Goal: Information Seeking & Learning: Learn about a topic

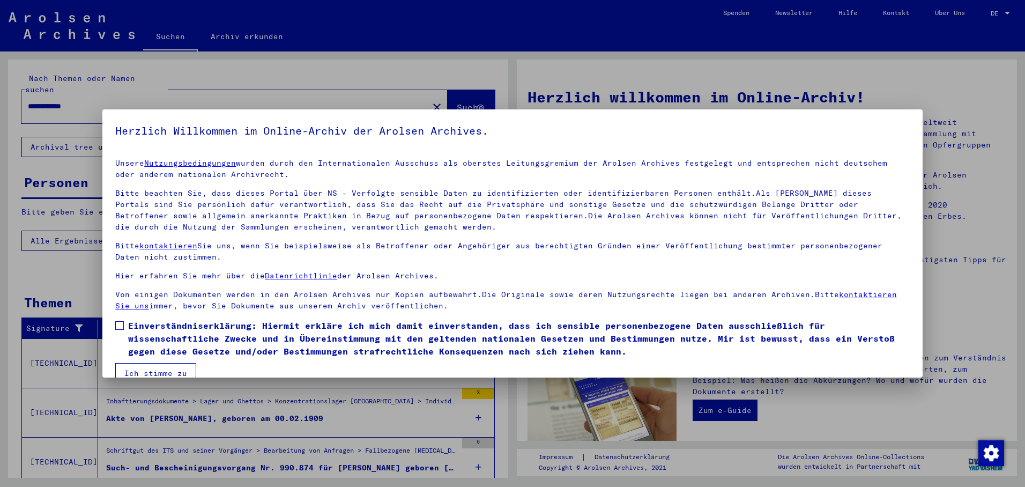
click at [114, 326] on mat-dialog-content "Unsere Nutzungsbedingungen wurden durch den Internationalen Ausschuss als obers…" at bounding box center [512, 266] width 820 height 233
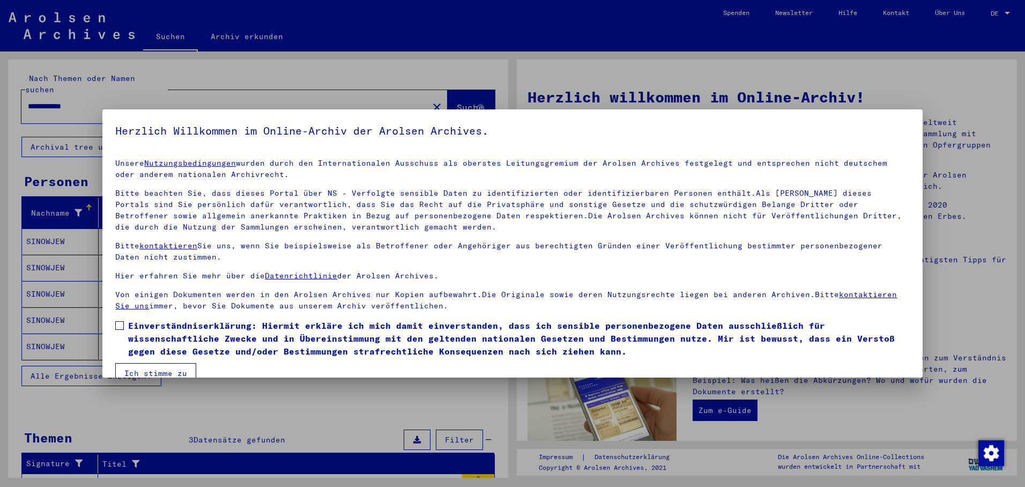
drag, startPoint x: 142, startPoint y: 367, endPoint x: 150, endPoint y: 360, distance: 10.2
click at [144, 367] on button "Ich stimme zu" at bounding box center [155, 373] width 81 height 20
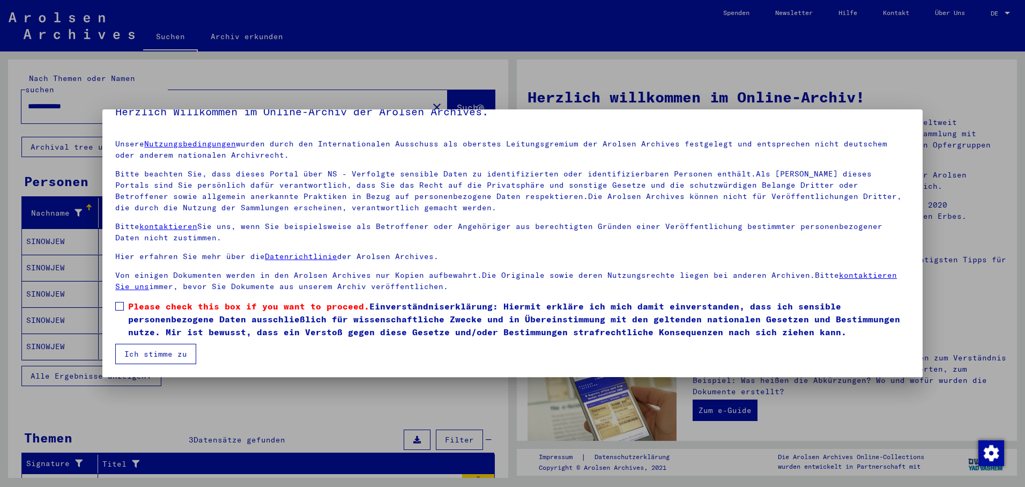
click at [122, 306] on span at bounding box center [119, 306] width 9 height 9
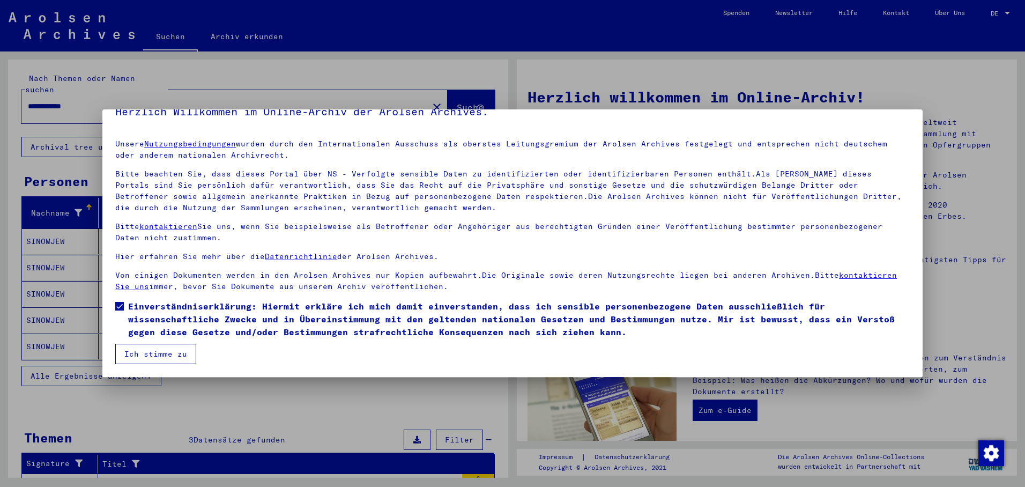
click at [134, 355] on button "Ich stimme zu" at bounding box center [155, 354] width 81 height 20
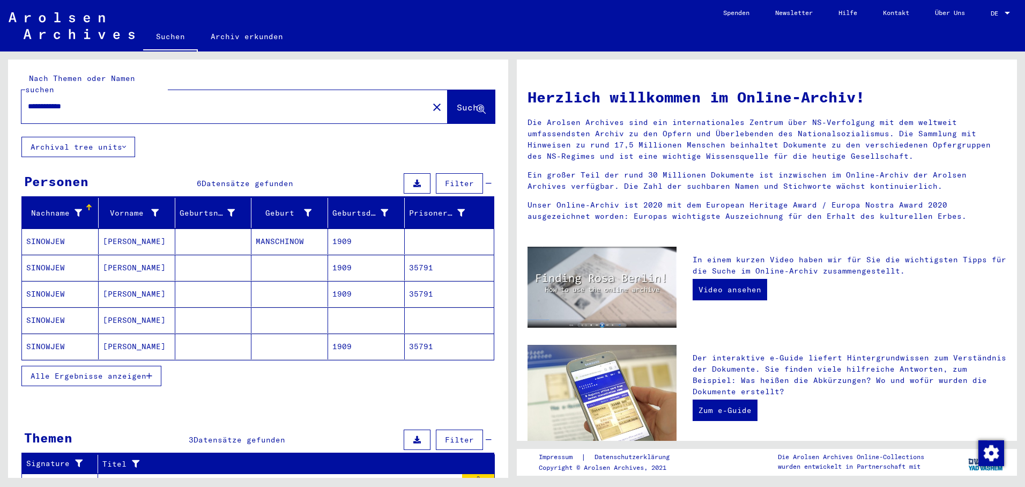
click at [353, 229] on mat-cell "1909" at bounding box center [366, 241] width 77 height 26
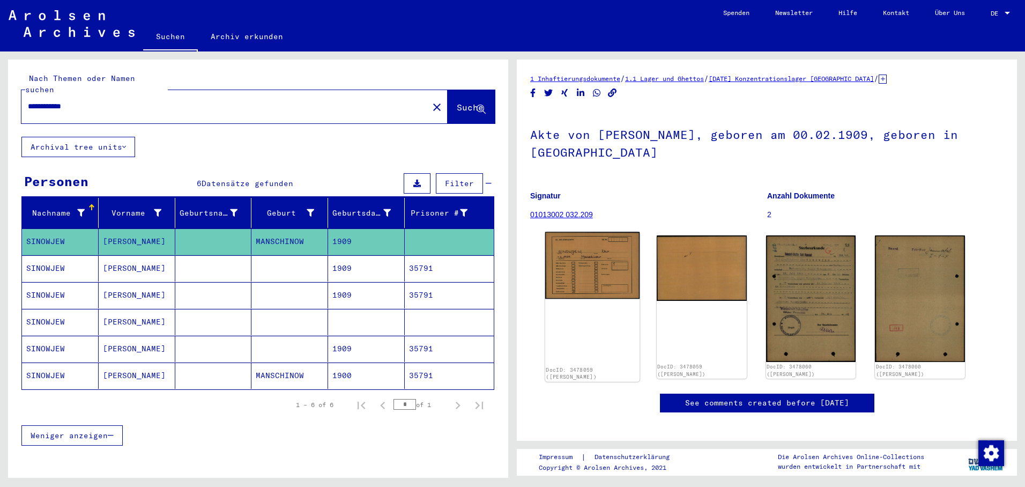
click at [588, 250] on img at bounding box center [592, 265] width 94 height 67
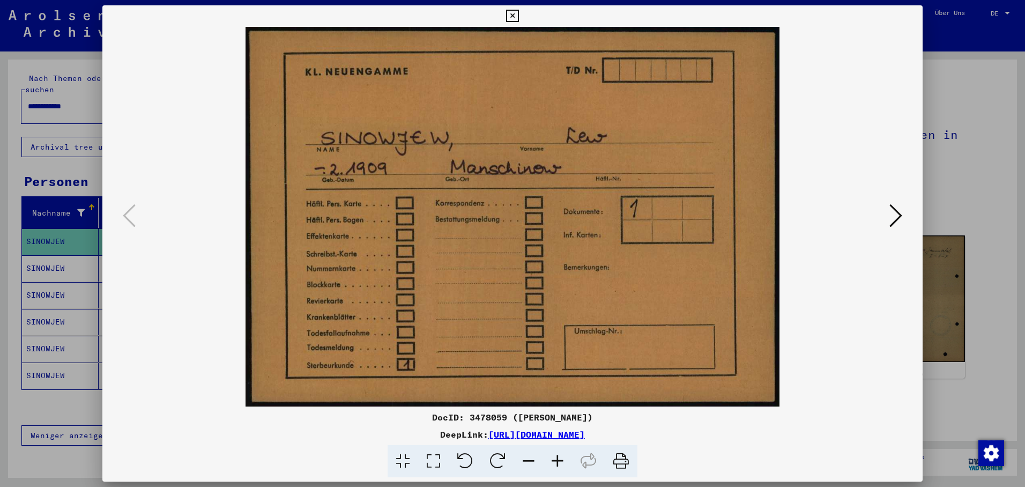
click at [893, 207] on icon at bounding box center [895, 216] width 13 height 26
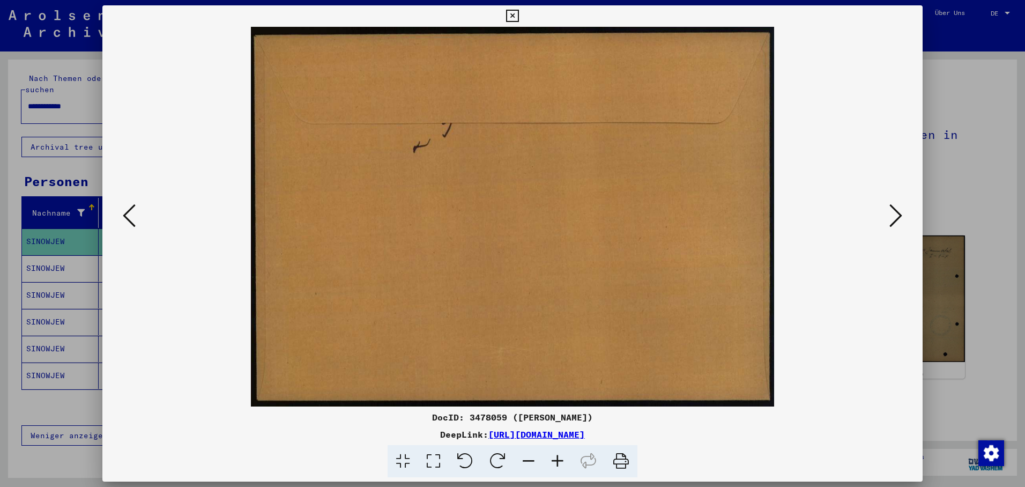
drag, startPoint x: 899, startPoint y: 207, endPoint x: 891, endPoint y: 209, distance: 7.7
click at [898, 208] on icon at bounding box center [895, 216] width 13 height 26
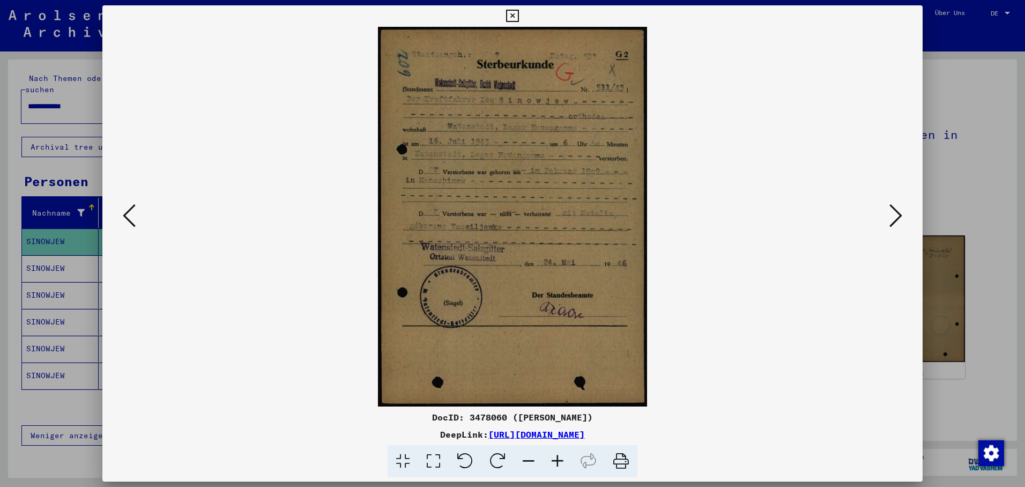
click at [897, 206] on icon at bounding box center [895, 216] width 13 height 26
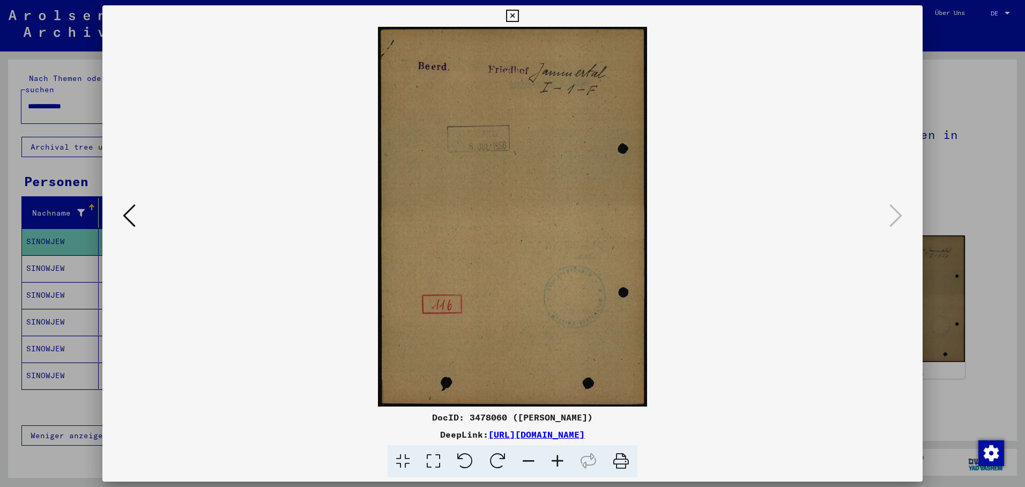
click at [42, 249] on div at bounding box center [512, 243] width 1025 height 487
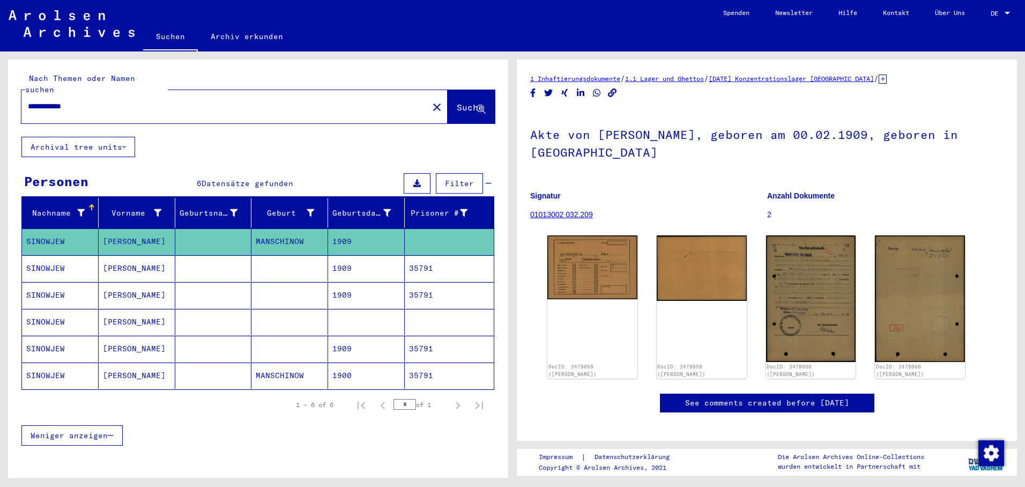
click at [43, 255] on mat-cell "SINOWJEW" at bounding box center [60, 268] width 77 height 26
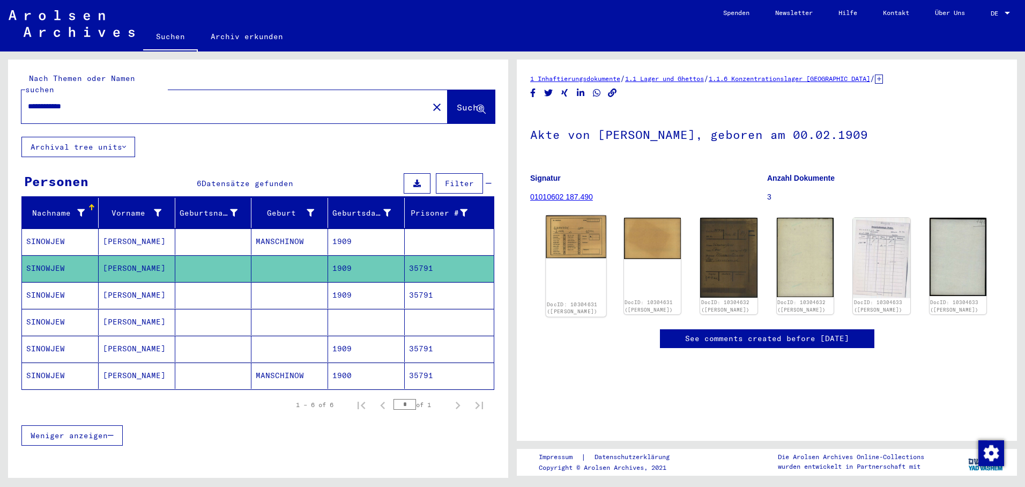
click at [581, 238] on img at bounding box center [576, 236] width 60 height 43
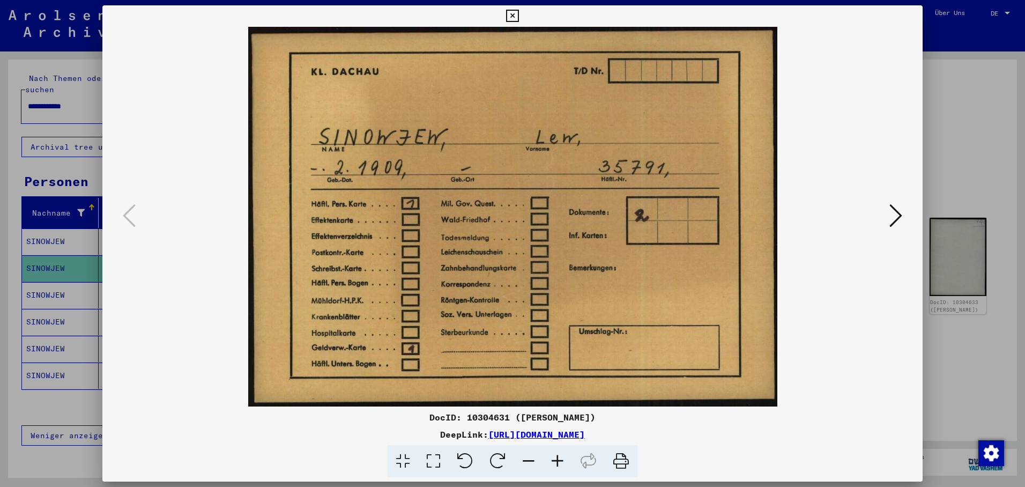
click at [898, 211] on icon at bounding box center [895, 216] width 13 height 26
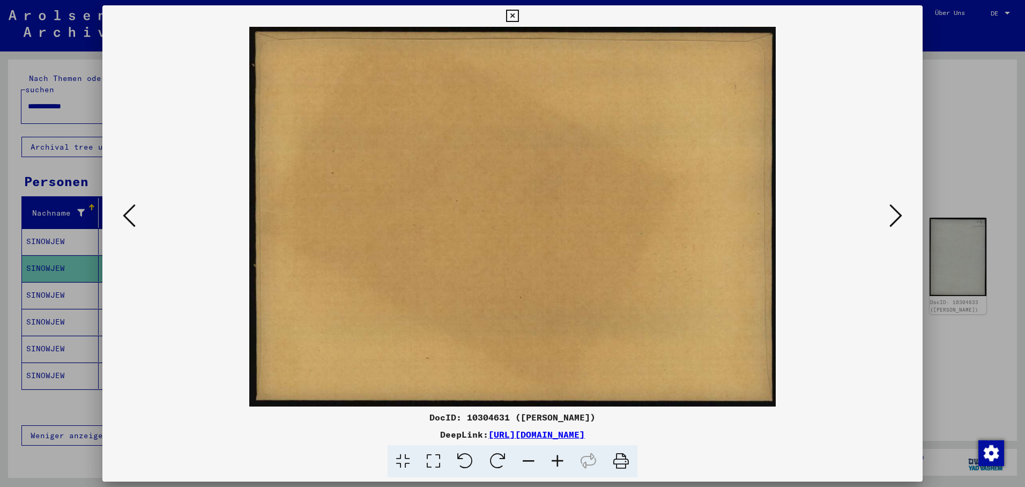
click at [895, 215] on icon at bounding box center [895, 216] width 13 height 26
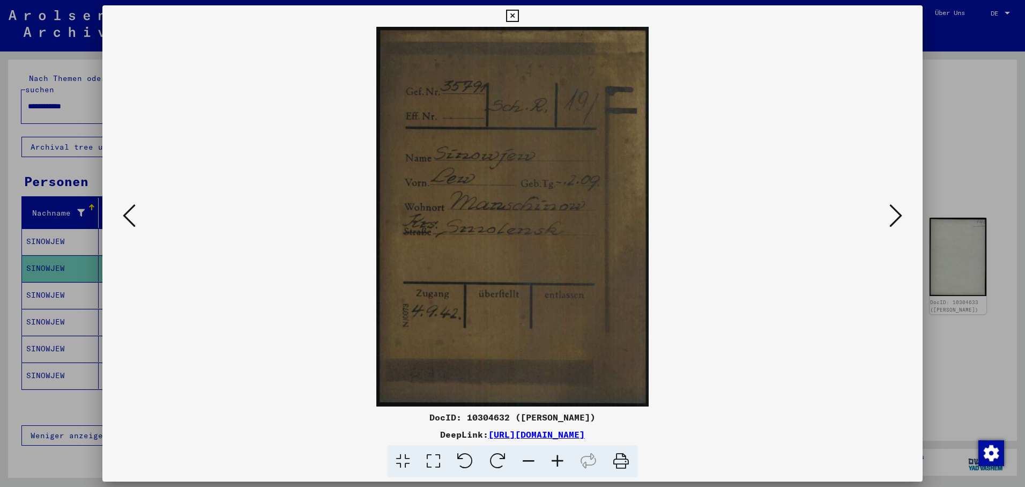
click at [889, 219] on button at bounding box center [895, 216] width 19 height 31
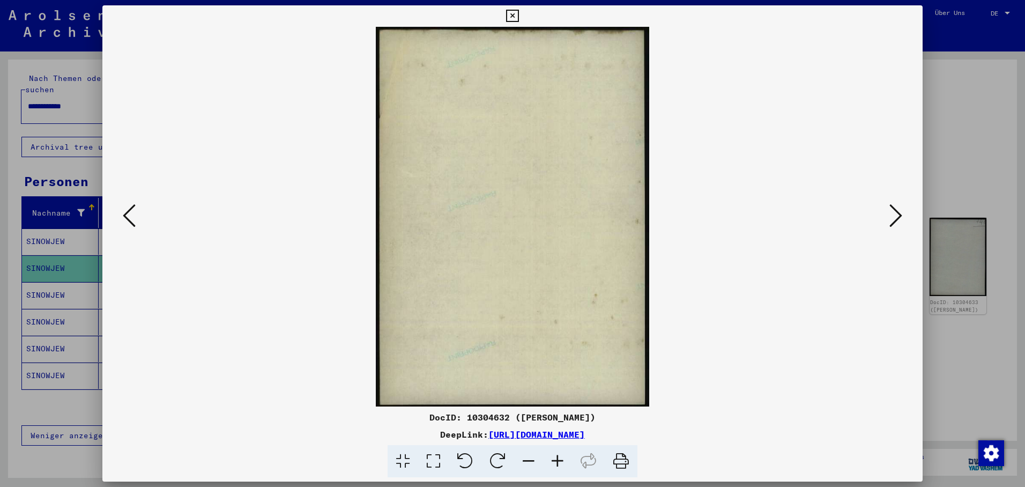
click at [894, 214] on icon at bounding box center [895, 216] width 13 height 26
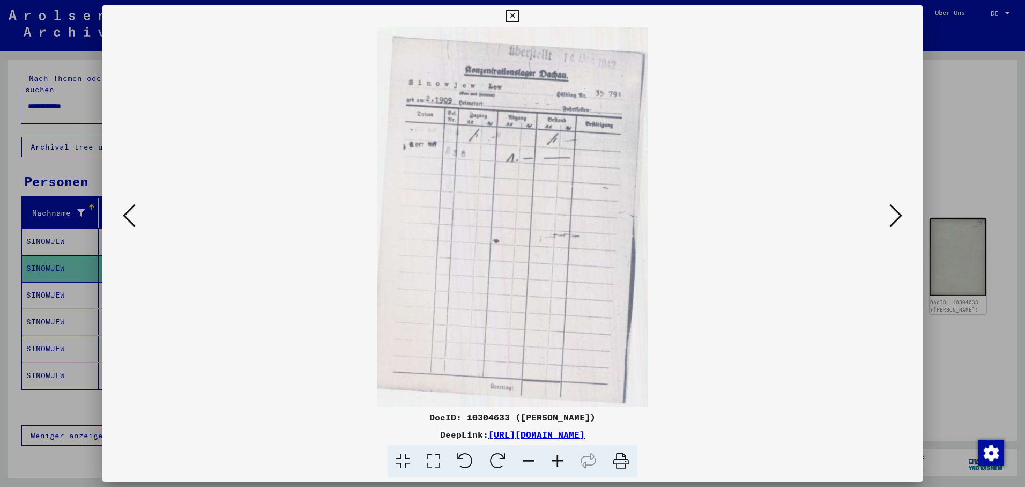
click at [895, 212] on icon at bounding box center [895, 216] width 13 height 26
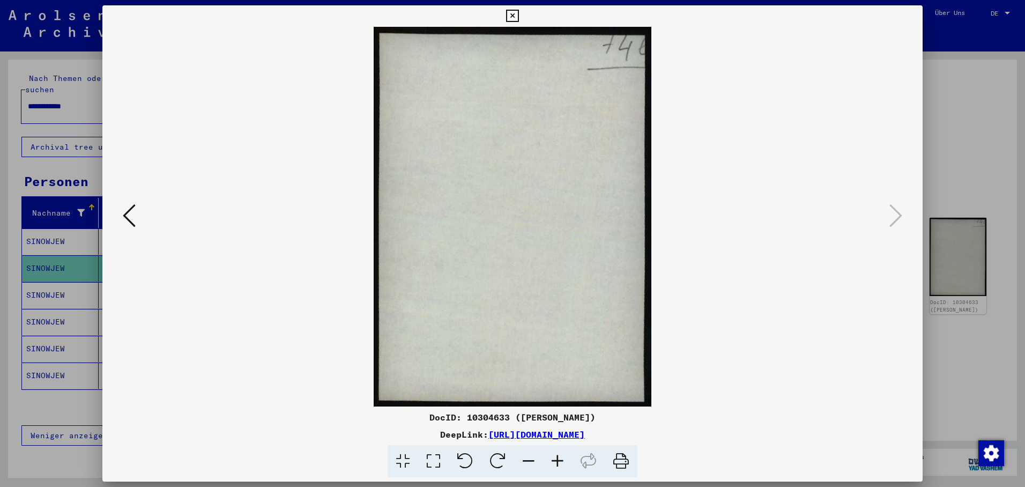
click at [518, 17] on icon at bounding box center [512, 16] width 12 height 13
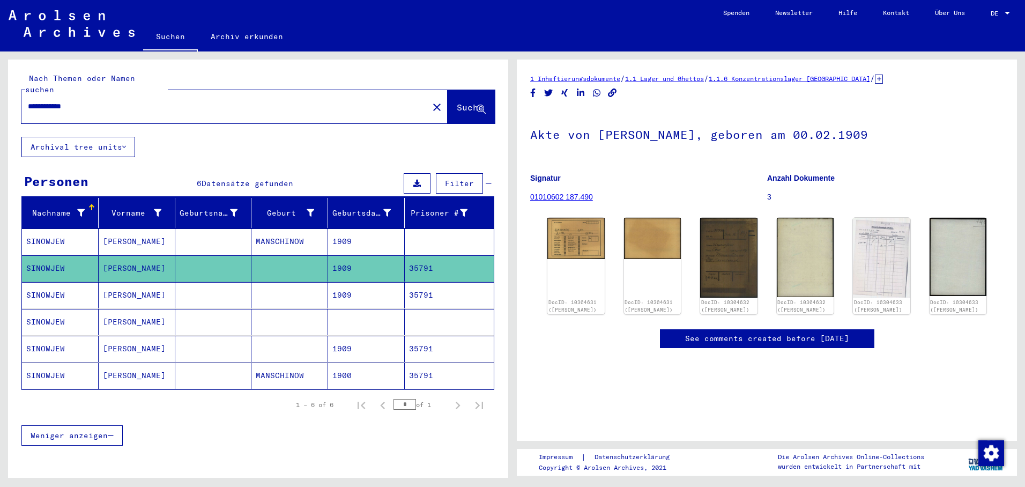
click at [424, 282] on mat-cell "35791" at bounding box center [449, 295] width 89 height 26
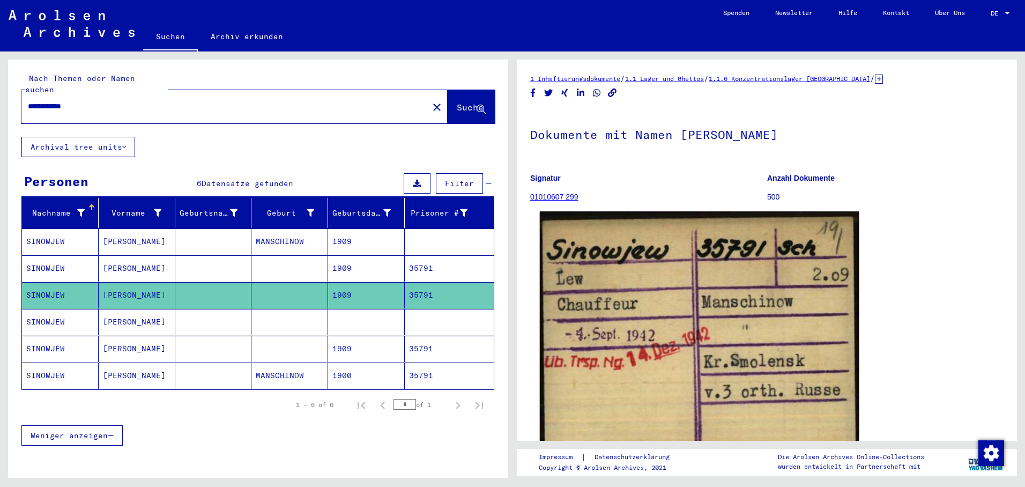
click at [608, 269] on img at bounding box center [699, 339] width 319 height 257
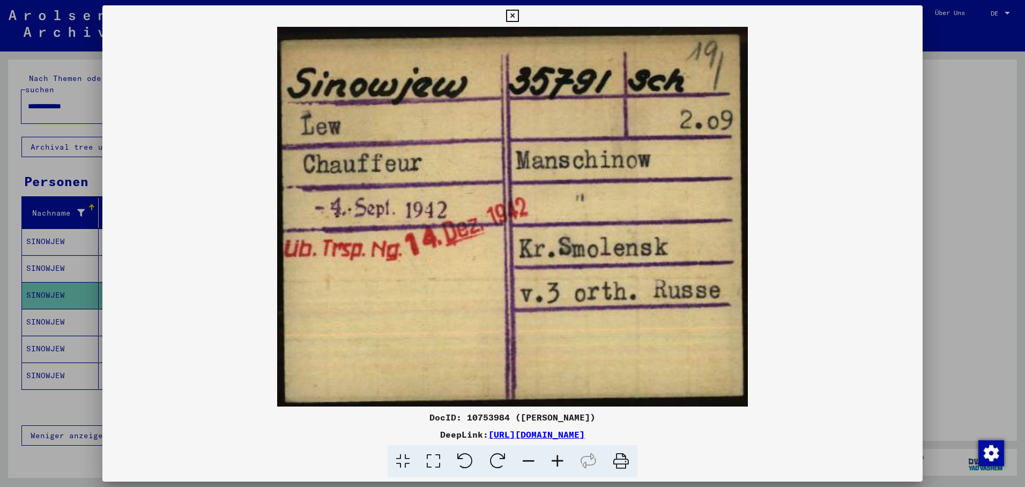
click at [44, 309] on div at bounding box center [512, 243] width 1025 height 487
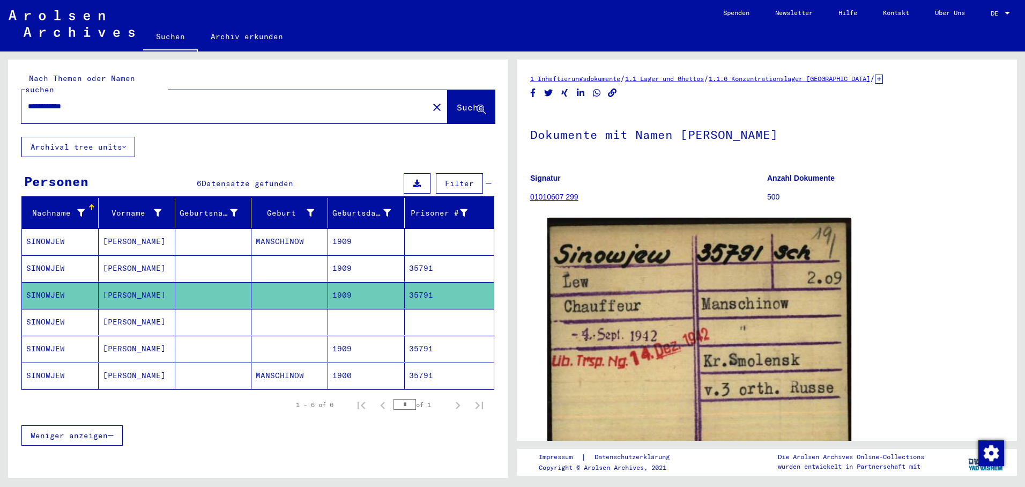
click at [45, 309] on mat-cell "SINOWJEW" at bounding box center [60, 322] width 77 height 26
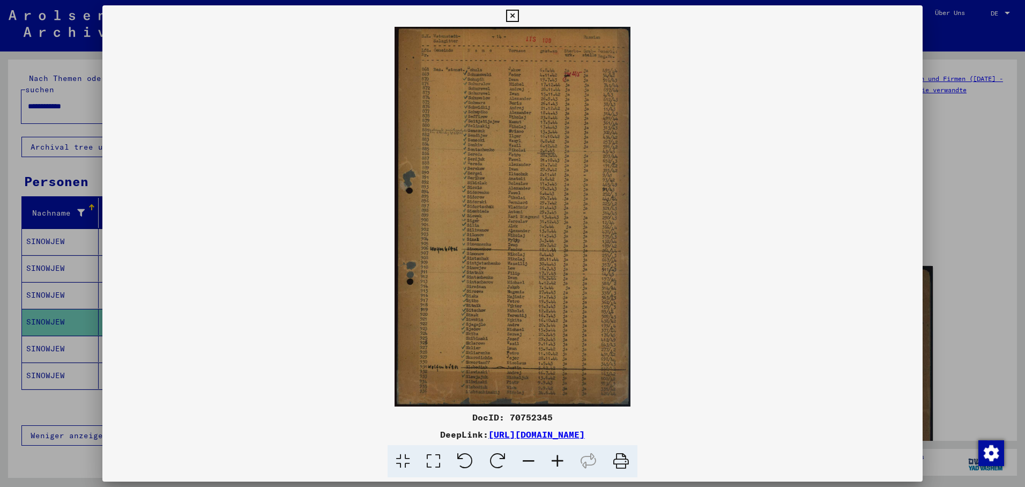
drag, startPoint x: 46, startPoint y: 334, endPoint x: 51, endPoint y: 333, distance: 5.6
click at [49, 332] on div at bounding box center [512, 243] width 1025 height 487
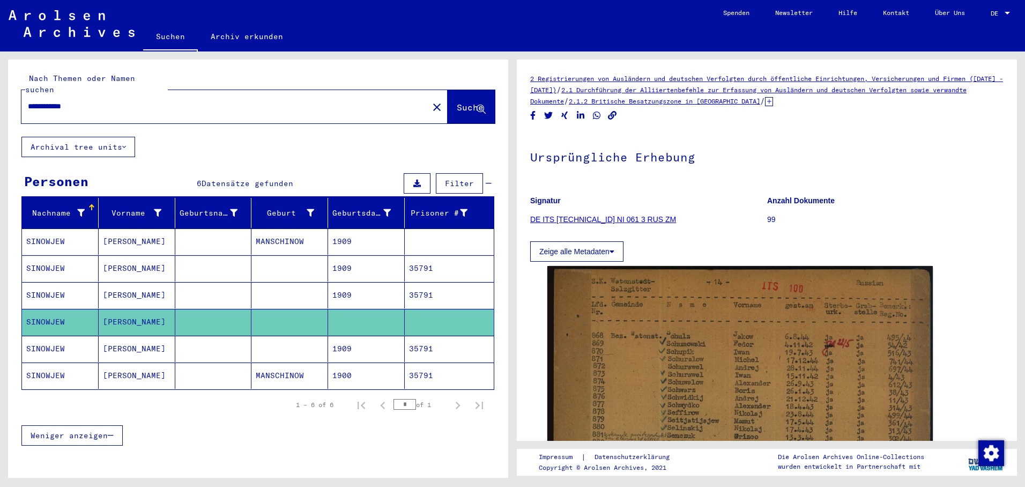
click at [56, 335] on mat-cell "SINOWJEW" at bounding box center [60, 348] width 77 height 26
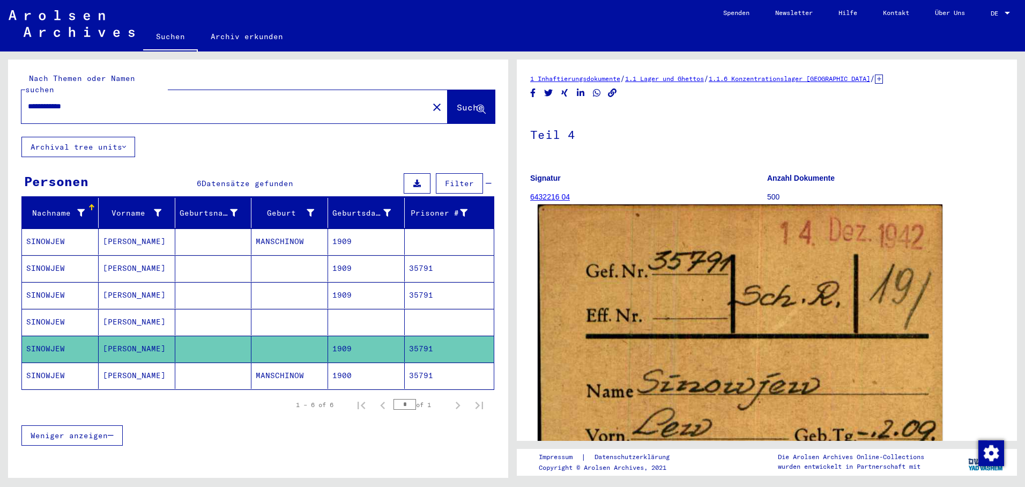
click at [626, 342] on img at bounding box center [740, 479] width 405 height 551
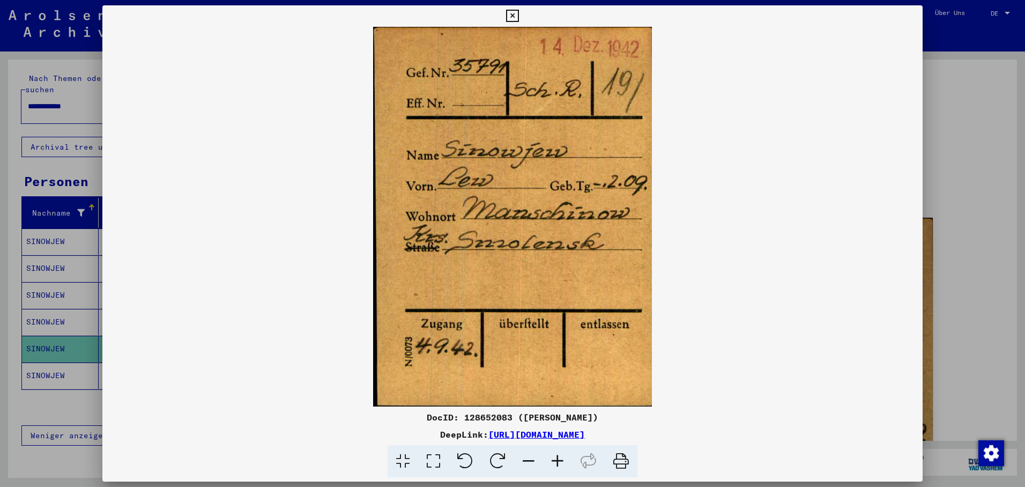
click at [39, 358] on div at bounding box center [512, 243] width 1025 height 487
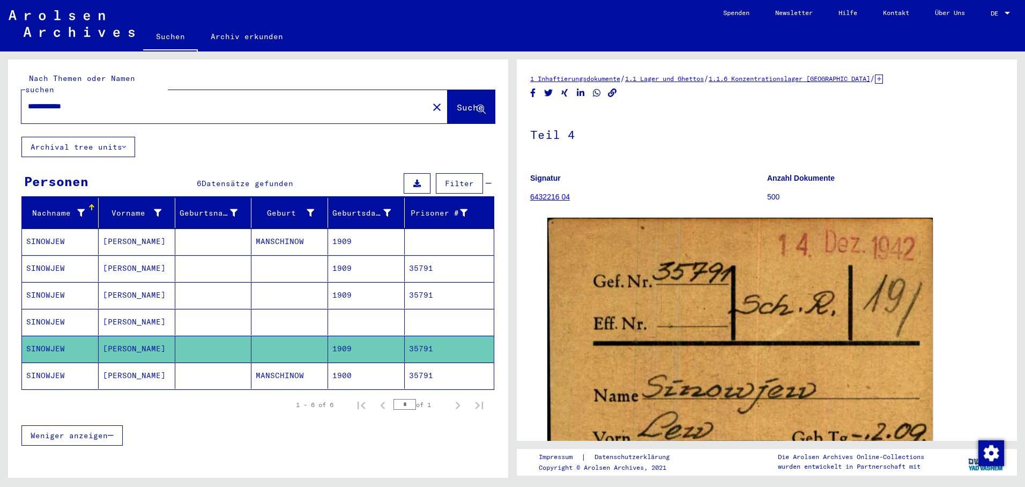
click at [57, 362] on mat-cell "SINOWJEW" at bounding box center [60, 375] width 77 height 26
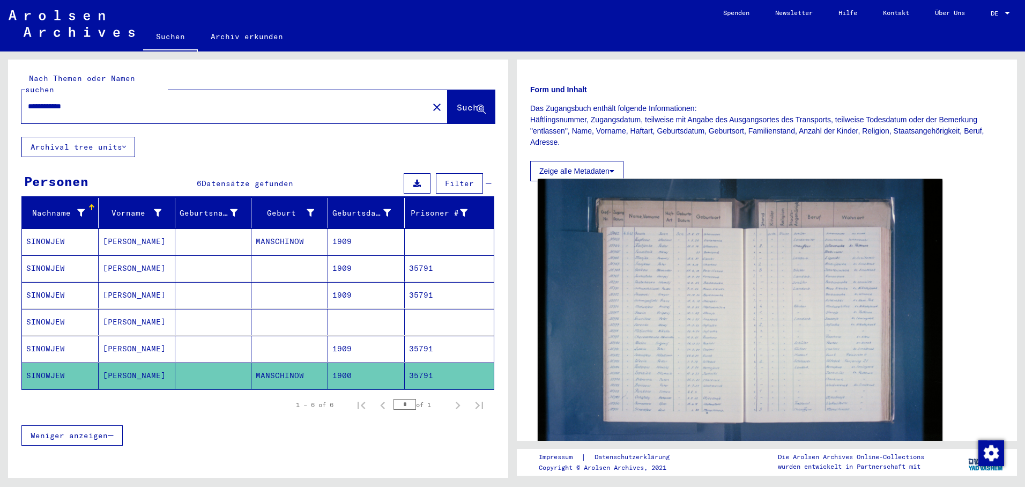
scroll to position [161, 0]
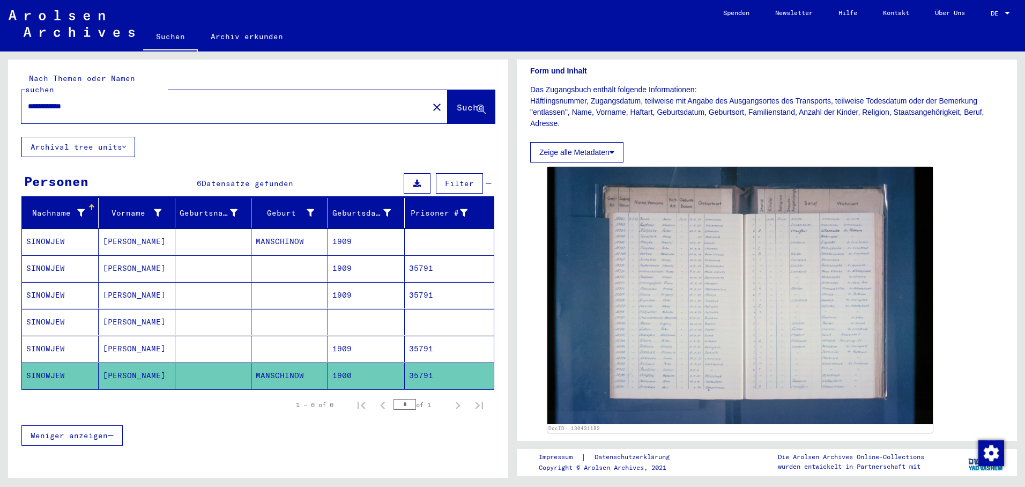
click at [430, 101] on mat-icon "close" at bounding box center [436, 107] width 13 height 13
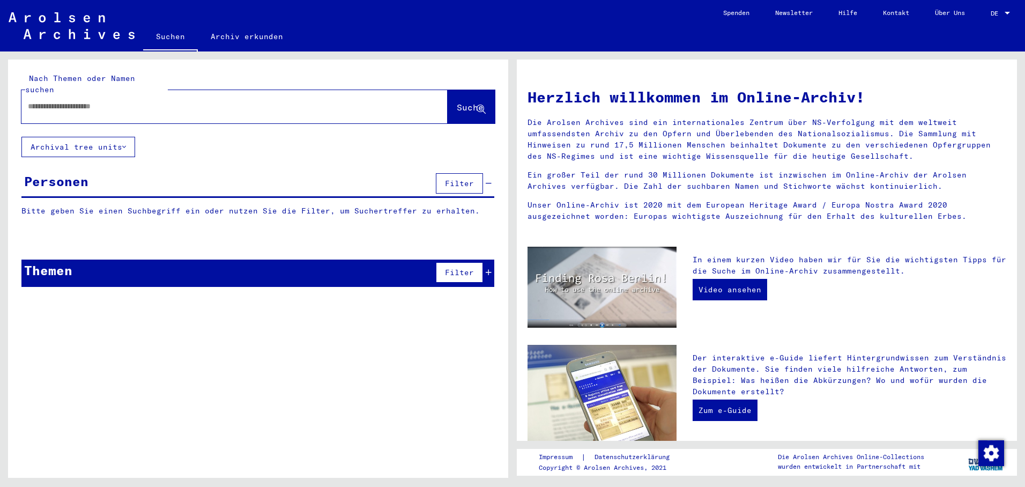
paste input "**********"
type input "**********"
click at [457, 102] on span "Suche" at bounding box center [471, 107] width 29 height 11
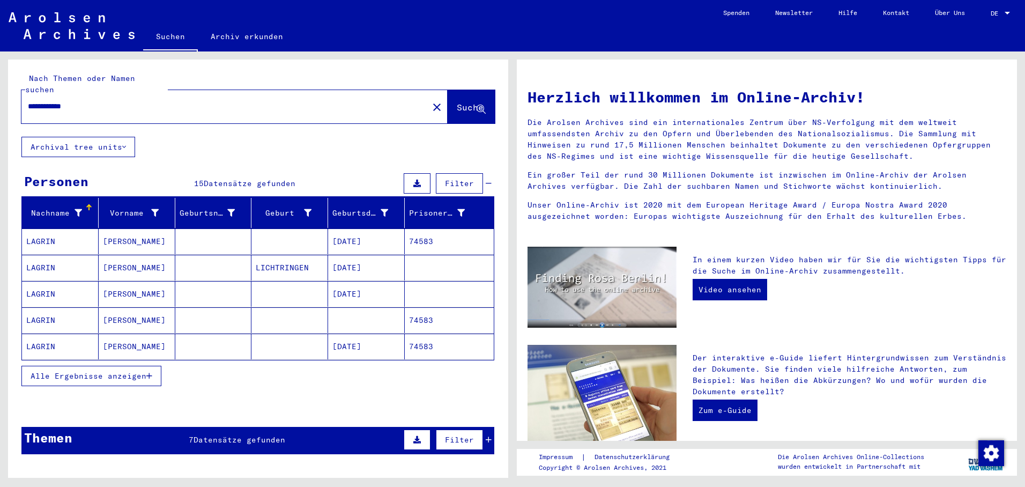
click at [110, 228] on mat-cell "[PERSON_NAME]" at bounding box center [137, 241] width 77 height 26
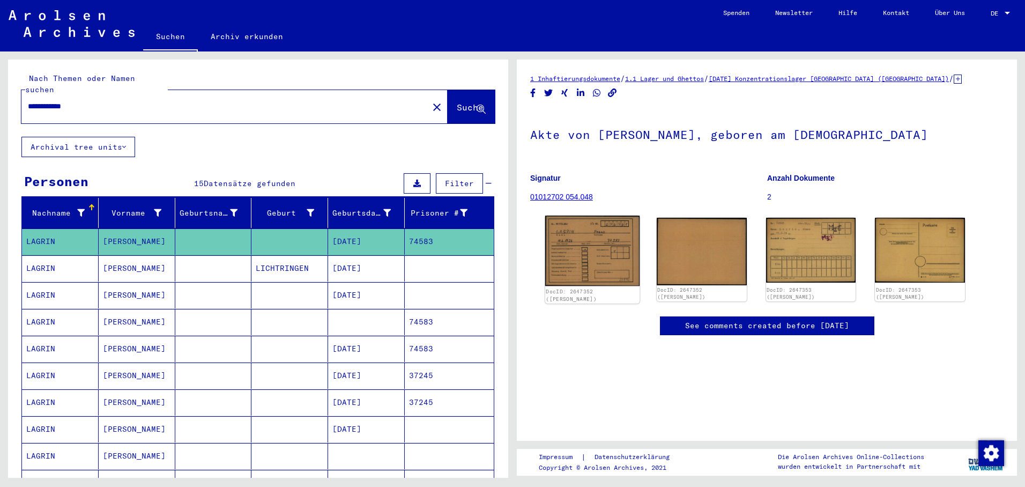
click at [593, 257] on img at bounding box center [592, 250] width 94 height 70
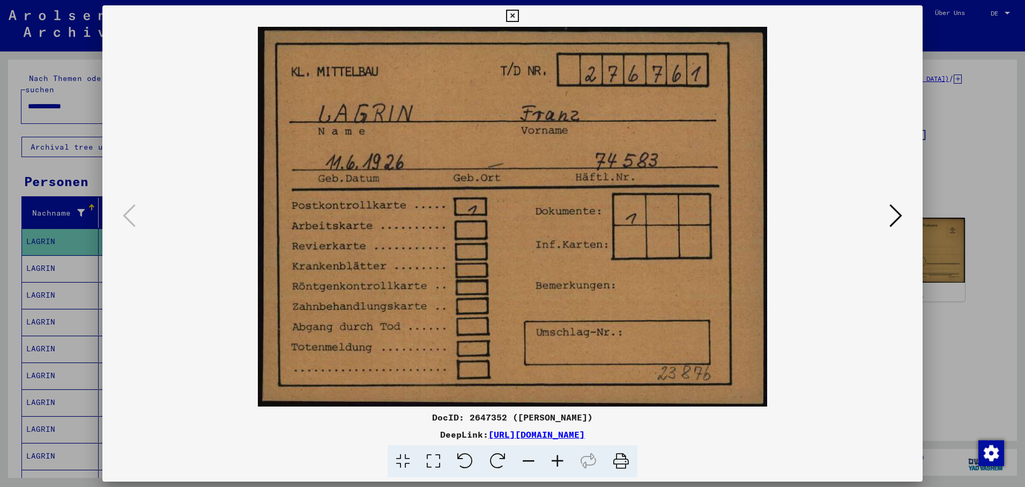
drag, startPoint x: 883, startPoint y: 216, endPoint x: 890, endPoint y: 215, distance: 7.6
click at [882, 217] on img at bounding box center [512, 216] width 747 height 379
click at [890, 215] on icon at bounding box center [895, 216] width 13 height 26
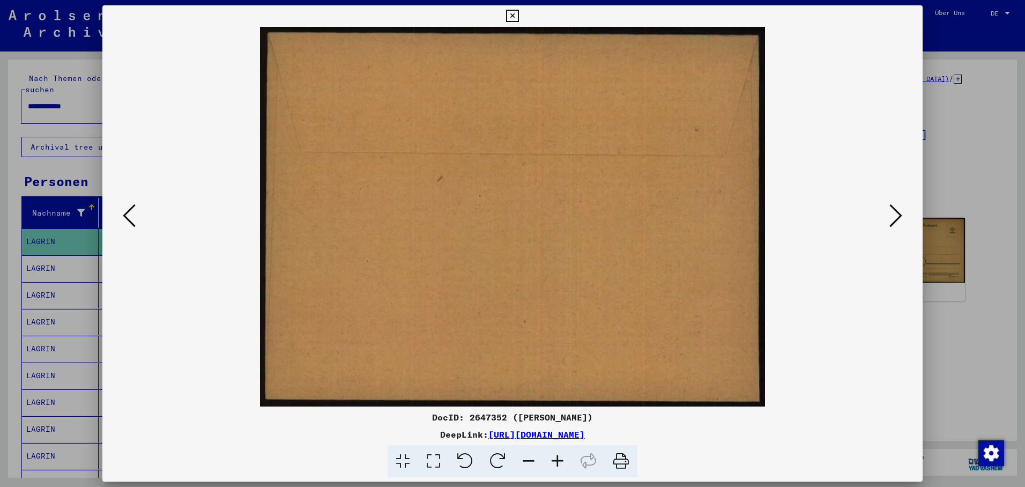
click at [890, 215] on icon at bounding box center [895, 216] width 13 height 26
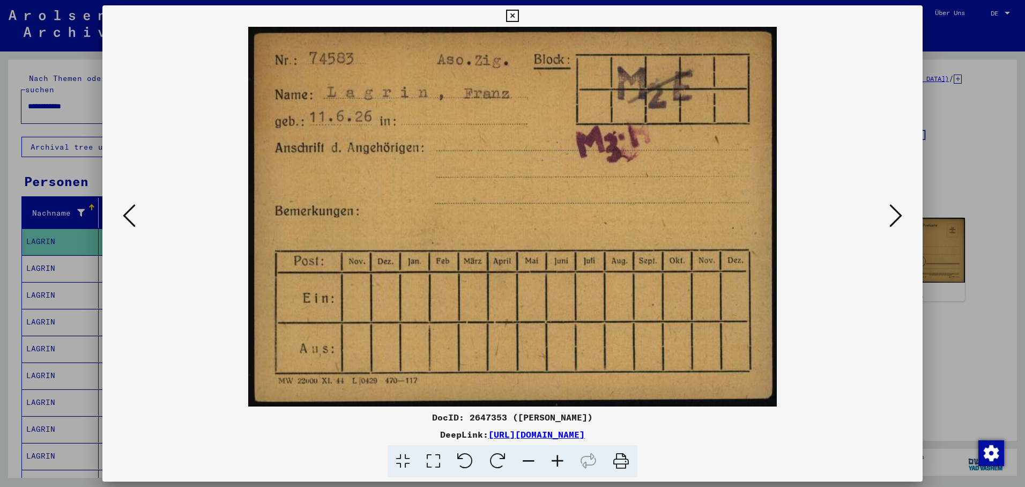
click at [902, 216] on button at bounding box center [895, 216] width 19 height 31
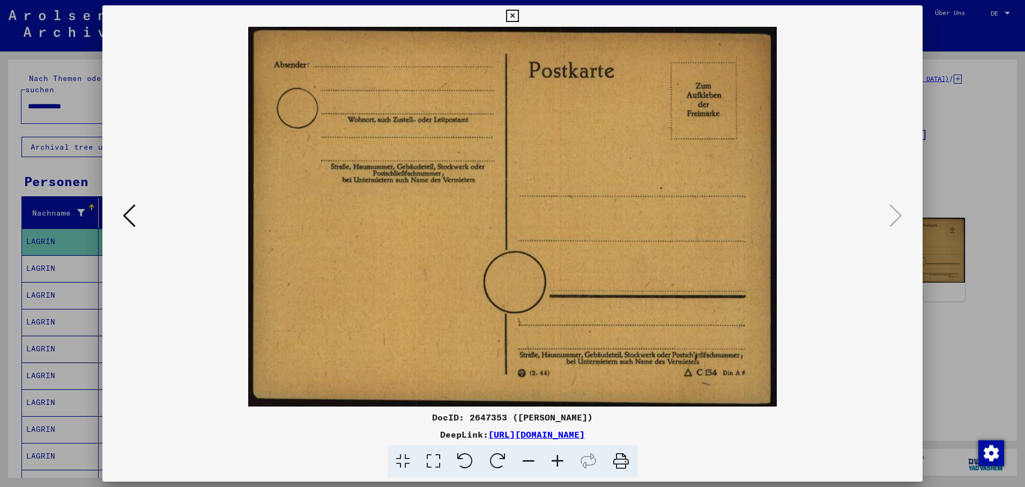
click at [56, 250] on div at bounding box center [512, 243] width 1025 height 487
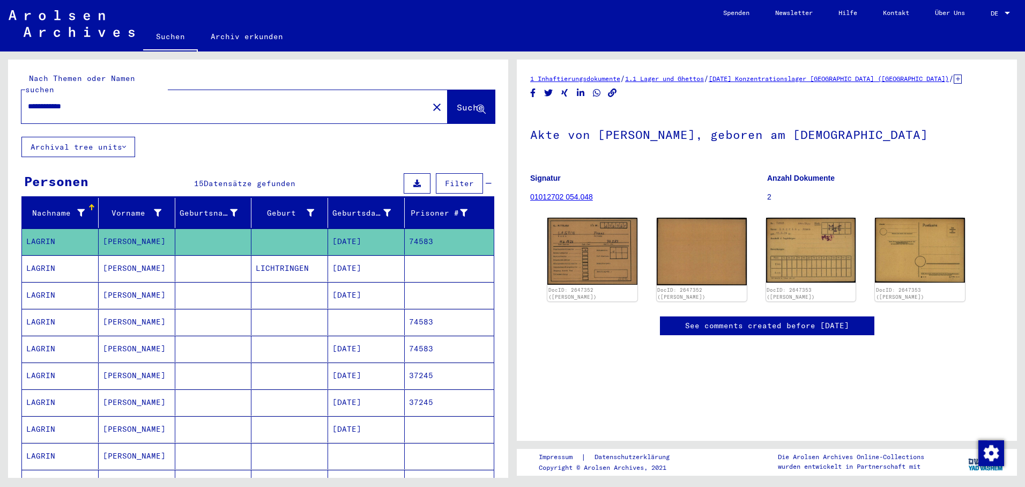
click at [55, 255] on mat-cell "LAGRIN" at bounding box center [60, 268] width 77 height 26
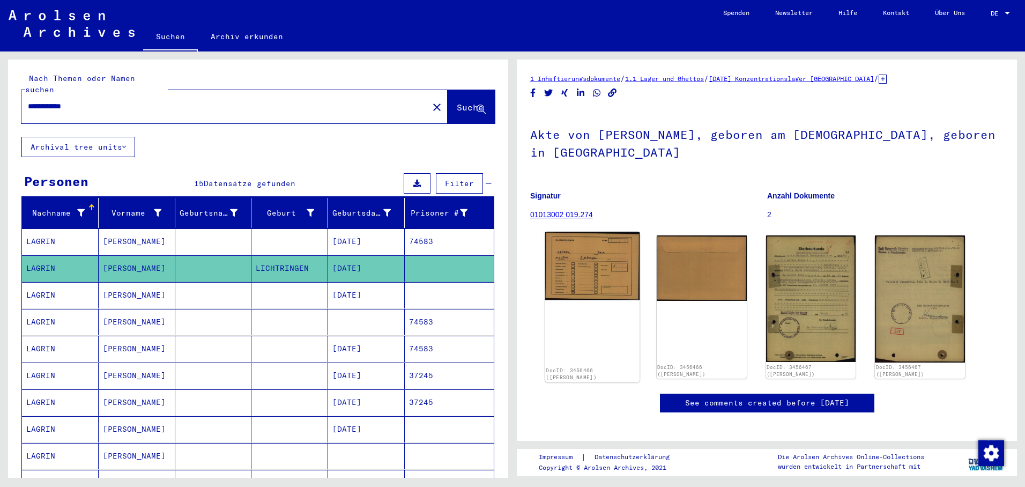
click at [599, 261] on img at bounding box center [592, 266] width 94 height 68
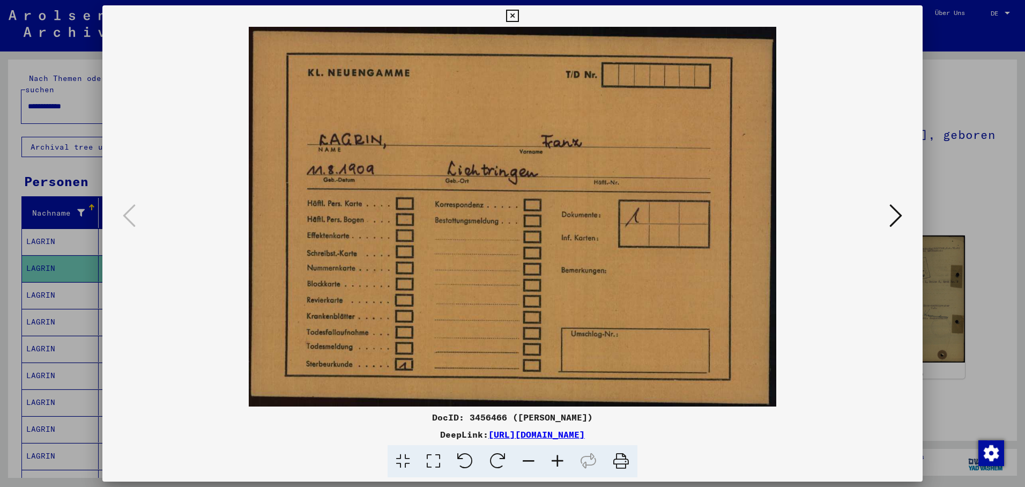
click at [895, 214] on icon at bounding box center [895, 216] width 13 height 26
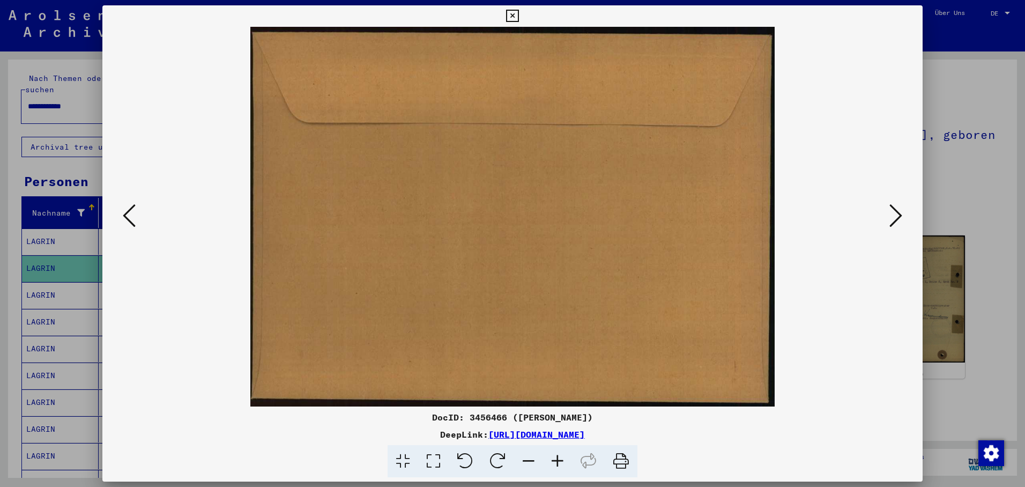
drag, startPoint x: 896, startPoint y: 214, endPoint x: 833, endPoint y: 210, distance: 62.8
click at [895, 214] on icon at bounding box center [895, 216] width 13 height 26
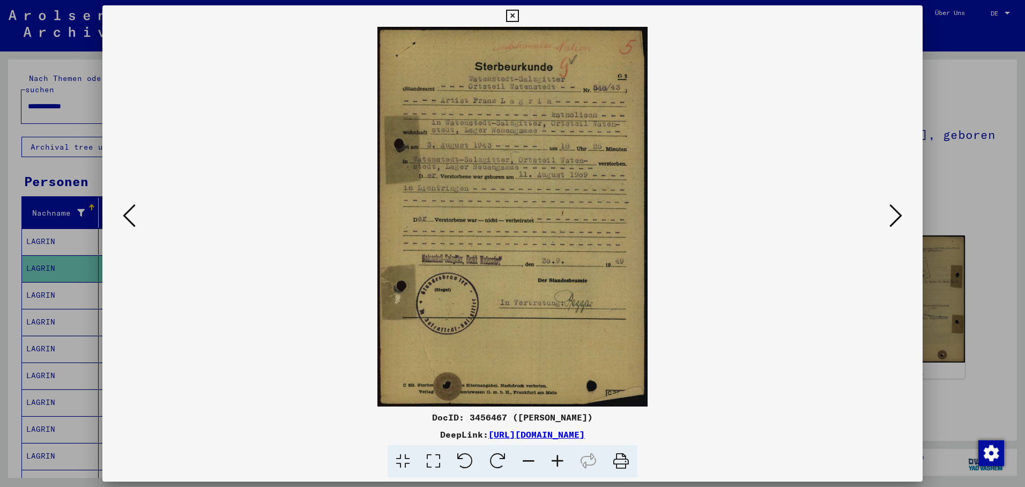
click at [890, 210] on icon at bounding box center [895, 216] width 13 height 26
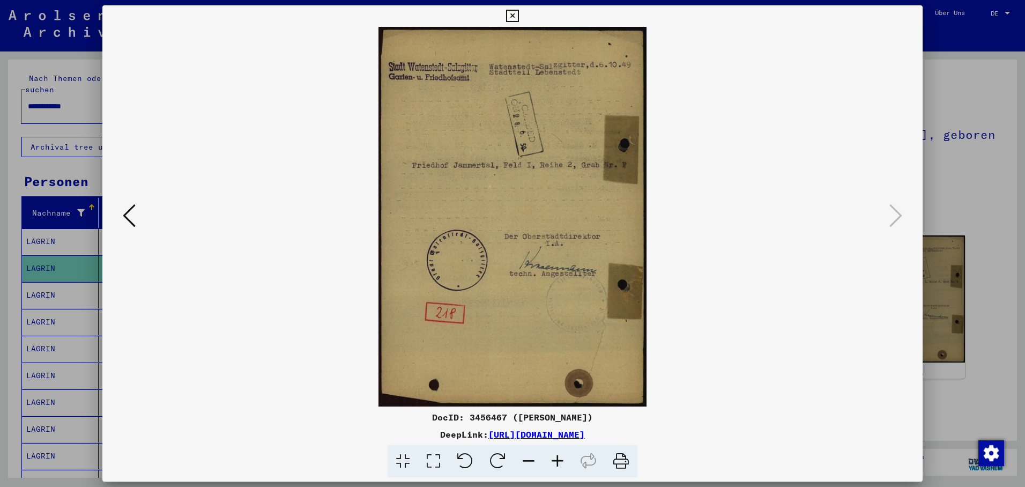
click at [51, 284] on div at bounding box center [512, 243] width 1025 height 487
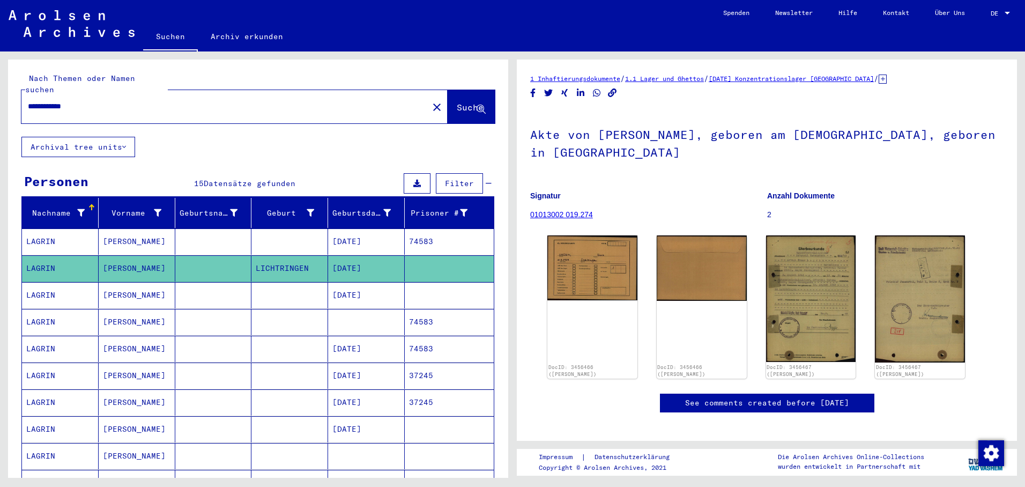
click at [52, 284] on mat-cell "LAGRIN" at bounding box center [60, 295] width 77 height 26
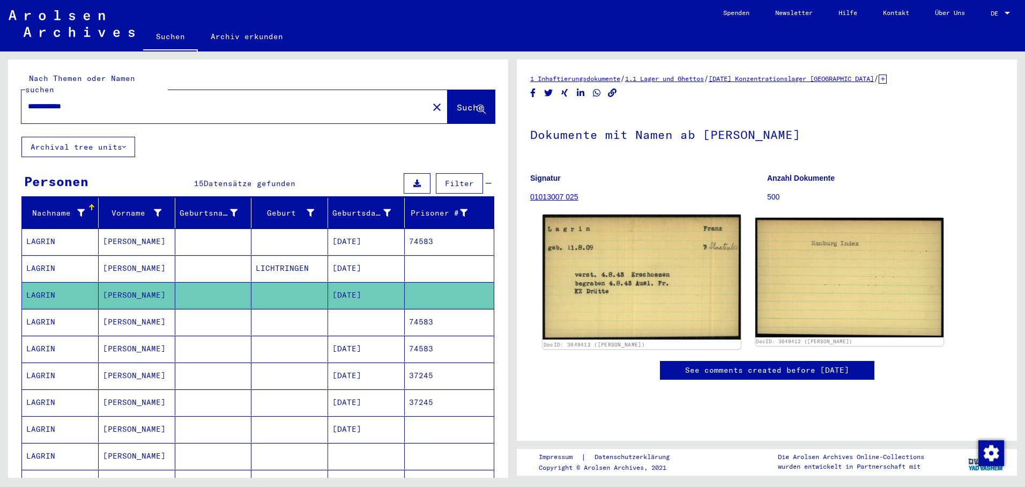
click at [619, 307] on img at bounding box center [641, 276] width 198 height 125
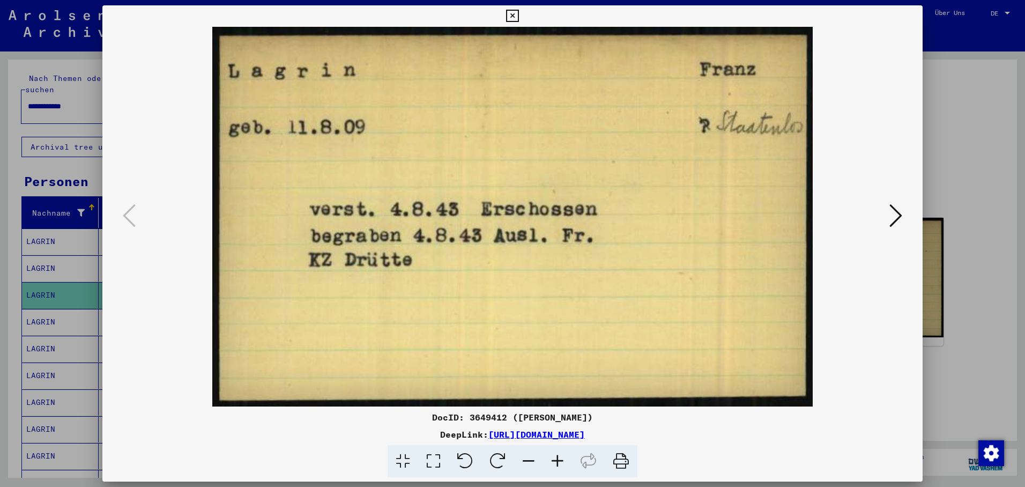
click at [892, 211] on icon at bounding box center [895, 216] width 13 height 26
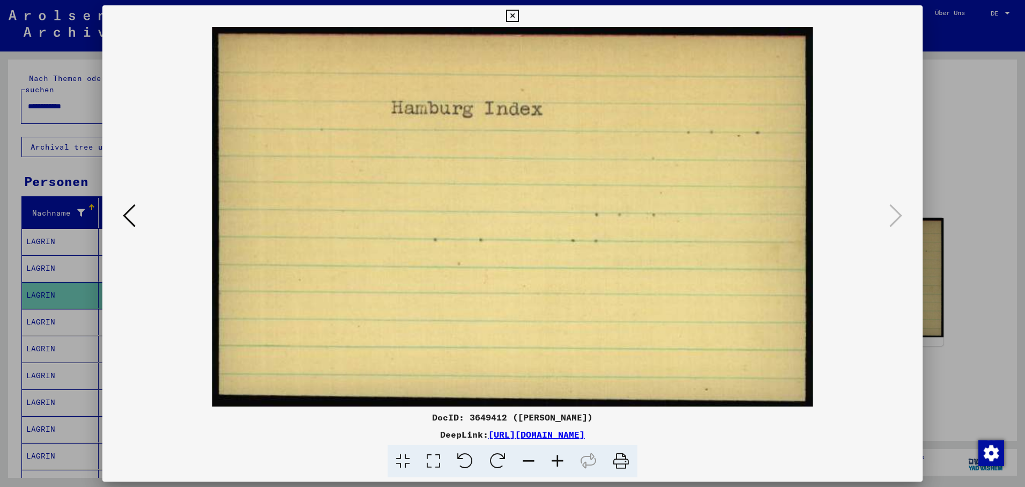
click at [64, 312] on div at bounding box center [512, 243] width 1025 height 487
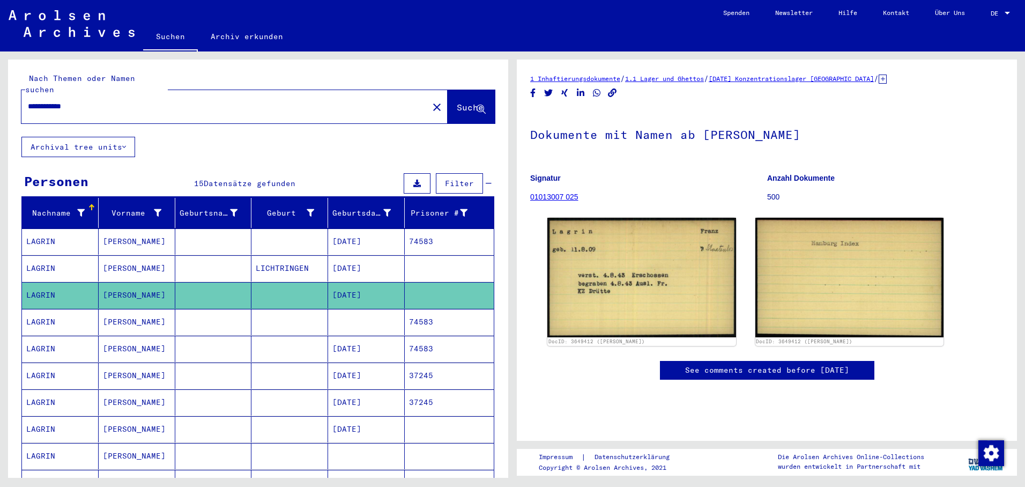
click at [64, 312] on mat-cell "LAGRIN" at bounding box center [60, 322] width 77 height 26
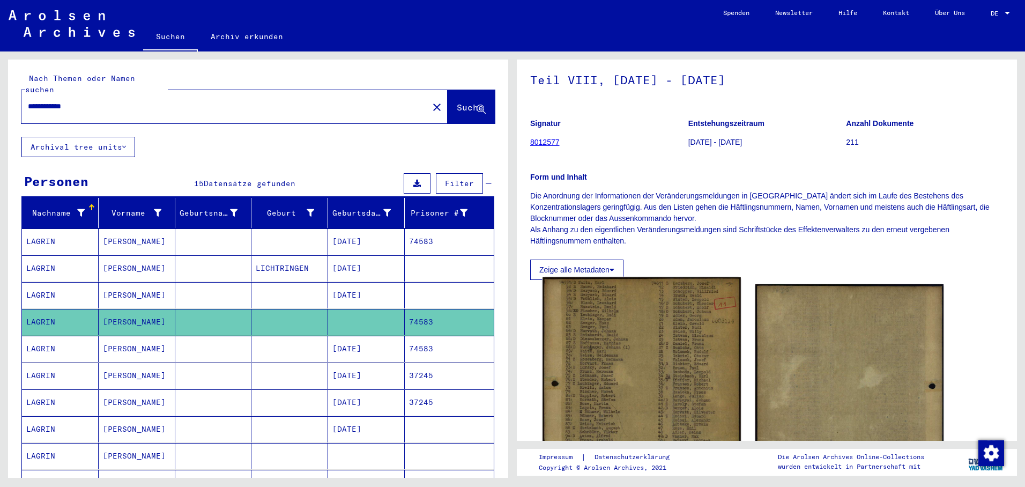
scroll to position [161, 0]
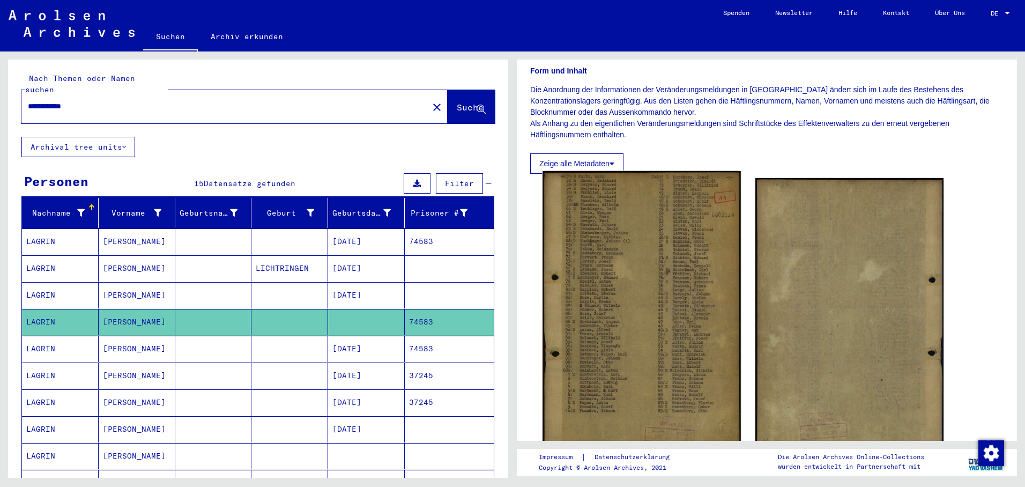
click at [592, 329] on img at bounding box center [641, 313] width 198 height 285
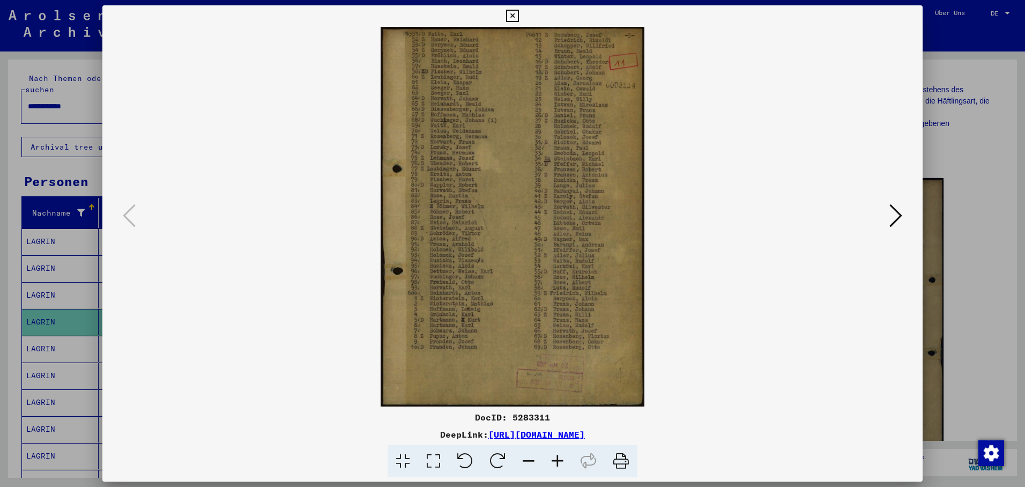
click at [28, 333] on div at bounding box center [512, 243] width 1025 height 487
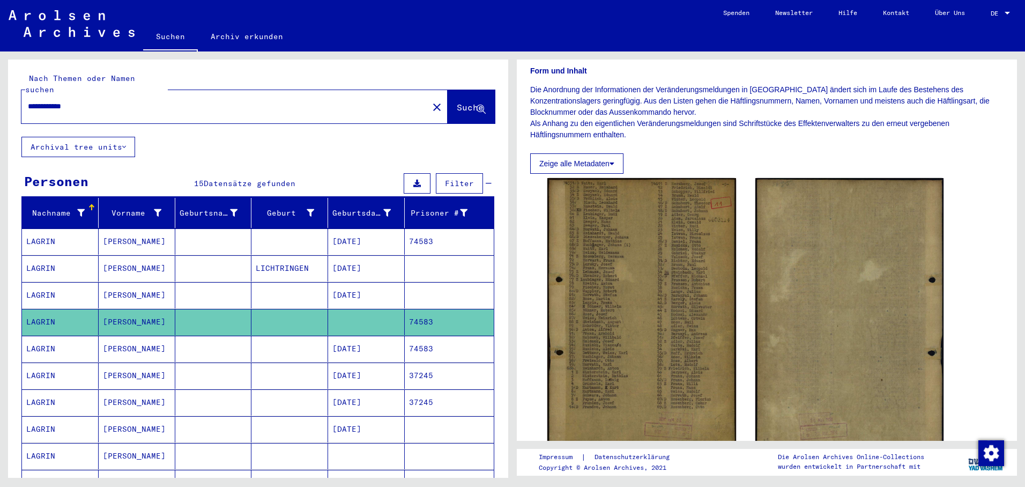
click at [36, 335] on mat-cell "LAGRIN" at bounding box center [60, 348] width 77 height 26
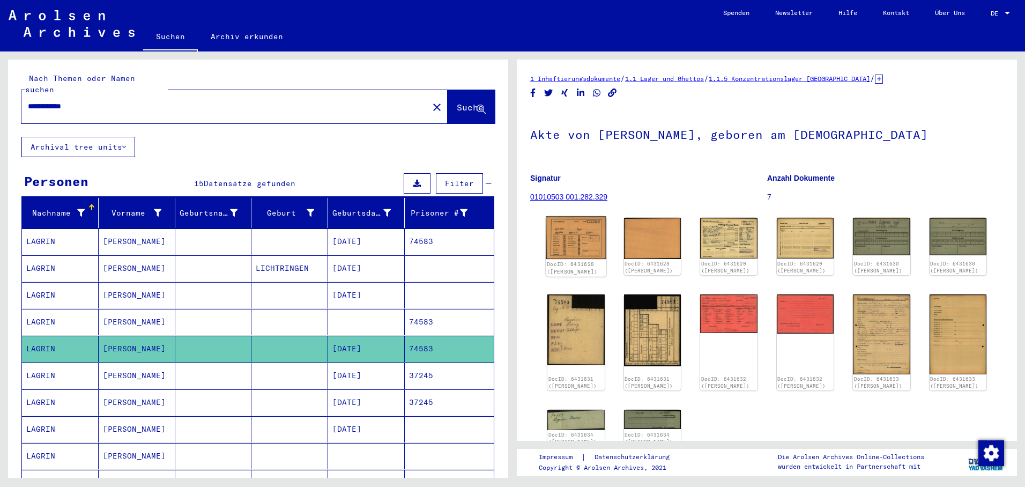
click at [578, 248] on img at bounding box center [576, 238] width 60 height 42
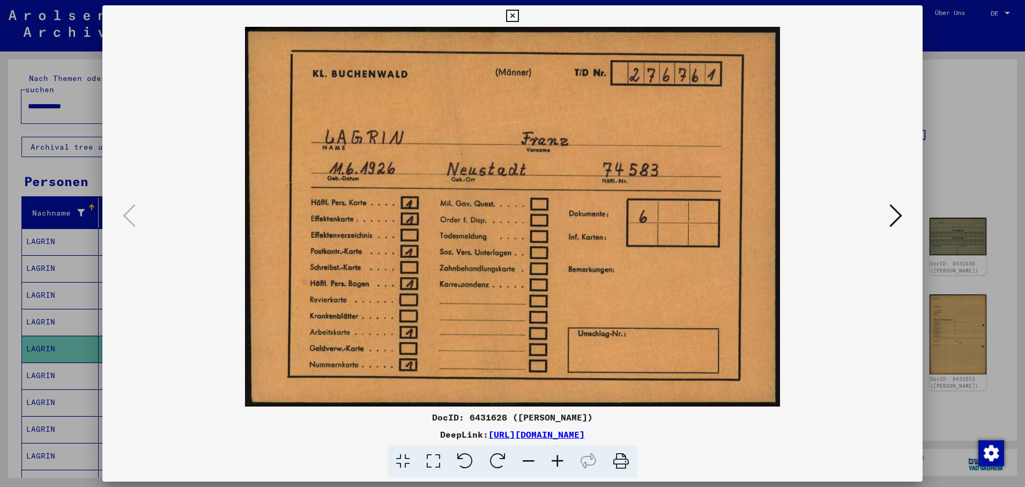
click at [39, 339] on div at bounding box center [512, 243] width 1025 height 487
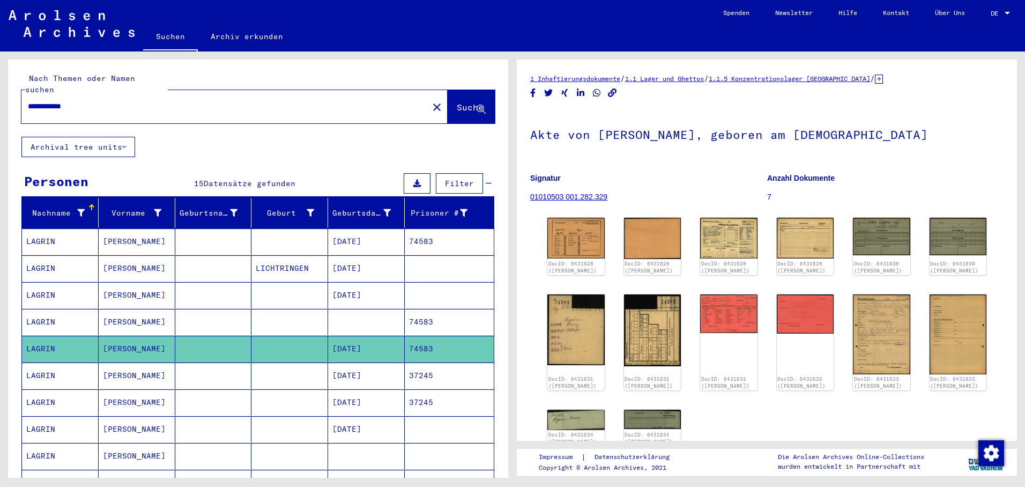
click at [360, 233] on mat-cell "[DATE]" at bounding box center [366, 241] width 77 height 26
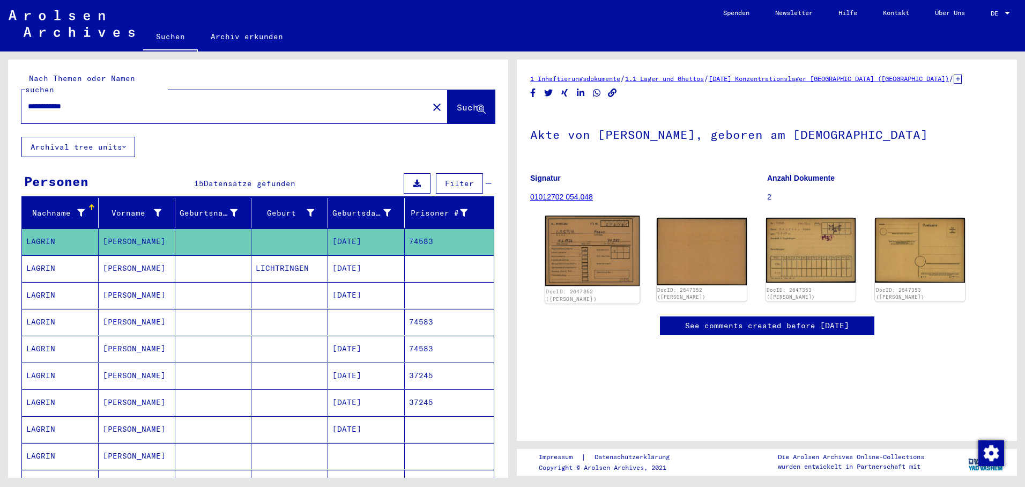
click at [568, 251] on img at bounding box center [592, 250] width 94 height 70
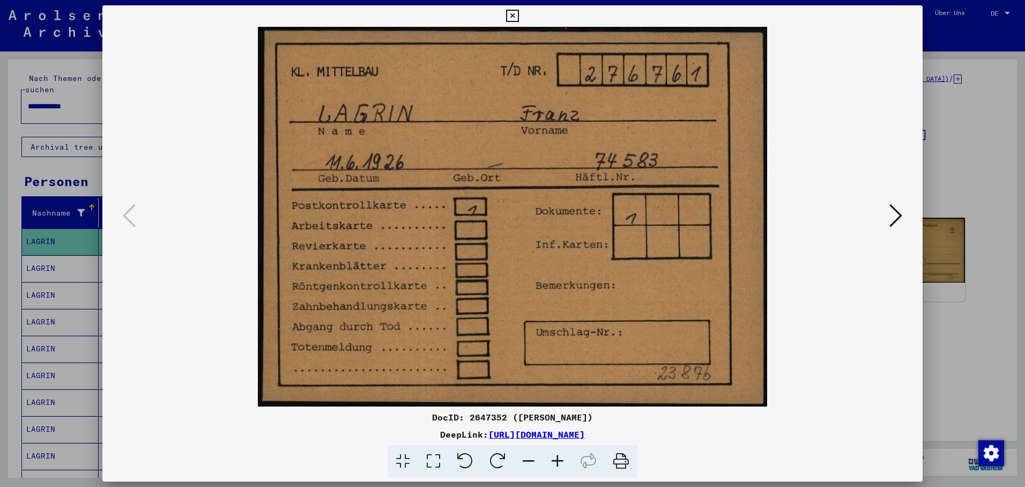
click at [57, 279] on div at bounding box center [512, 243] width 1025 height 487
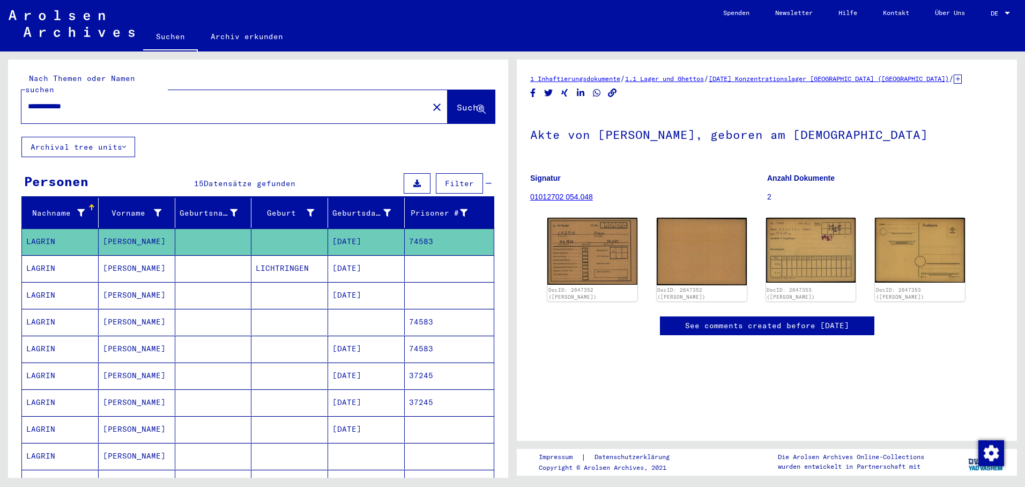
click at [62, 257] on mat-cell "LAGRIN" at bounding box center [60, 268] width 77 height 26
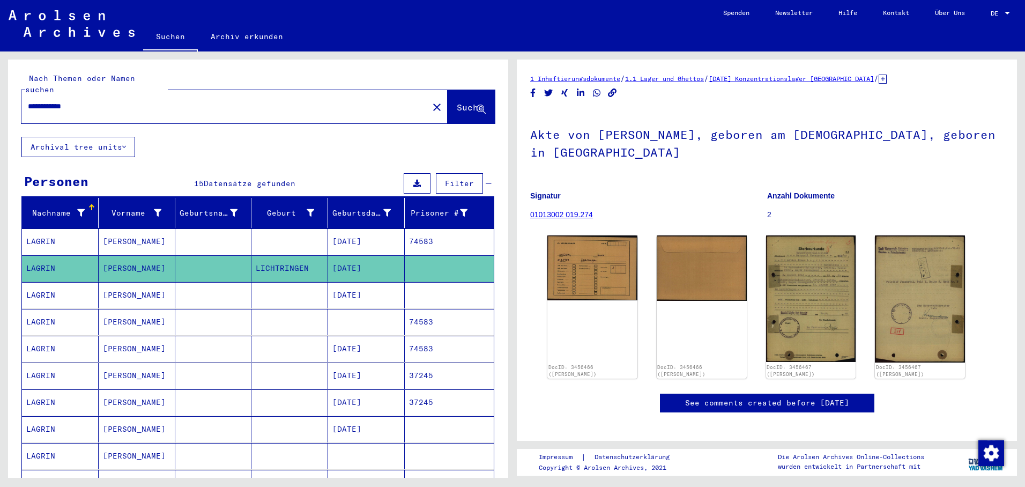
click at [366, 232] on mat-cell "[DATE]" at bounding box center [366, 241] width 77 height 26
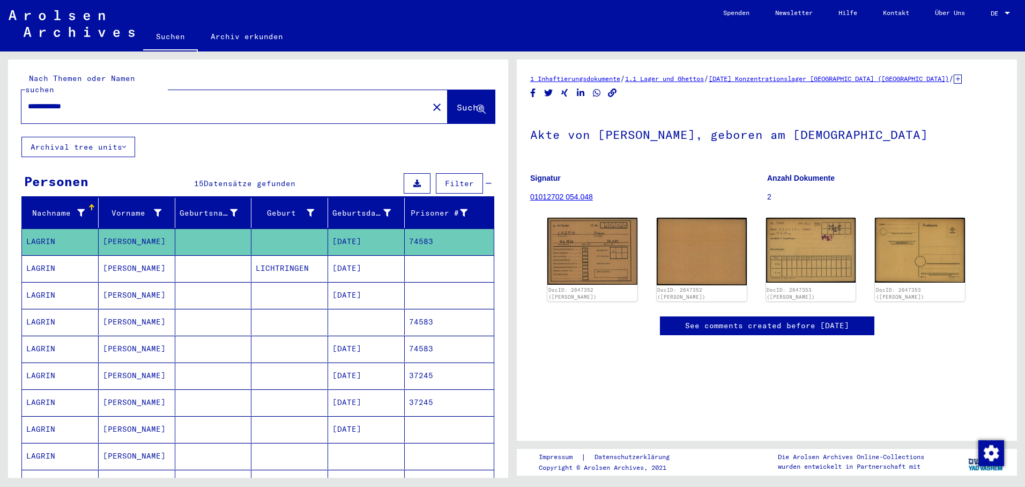
click at [369, 367] on mat-cell "[DATE]" at bounding box center [366, 375] width 77 height 26
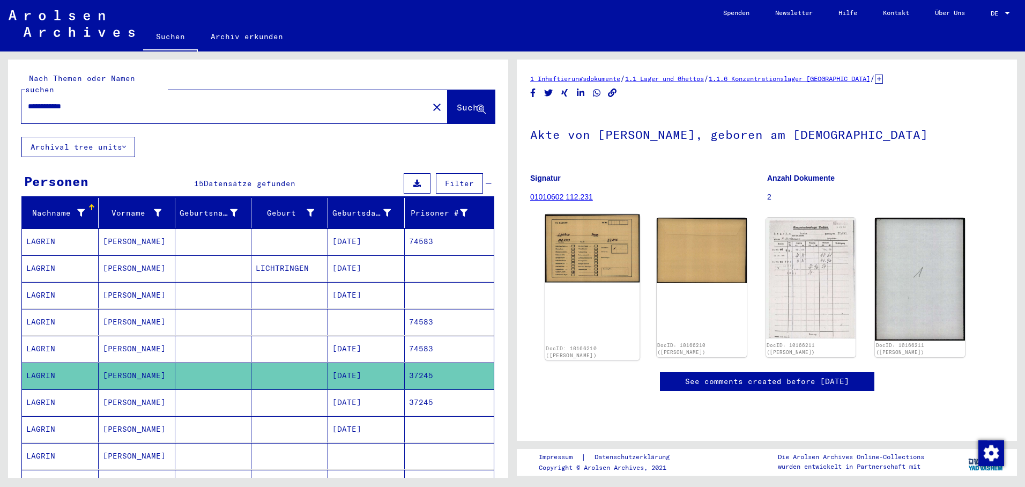
click at [588, 252] on img at bounding box center [592, 248] width 94 height 68
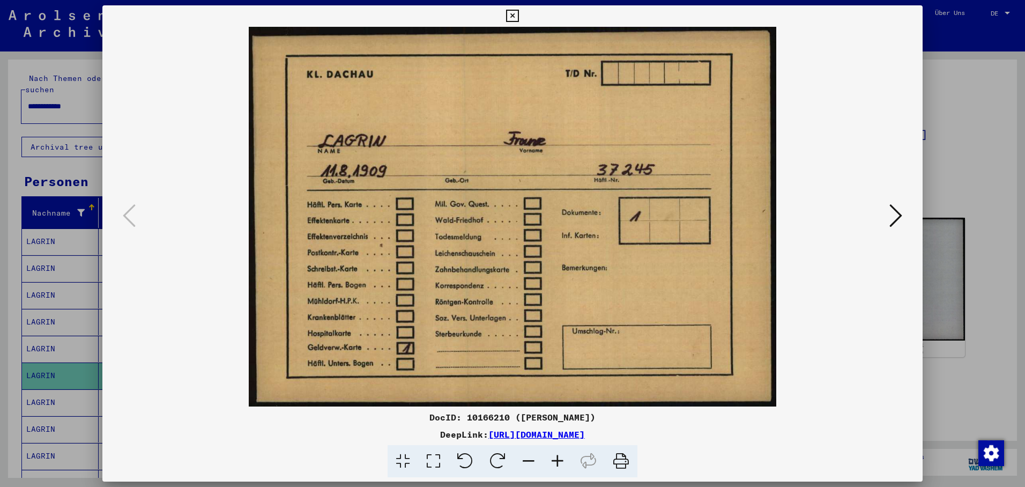
click at [901, 213] on icon at bounding box center [895, 216] width 13 height 26
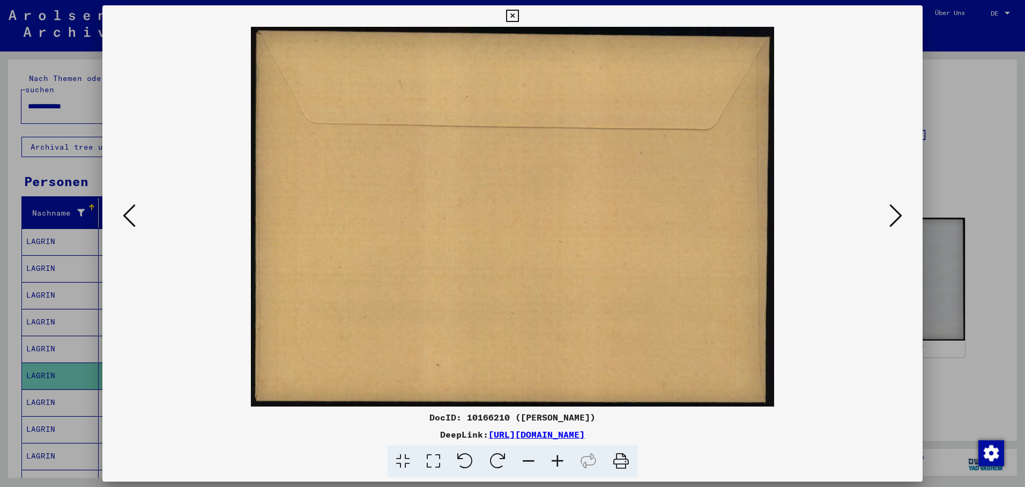
click at [897, 214] on icon at bounding box center [895, 216] width 13 height 26
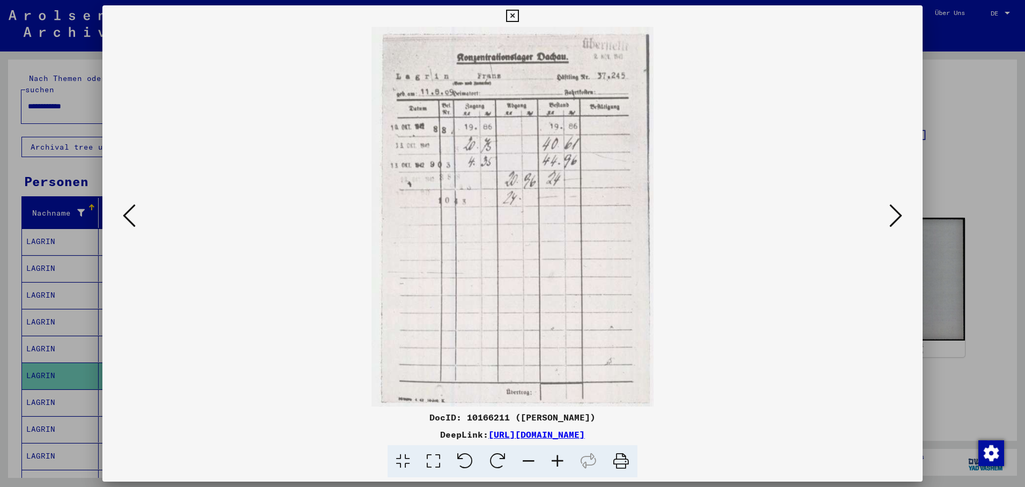
click at [897, 215] on icon at bounding box center [895, 216] width 13 height 26
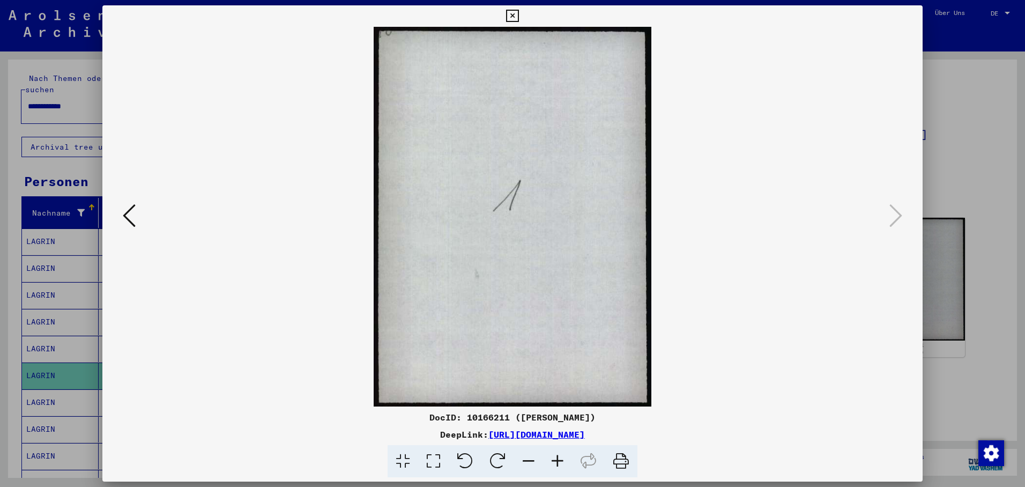
click at [518, 13] on icon at bounding box center [512, 16] width 12 height 13
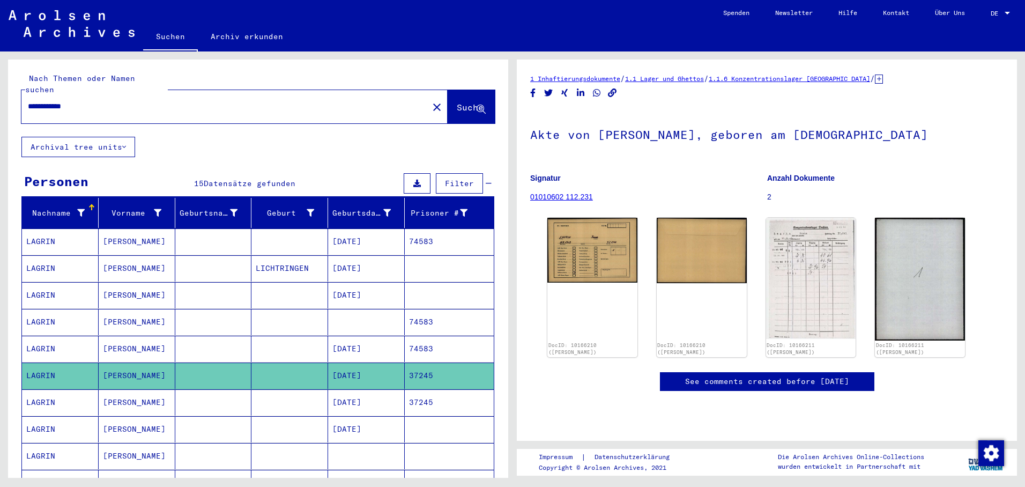
click at [356, 389] on mat-cell "[DATE]" at bounding box center [366, 402] width 77 height 26
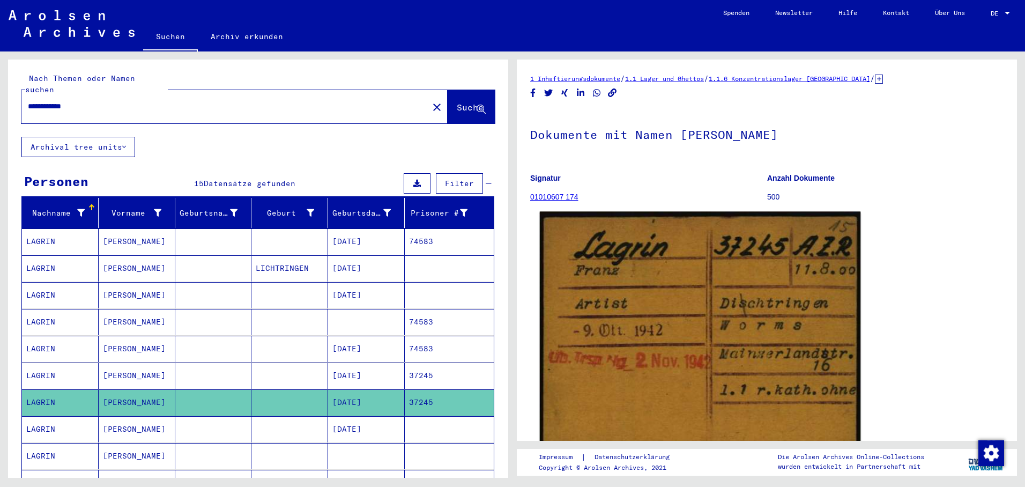
click at [618, 292] on img at bounding box center [700, 338] width 320 height 252
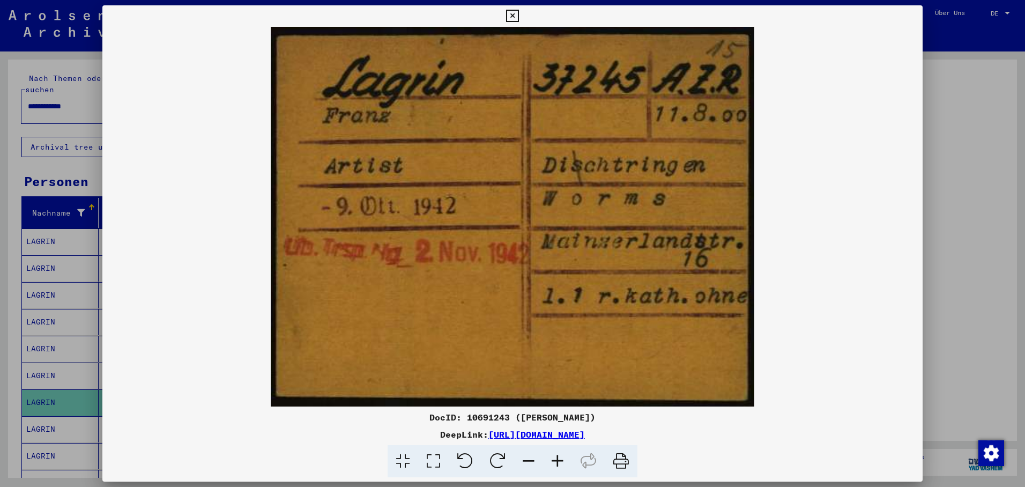
click at [518, 13] on icon at bounding box center [512, 16] width 12 height 13
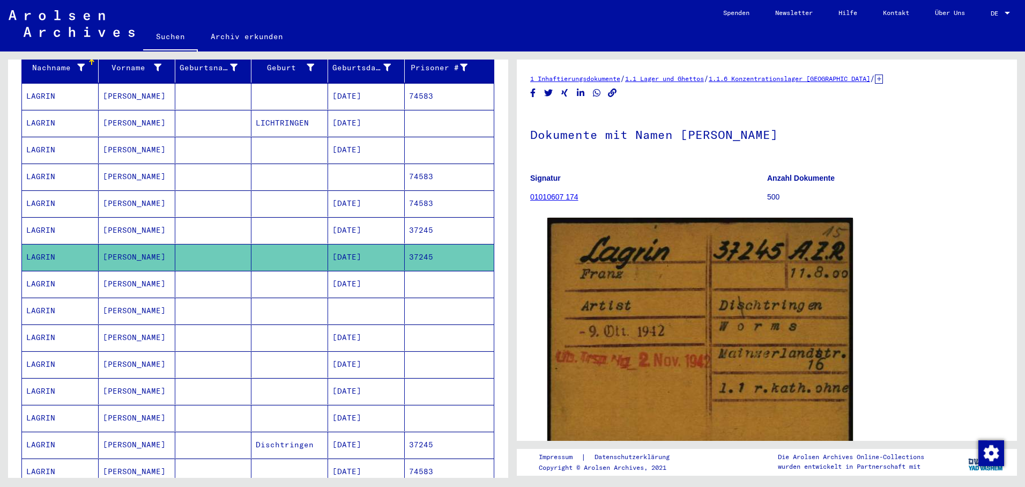
scroll to position [161, 0]
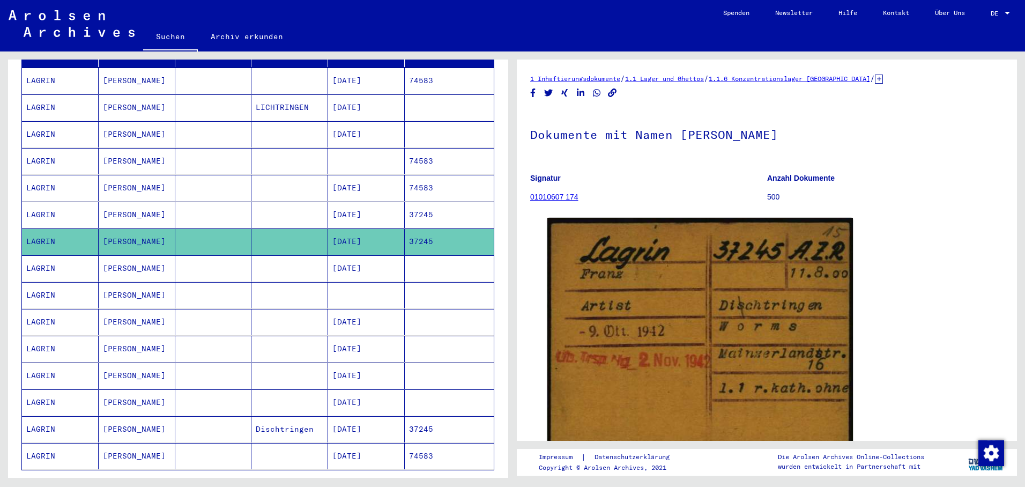
click at [343, 257] on mat-cell "[DATE]" at bounding box center [366, 268] width 77 height 26
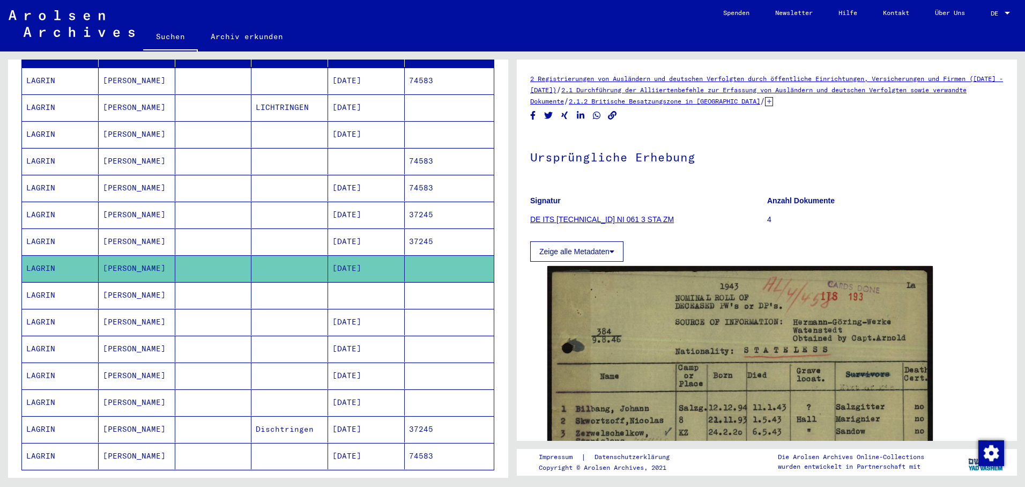
click at [357, 229] on mat-cell "[DATE]" at bounding box center [366, 241] width 77 height 26
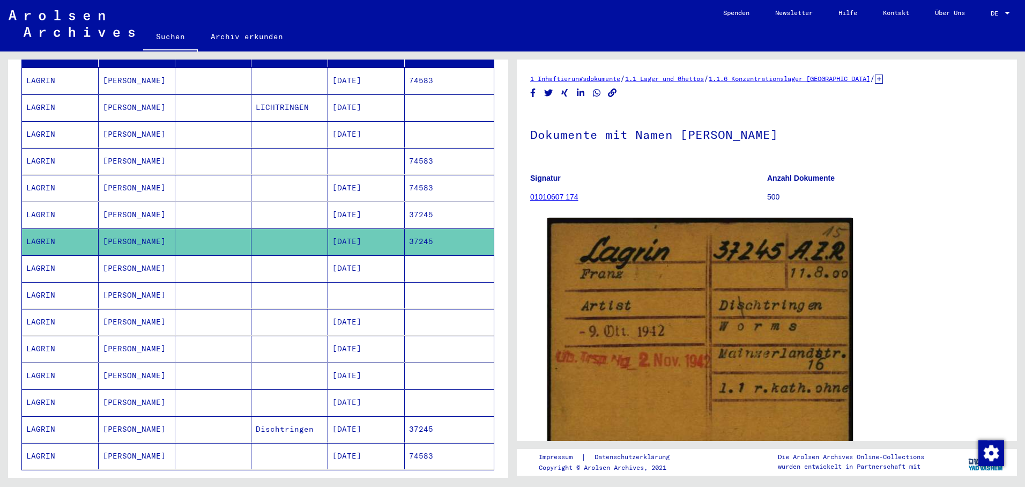
click at [357, 255] on mat-cell "[DATE]" at bounding box center [366, 268] width 77 height 26
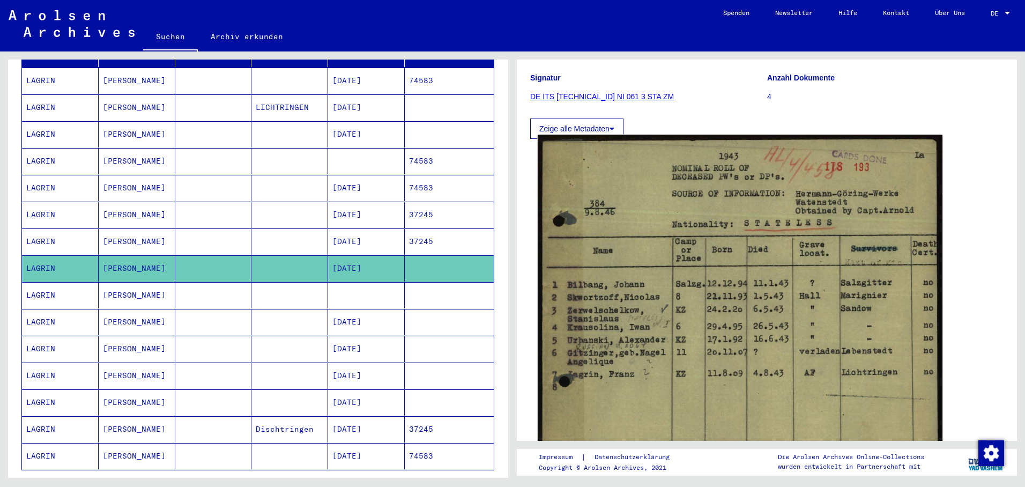
scroll to position [161, 0]
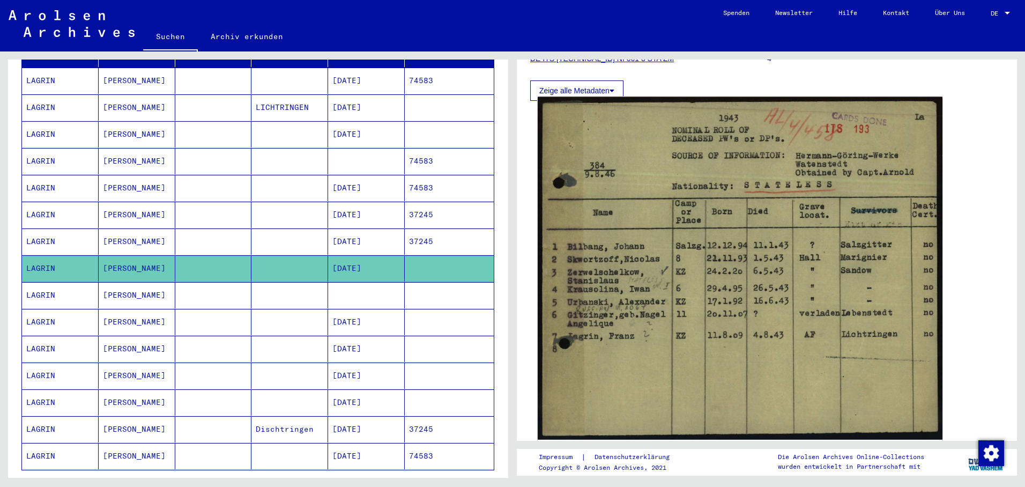
drag, startPoint x: 623, startPoint y: 254, endPoint x: 670, endPoint y: 301, distance: 65.9
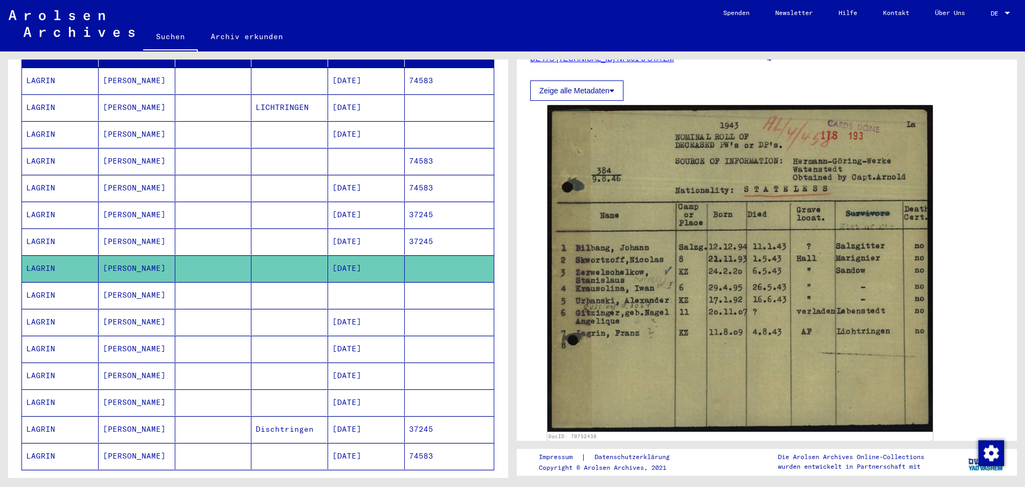
click at [355, 389] on mat-cell "[DATE]" at bounding box center [366, 402] width 77 height 26
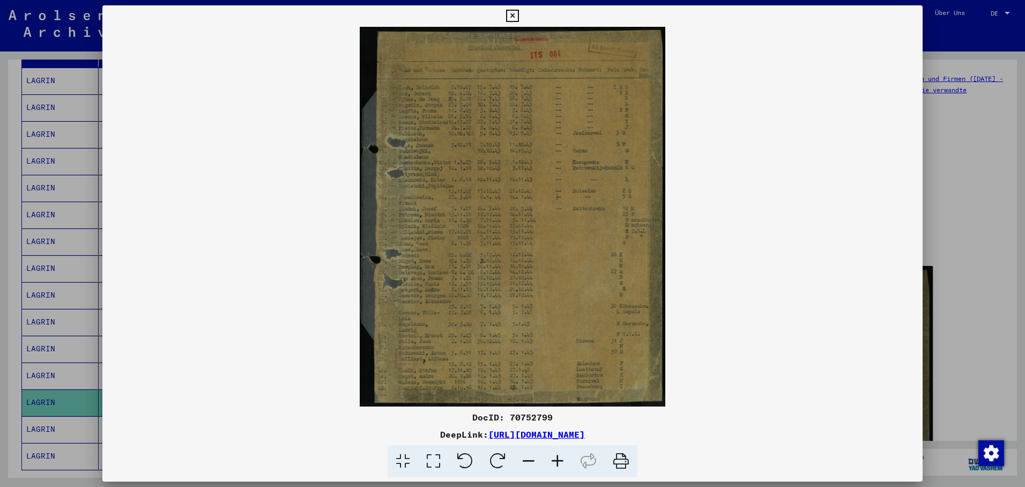
drag, startPoint x: 516, startPoint y: 280, endPoint x: 438, endPoint y: 171, distance: 133.8
click at [60, 399] on div at bounding box center [512, 243] width 1025 height 487
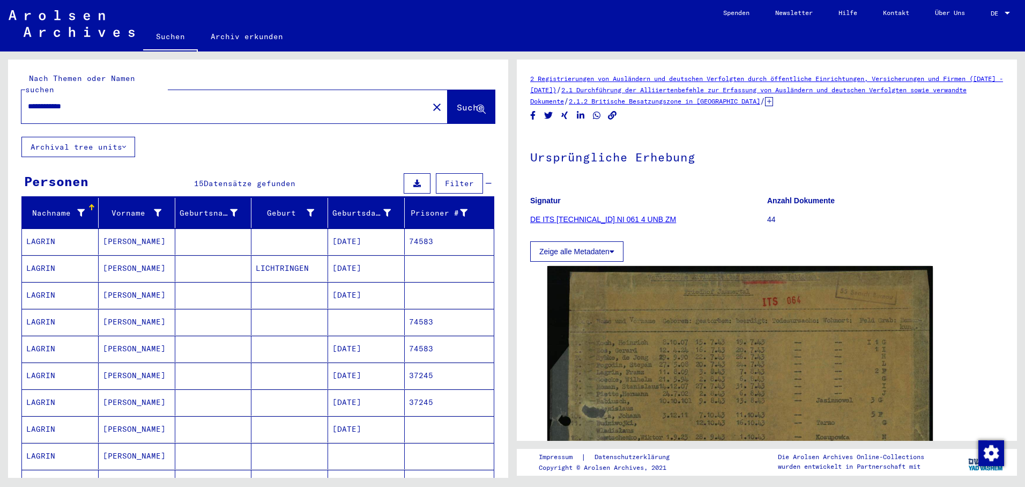
click at [430, 101] on mat-icon "close" at bounding box center [436, 107] width 13 height 13
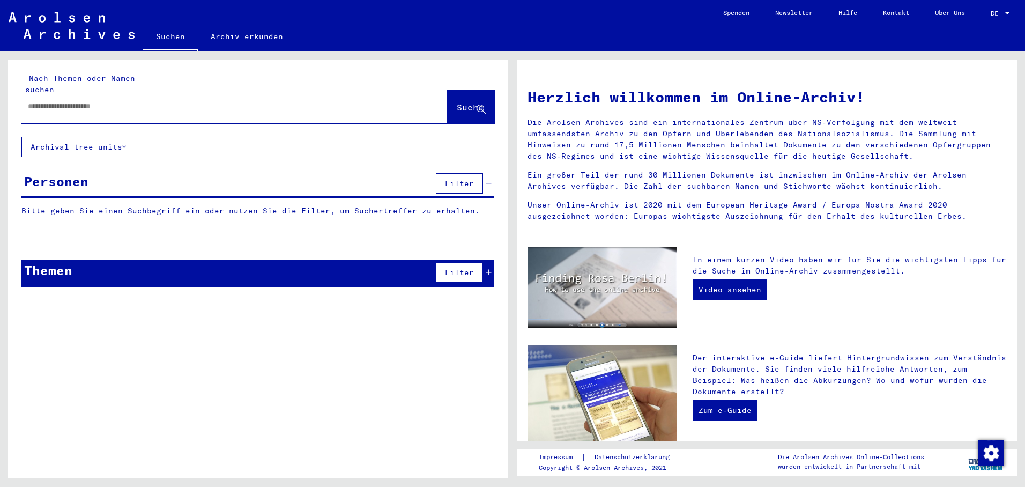
paste input "**********"
click at [468, 102] on span "Suche" at bounding box center [470, 107] width 27 height 11
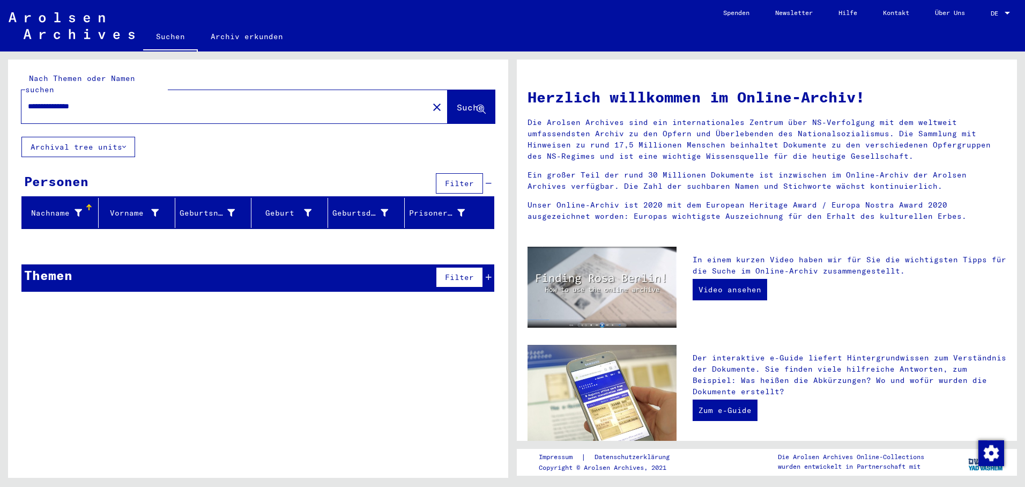
drag, startPoint x: 106, startPoint y: 94, endPoint x: 63, endPoint y: 91, distance: 43.0
click at [63, 101] on input "**********" at bounding box center [221, 106] width 387 height 11
type input "*******"
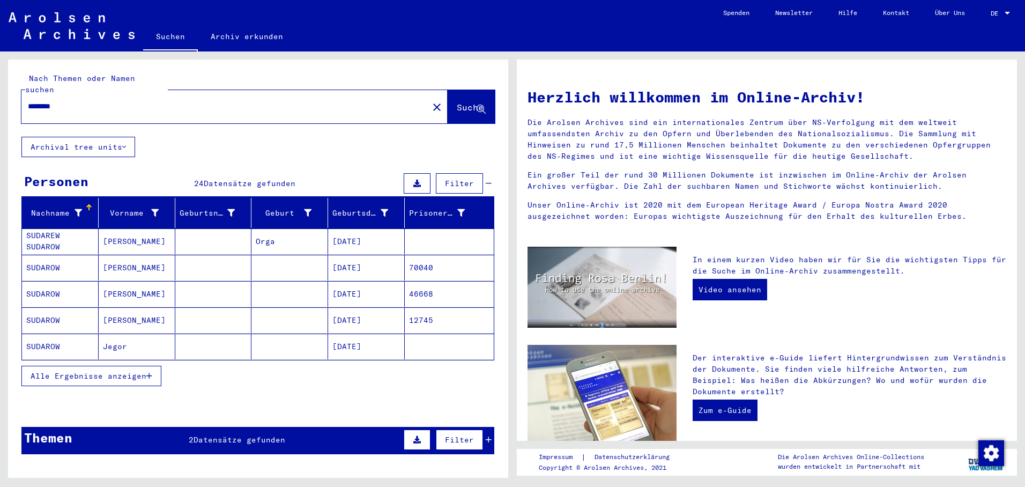
click at [152, 372] on icon "button" at bounding box center [149, 376] width 6 height 8
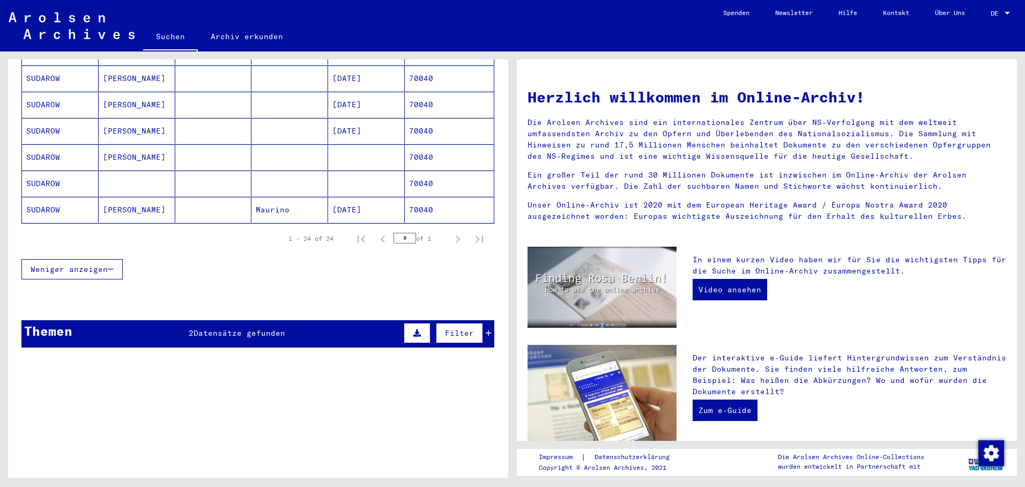
scroll to position [582, 0]
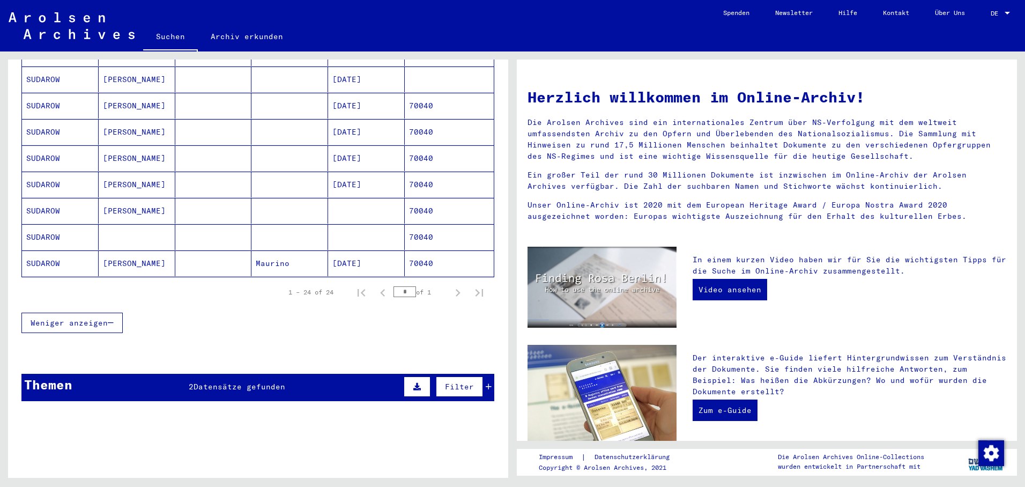
click at [405, 198] on mat-cell "70040" at bounding box center [449, 211] width 89 height 26
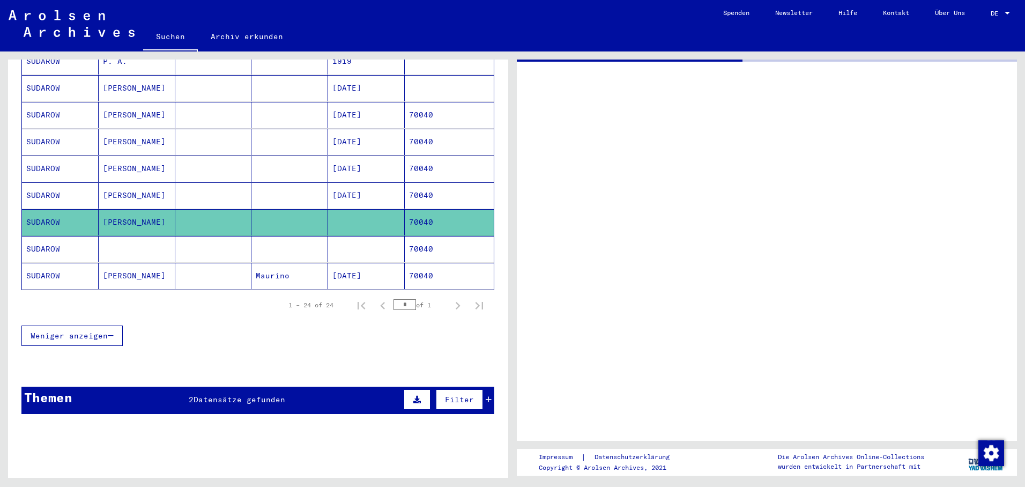
scroll to position [591, 0]
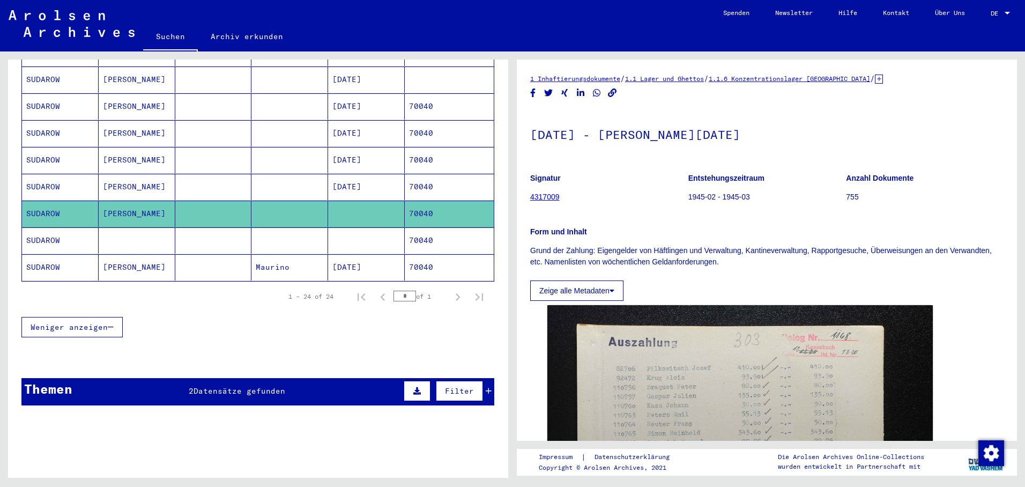
click at [413, 229] on mat-cell "70040" at bounding box center [449, 240] width 89 height 26
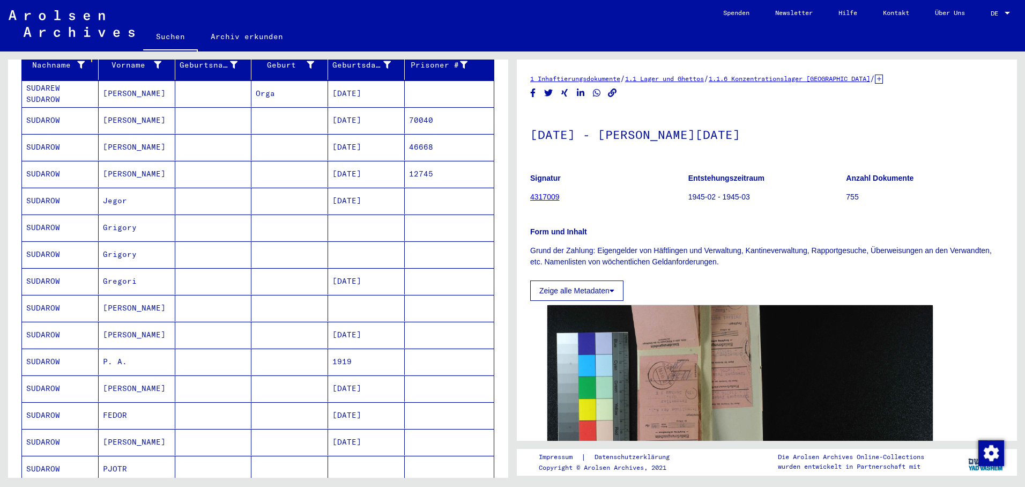
scroll to position [108, 0]
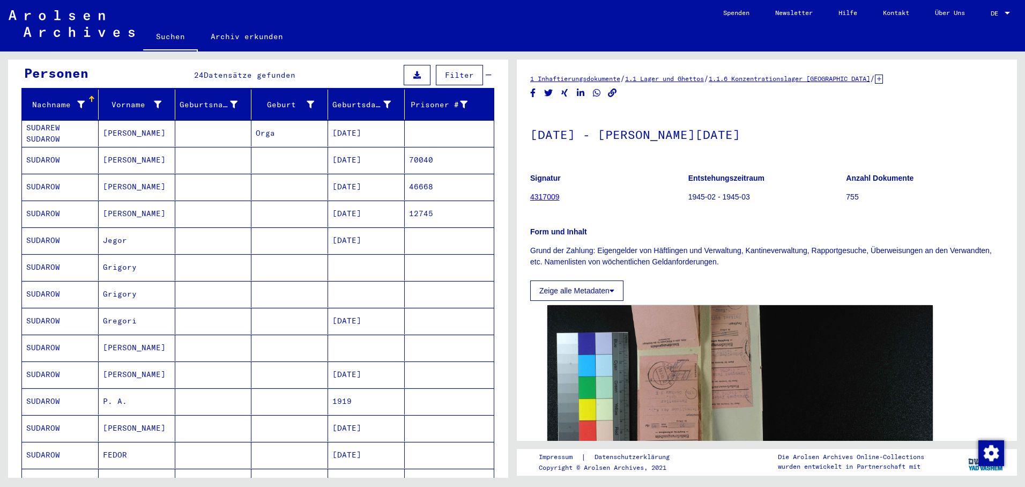
click at [344, 256] on mat-cell at bounding box center [366, 267] width 77 height 26
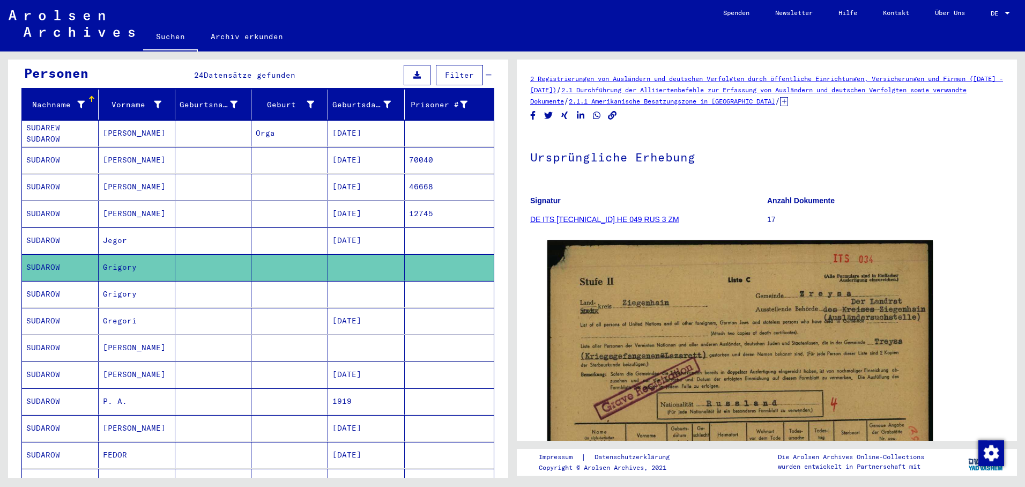
click at [356, 281] on mat-cell at bounding box center [366, 294] width 77 height 26
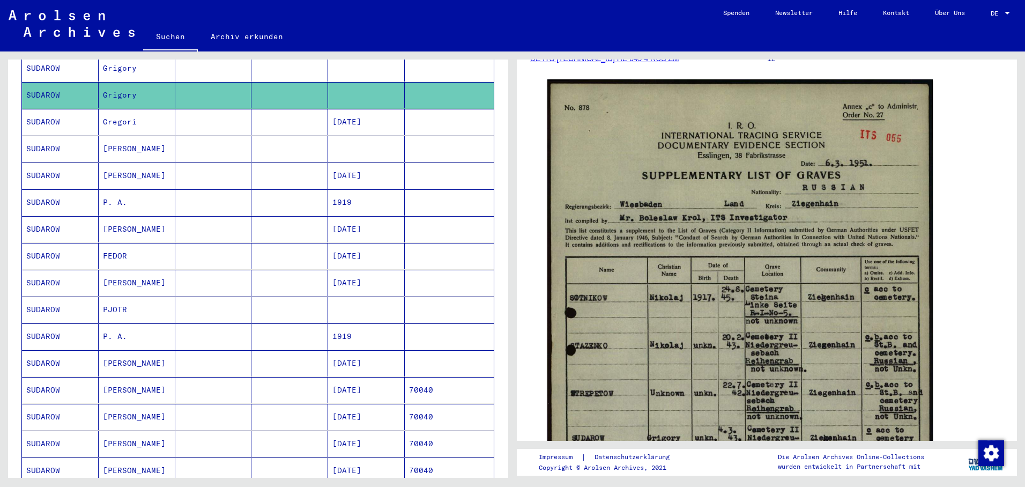
scroll to position [1, 0]
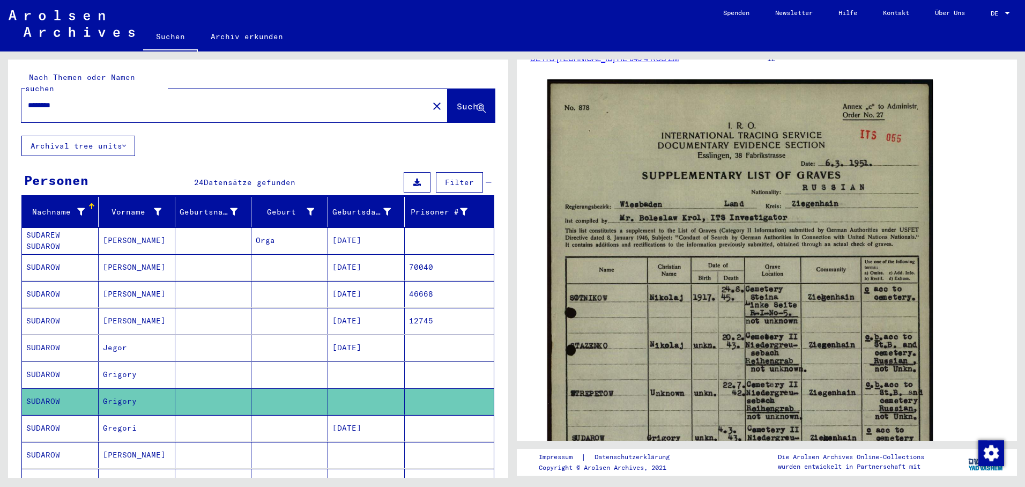
click at [426, 95] on button "close" at bounding box center [436, 105] width 21 height 21
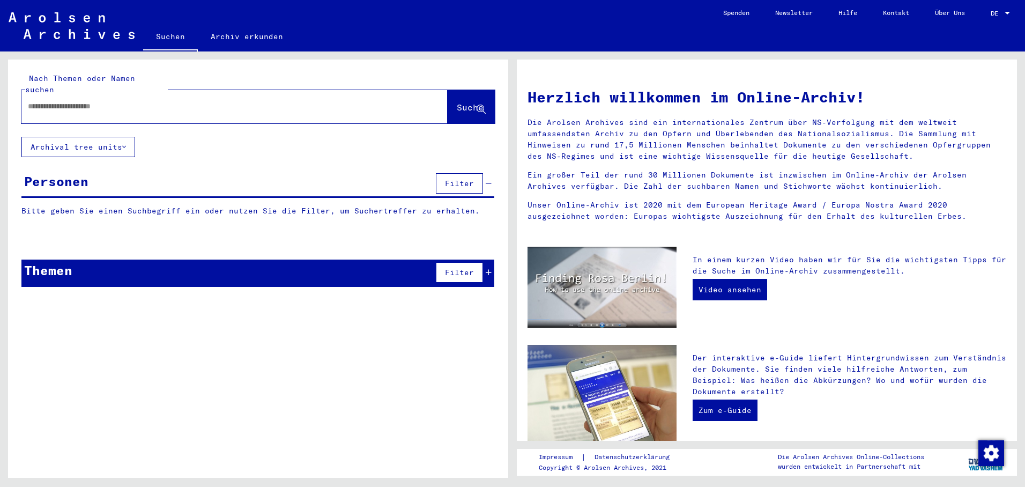
paste input "**********"
type input "**********"
drag, startPoint x: 436, startPoint y: 96, endPoint x: 442, endPoint y: 96, distance: 5.9
click at [447, 96] on button "Suche" at bounding box center [470, 106] width 47 height 33
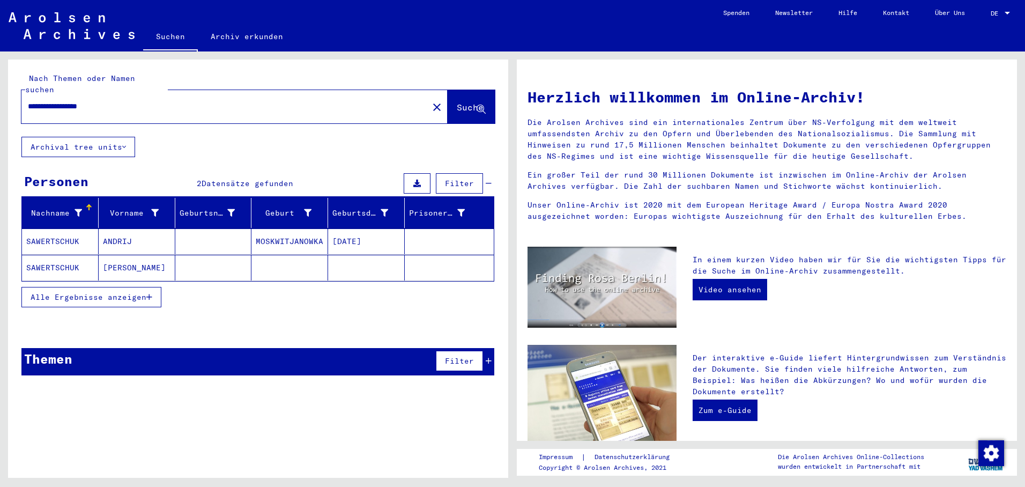
click at [73, 233] on mat-cell "SAWERTSCHUK" at bounding box center [60, 241] width 77 height 26
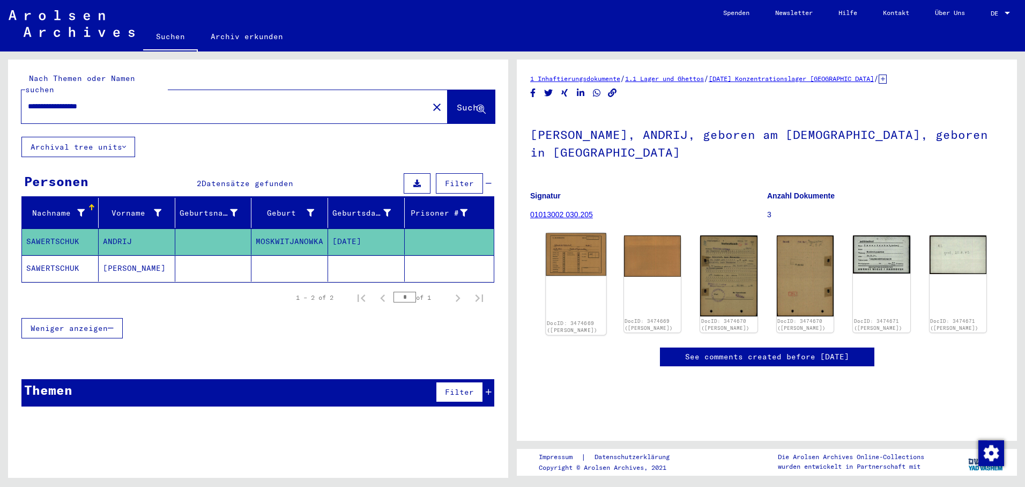
click at [556, 258] on img at bounding box center [576, 254] width 60 height 43
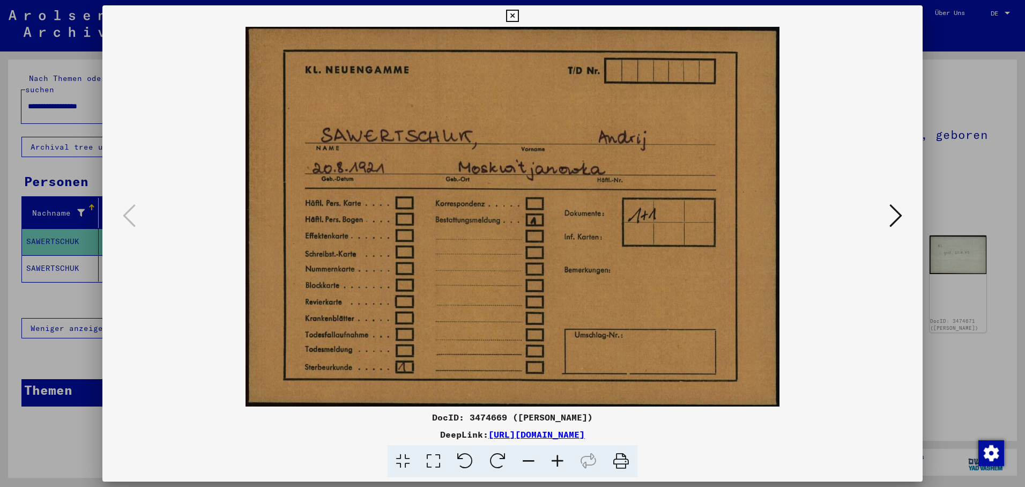
click at [892, 212] on icon at bounding box center [895, 216] width 13 height 26
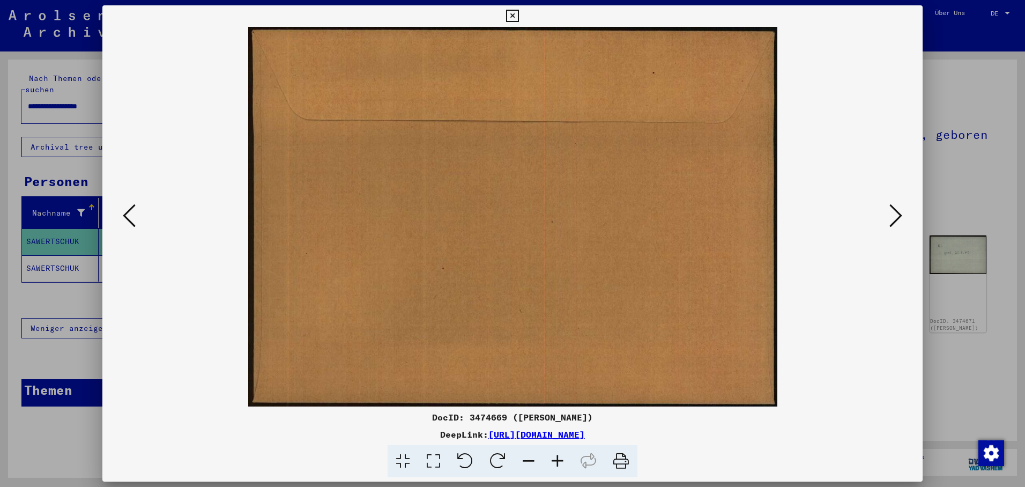
click at [891, 213] on icon at bounding box center [895, 216] width 13 height 26
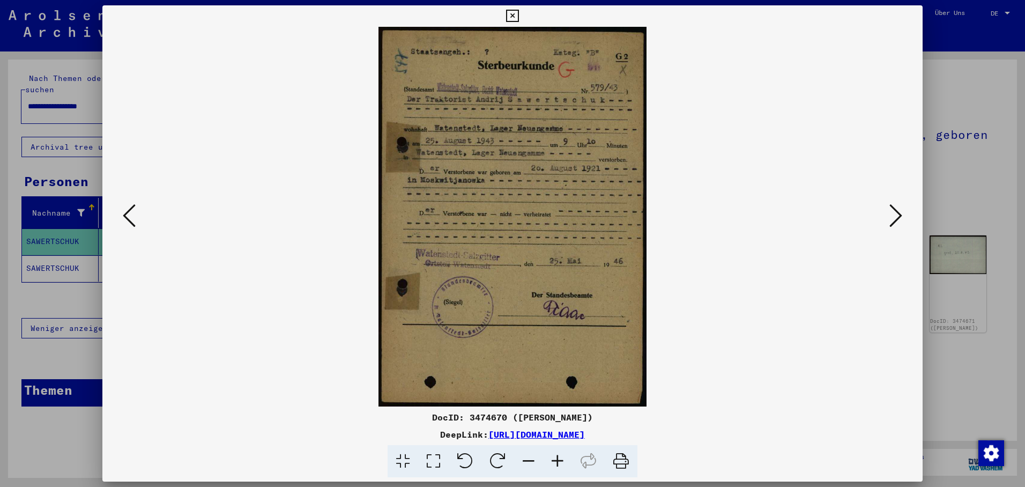
click at [893, 213] on icon at bounding box center [895, 216] width 13 height 26
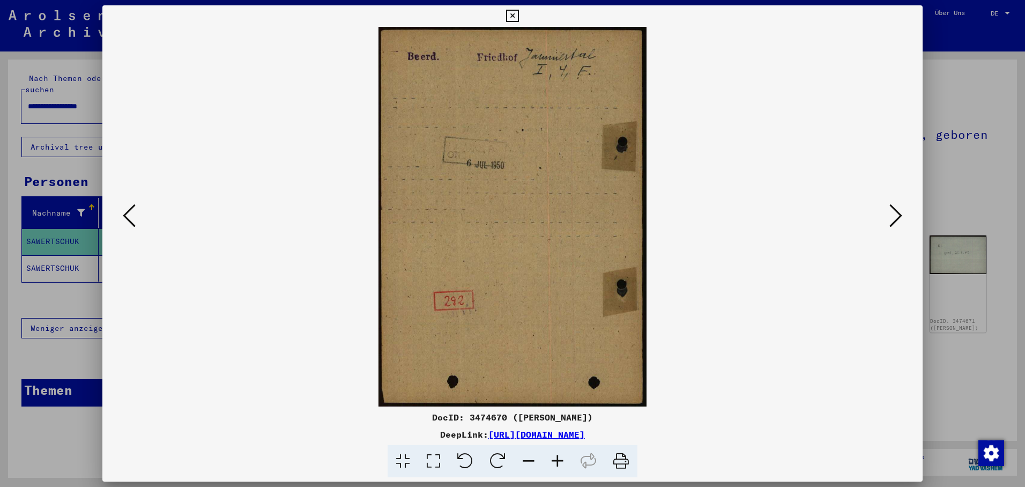
click at [900, 219] on icon at bounding box center [895, 216] width 13 height 26
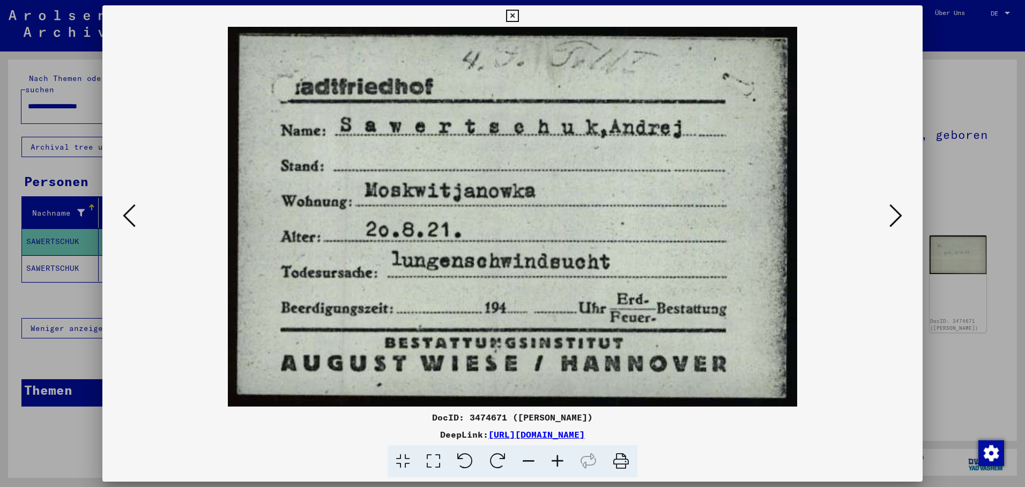
click at [896, 210] on icon at bounding box center [895, 216] width 13 height 26
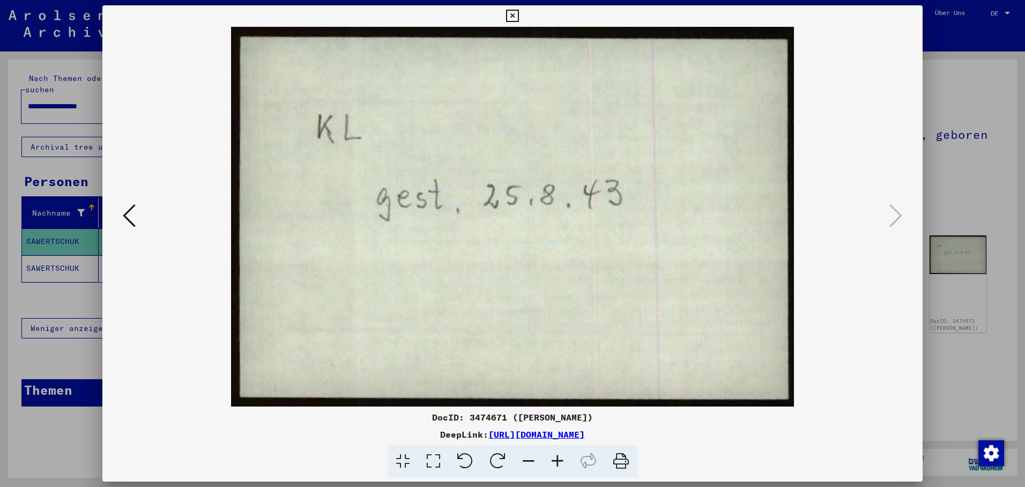
click at [87, 264] on div at bounding box center [512, 243] width 1025 height 487
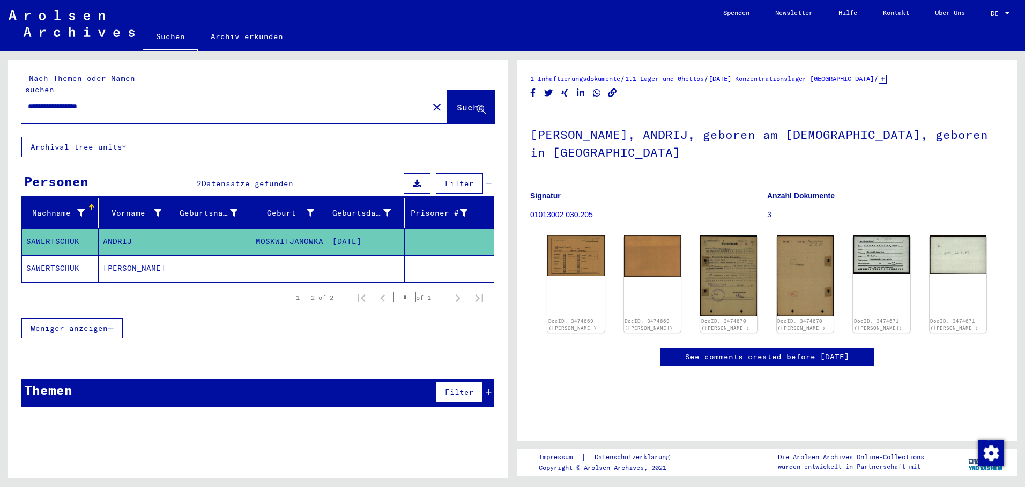
click at [51, 255] on mat-cell "SAWERTSCHUK" at bounding box center [60, 268] width 77 height 26
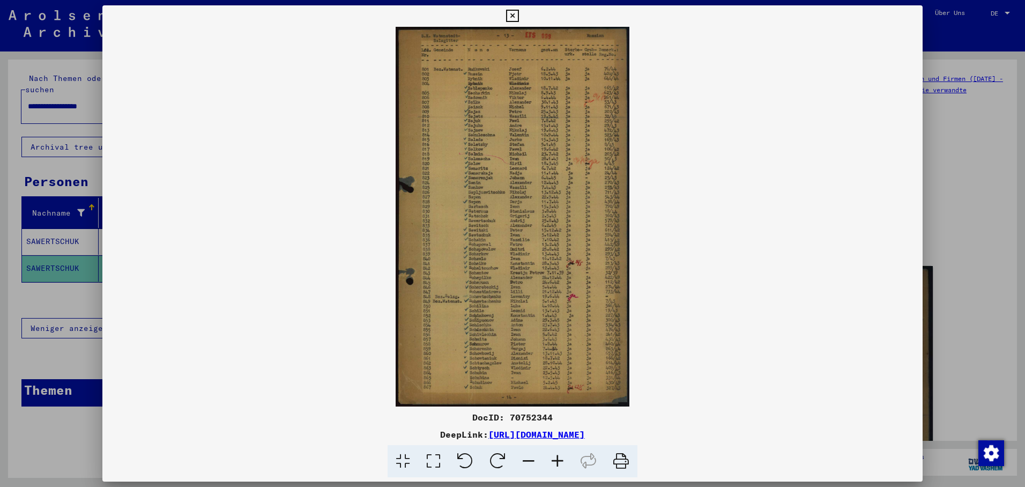
click at [51, 259] on div at bounding box center [512, 243] width 1025 height 487
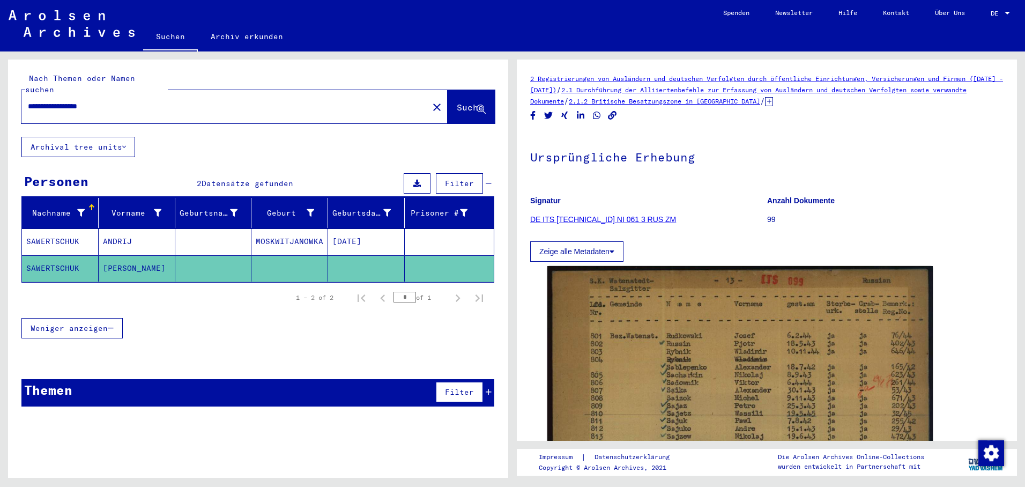
click at [430, 101] on mat-icon "close" at bounding box center [436, 107] width 13 height 13
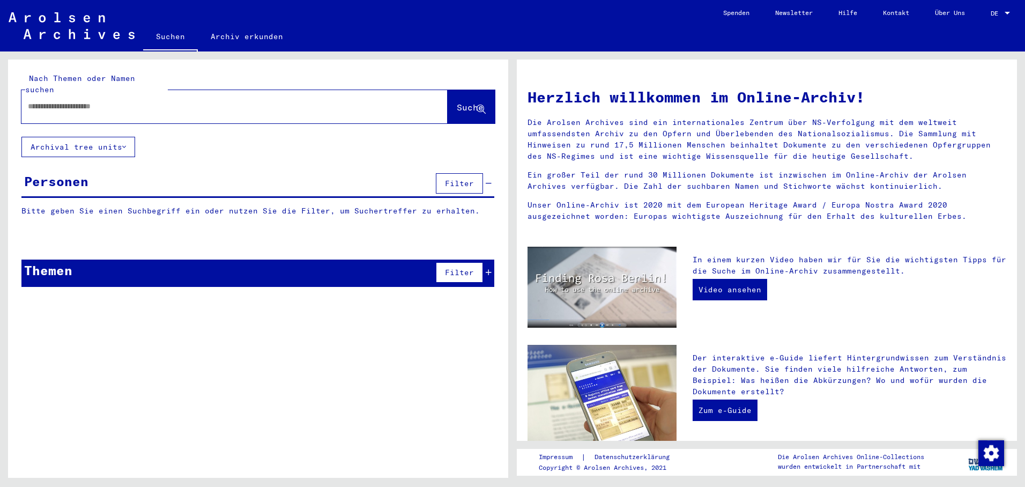
paste input "**********"
type input "**********"
click at [464, 102] on span "Suche" at bounding box center [470, 107] width 27 height 11
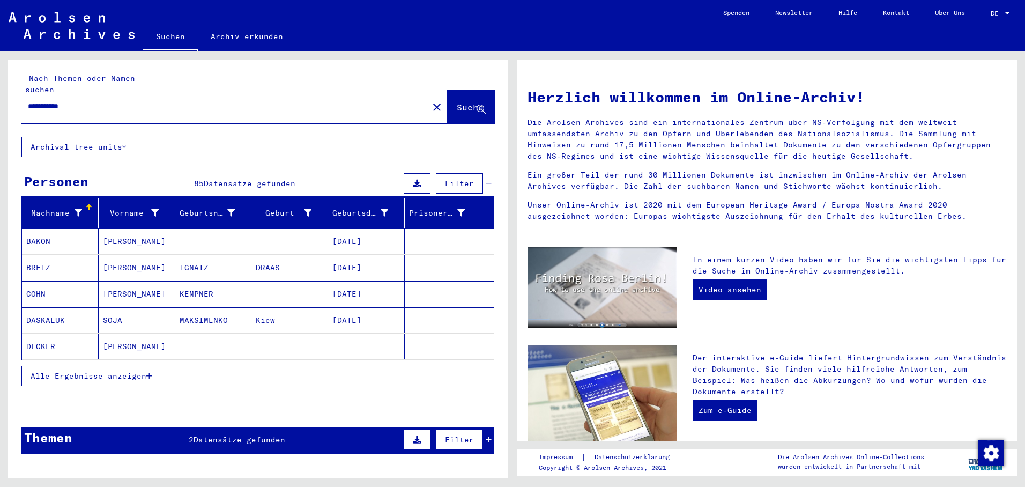
click at [148, 365] on button "Alle Ergebnisse anzeigen" at bounding box center [91, 375] width 140 height 20
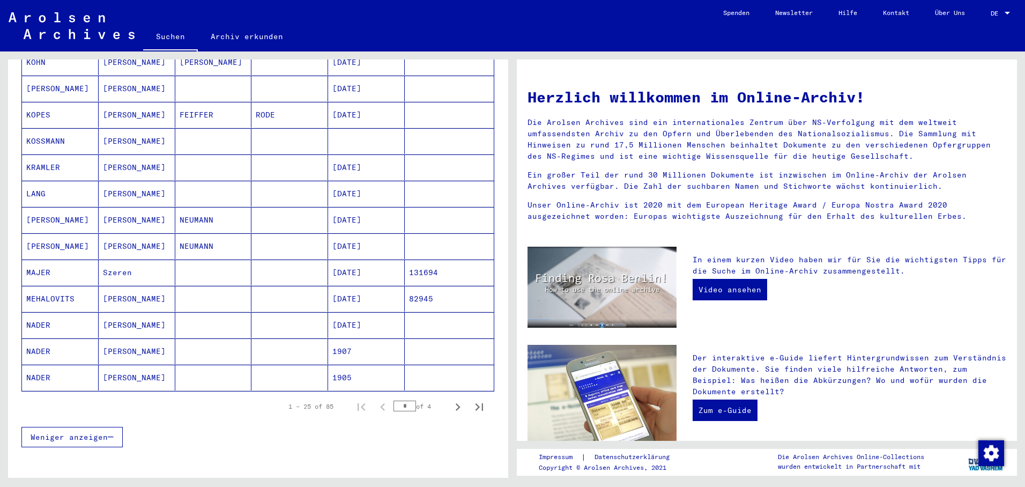
scroll to position [536, 0]
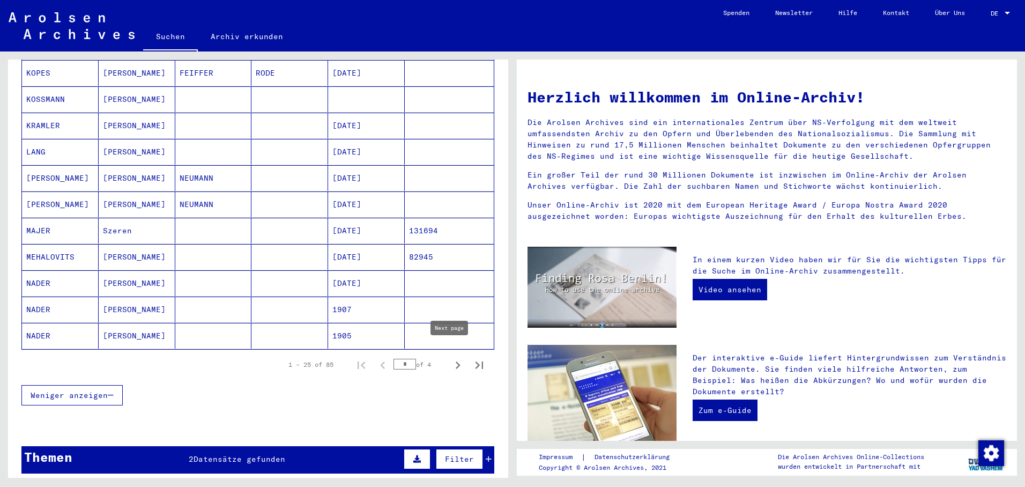
click at [450, 357] on icon "Next page" at bounding box center [457, 364] width 15 height 15
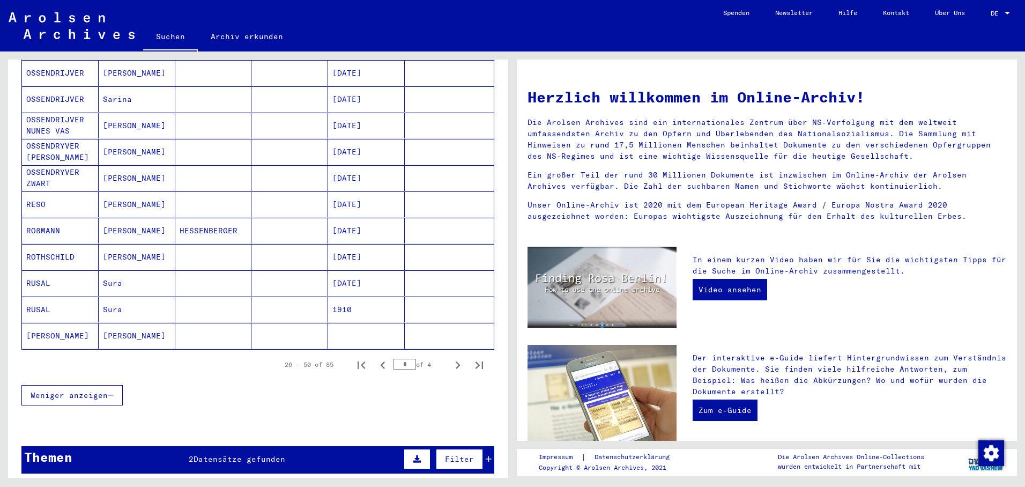
click at [450, 357] on icon "Next page" at bounding box center [457, 364] width 15 height 15
type input "*"
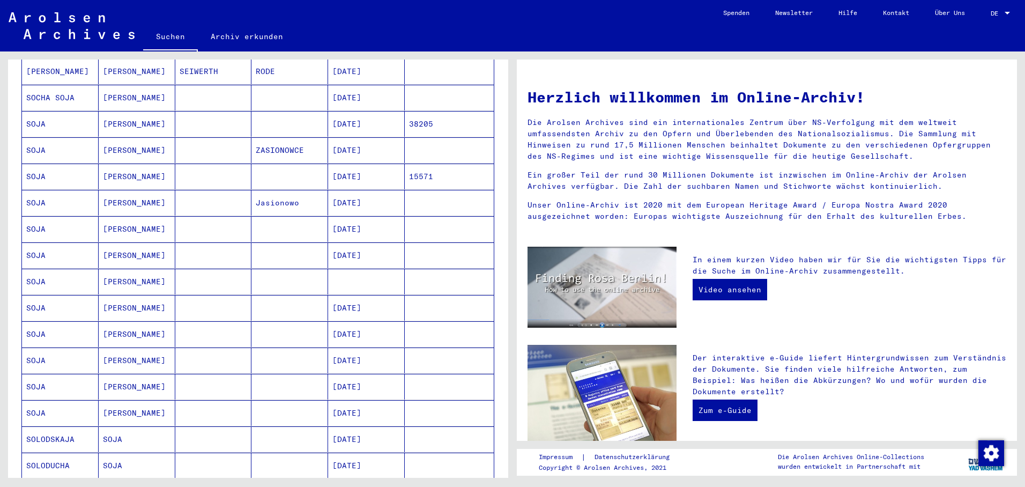
scroll to position [268, 0]
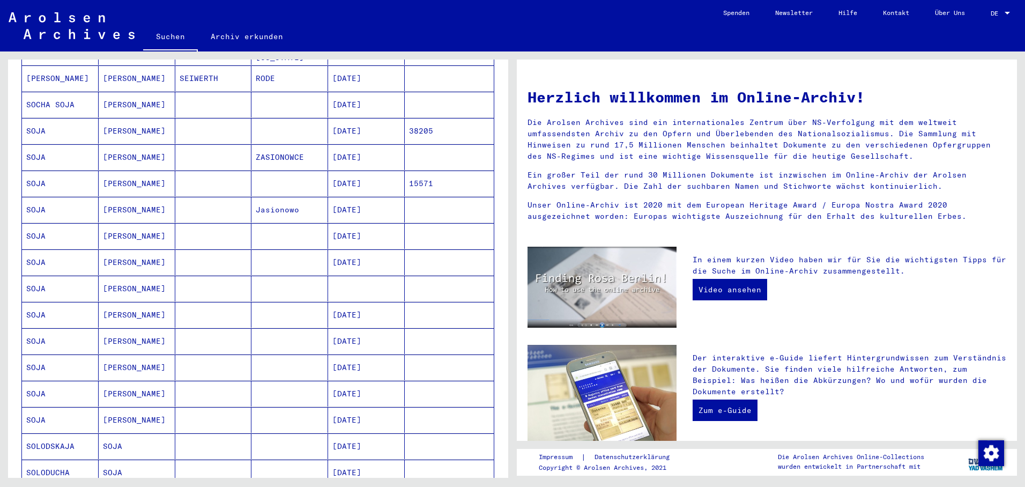
click at [362, 145] on mat-cell "[DATE]" at bounding box center [366, 157] width 77 height 26
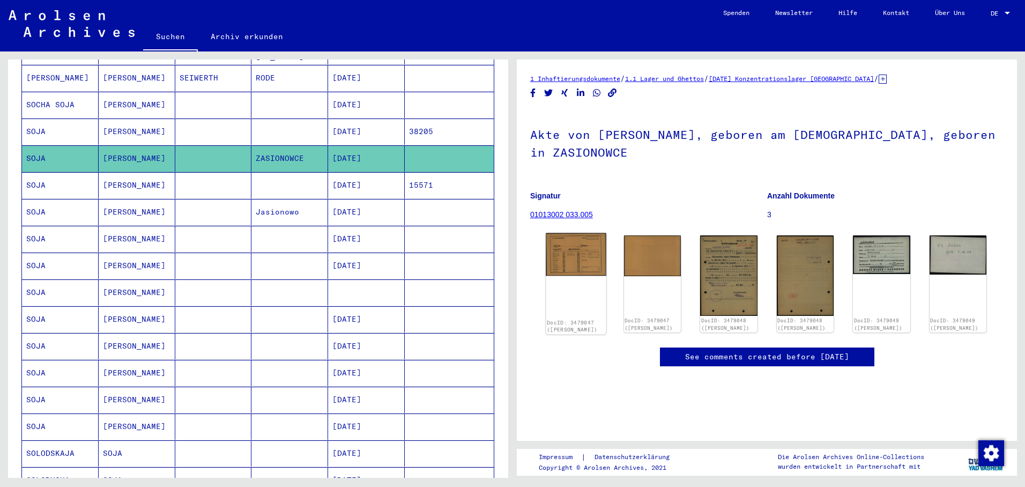
click at [584, 260] on img at bounding box center [576, 254] width 60 height 42
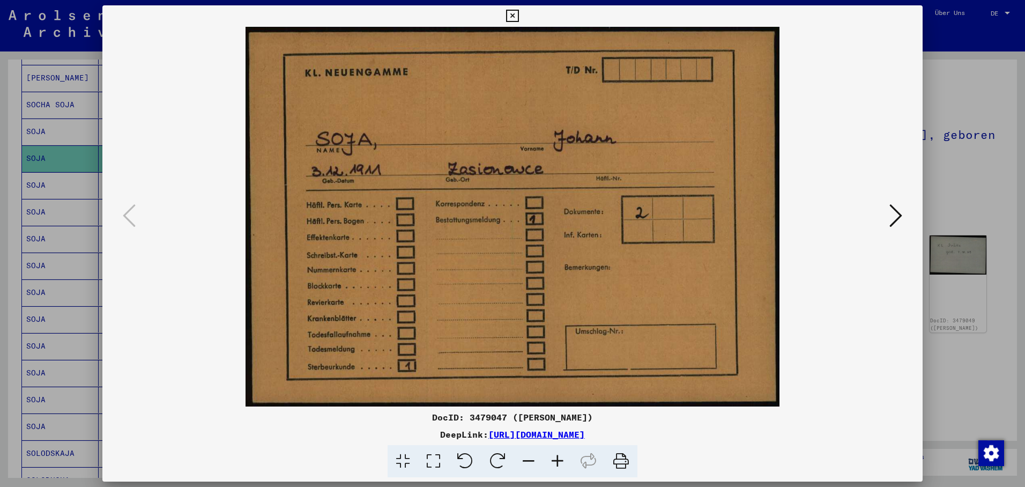
click at [898, 217] on icon at bounding box center [895, 216] width 13 height 26
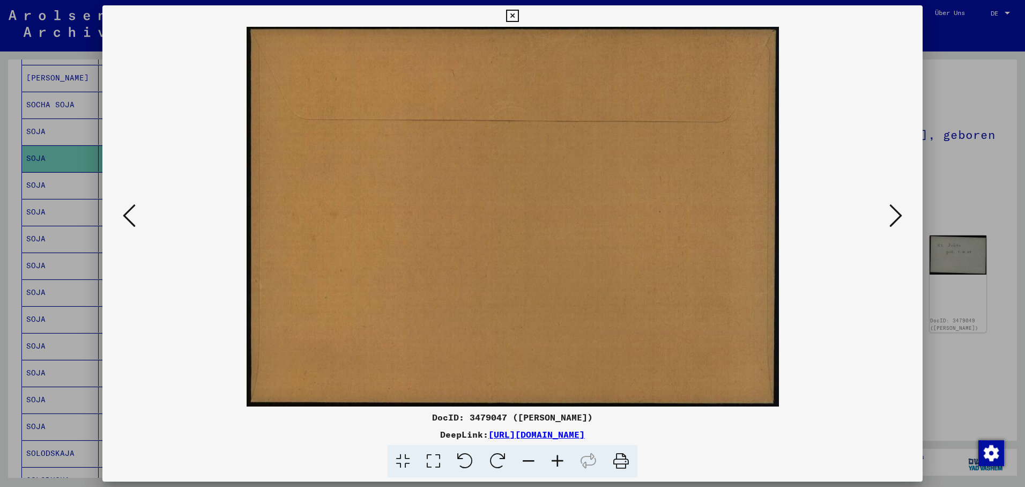
click at [898, 217] on icon at bounding box center [895, 216] width 13 height 26
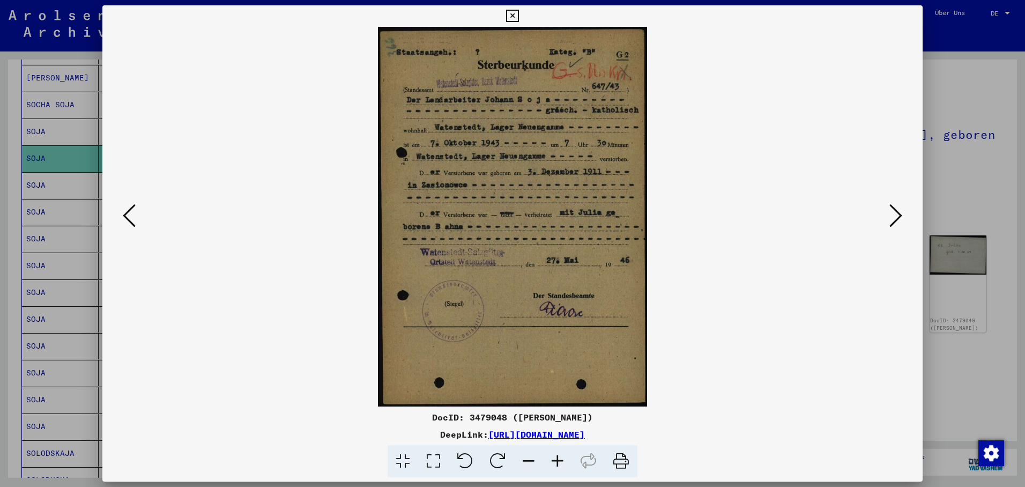
click at [897, 207] on icon at bounding box center [895, 216] width 13 height 26
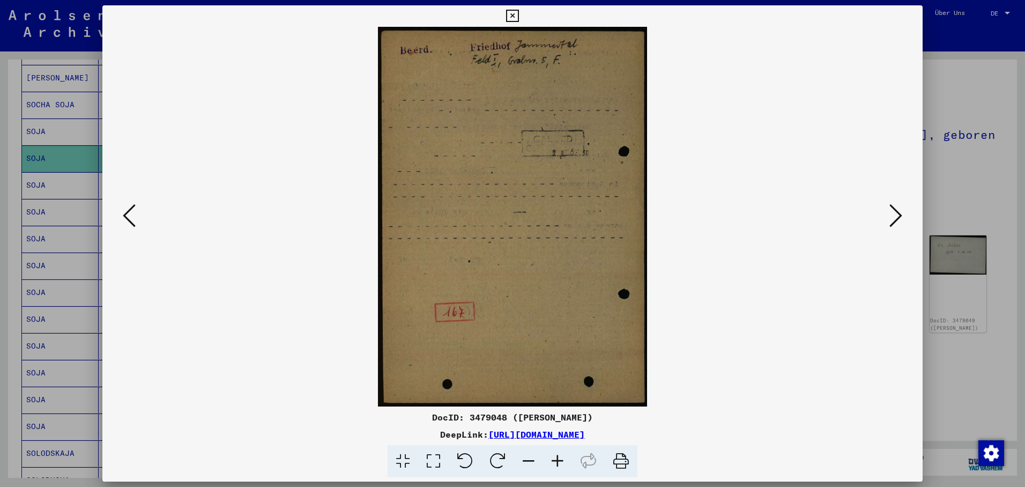
drag, startPoint x: 561, startPoint y: 162, endPoint x: 552, endPoint y: 162, distance: 9.1
click at [893, 210] on icon at bounding box center [895, 216] width 13 height 26
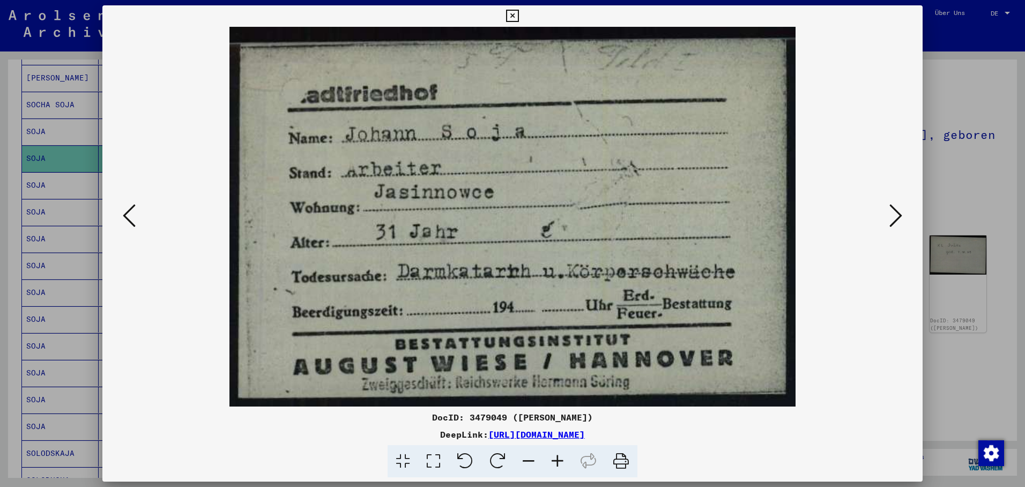
click at [896, 214] on icon at bounding box center [895, 216] width 13 height 26
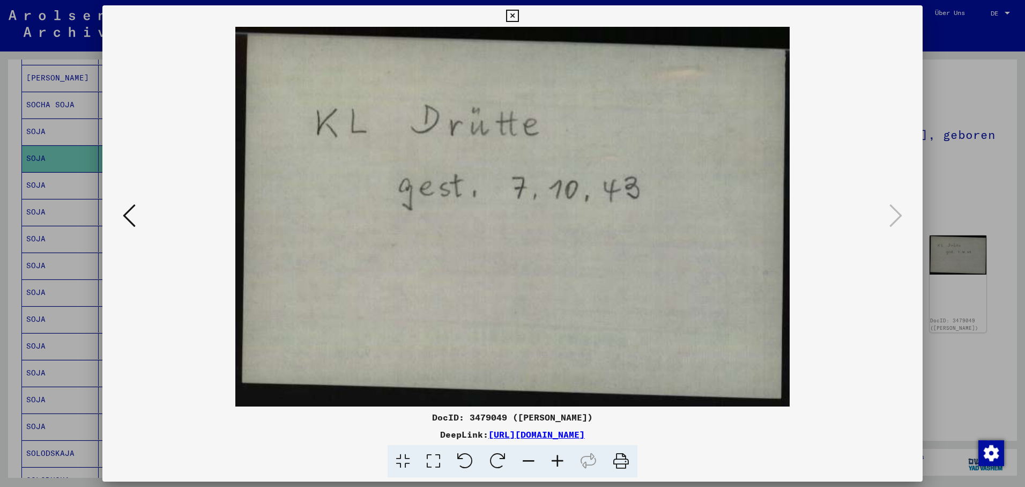
click at [518, 20] on icon at bounding box center [512, 16] width 12 height 13
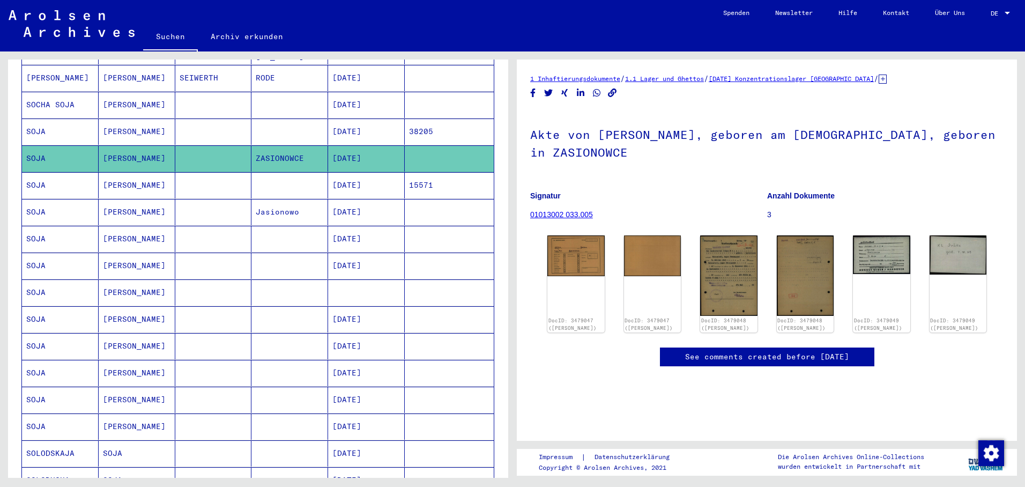
click at [348, 172] on mat-cell "[DATE]" at bounding box center [366, 185] width 77 height 26
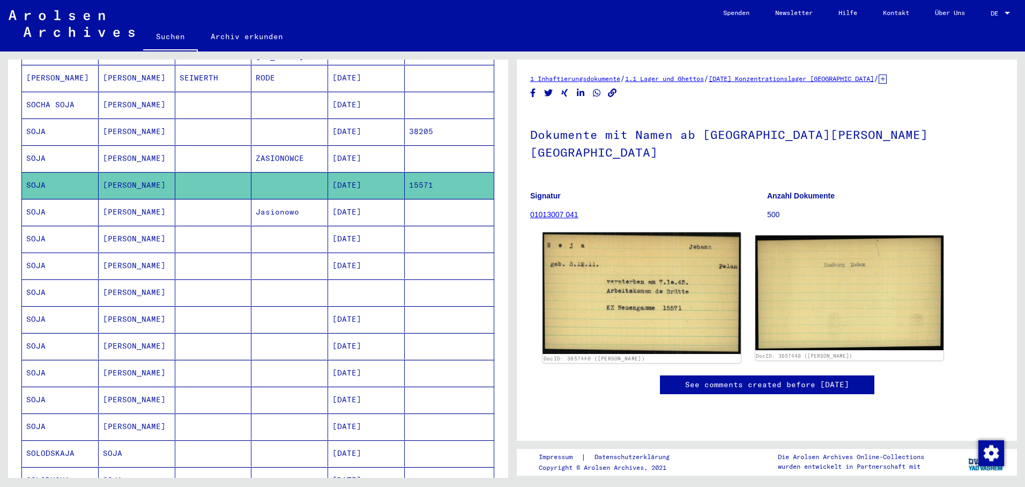
click at [618, 248] on img at bounding box center [641, 293] width 198 height 122
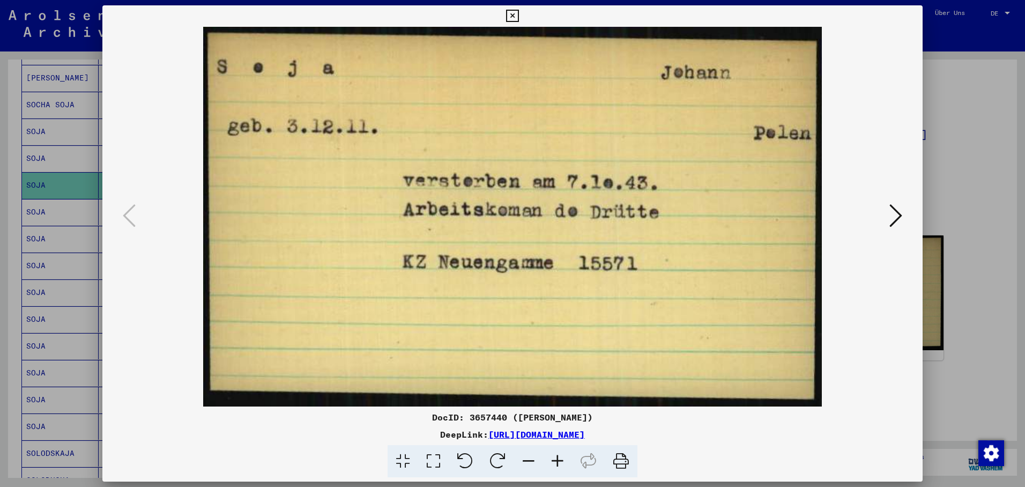
click at [887, 213] on button at bounding box center [895, 216] width 19 height 31
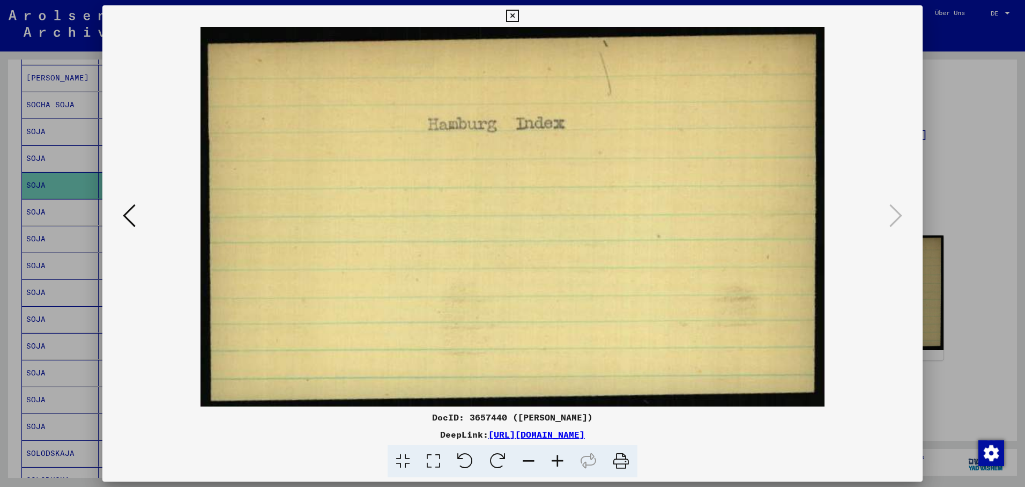
click at [518, 13] on icon at bounding box center [512, 16] width 12 height 13
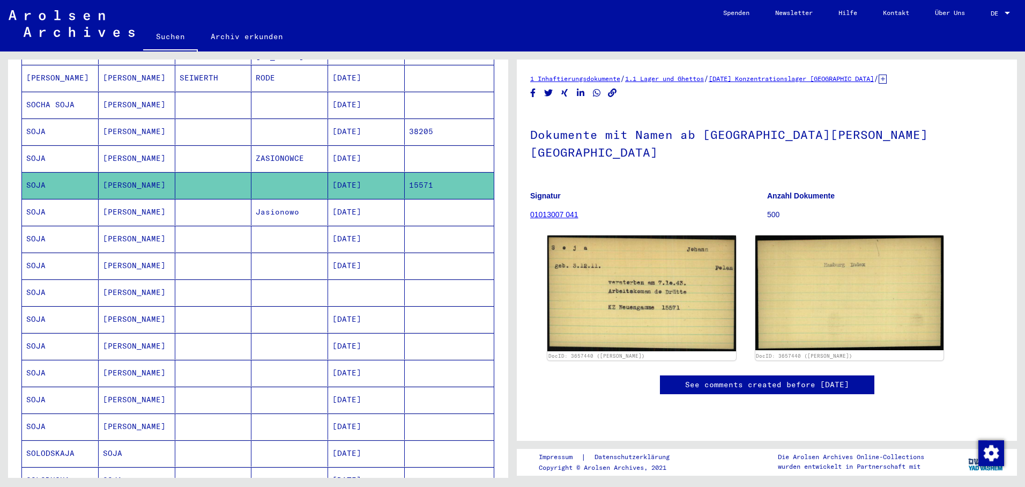
click at [133, 200] on mat-cell "[PERSON_NAME]" at bounding box center [137, 212] width 77 height 26
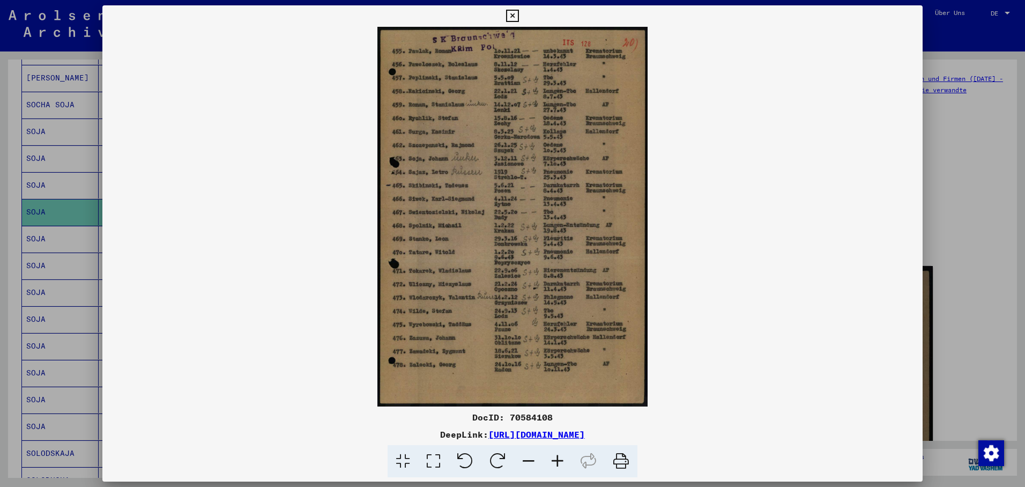
click at [36, 233] on div at bounding box center [512, 243] width 1025 height 487
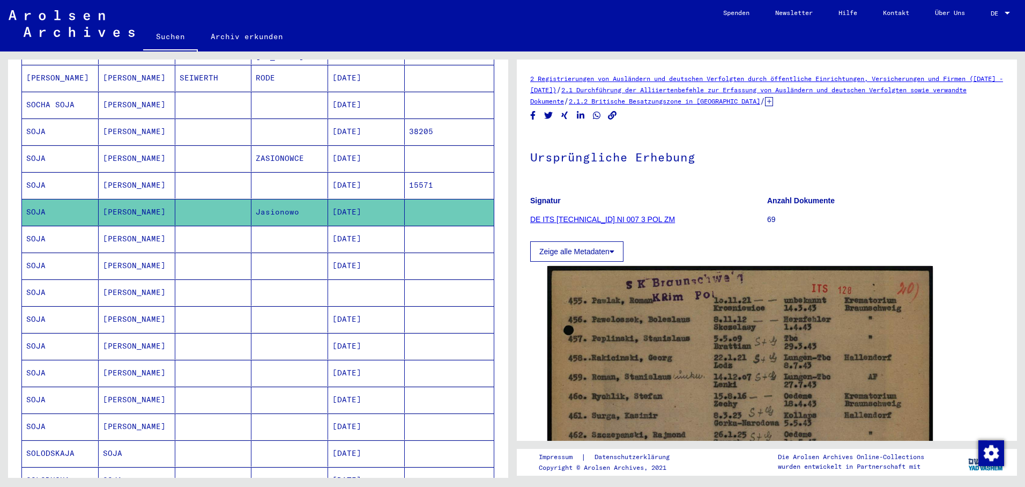
click at [351, 256] on mat-cell "[DATE]" at bounding box center [366, 265] width 77 height 26
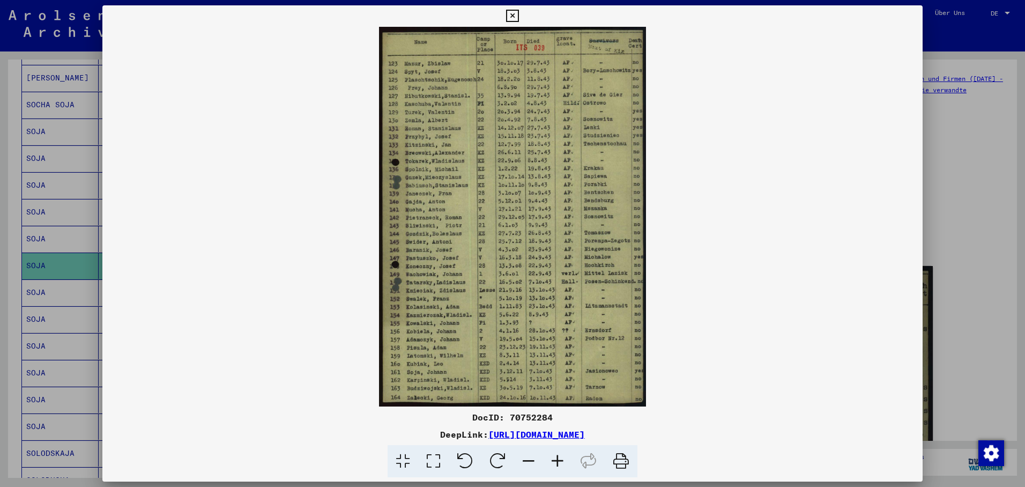
click at [26, 252] on div at bounding box center [512, 243] width 1025 height 487
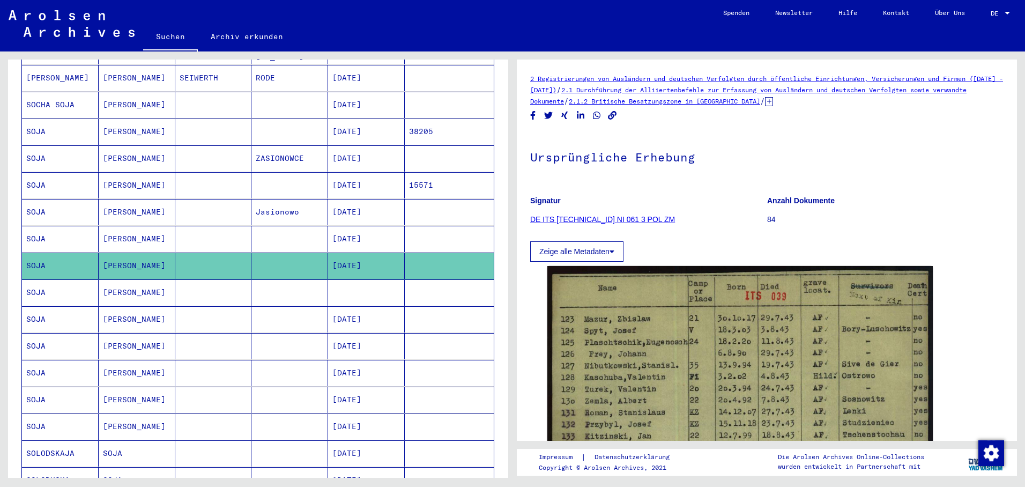
click at [349, 285] on mat-cell at bounding box center [366, 292] width 77 height 26
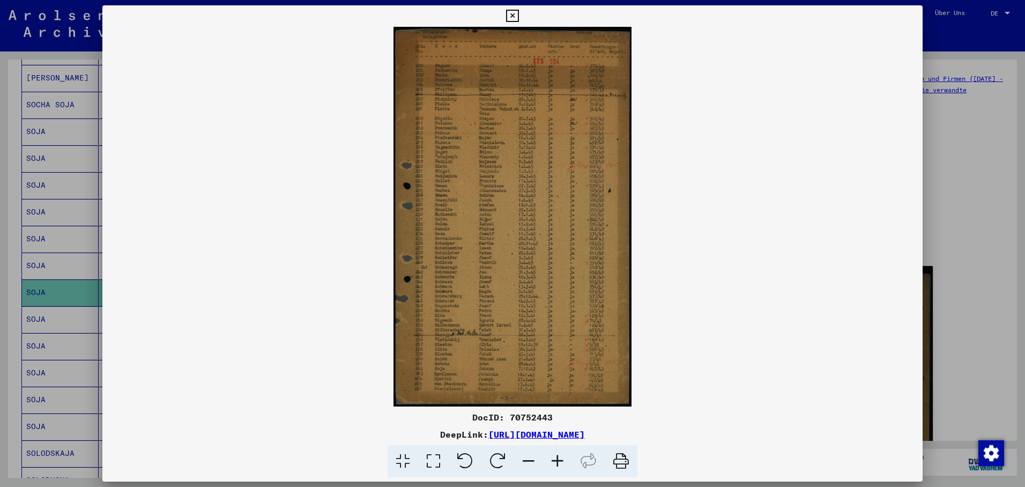
click at [66, 297] on div at bounding box center [512, 243] width 1025 height 487
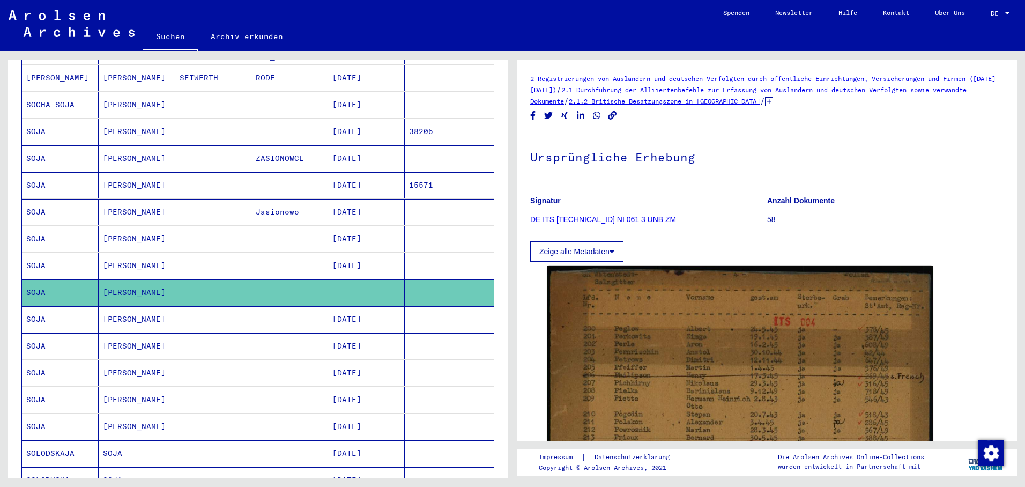
click at [67, 307] on mat-cell "SOJA" at bounding box center [60, 319] width 77 height 26
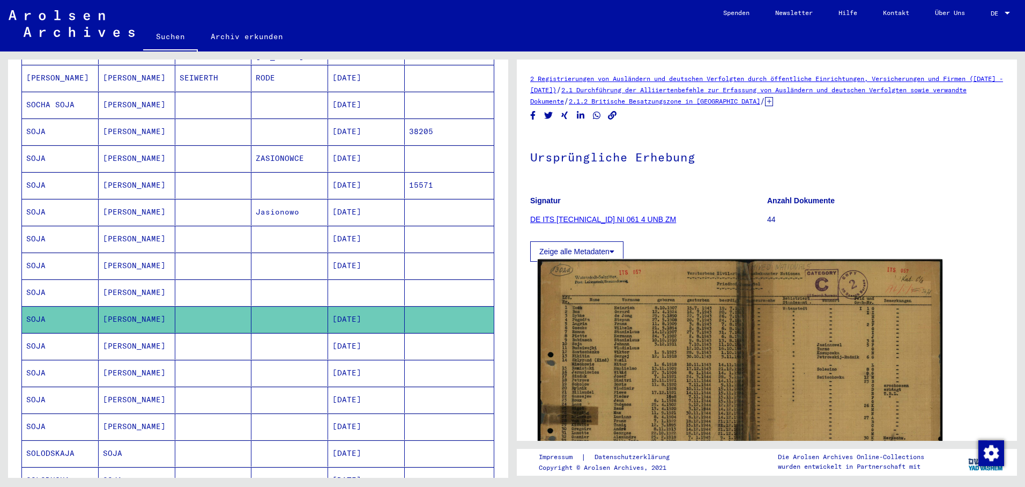
click at [704, 364] on img at bounding box center [740, 396] width 405 height 275
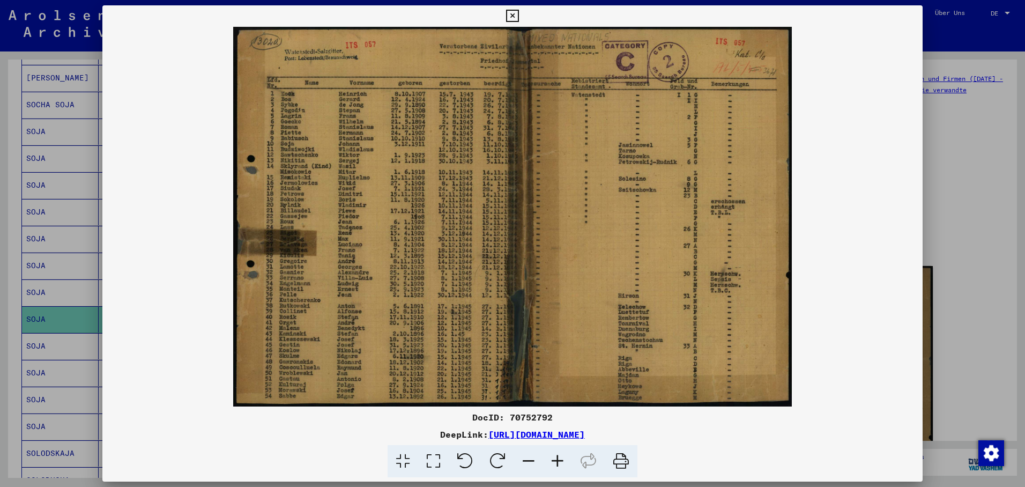
click at [42, 339] on div at bounding box center [512, 243] width 1025 height 487
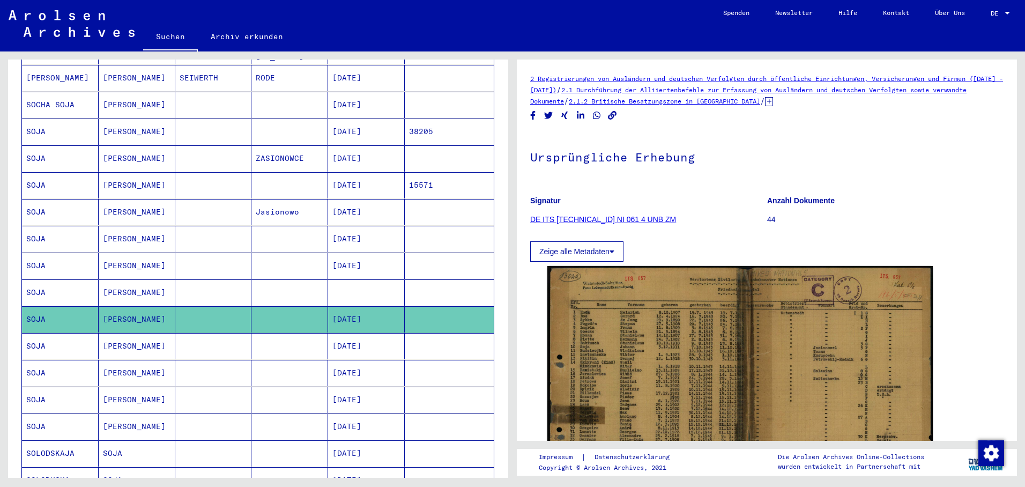
click at [346, 333] on mat-cell "[DATE]" at bounding box center [366, 346] width 77 height 26
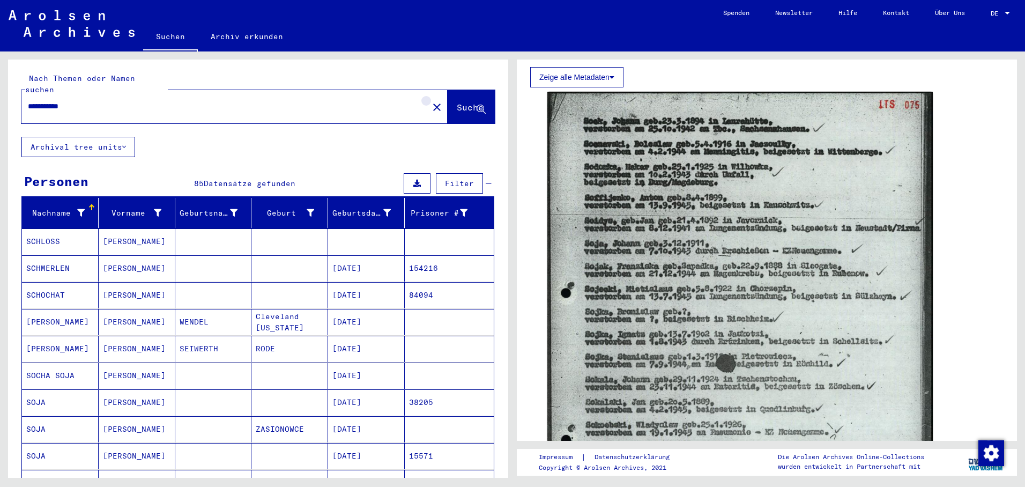
click at [430, 101] on mat-icon "close" at bounding box center [436, 107] width 13 height 13
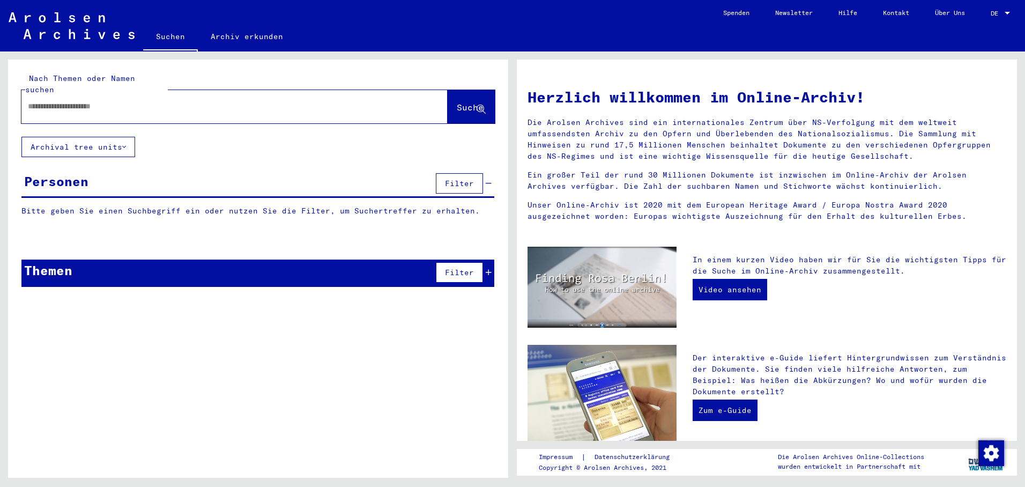
paste input "**********"
click at [457, 102] on span "Suche" at bounding box center [470, 107] width 27 height 11
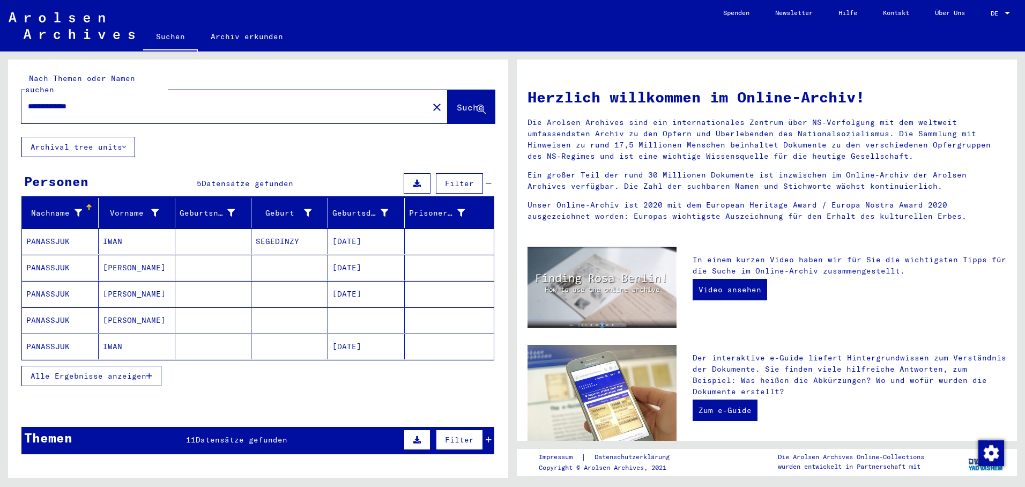
click at [369, 230] on mat-cell "[DATE]" at bounding box center [366, 241] width 77 height 26
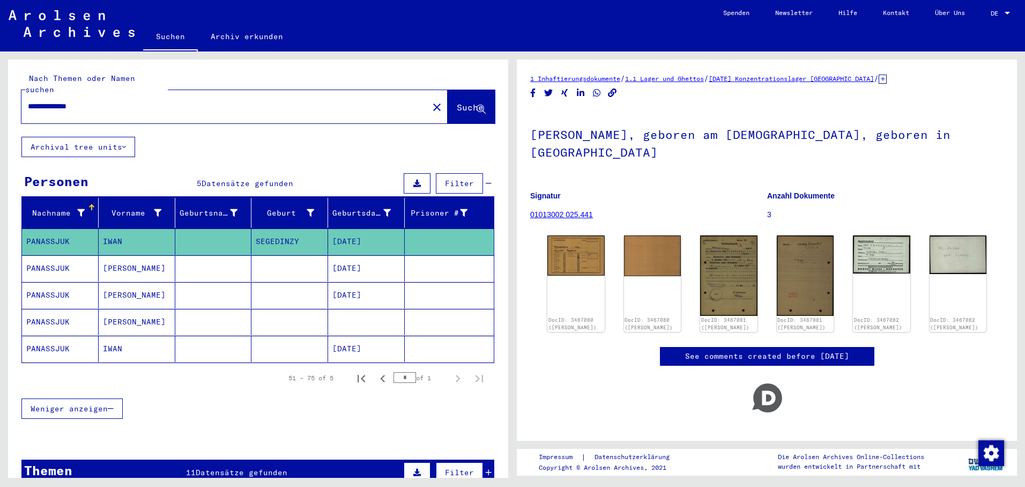
click at [574, 256] on img at bounding box center [575, 255] width 57 height 40
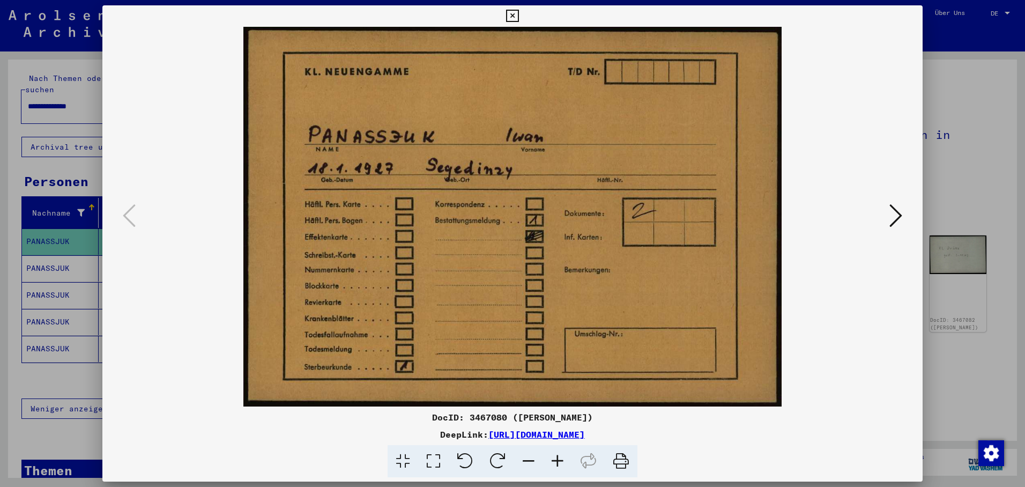
click at [891, 210] on icon at bounding box center [895, 216] width 13 height 26
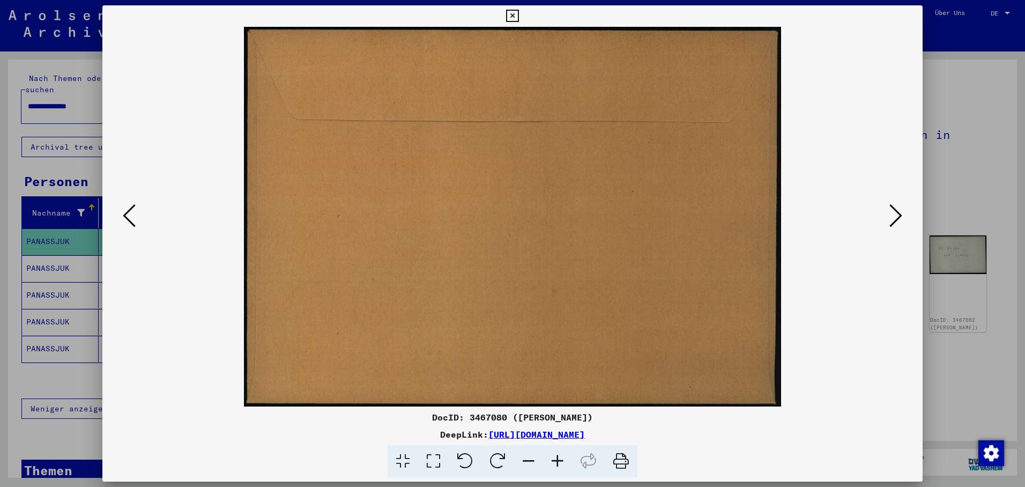
click at [891, 210] on icon at bounding box center [895, 216] width 13 height 26
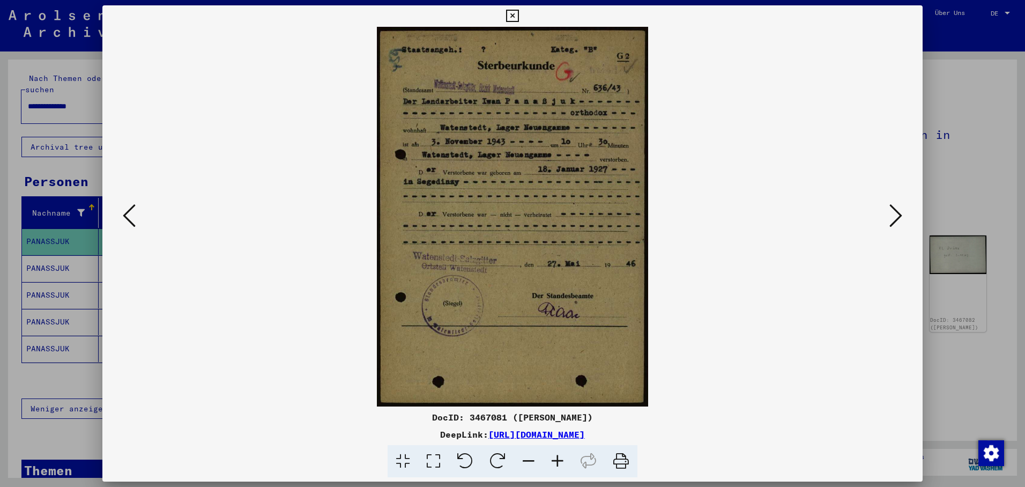
click at [897, 204] on icon at bounding box center [895, 216] width 13 height 26
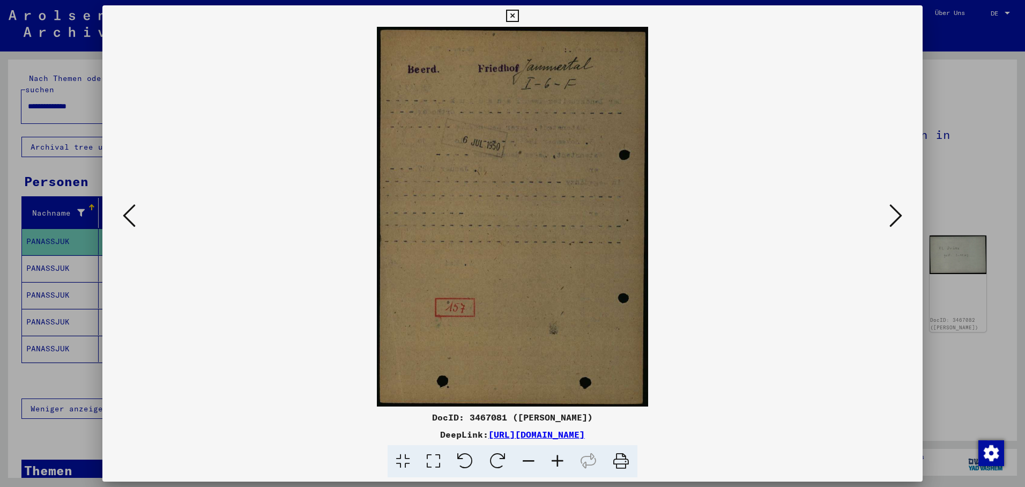
click at [894, 226] on icon at bounding box center [895, 216] width 13 height 26
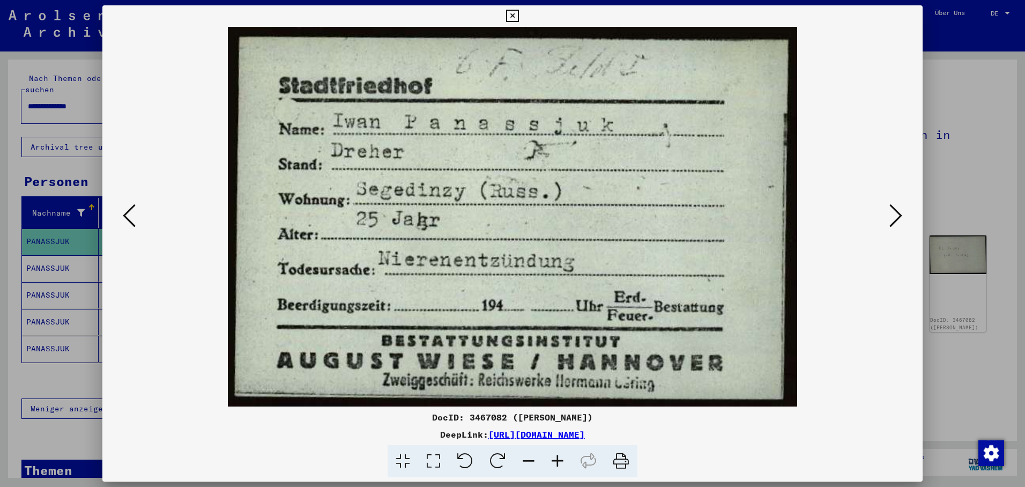
click at [904, 210] on button at bounding box center [895, 216] width 19 height 31
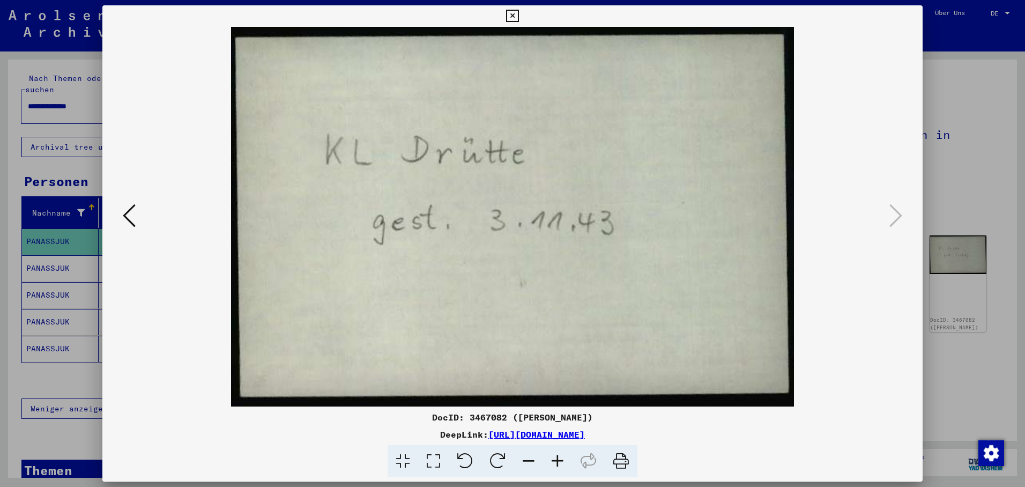
click at [518, 19] on icon at bounding box center [512, 16] width 12 height 13
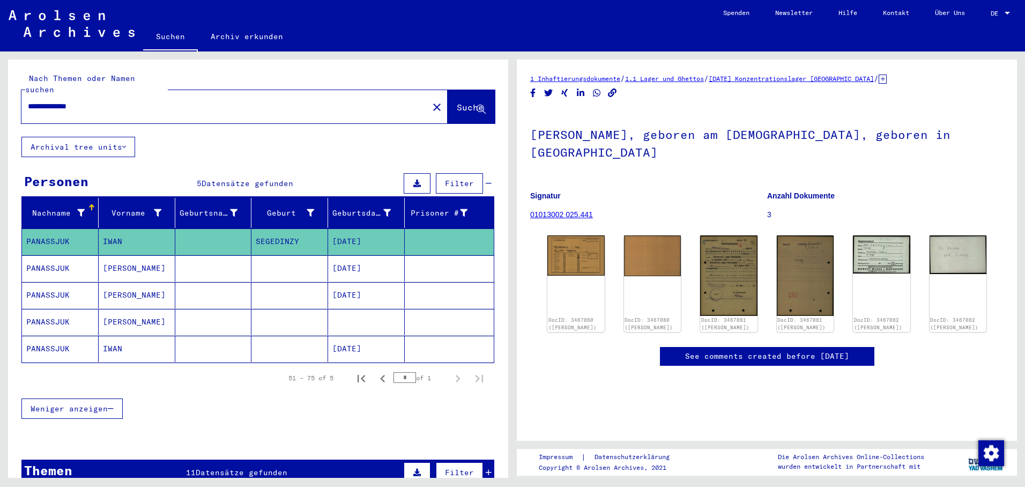
click at [350, 319] on mat-cell at bounding box center [366, 322] width 77 height 26
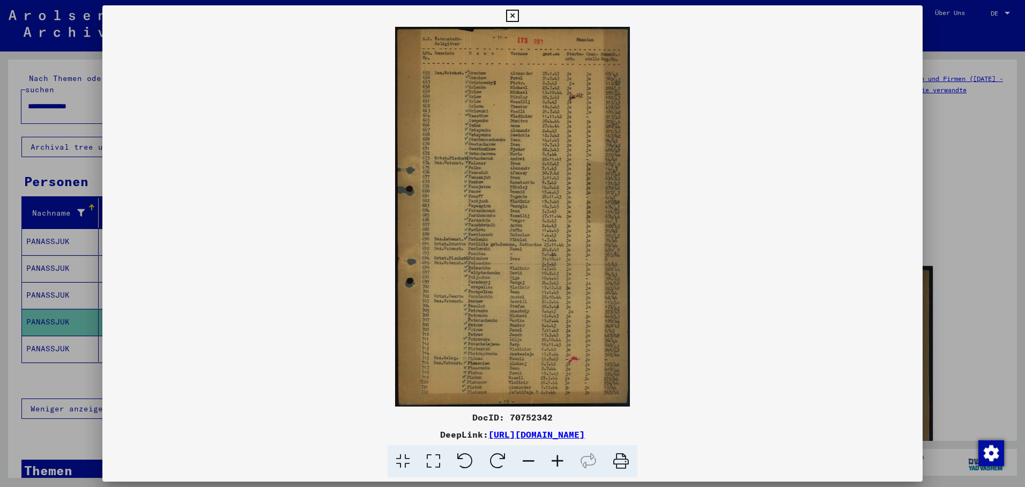
click at [49, 88] on div at bounding box center [512, 243] width 1025 height 487
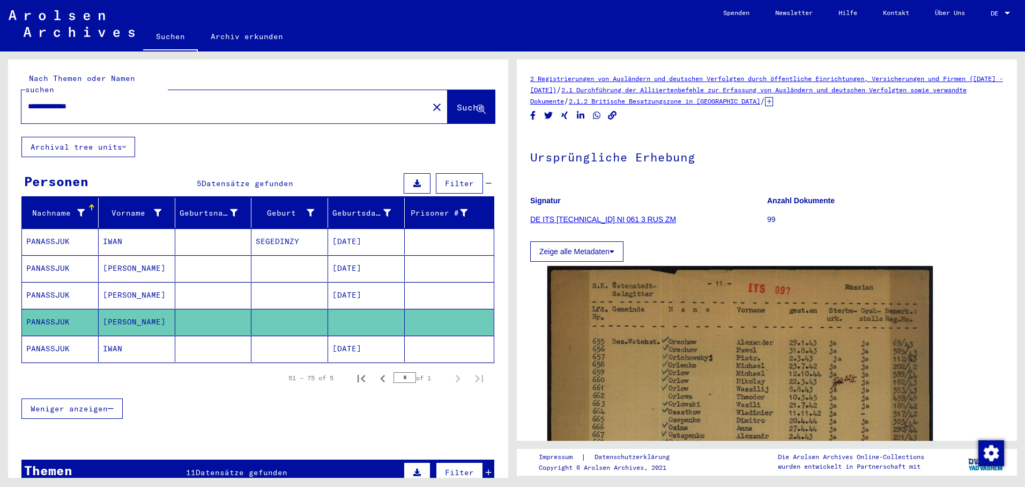
drag, startPoint x: 111, startPoint y: 94, endPoint x: 10, endPoint y: 86, distance: 101.1
click at [2, 84] on div "**********" at bounding box center [256, 264] width 512 height 426
paste input "****"
type input "**********"
click at [457, 102] on span "Suche" at bounding box center [470, 107] width 27 height 11
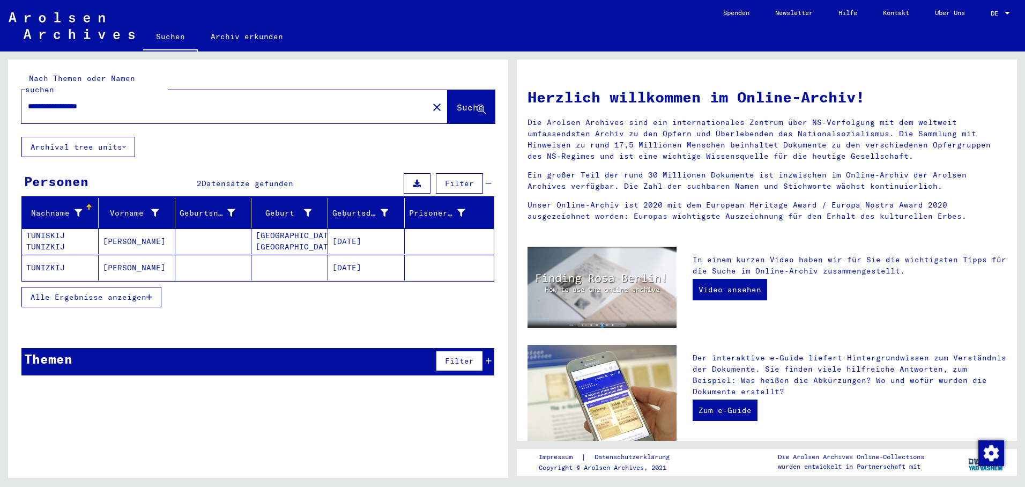
click at [65, 235] on mat-cell "TUNISKIJ TUNIZKIJ" at bounding box center [60, 241] width 77 height 26
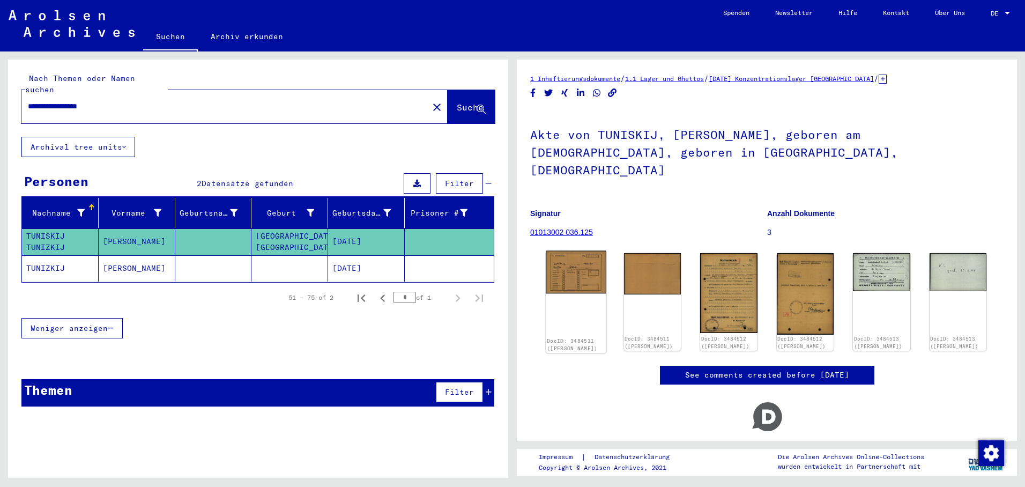
click at [577, 251] on img at bounding box center [576, 272] width 60 height 43
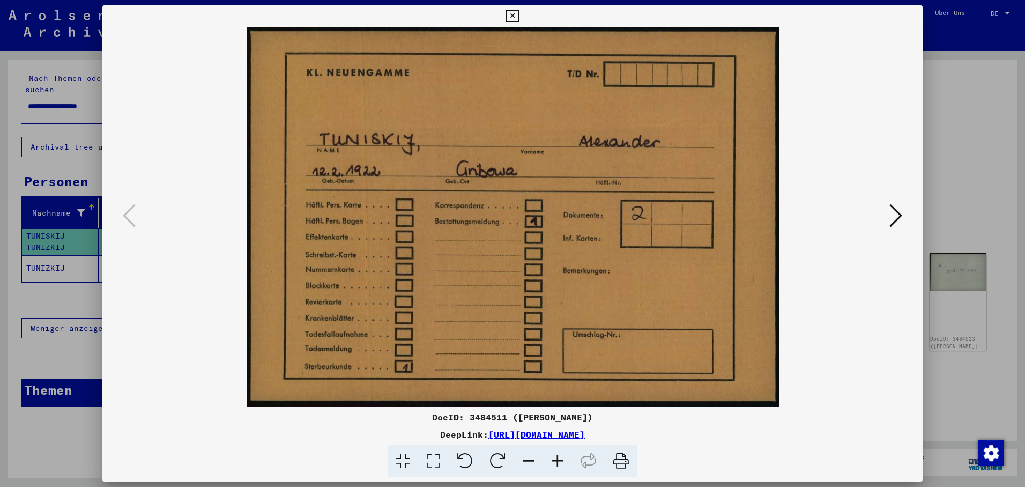
click at [897, 210] on icon at bounding box center [895, 216] width 13 height 26
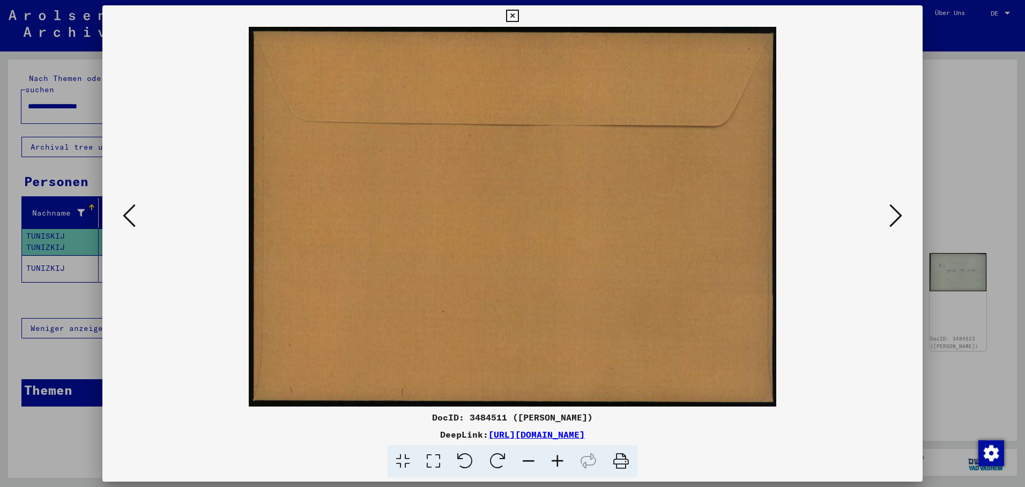
click at [897, 210] on icon at bounding box center [895, 216] width 13 height 26
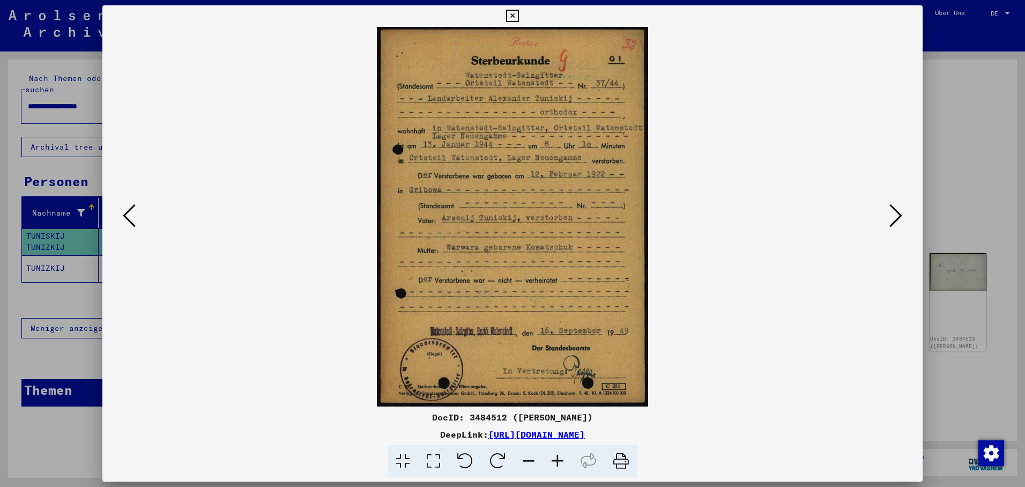
click at [902, 213] on button at bounding box center [895, 216] width 19 height 31
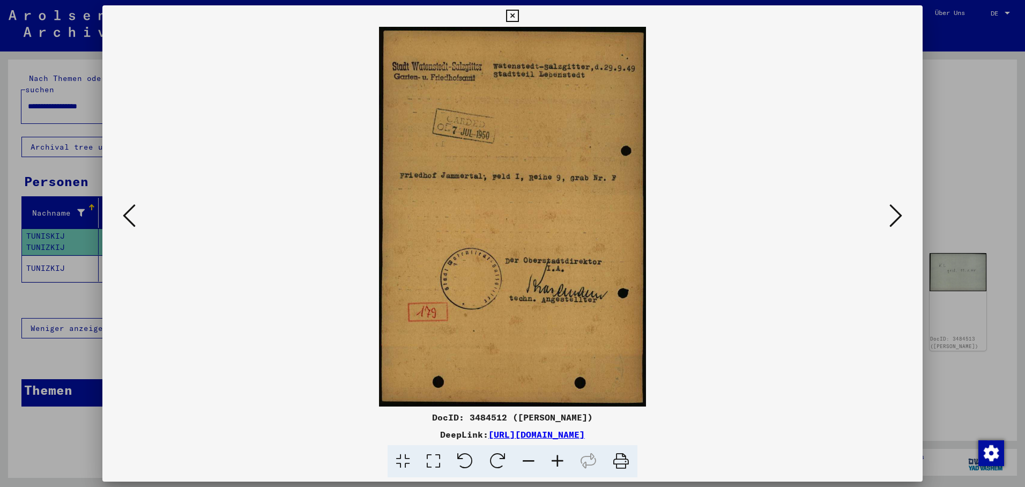
click at [892, 213] on icon at bounding box center [895, 216] width 13 height 26
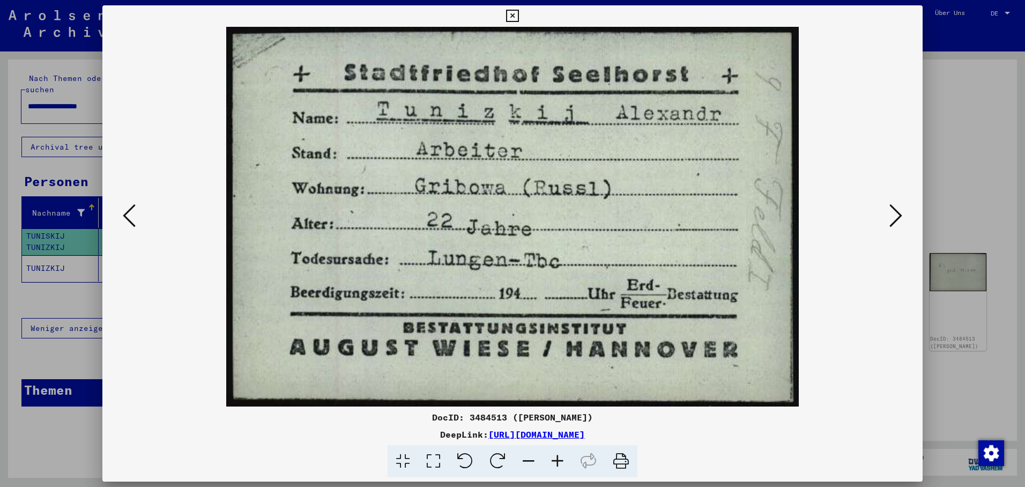
click at [898, 211] on icon at bounding box center [895, 216] width 13 height 26
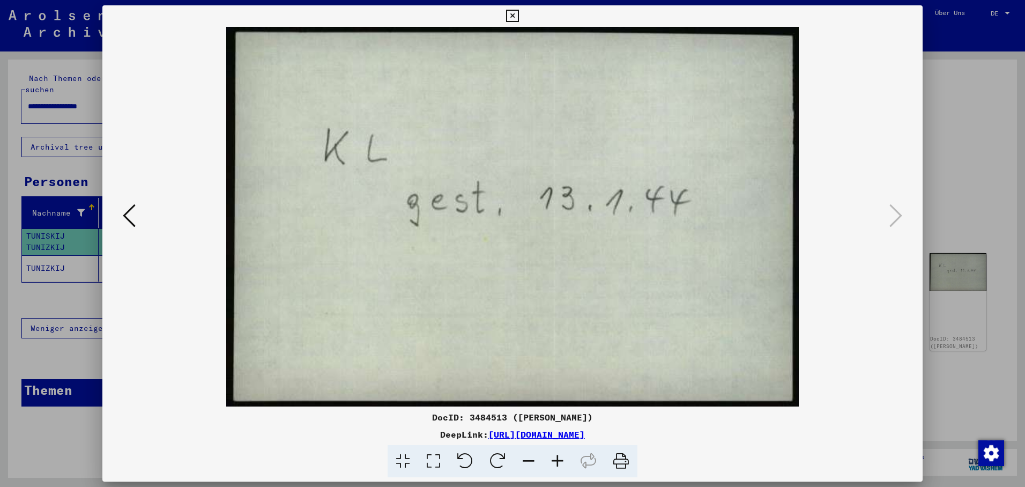
click at [518, 20] on icon at bounding box center [512, 16] width 12 height 13
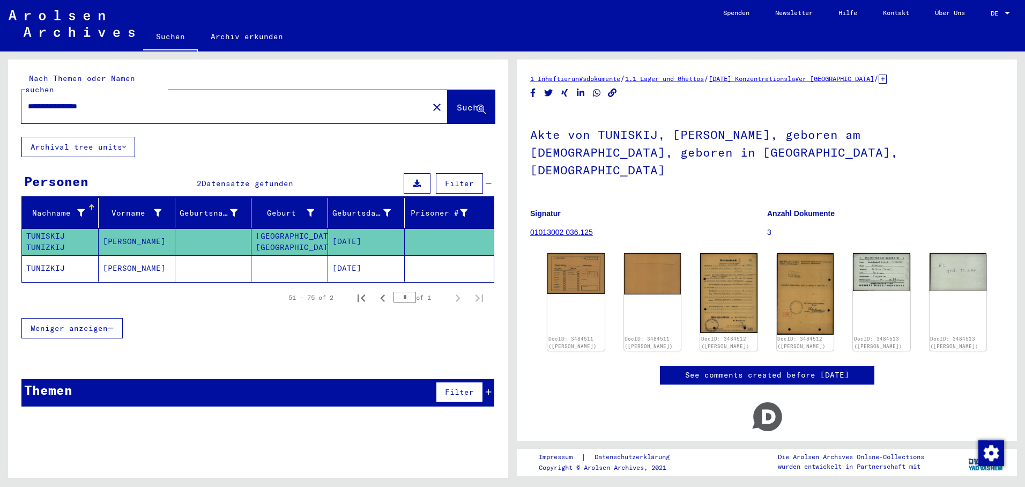
click at [110, 255] on mat-cell "[PERSON_NAME]" at bounding box center [137, 268] width 77 height 26
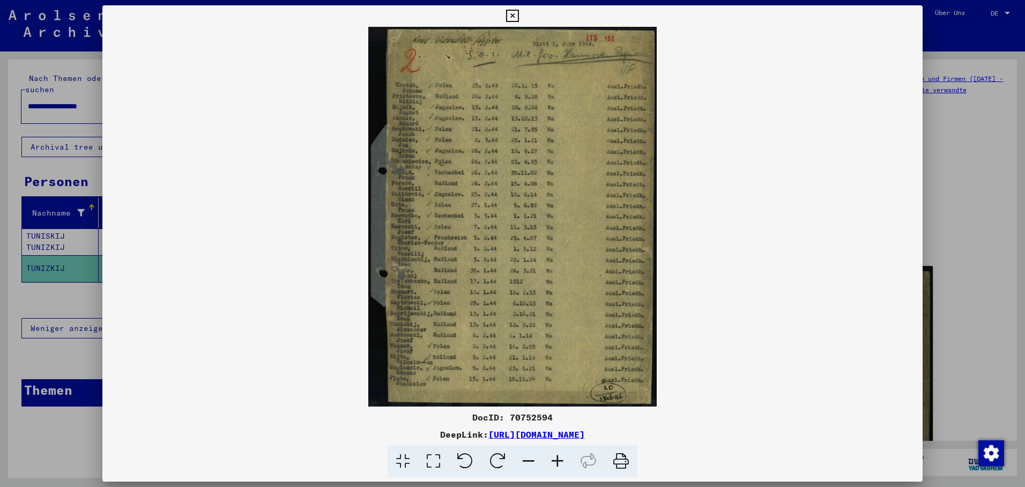
click at [71, 102] on div at bounding box center [512, 243] width 1025 height 487
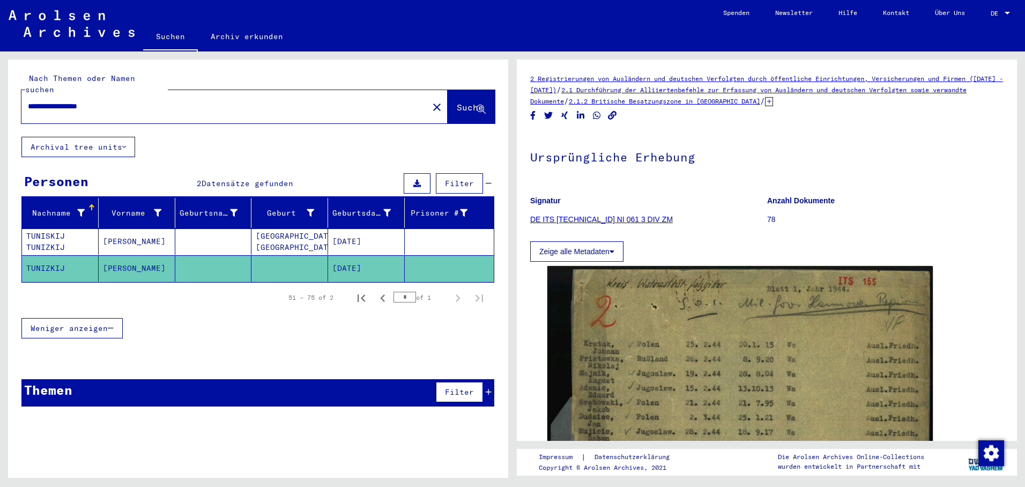
drag, startPoint x: 133, startPoint y: 102, endPoint x: 24, endPoint y: 84, distance: 110.8
click at [24, 94] on div "**********" at bounding box center [221, 106] width 400 height 24
click at [430, 101] on mat-icon "close" at bounding box center [436, 107] width 13 height 13
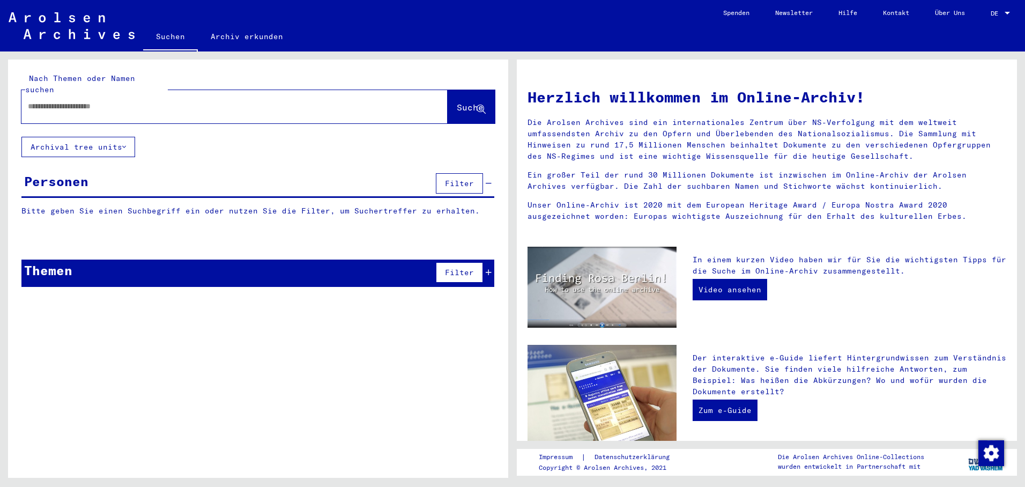
click at [55, 101] on input "text" at bounding box center [221, 106] width 387 height 11
paste input "**********"
type input "**********"
click at [457, 102] on span "Suche" at bounding box center [470, 107] width 27 height 11
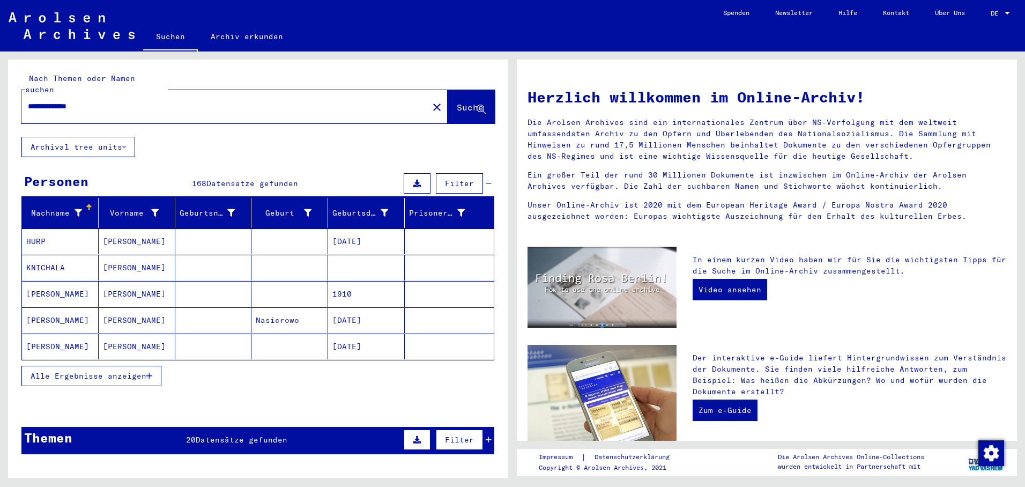
click at [146, 371] on span "Alle Ergebnisse anzeigen" at bounding box center [89, 376] width 116 height 10
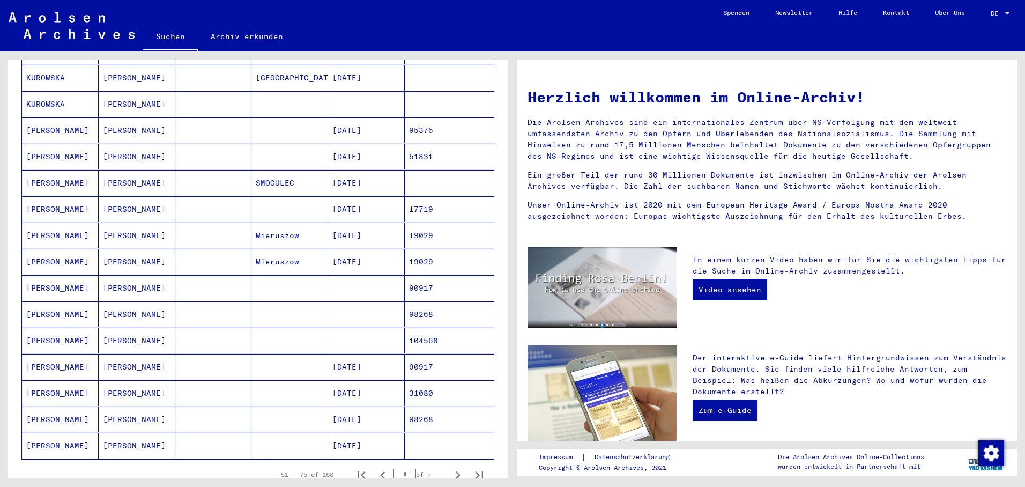
scroll to position [429, 0]
drag, startPoint x: 357, startPoint y: 168, endPoint x: 365, endPoint y: 168, distance: 8.1
click at [358, 169] on mat-cell "[DATE]" at bounding box center [366, 180] width 77 height 26
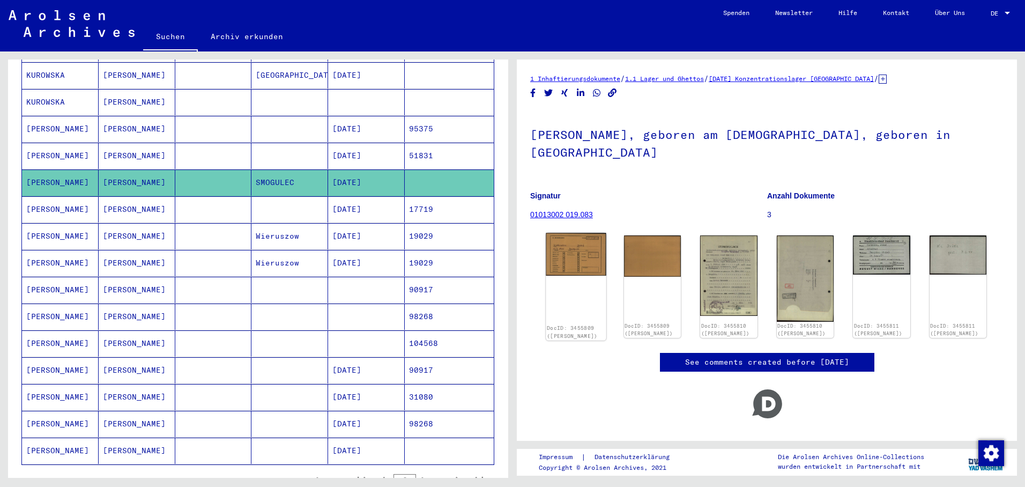
click at [567, 263] on img at bounding box center [576, 254] width 60 height 43
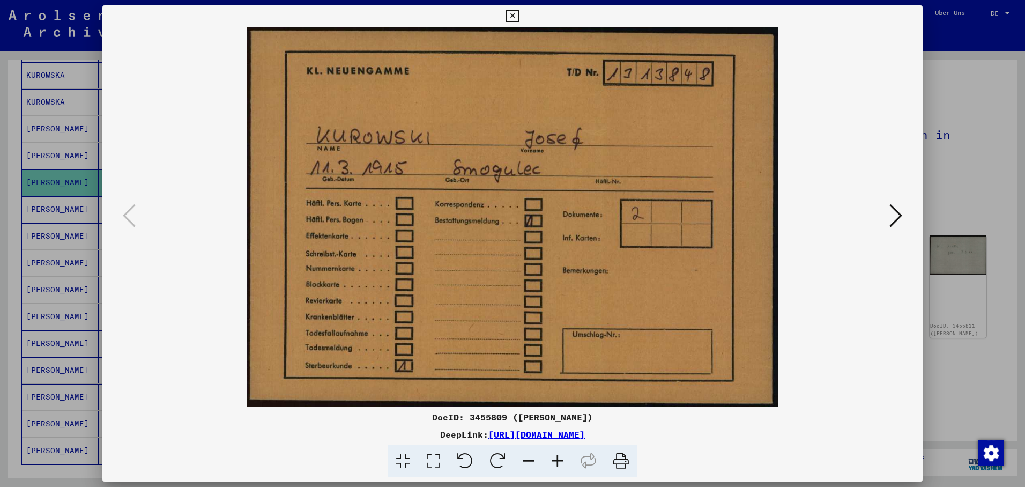
click at [897, 207] on icon at bounding box center [895, 216] width 13 height 26
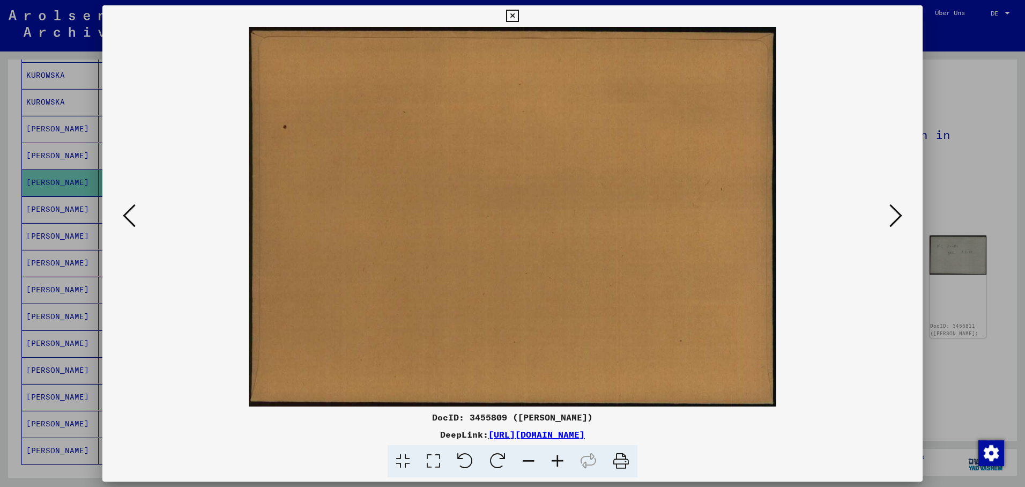
click at [897, 207] on icon at bounding box center [895, 216] width 13 height 26
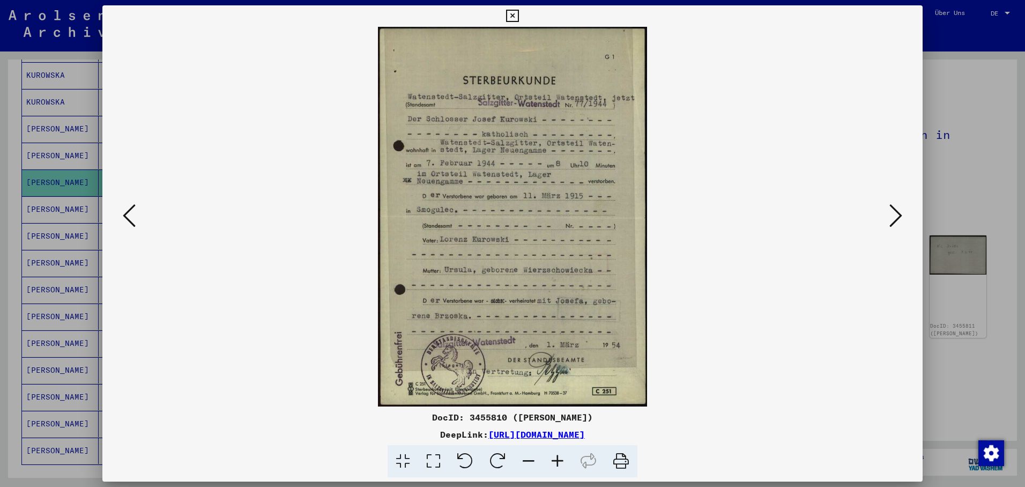
click at [894, 211] on icon at bounding box center [895, 216] width 13 height 26
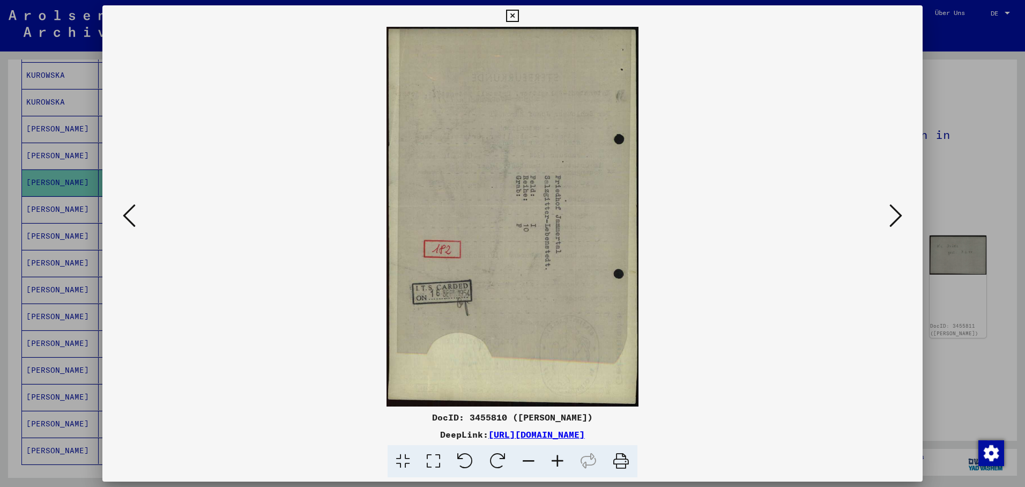
click at [893, 211] on icon at bounding box center [895, 216] width 13 height 26
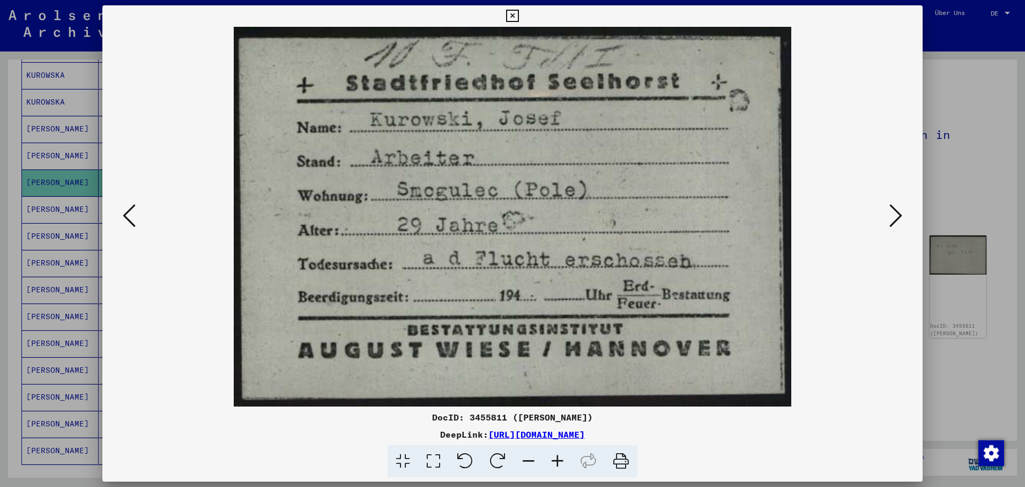
click at [885, 213] on img at bounding box center [512, 216] width 747 height 379
click at [895, 211] on icon at bounding box center [895, 216] width 13 height 26
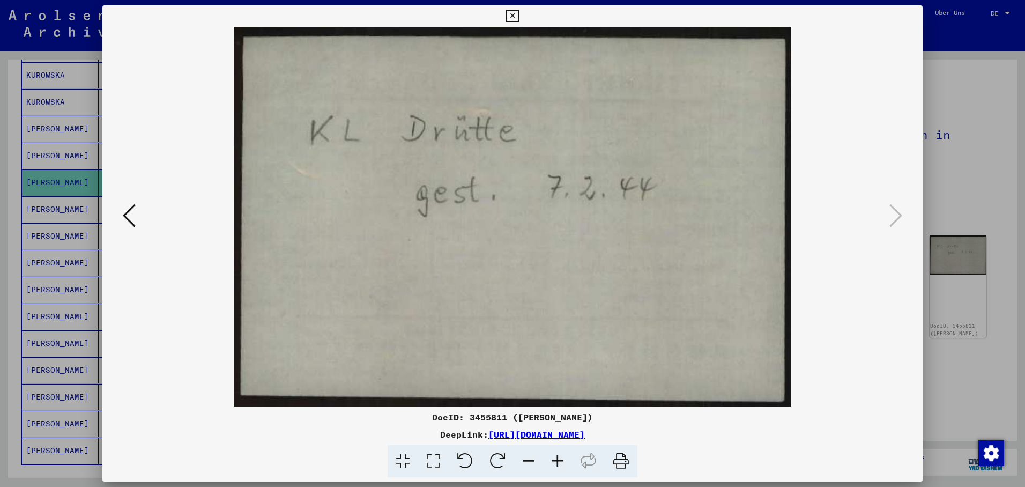
click at [40, 201] on div at bounding box center [512, 243] width 1025 height 487
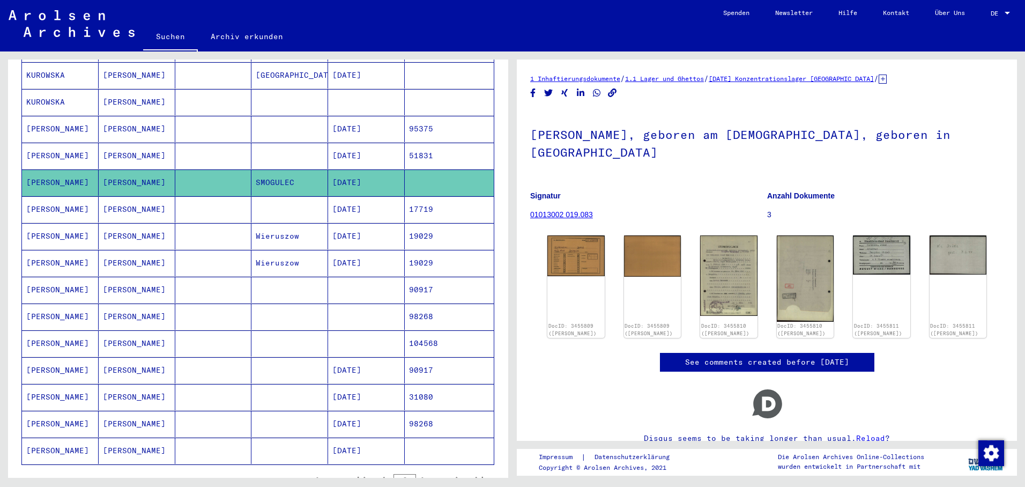
click at [43, 197] on mat-cell "[PERSON_NAME]" at bounding box center [60, 209] width 77 height 26
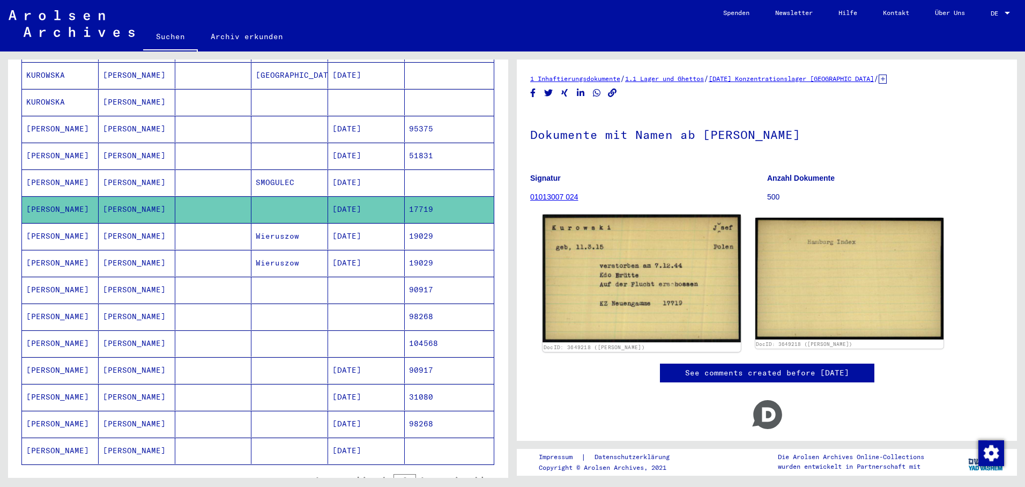
click at [627, 253] on img at bounding box center [641, 278] width 198 height 128
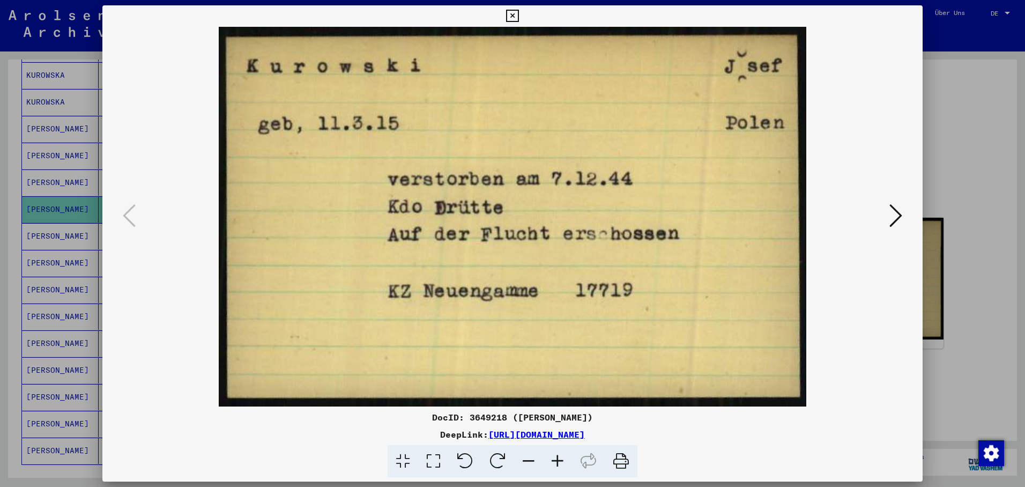
click at [44, 223] on div at bounding box center [512, 243] width 1025 height 487
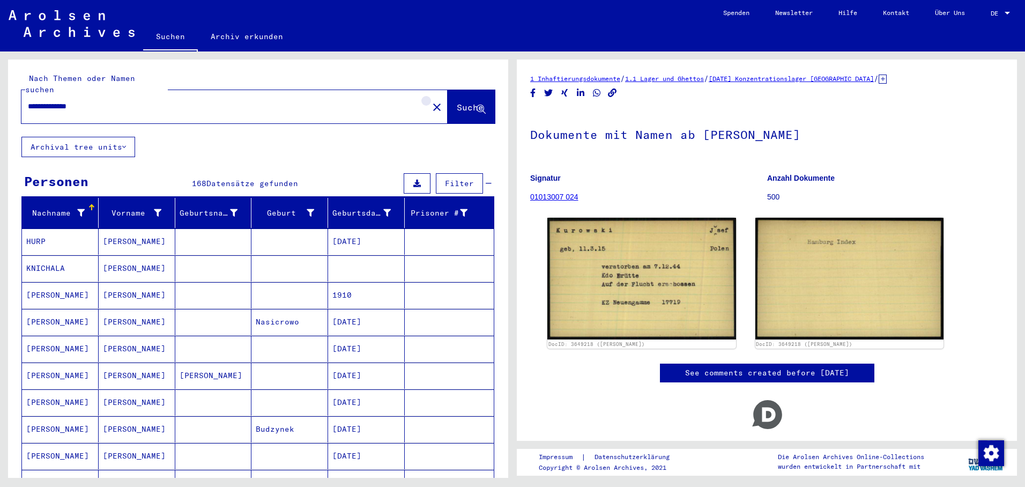
click at [430, 101] on mat-icon "close" at bounding box center [436, 107] width 13 height 13
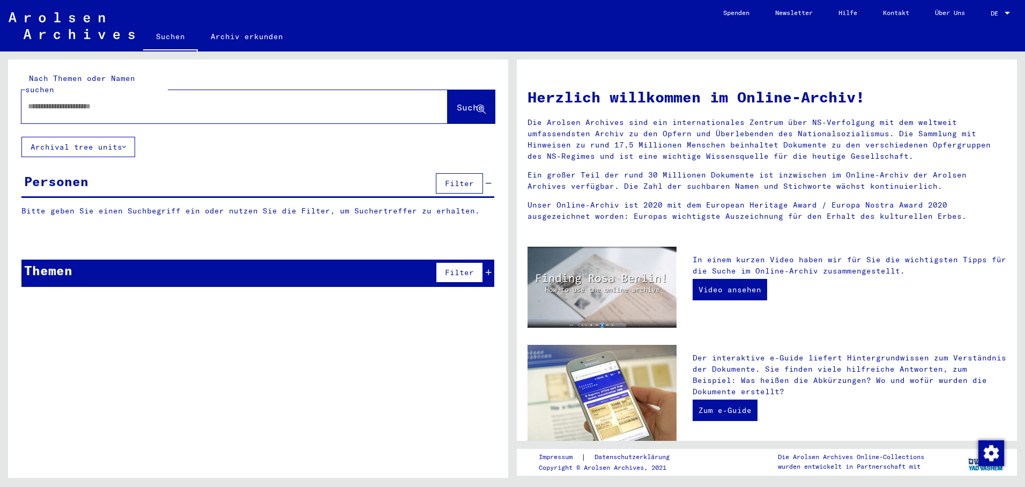
paste input "**********"
type input "**********"
click at [457, 102] on span "Suche" at bounding box center [470, 107] width 27 height 11
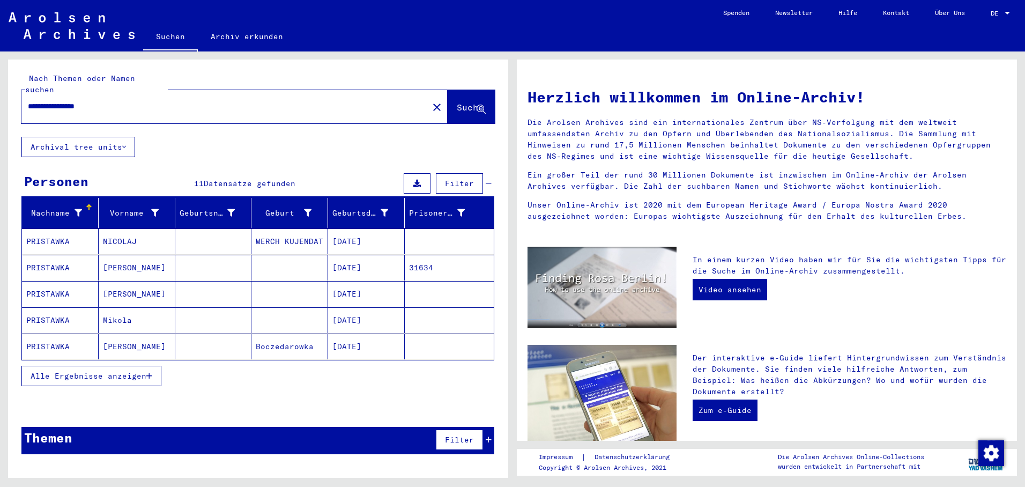
click at [369, 229] on mat-cell "[DATE]" at bounding box center [366, 241] width 77 height 26
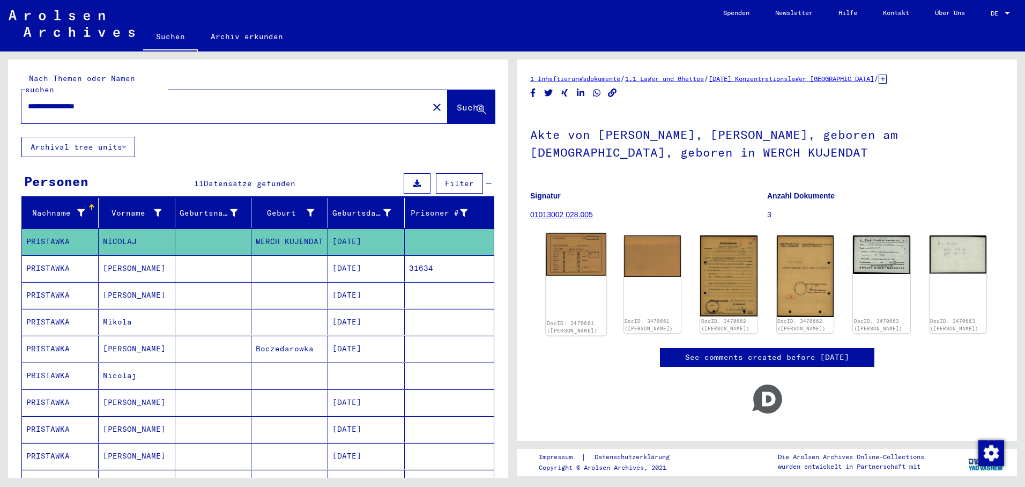
click at [571, 257] on img at bounding box center [576, 254] width 60 height 43
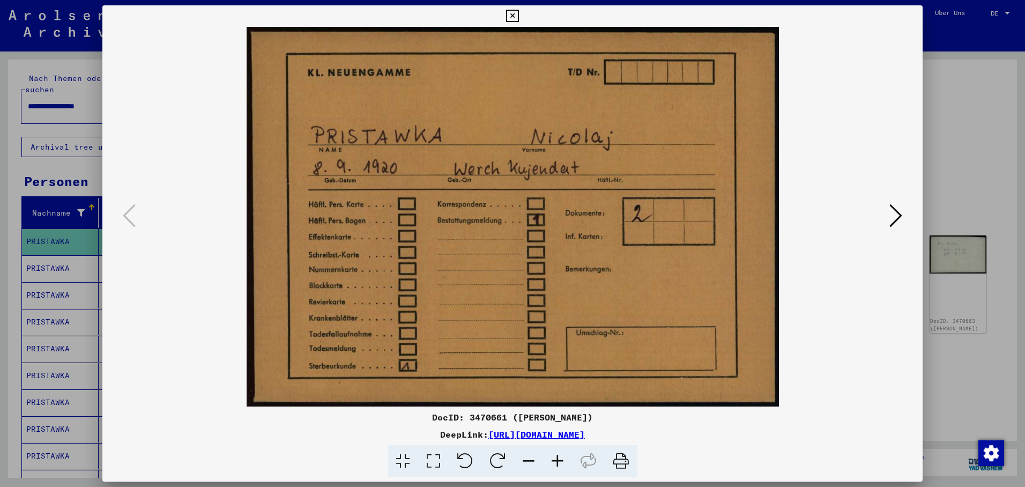
click at [893, 211] on icon at bounding box center [895, 216] width 13 height 26
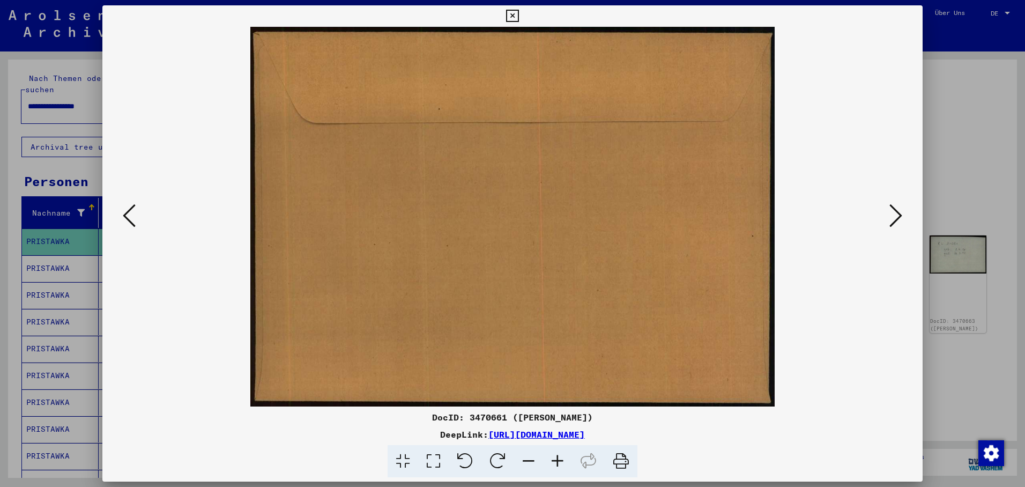
click at [893, 211] on icon at bounding box center [895, 216] width 13 height 26
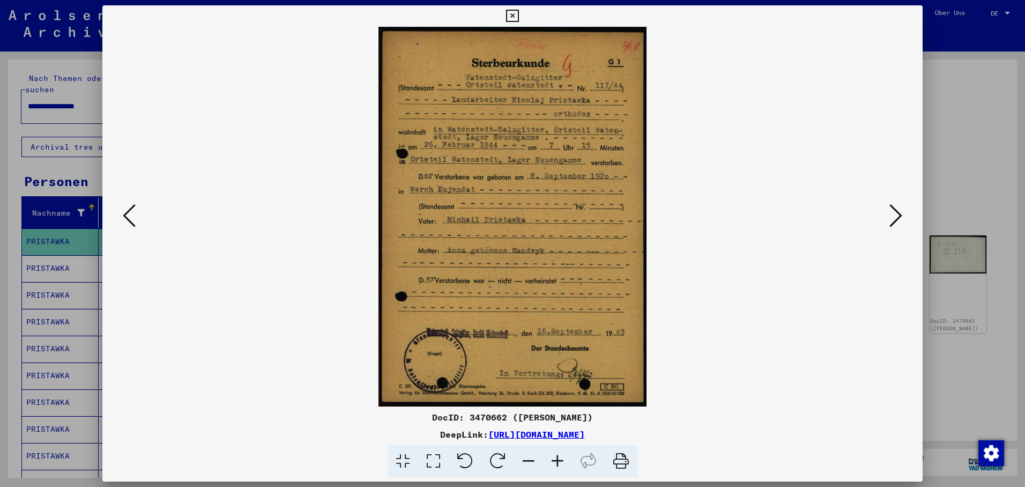
click at [901, 210] on icon at bounding box center [895, 216] width 13 height 26
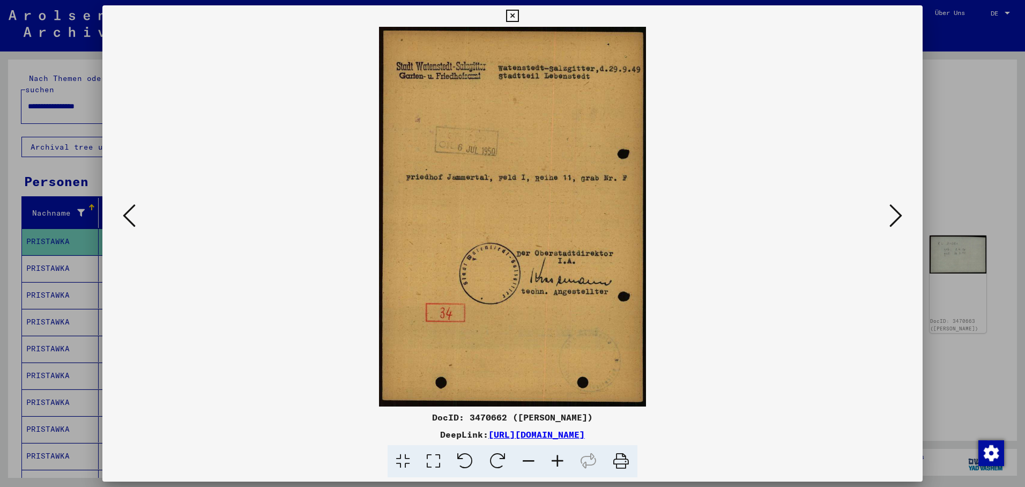
click at [904, 207] on button at bounding box center [895, 216] width 19 height 31
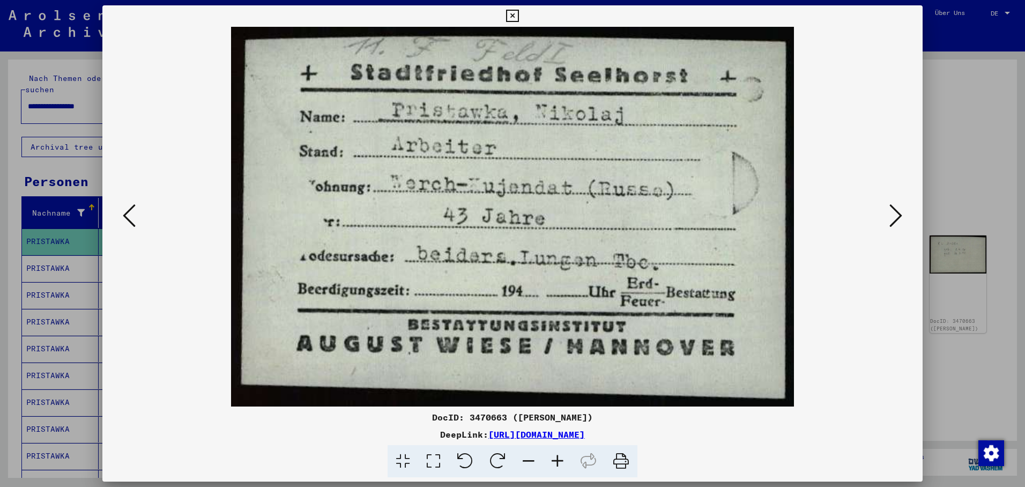
click at [894, 211] on icon at bounding box center [895, 216] width 13 height 26
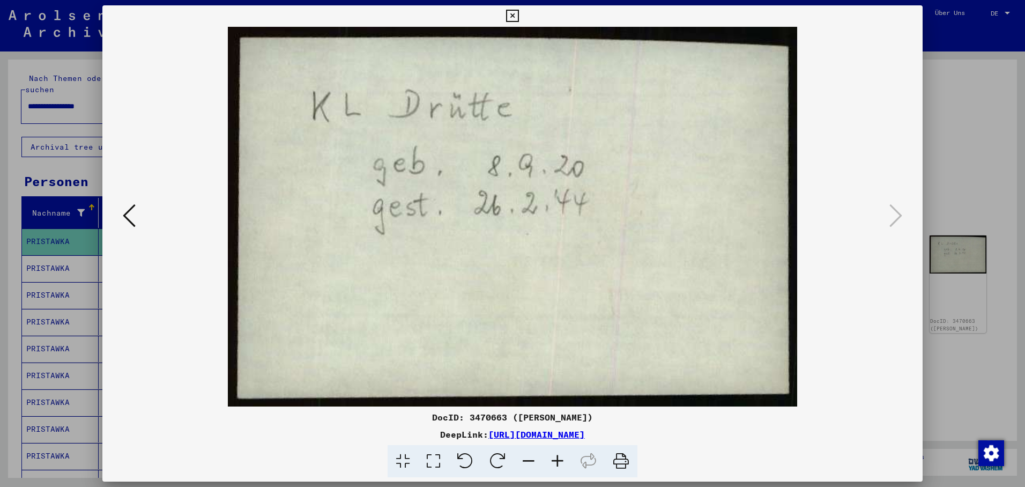
click at [53, 262] on div at bounding box center [512, 243] width 1025 height 487
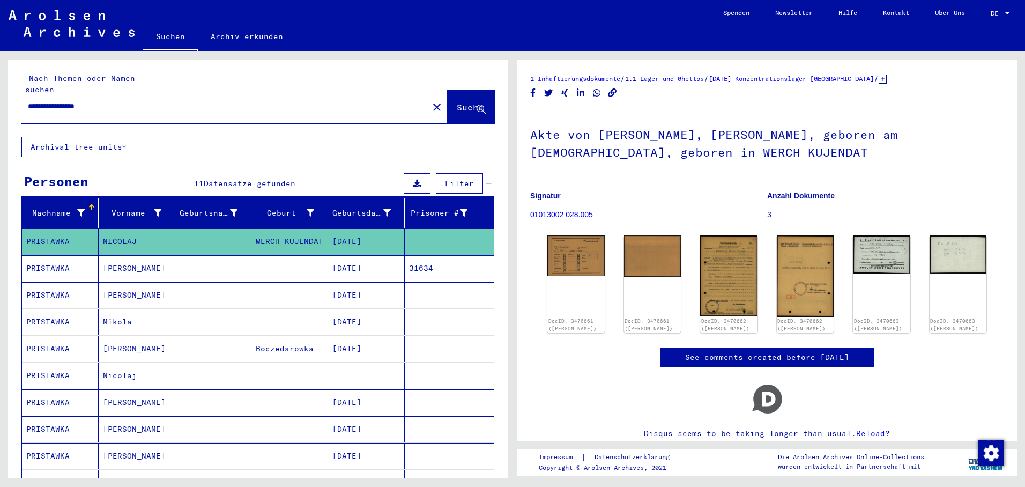
click at [53, 261] on mat-cell "PRISTAWKA" at bounding box center [60, 268] width 77 height 26
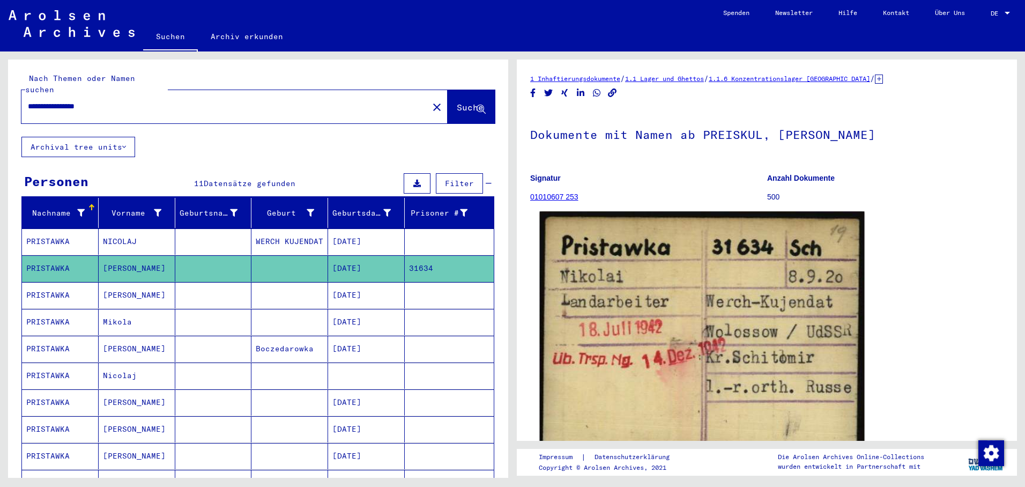
click at [646, 292] on img at bounding box center [702, 339] width 324 height 256
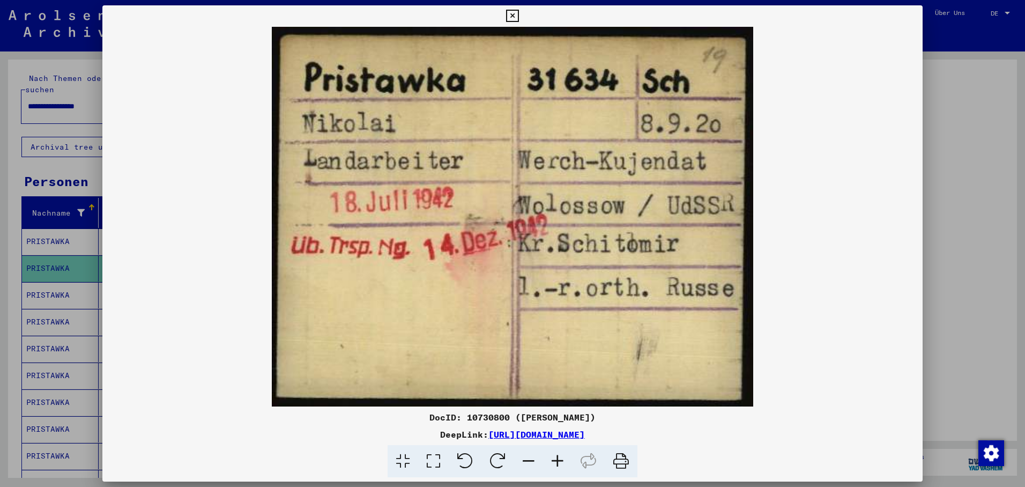
click at [53, 251] on div at bounding box center [512, 243] width 1025 height 487
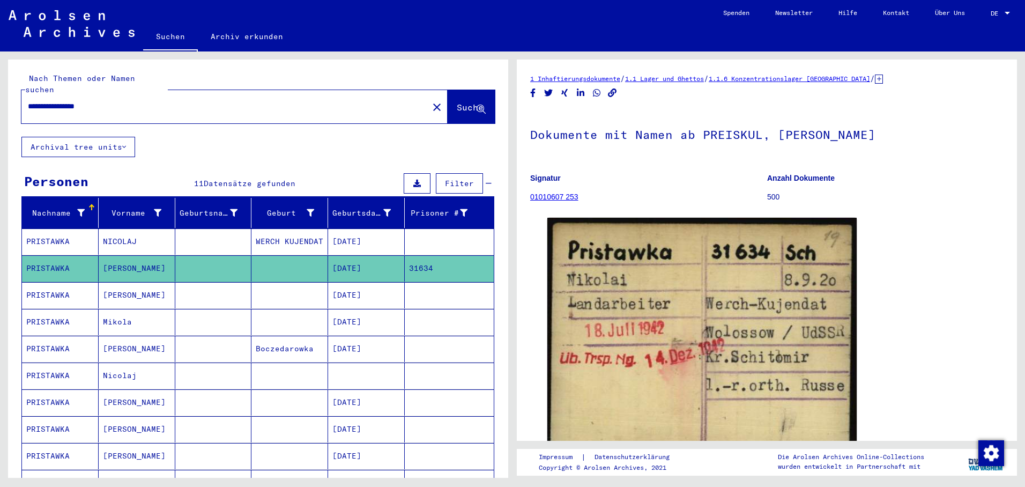
click at [328, 282] on mat-cell "[DATE]" at bounding box center [366, 295] width 77 height 26
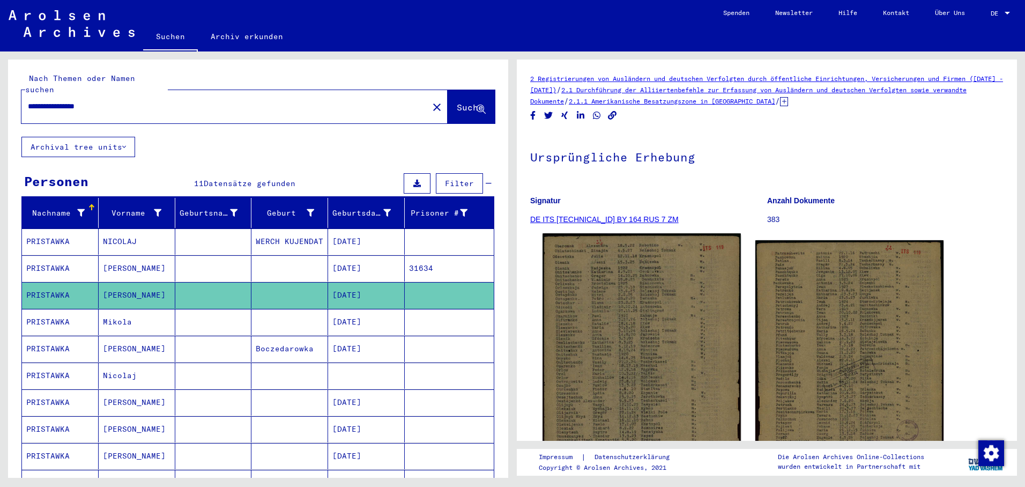
click at [619, 293] on img at bounding box center [641, 373] width 198 height 280
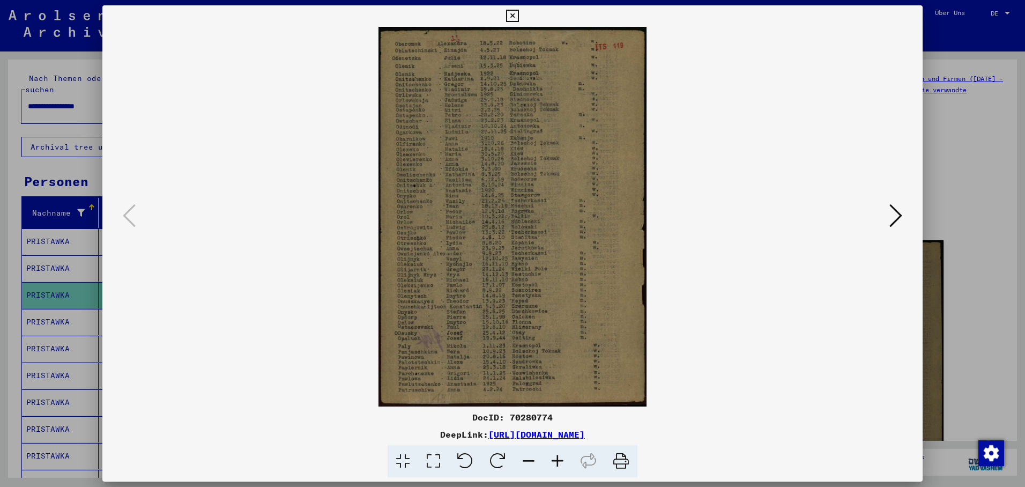
click at [896, 214] on icon at bounding box center [895, 216] width 13 height 26
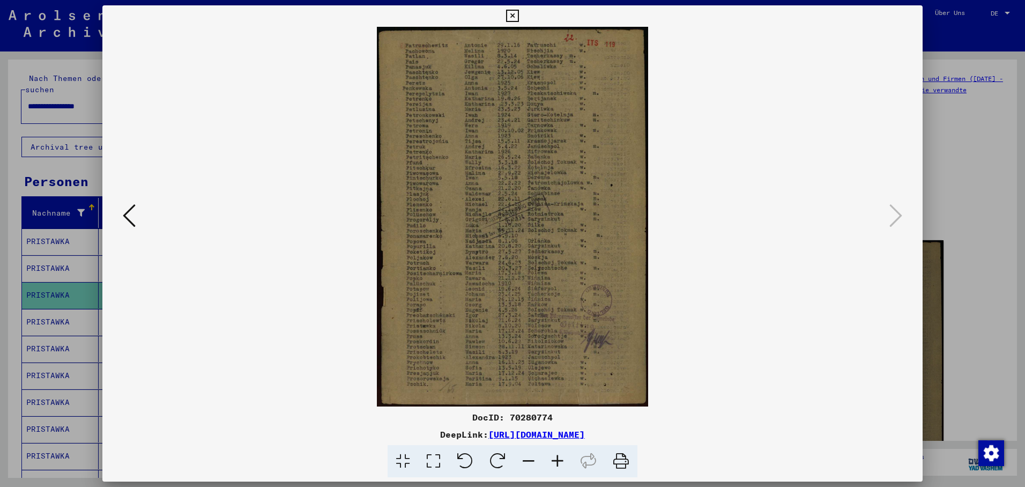
click at [518, 17] on icon at bounding box center [512, 16] width 12 height 13
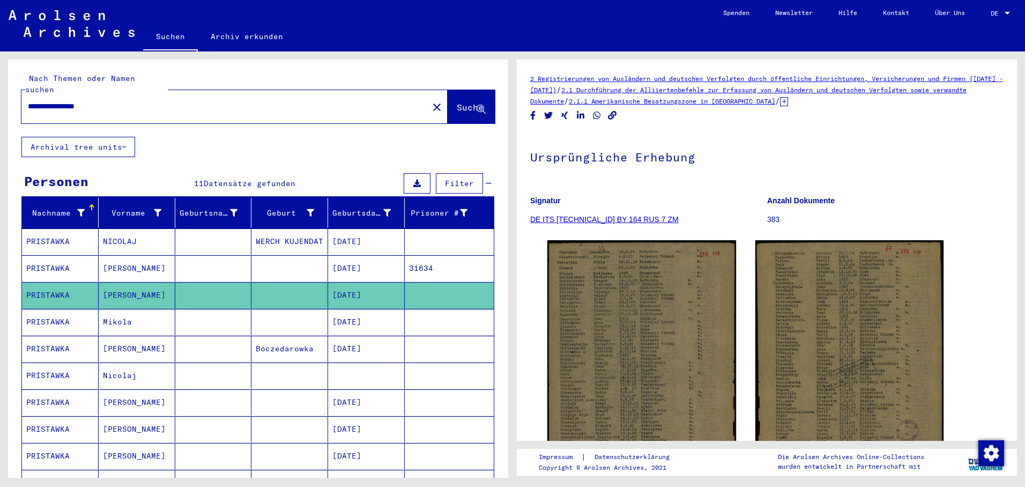
click at [138, 309] on mat-cell "Mikola" at bounding box center [137, 322] width 77 height 26
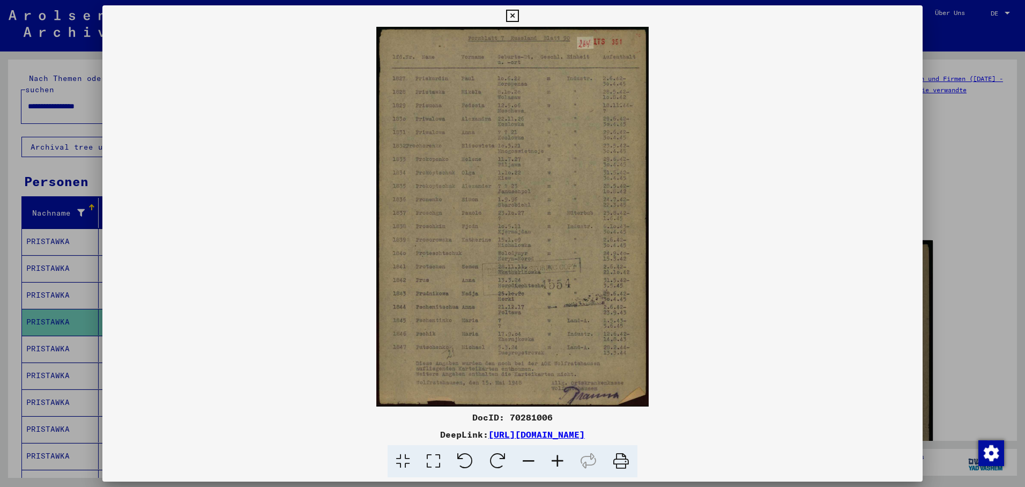
click at [61, 315] on div at bounding box center [512, 243] width 1025 height 487
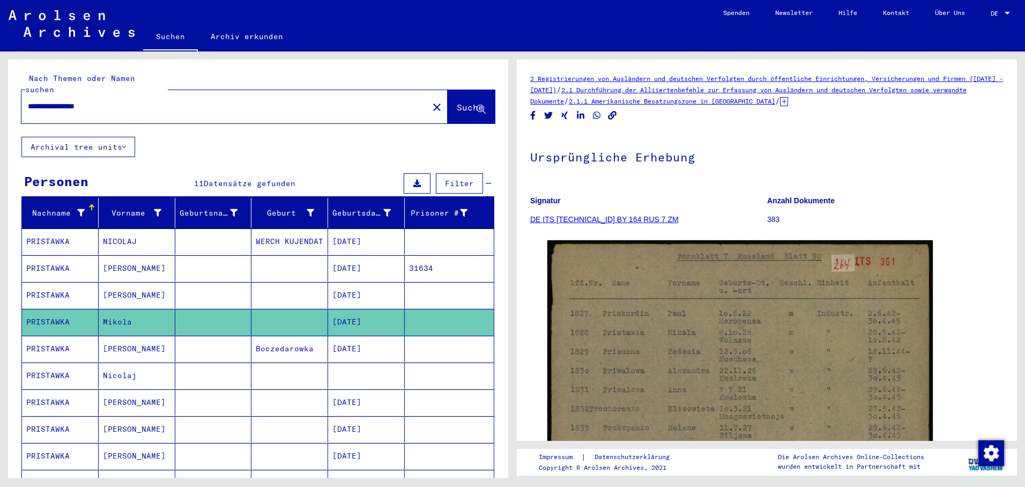
click at [365, 282] on mat-cell "[DATE]" at bounding box center [366, 295] width 77 height 26
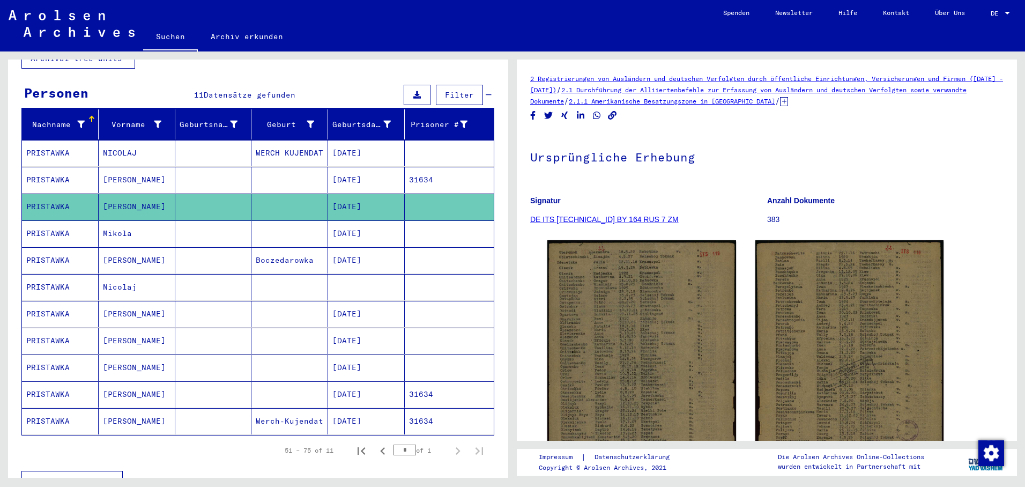
scroll to position [107, 0]
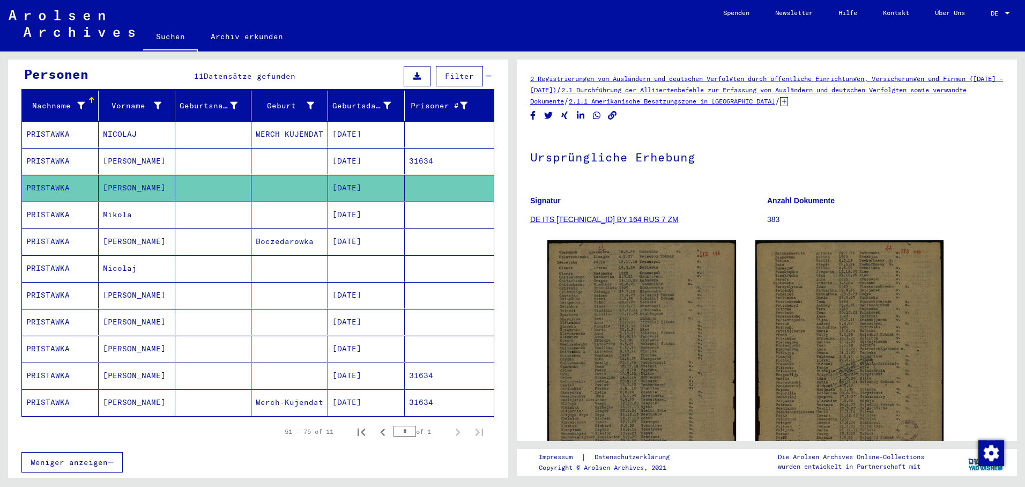
click at [361, 289] on mat-cell "[DATE]" at bounding box center [366, 295] width 77 height 26
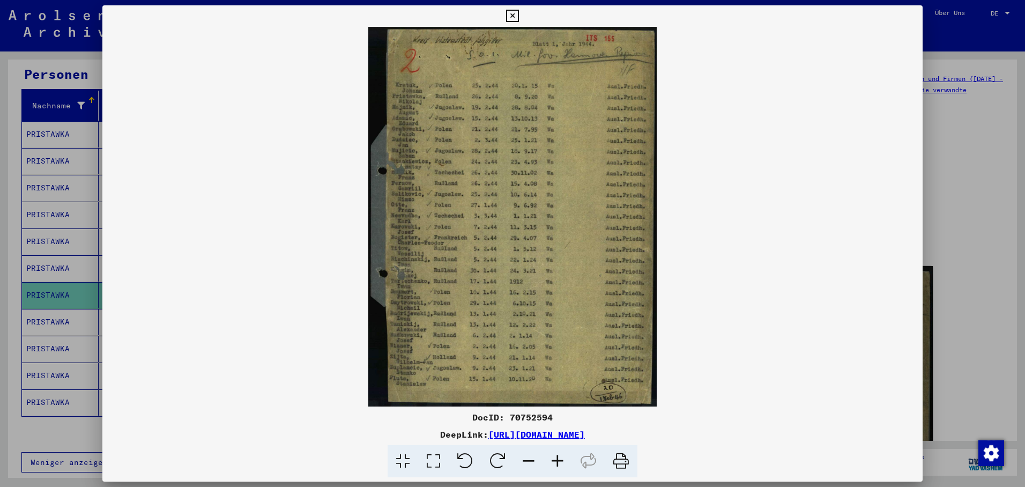
click at [53, 317] on div at bounding box center [512, 243] width 1025 height 487
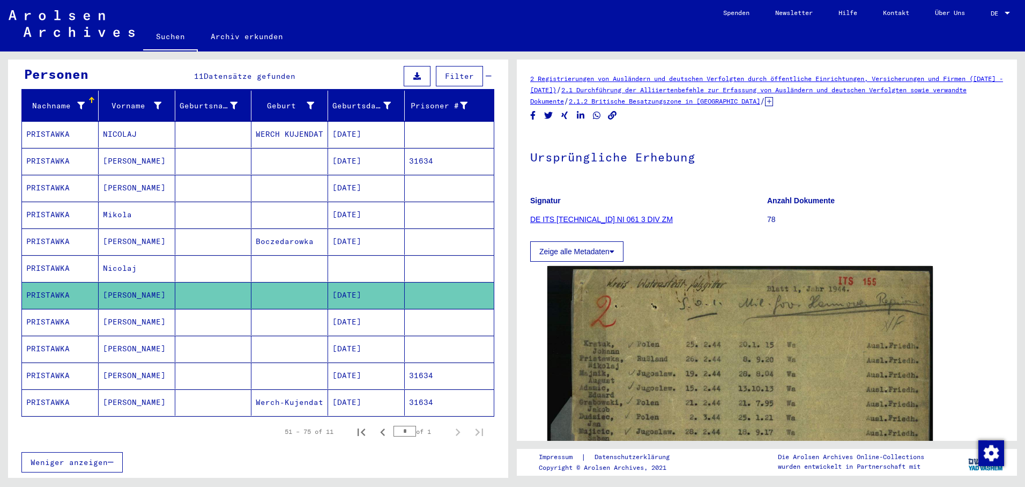
click at [56, 312] on mat-cell "PRISTAWKA" at bounding box center [60, 322] width 77 height 26
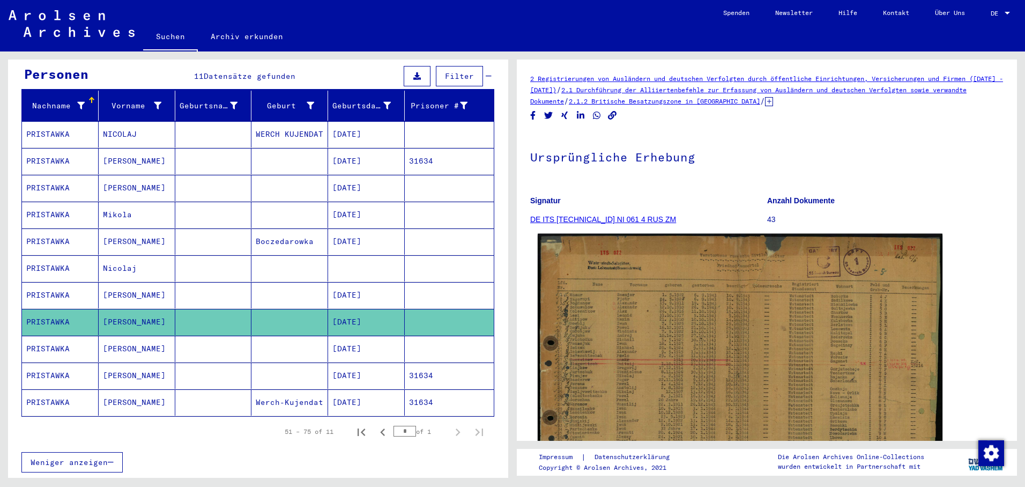
click at [617, 320] on img at bounding box center [740, 369] width 405 height 271
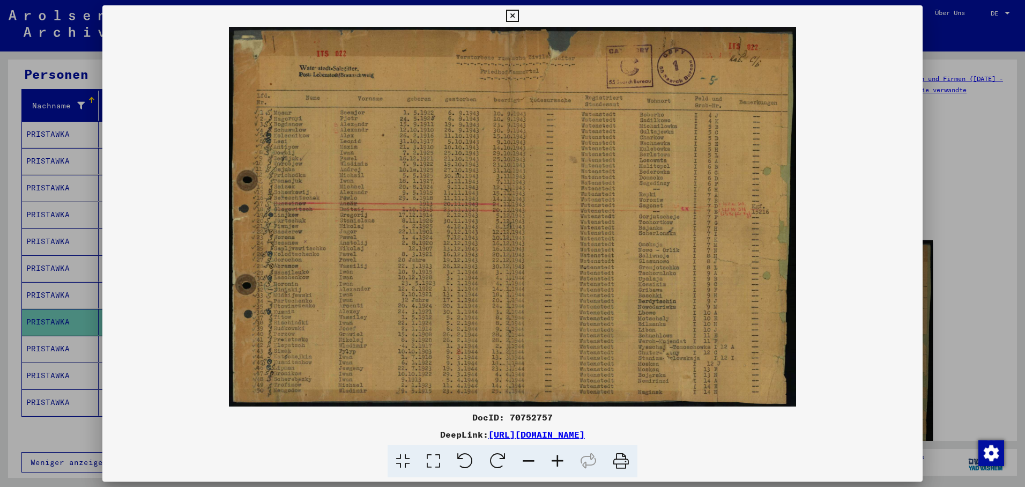
click at [29, 344] on div at bounding box center [512, 243] width 1025 height 487
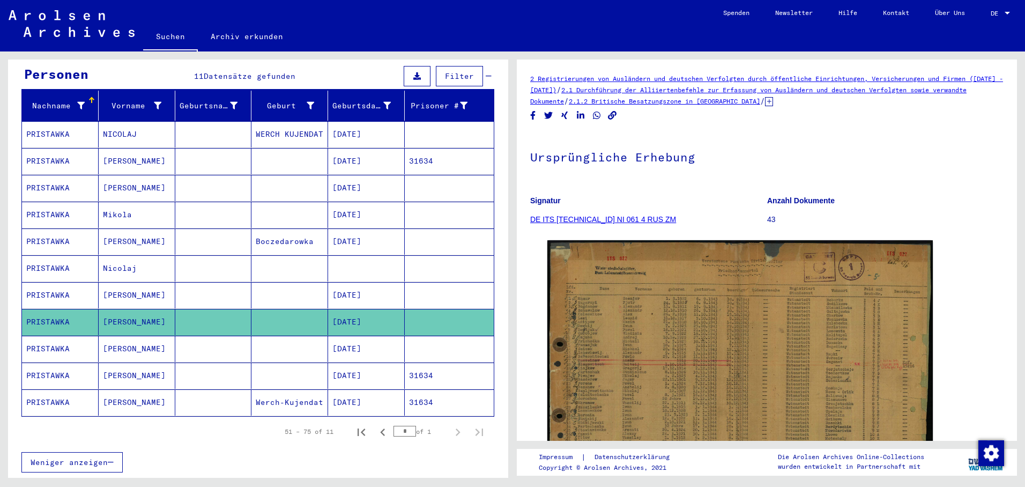
click at [349, 363] on mat-cell "[DATE]" at bounding box center [366, 375] width 77 height 26
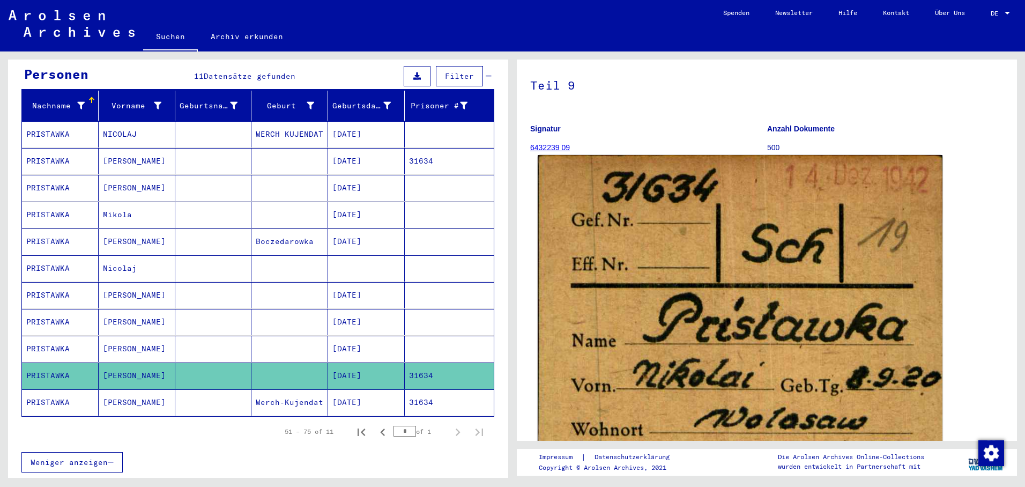
scroll to position [214, 0]
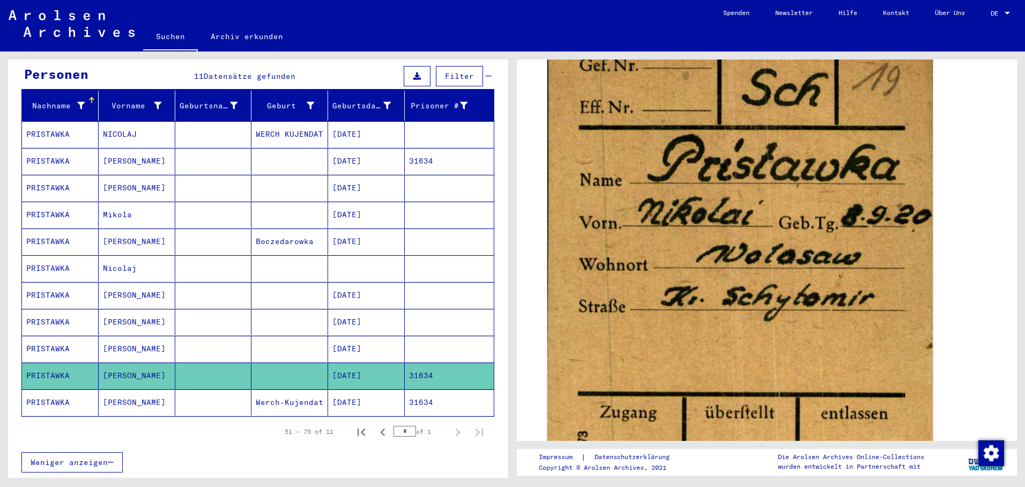
click at [352, 390] on mat-cell "[DATE]" at bounding box center [366, 402] width 77 height 26
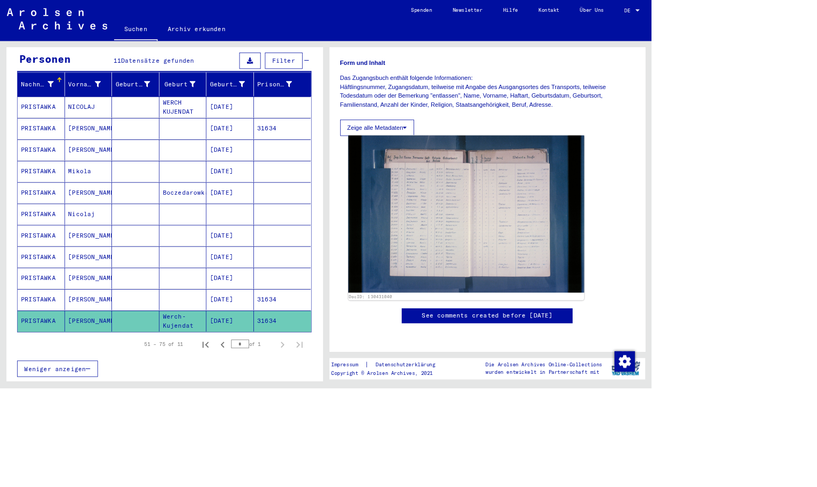
scroll to position [165, 0]
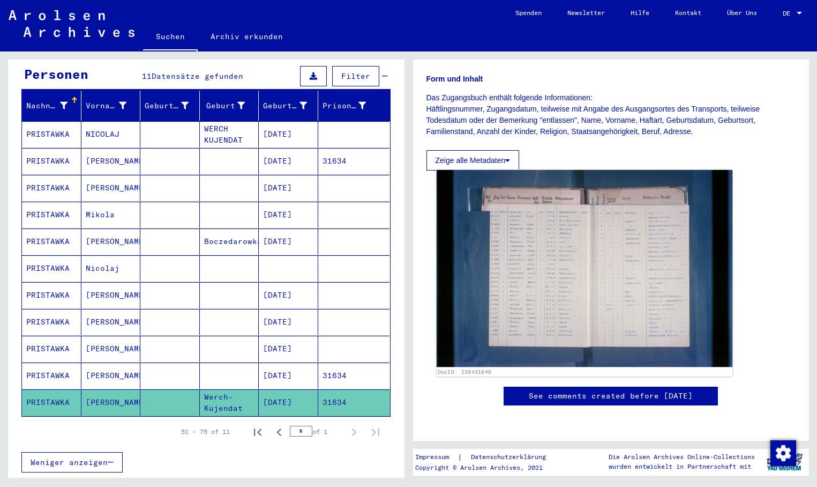
click at [581, 227] on img at bounding box center [584, 268] width 296 height 197
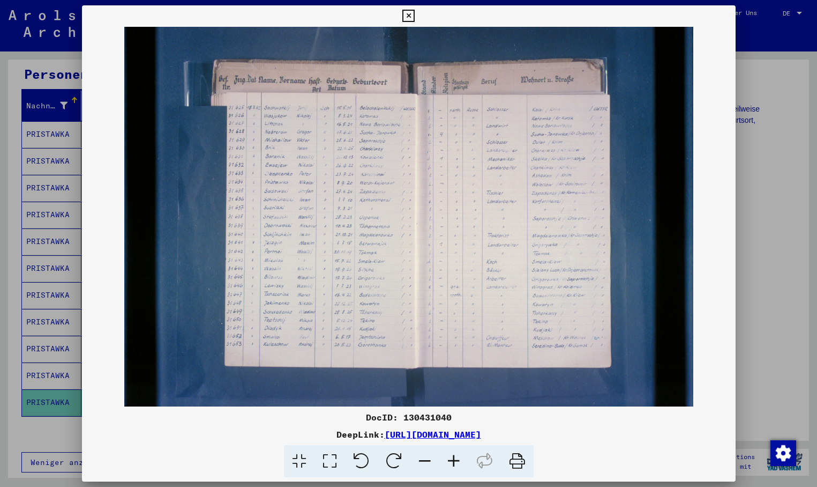
click at [6, 95] on div at bounding box center [408, 243] width 817 height 487
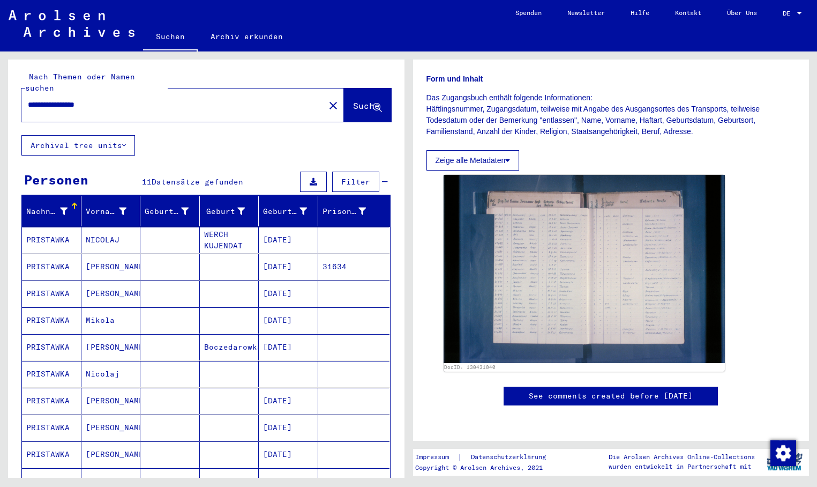
scroll to position [0, 0]
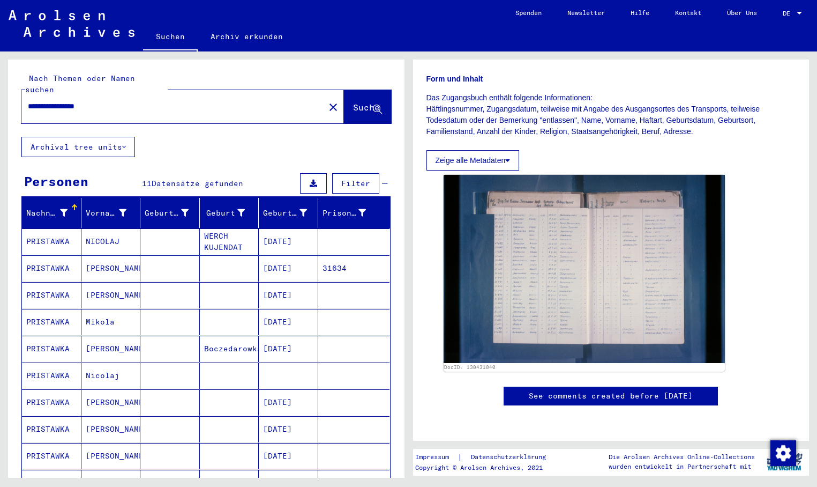
drag, startPoint x: 126, startPoint y: 101, endPoint x: 23, endPoint y: 94, distance: 103.6
click at [23, 94] on div "**********" at bounding box center [169, 106] width 297 height 24
click at [327, 101] on mat-icon "close" at bounding box center [333, 107] width 13 height 13
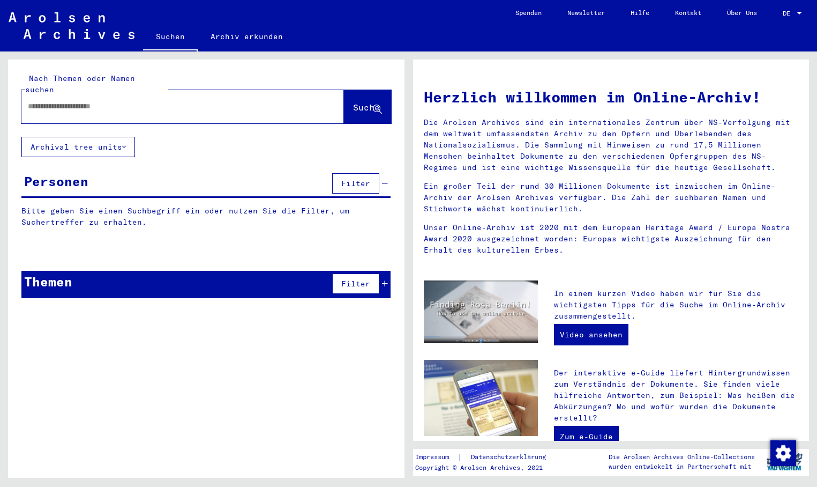
click at [49, 101] on input "text" at bounding box center [170, 106] width 284 height 11
click at [56, 102] on div at bounding box center [166, 106] width 290 height 24
click at [38, 101] on input "text" at bounding box center [170, 106] width 284 height 11
type input "*****"
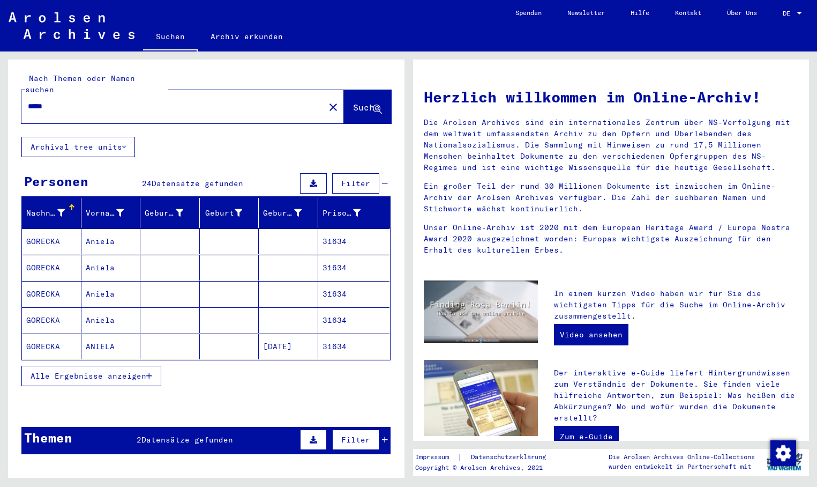
click at [147, 372] on icon "button" at bounding box center [149, 376] width 6 height 8
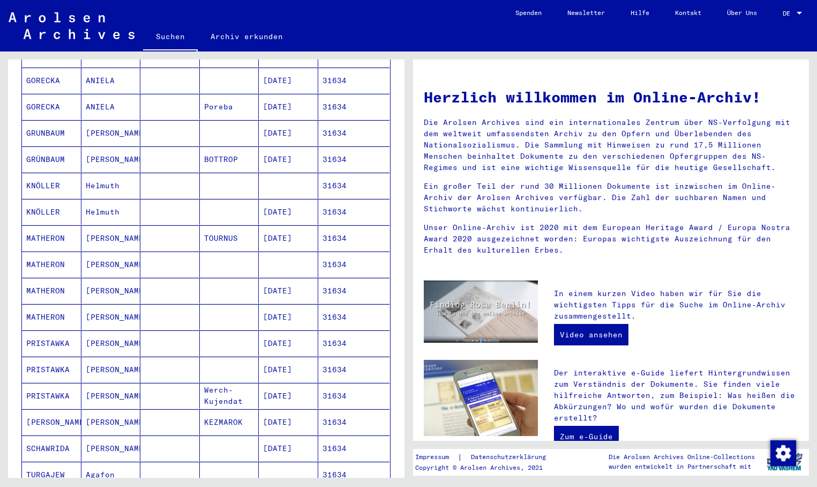
scroll to position [268, 0]
click at [305, 330] on mat-cell "[DATE]" at bounding box center [288, 341] width 59 height 26
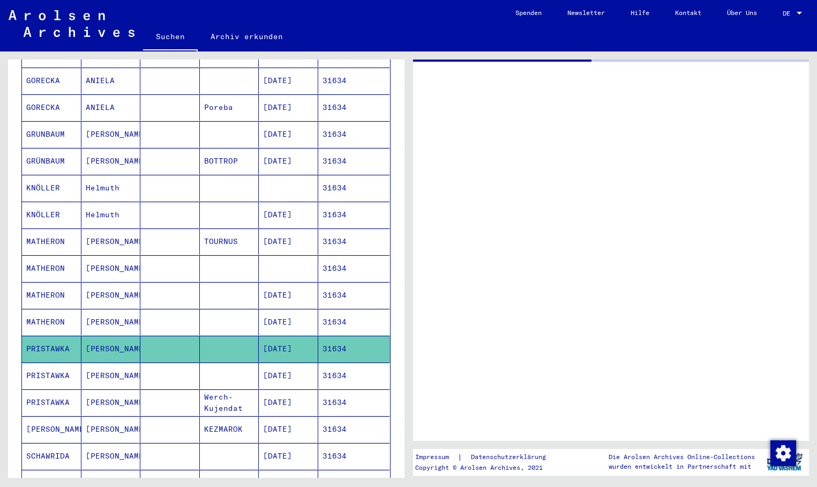
scroll to position [270, 0]
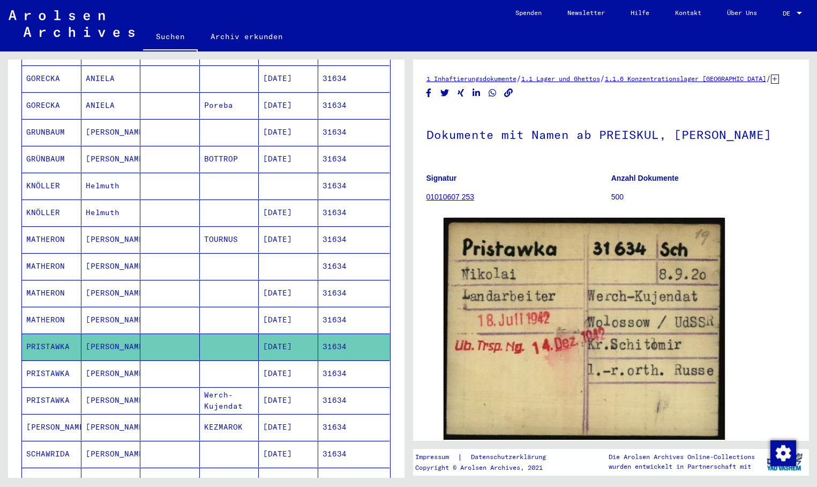
click at [330, 360] on mat-cell "31634" at bounding box center [354, 373] width 72 height 26
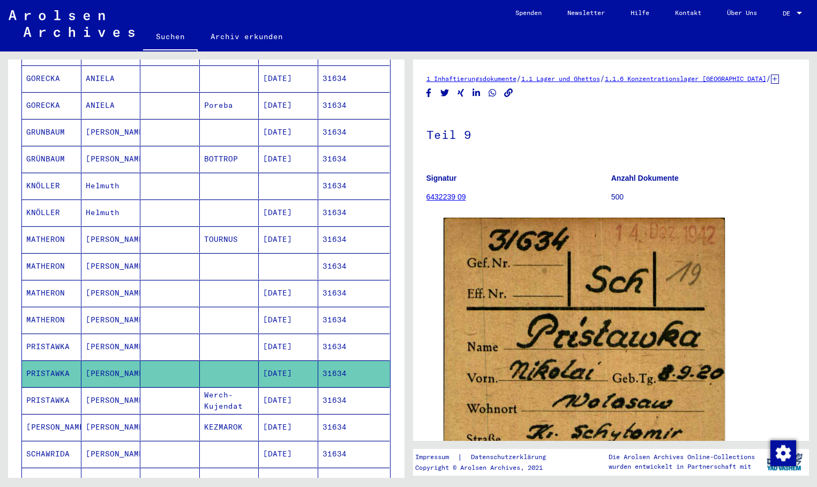
click at [333, 387] on mat-cell "31634" at bounding box center [354, 400] width 72 height 26
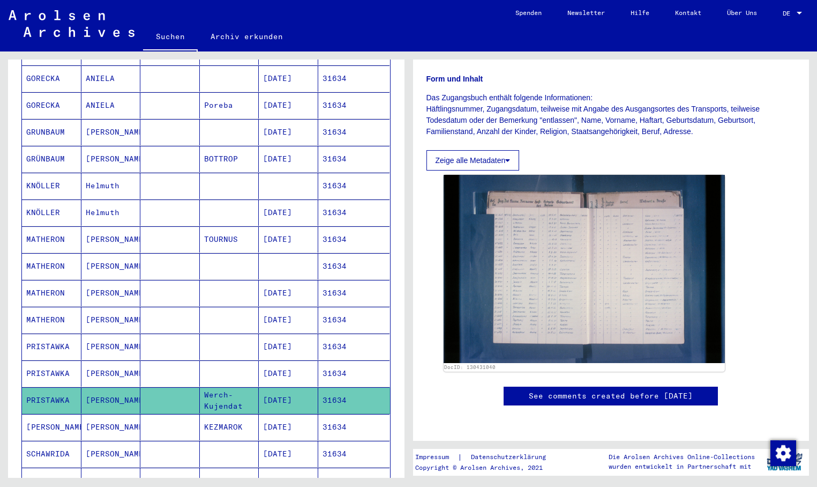
scroll to position [161, 0]
click at [333, 414] on mat-cell "31634" at bounding box center [354, 427] width 72 height 26
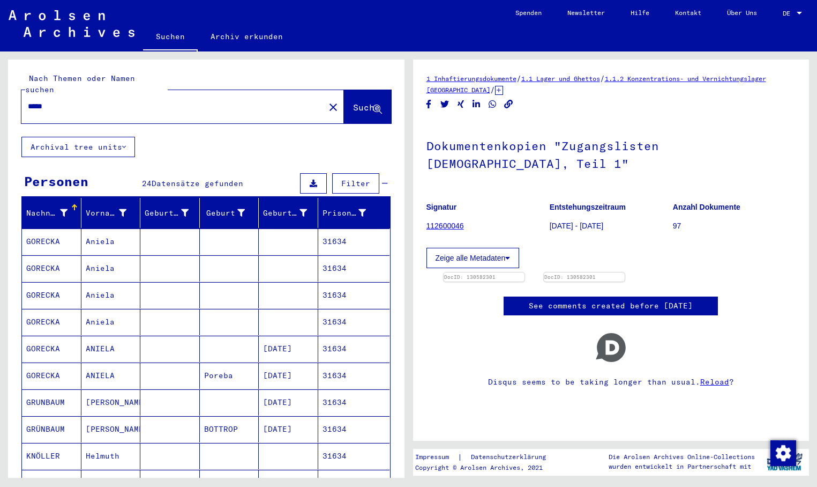
click at [327, 101] on mat-icon "close" at bounding box center [333, 107] width 13 height 13
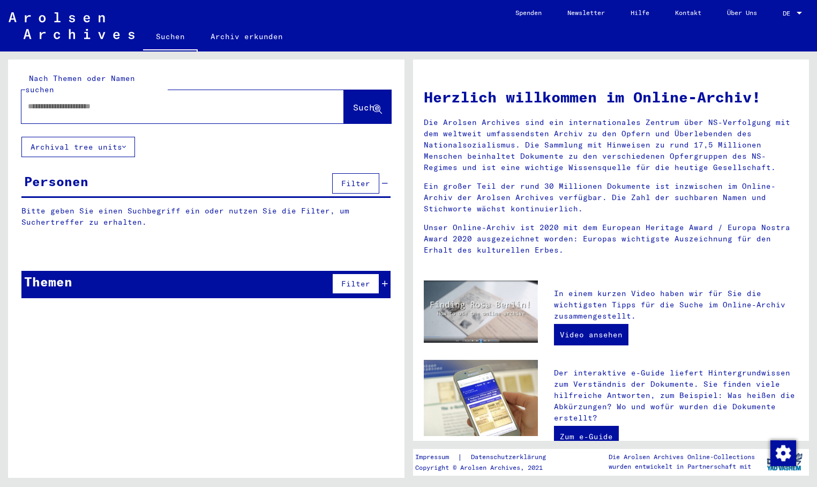
paste input "**********"
type input "**********"
click at [358, 102] on span "Suche" at bounding box center [366, 107] width 27 height 11
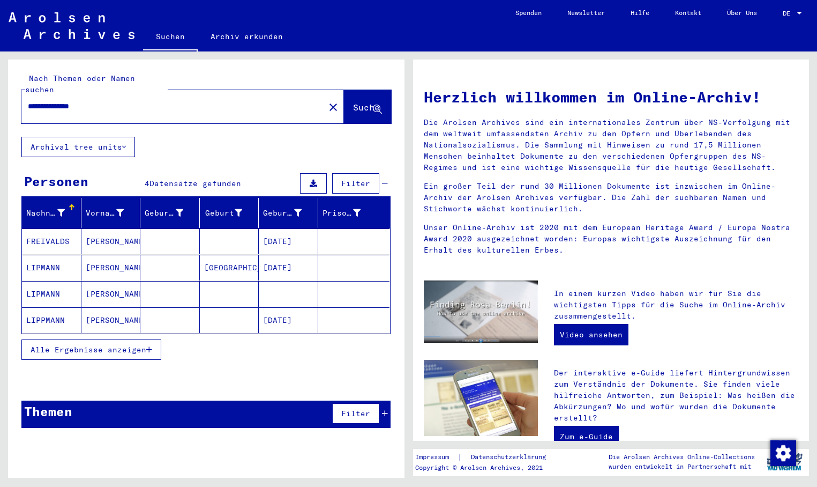
click at [147, 339] on button "Alle Ergebnisse anzeigen" at bounding box center [91, 349] width 140 height 20
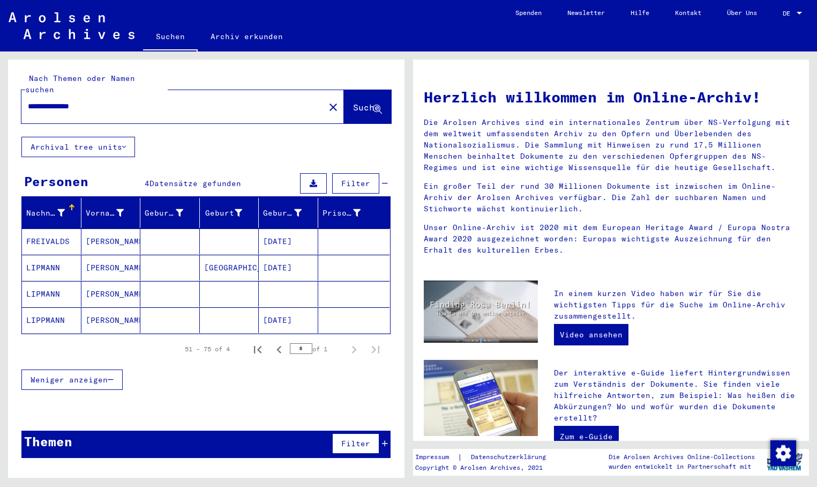
click at [259, 283] on mat-cell at bounding box center [288, 294] width 59 height 26
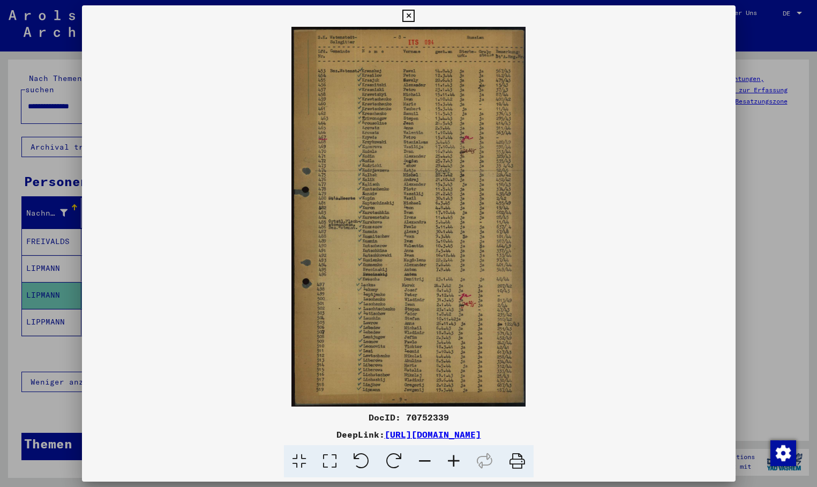
click at [58, 262] on div at bounding box center [408, 243] width 817 height 487
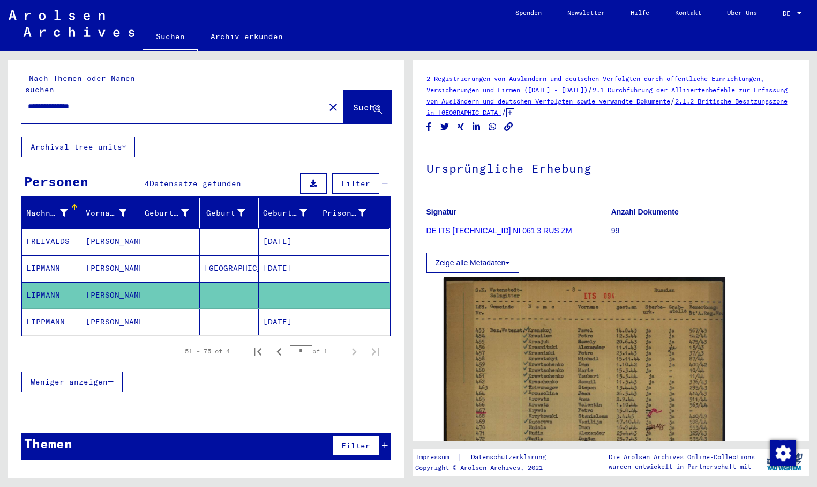
click at [294, 255] on mat-cell "[DATE]" at bounding box center [288, 268] width 59 height 26
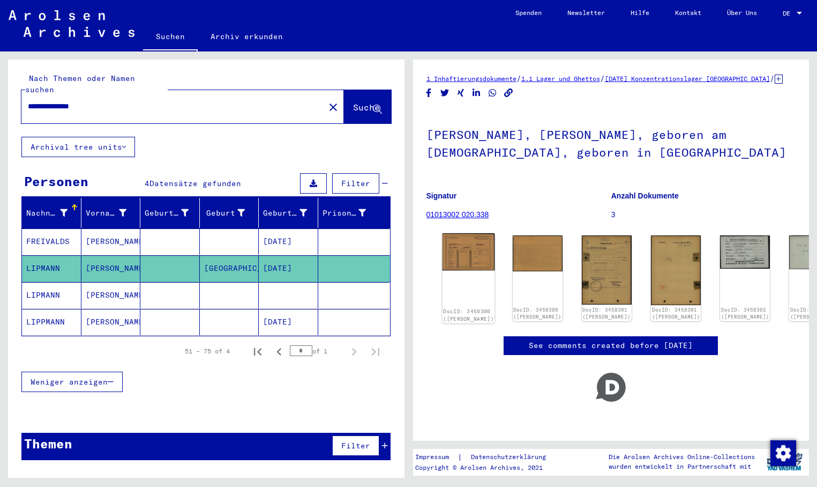
click at [466, 262] on img at bounding box center [468, 252] width 53 height 38
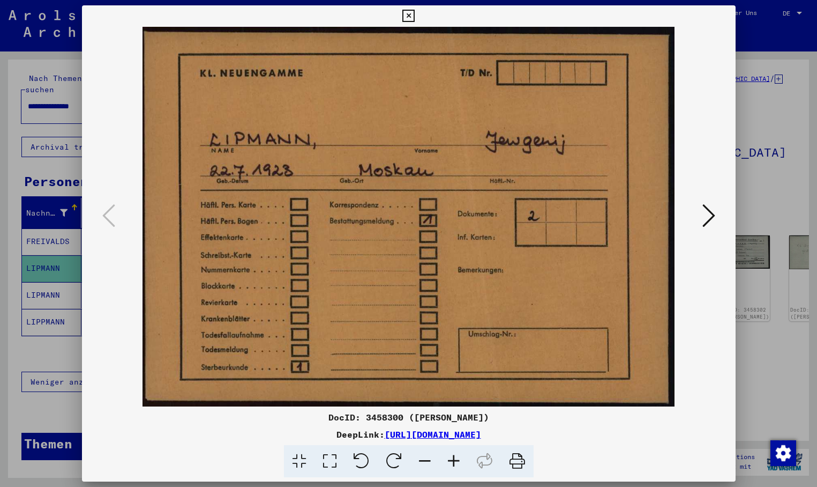
drag, startPoint x: 716, startPoint y: 206, endPoint x: 715, endPoint y: 211, distance: 5.5
click at [716, 207] on button at bounding box center [708, 216] width 19 height 31
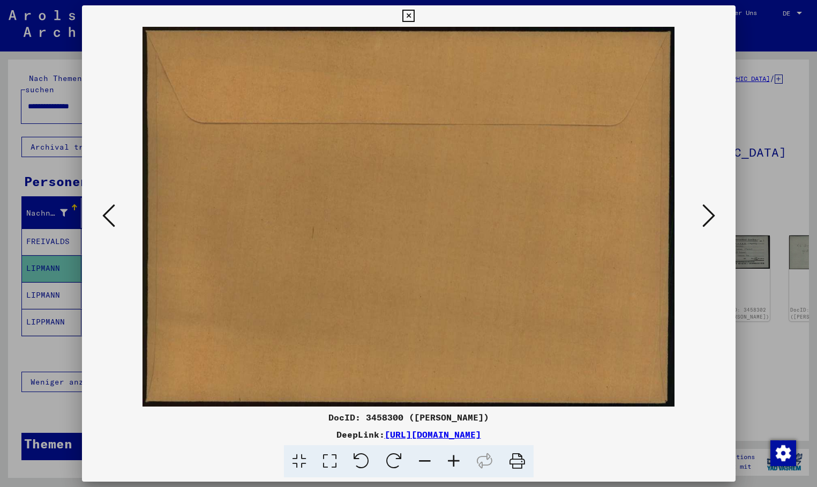
click at [701, 208] on button at bounding box center [708, 216] width 19 height 31
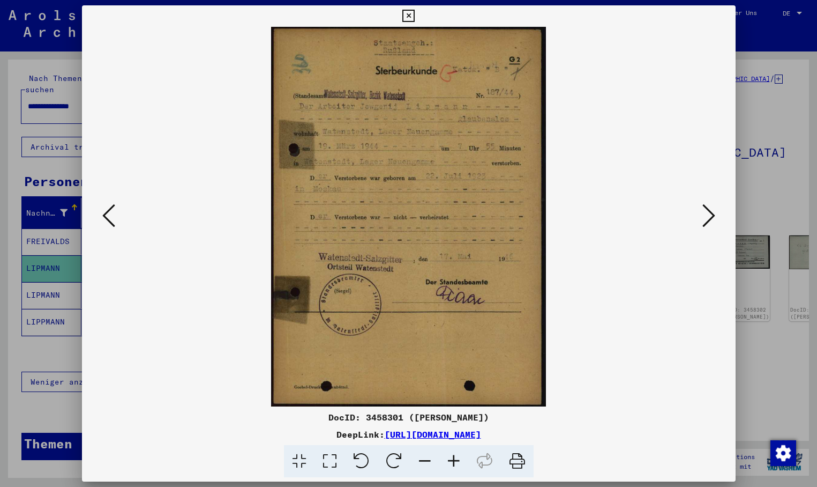
click at [712, 216] on icon at bounding box center [709, 216] width 13 height 26
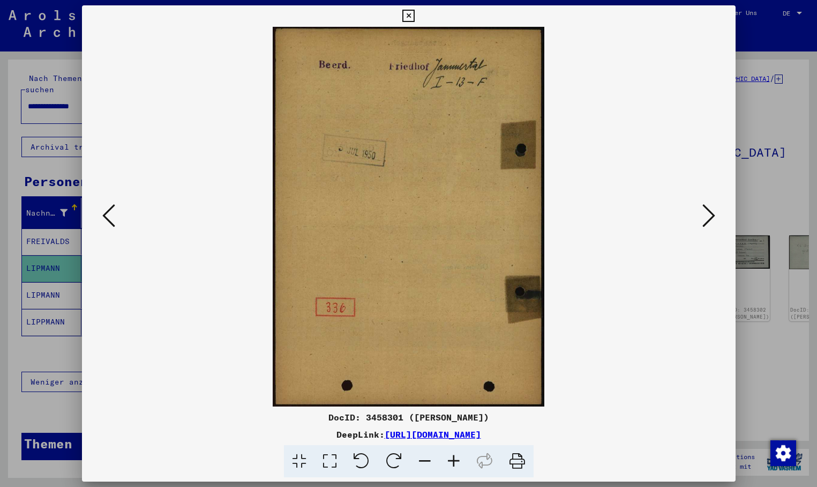
click at [718, 219] on button at bounding box center [708, 216] width 19 height 31
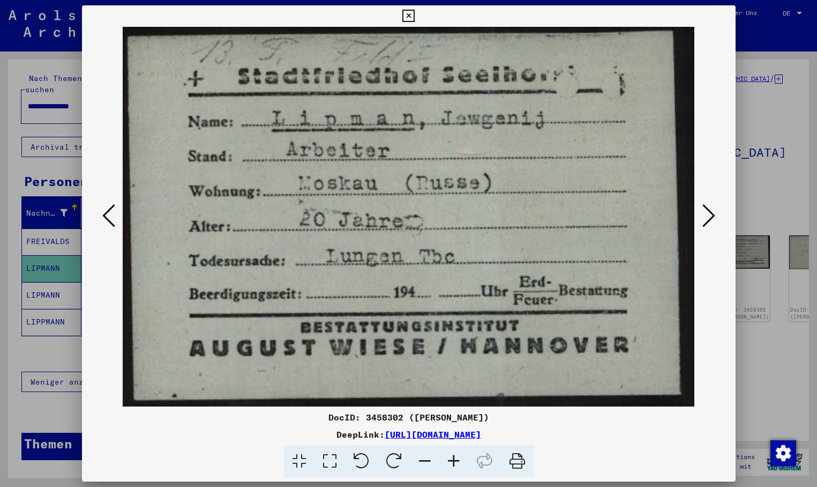
click at [706, 208] on icon at bounding box center [709, 216] width 13 height 26
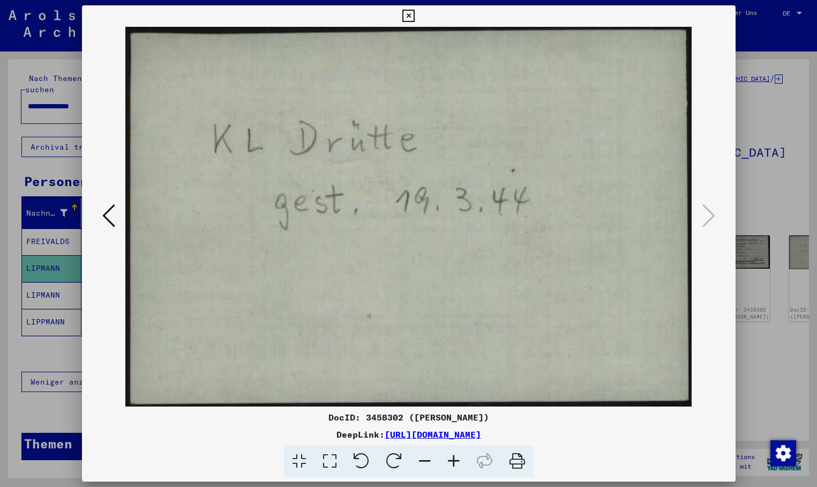
click at [44, 285] on div at bounding box center [408, 243] width 817 height 487
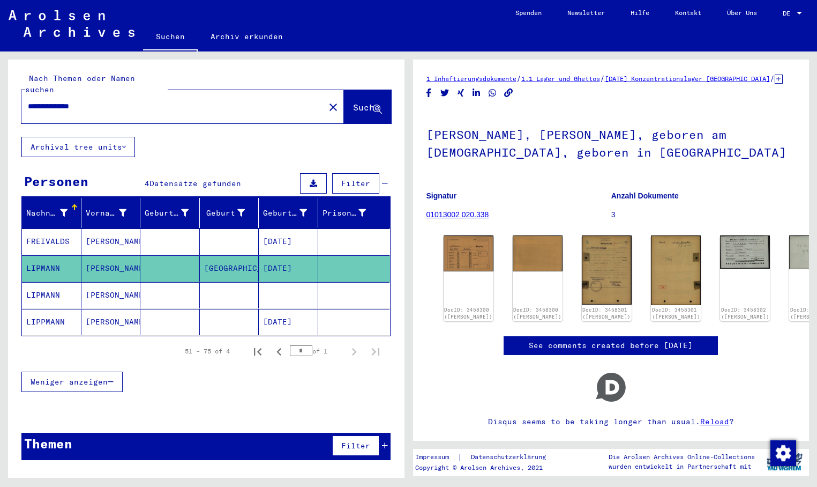
click at [271, 257] on mat-cell "[DATE]" at bounding box center [288, 268] width 59 height 26
click at [296, 283] on mat-cell at bounding box center [288, 295] width 59 height 26
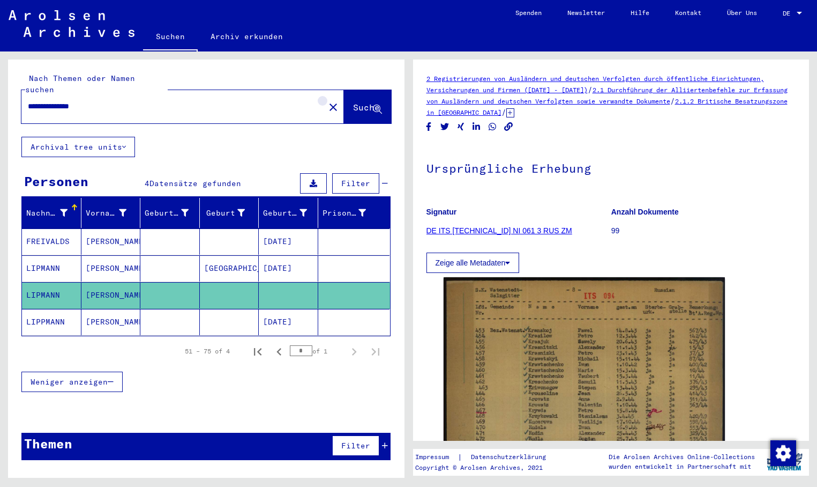
click at [327, 101] on mat-icon "close" at bounding box center [333, 107] width 13 height 13
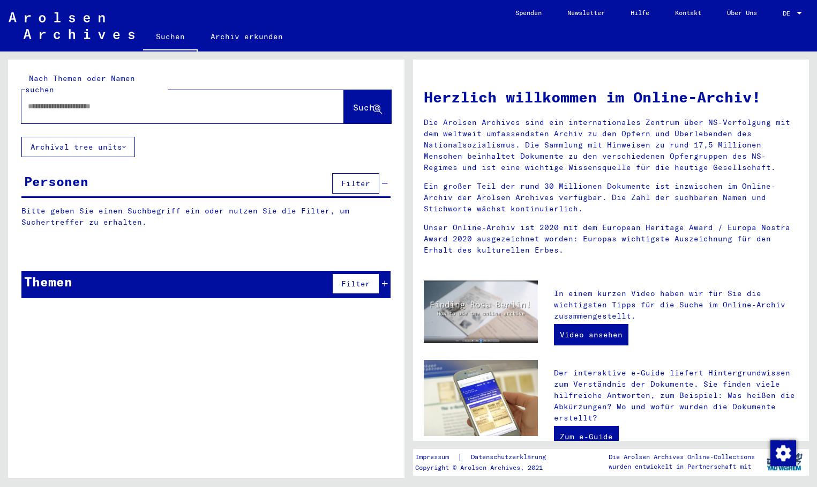
paste input "**********"
click at [353, 102] on span "Suche" at bounding box center [366, 107] width 27 height 11
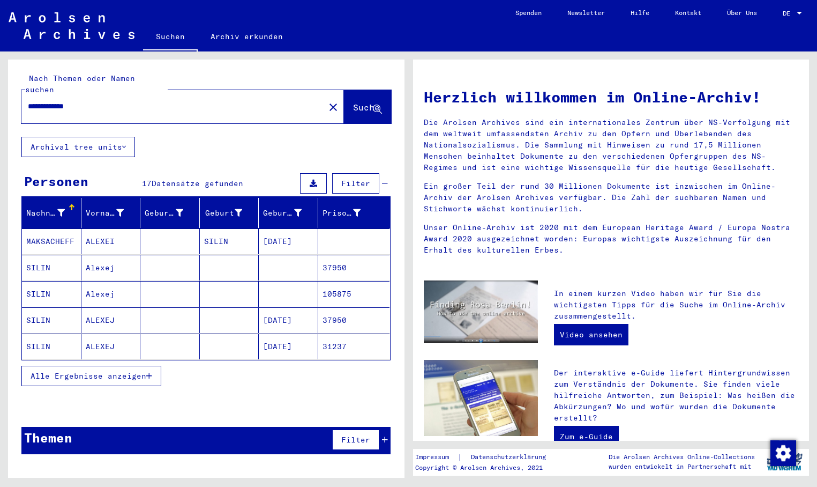
click at [344, 255] on mat-cell "37950" at bounding box center [354, 268] width 72 height 26
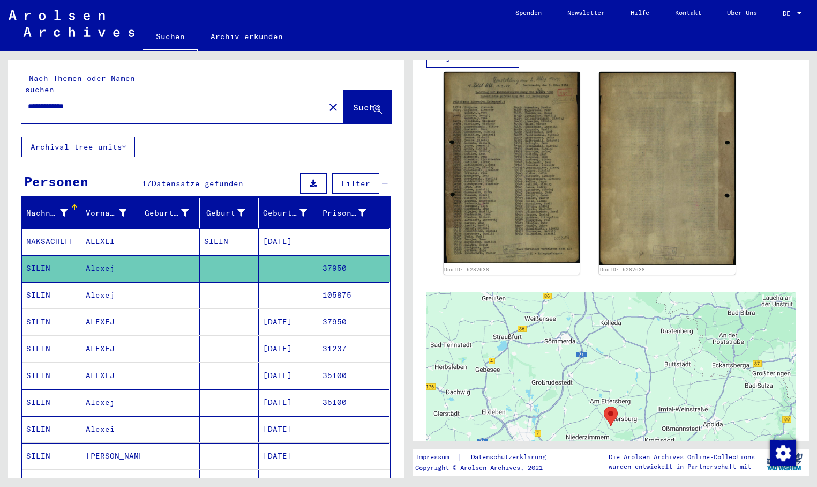
scroll to position [268, 0]
click at [343, 286] on mat-cell "105875" at bounding box center [354, 295] width 72 height 26
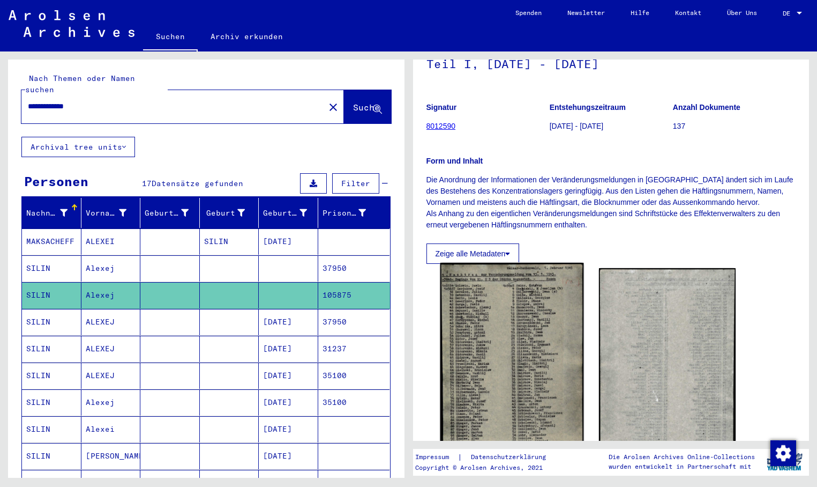
scroll to position [107, 0]
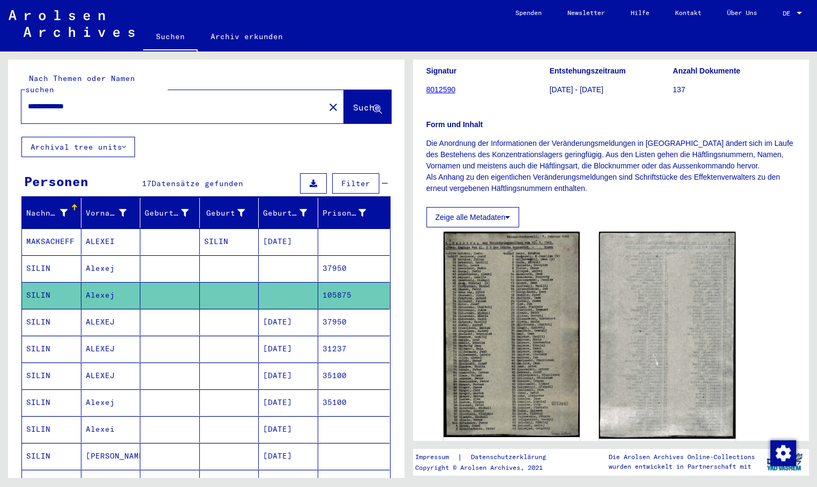
drag, startPoint x: 339, startPoint y: 308, endPoint x: 353, endPoint y: 309, distance: 14.0
click at [340, 309] on mat-cell "37950" at bounding box center [354, 322] width 72 height 26
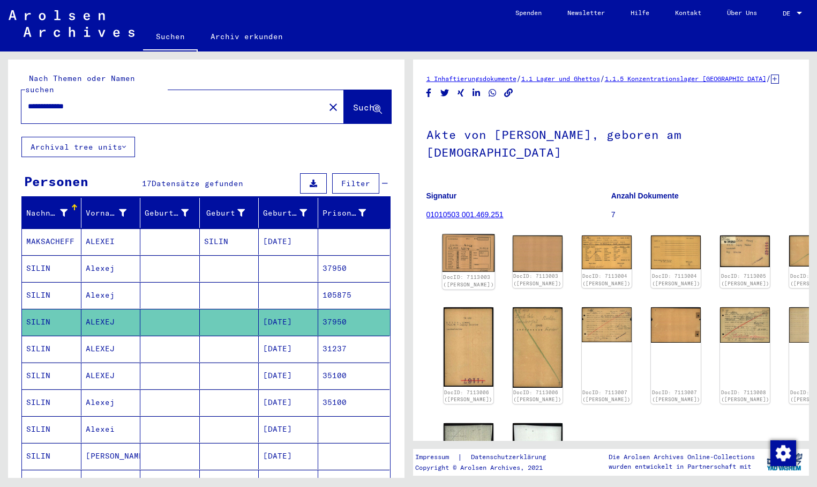
click at [458, 248] on img at bounding box center [468, 253] width 53 height 38
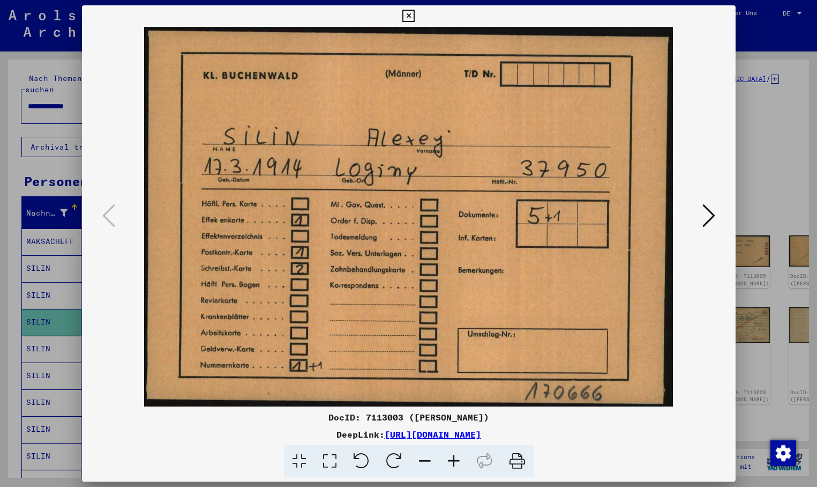
click at [711, 208] on icon at bounding box center [709, 216] width 13 height 26
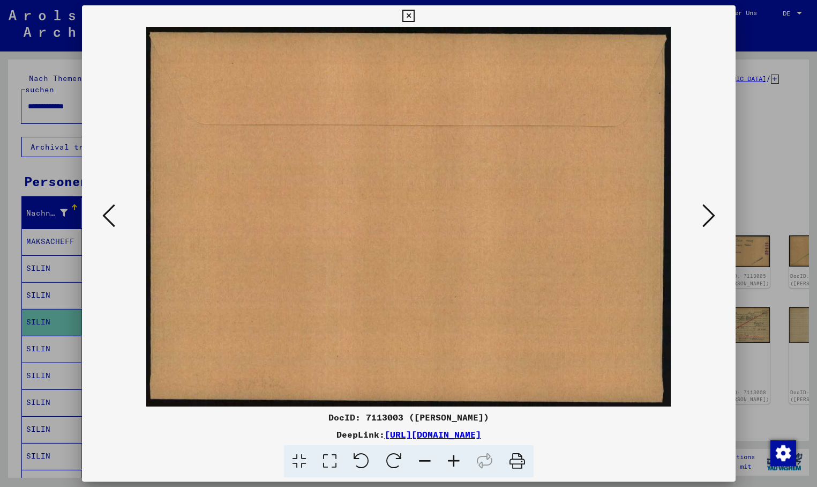
click at [711, 208] on icon at bounding box center [709, 216] width 13 height 26
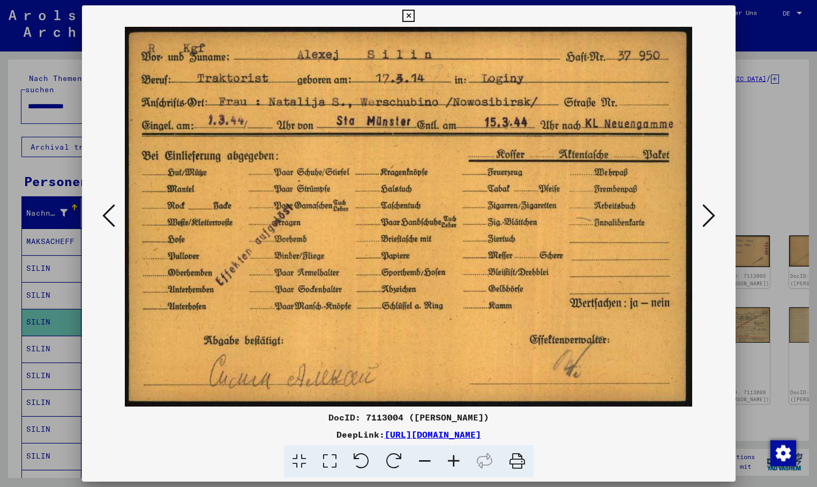
click at [705, 215] on icon at bounding box center [709, 216] width 13 height 26
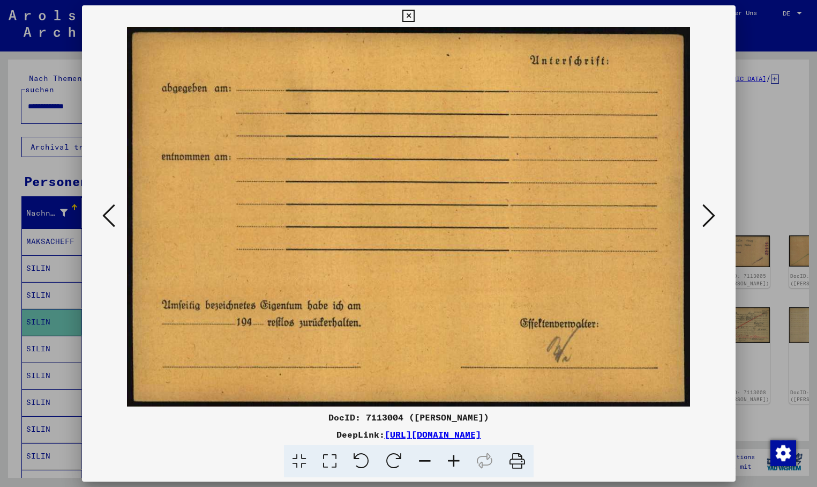
click at [708, 215] on icon at bounding box center [709, 216] width 13 height 26
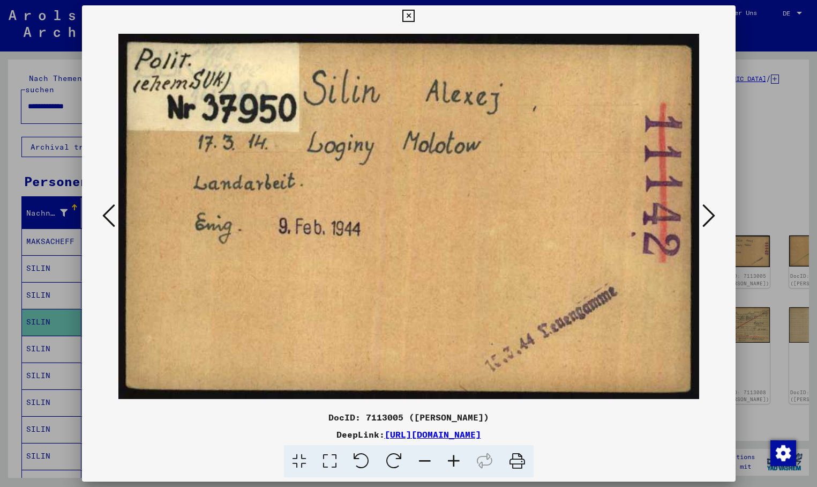
click at [710, 220] on icon at bounding box center [709, 216] width 13 height 26
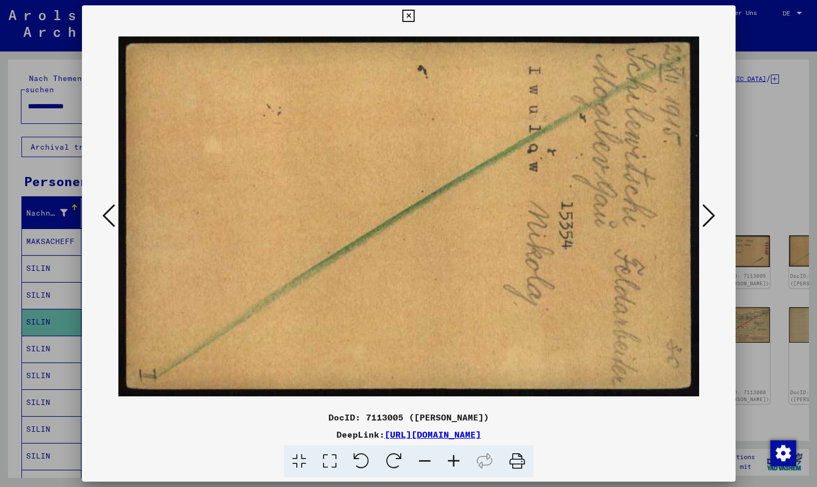
click at [710, 220] on icon at bounding box center [709, 216] width 13 height 26
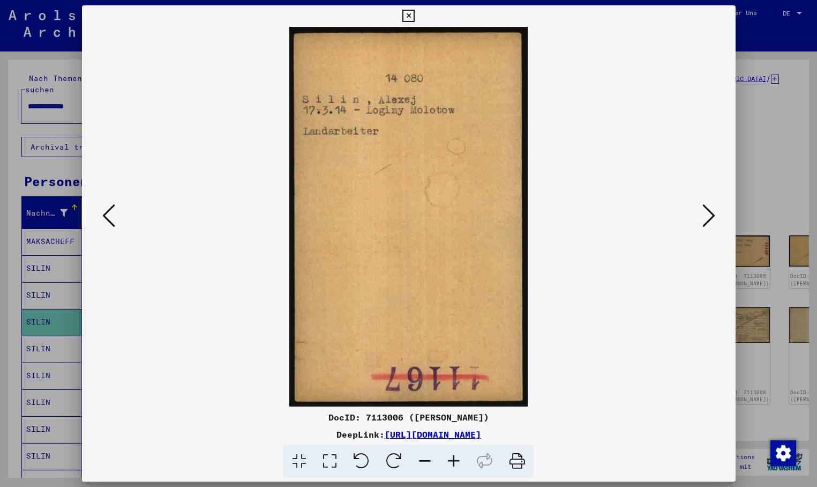
click at [712, 215] on icon at bounding box center [709, 216] width 13 height 26
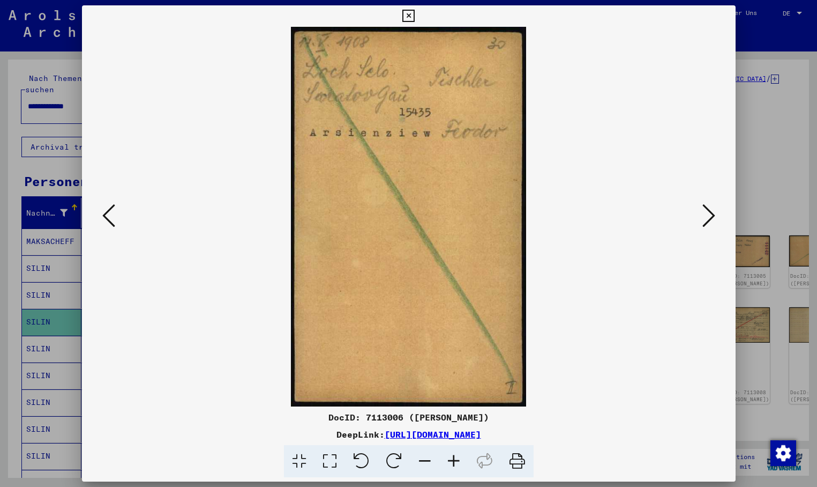
click at [712, 215] on icon at bounding box center [709, 216] width 13 height 26
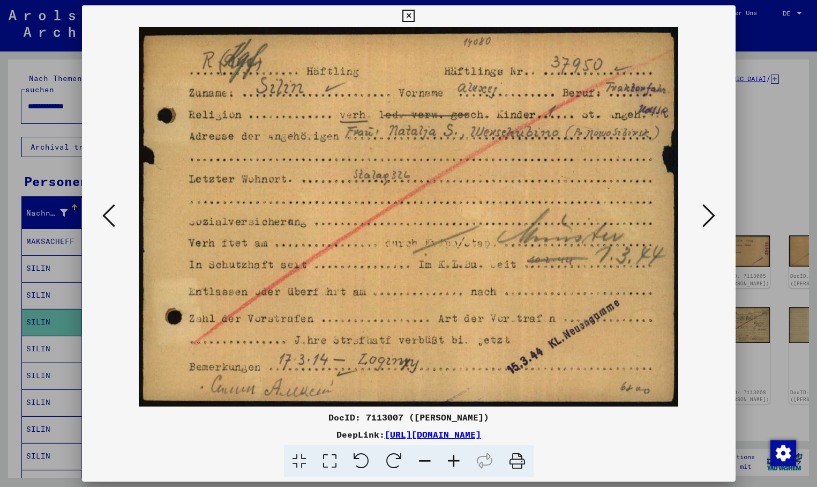
click at [714, 213] on icon at bounding box center [709, 216] width 13 height 26
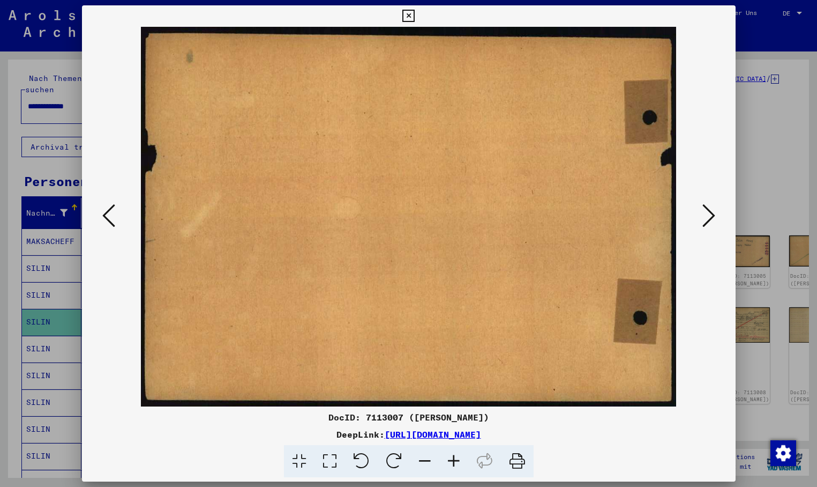
click at [714, 213] on icon at bounding box center [709, 216] width 13 height 26
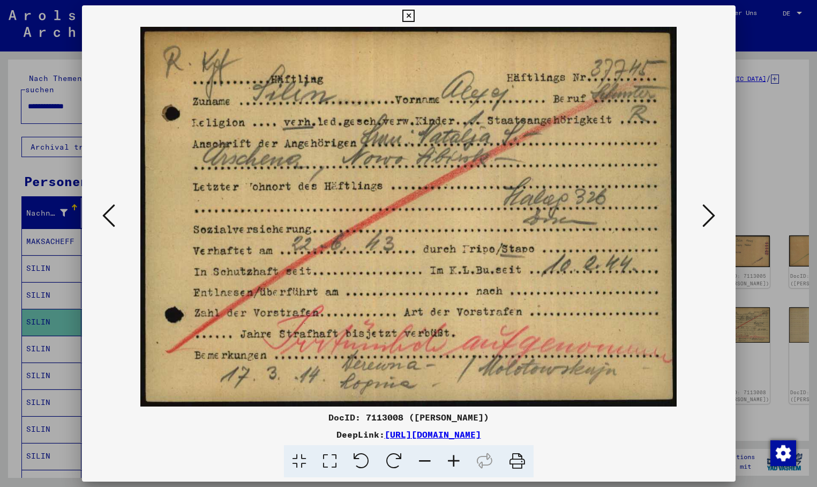
click at [706, 211] on icon at bounding box center [709, 216] width 13 height 26
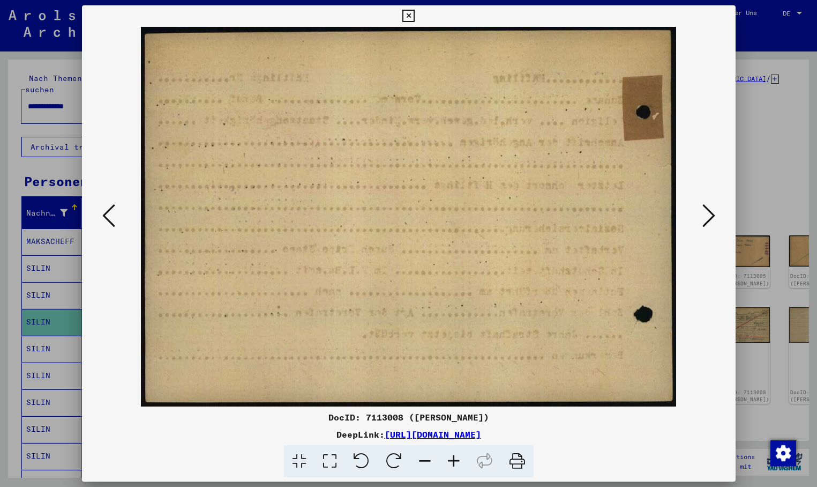
click at [706, 211] on icon at bounding box center [709, 216] width 13 height 26
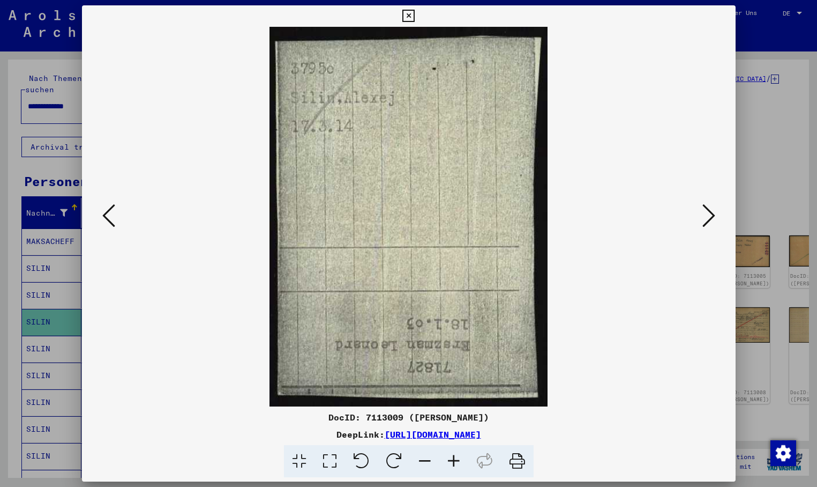
click at [713, 215] on icon at bounding box center [709, 216] width 13 height 26
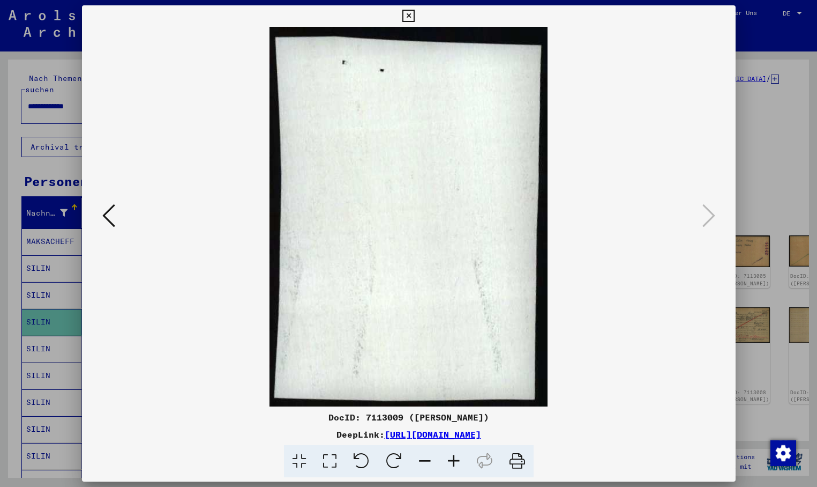
click at [415, 18] on icon at bounding box center [408, 16] width 12 height 13
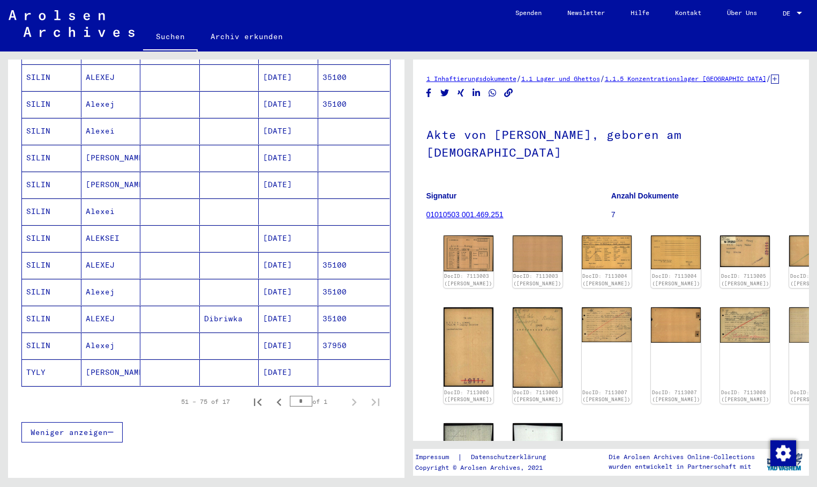
scroll to position [322, 0]
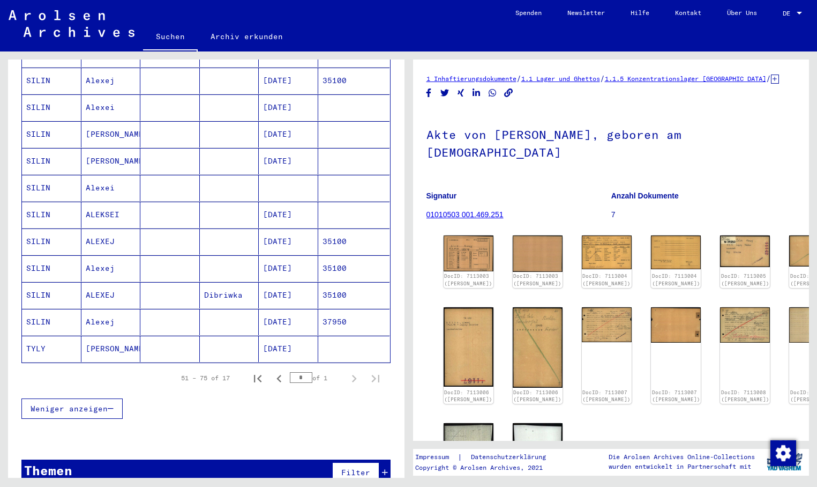
click at [295, 312] on mat-cell "[DATE]" at bounding box center [288, 322] width 59 height 26
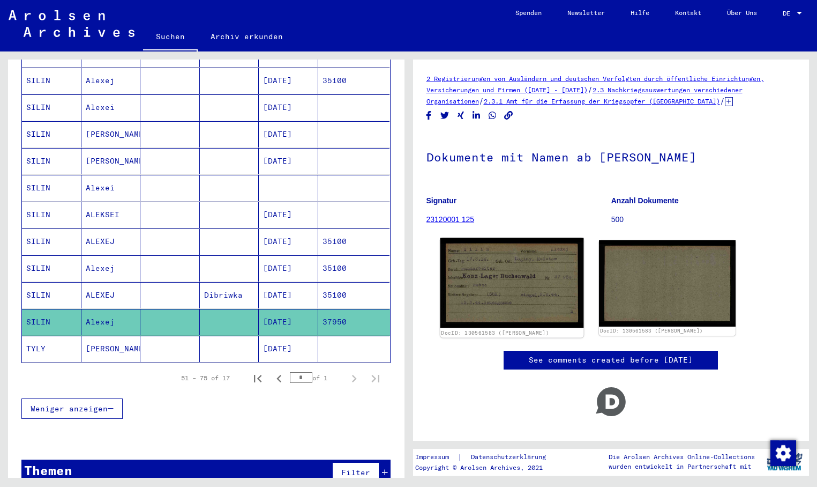
click at [468, 286] on img at bounding box center [511, 283] width 143 height 90
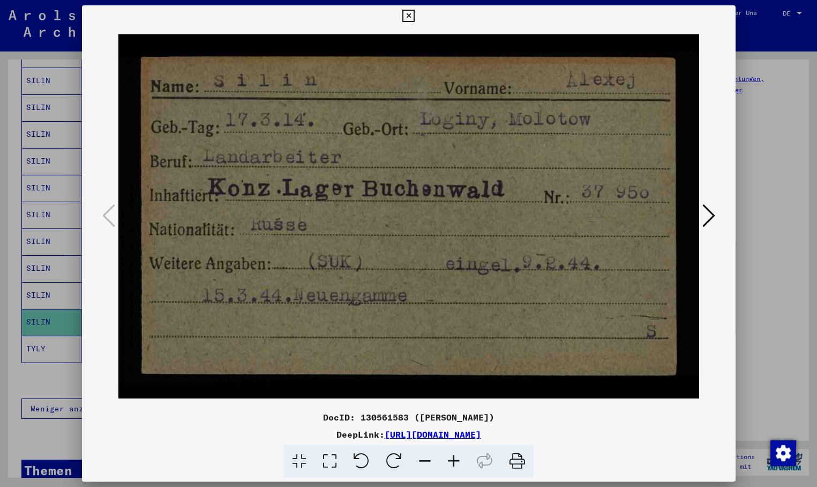
click at [53, 311] on div at bounding box center [408, 243] width 817 height 487
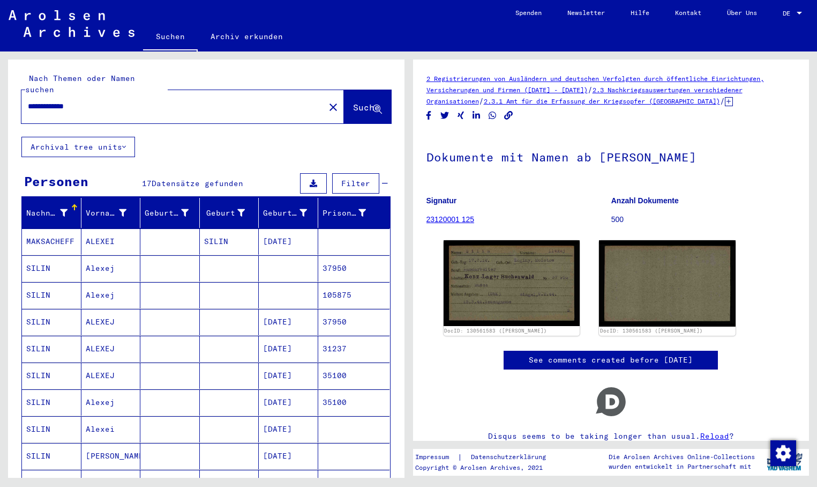
drag, startPoint x: 41, startPoint y: 100, endPoint x: 0, endPoint y: 102, distance: 40.8
click at [0, 103] on html "**********" at bounding box center [408, 243] width 817 height 487
type input "*****"
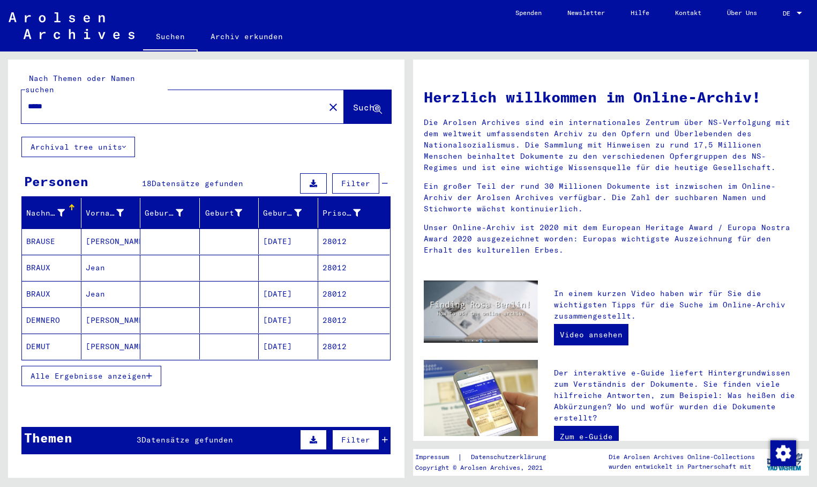
click at [144, 371] on span "Alle Ergebnisse anzeigen" at bounding box center [89, 376] width 116 height 10
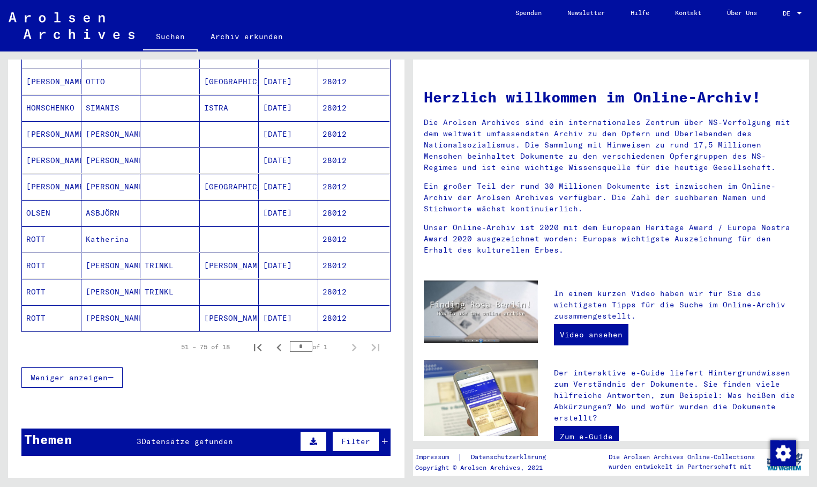
scroll to position [375, 0]
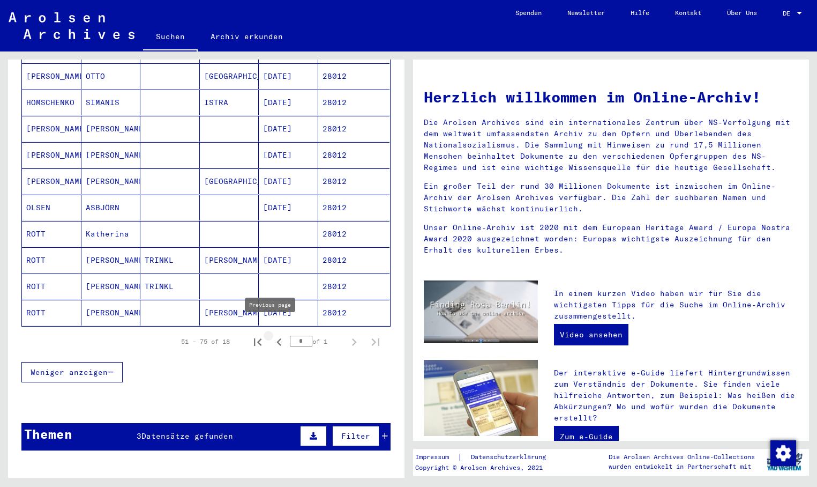
click at [273, 334] on icon "Previous page" at bounding box center [279, 341] width 15 height 15
type input "*"
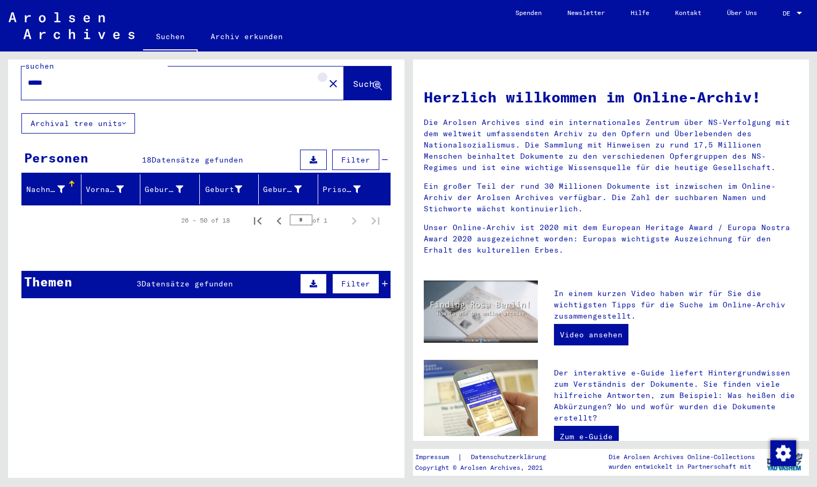
click at [327, 77] on mat-icon "close" at bounding box center [333, 83] width 13 height 13
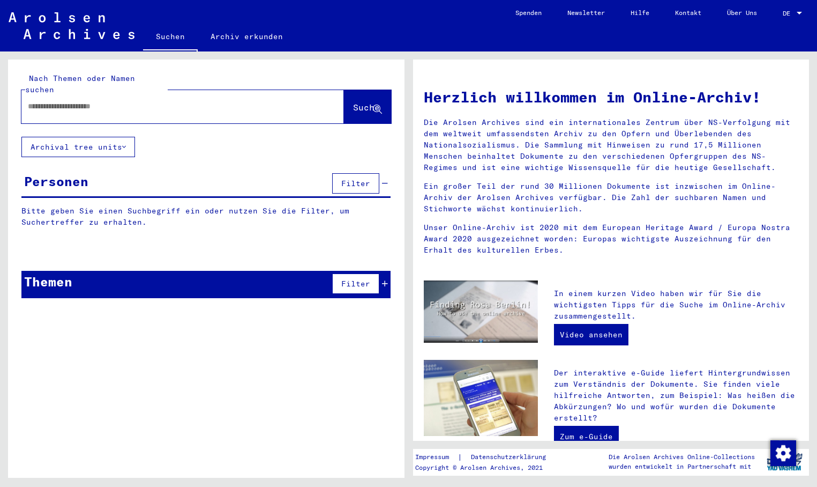
paste input "**********"
type input "**********"
drag, startPoint x: 333, startPoint y: 88, endPoint x: 340, endPoint y: 89, distance: 7.1
click at [344, 90] on button "Suche" at bounding box center [367, 106] width 47 height 33
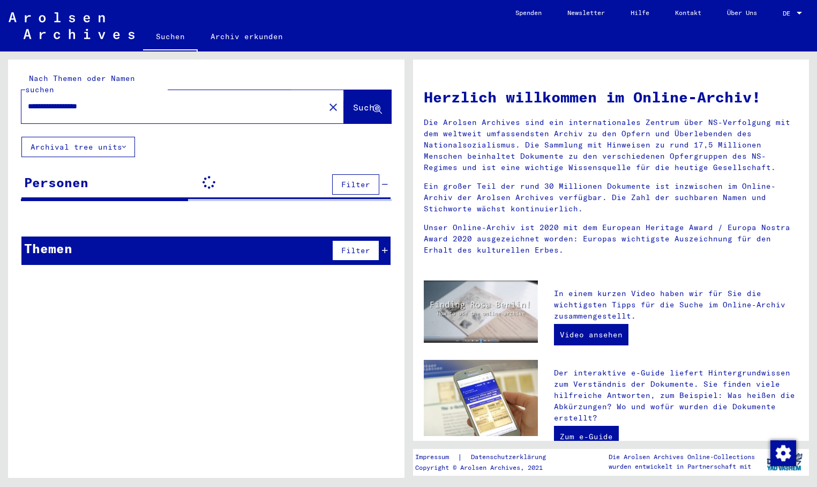
click at [356, 102] on span "Suche" at bounding box center [366, 107] width 27 height 11
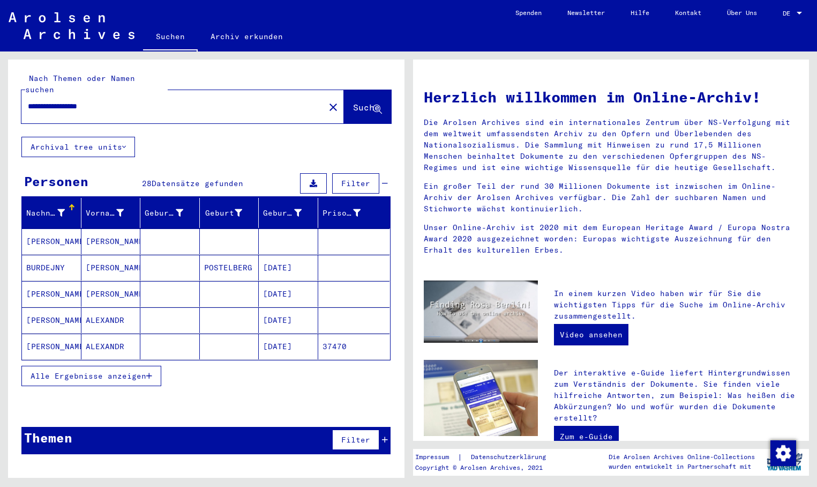
click at [153, 365] on button "Alle Ergebnisse anzeigen" at bounding box center [91, 375] width 140 height 20
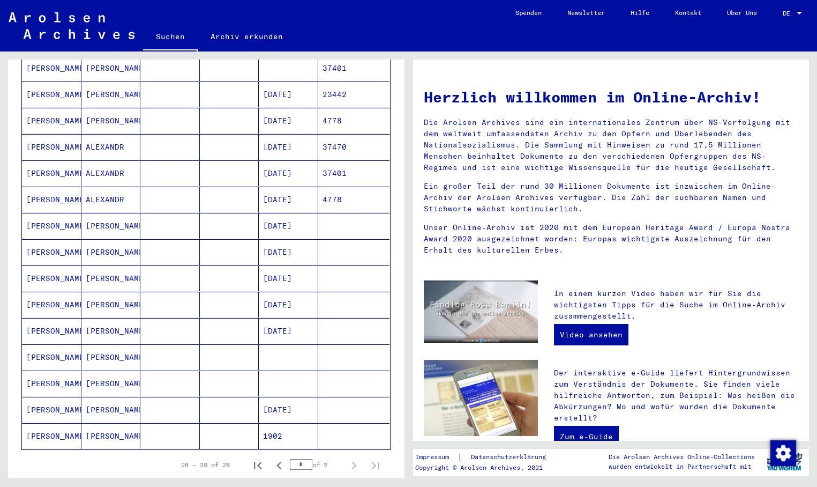
scroll to position [482, 0]
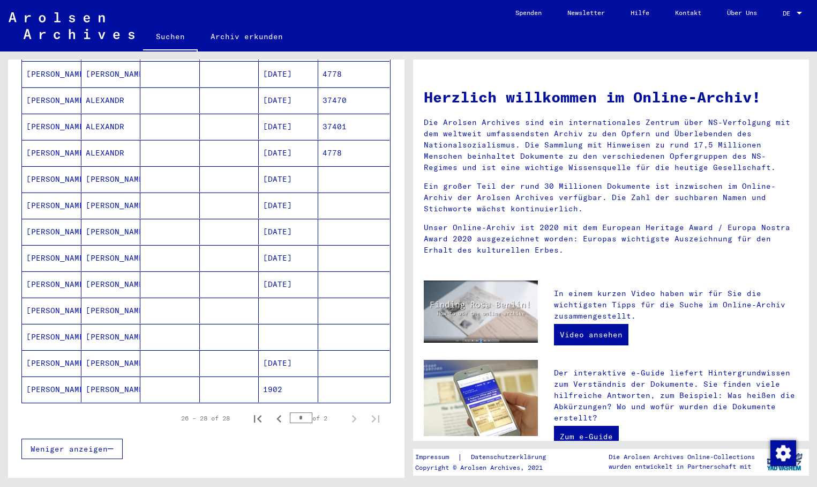
click at [274, 193] on mat-cell "[DATE]" at bounding box center [288, 205] width 59 height 26
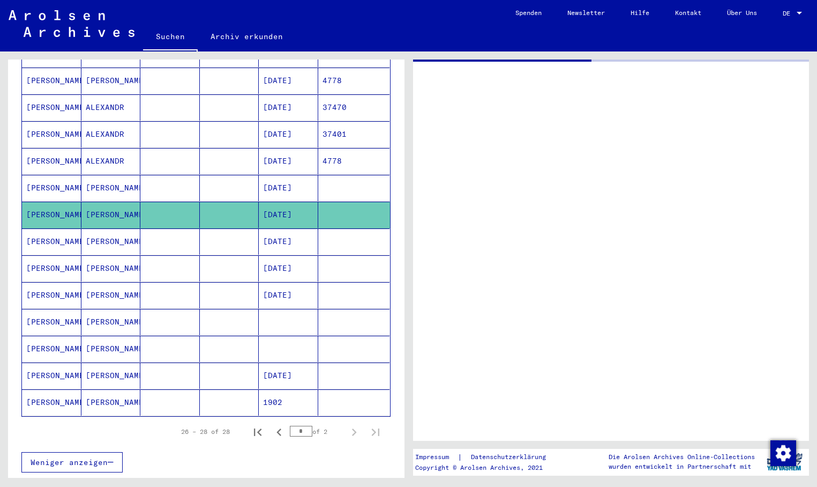
scroll to position [489, 0]
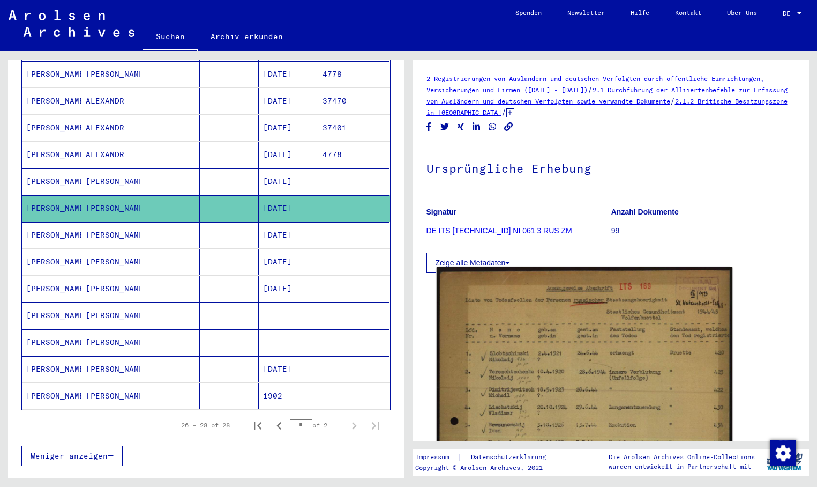
click at [524, 323] on img at bounding box center [584, 479] width 296 height 424
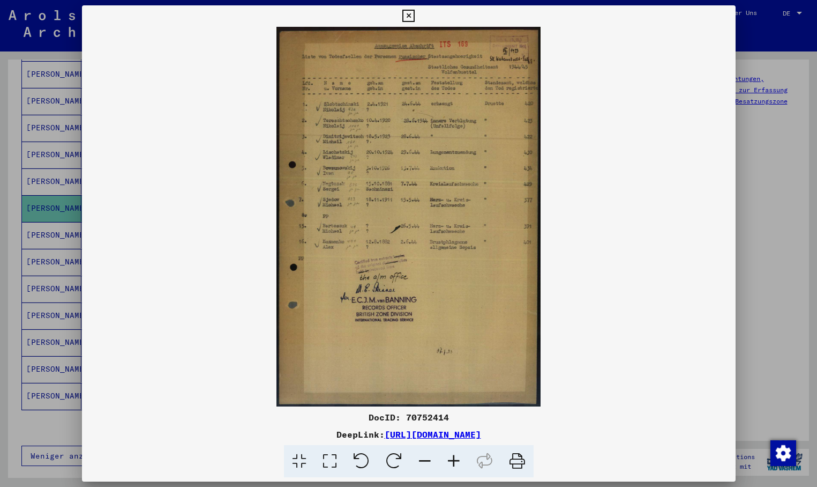
click at [50, 193] on div at bounding box center [408, 243] width 817 height 487
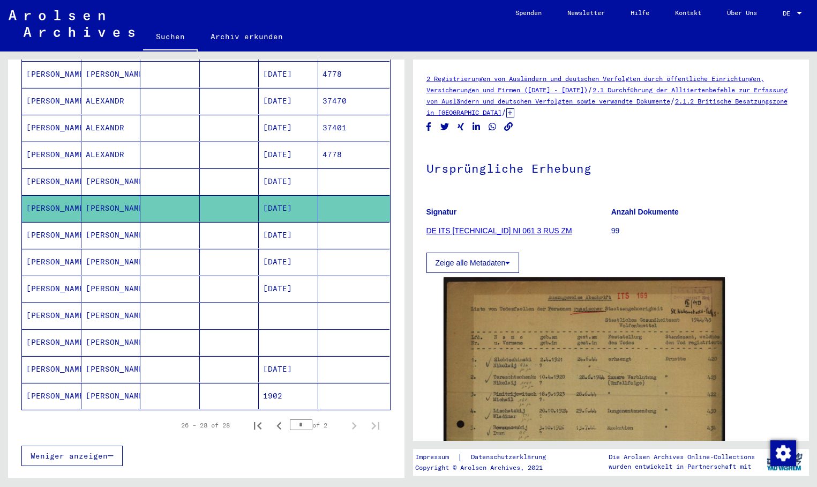
click at [53, 222] on mat-cell "[PERSON_NAME]" at bounding box center [51, 235] width 59 height 26
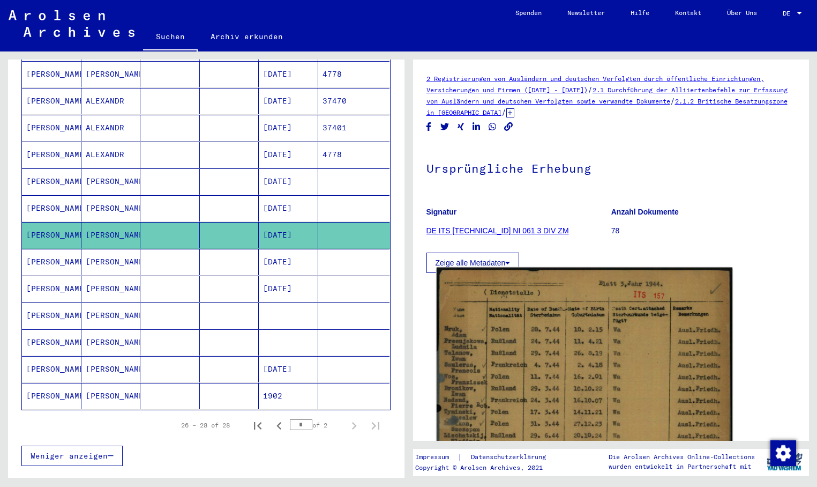
click at [553, 353] on img at bounding box center [584, 470] width 296 height 406
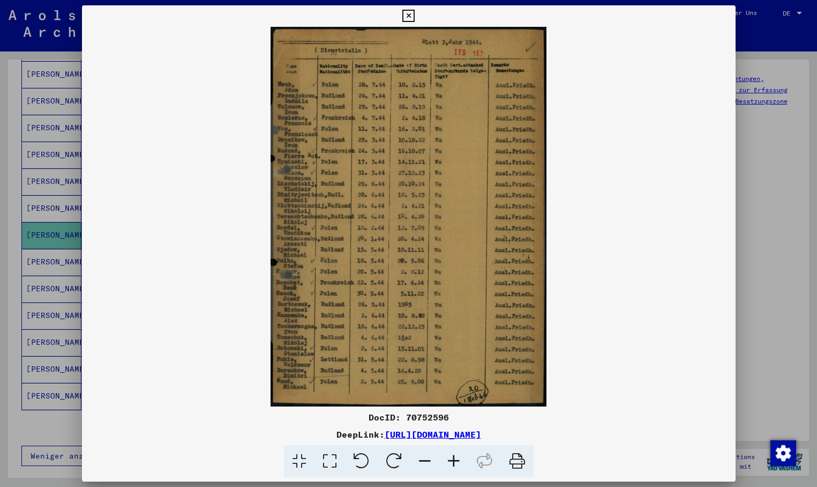
click at [46, 243] on div at bounding box center [408, 243] width 817 height 487
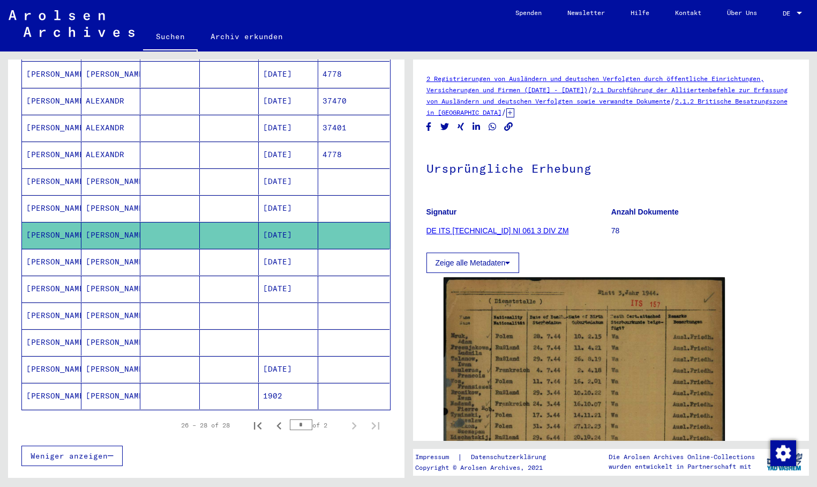
click at [49, 249] on mat-cell "[PERSON_NAME]" at bounding box center [51, 262] width 59 height 26
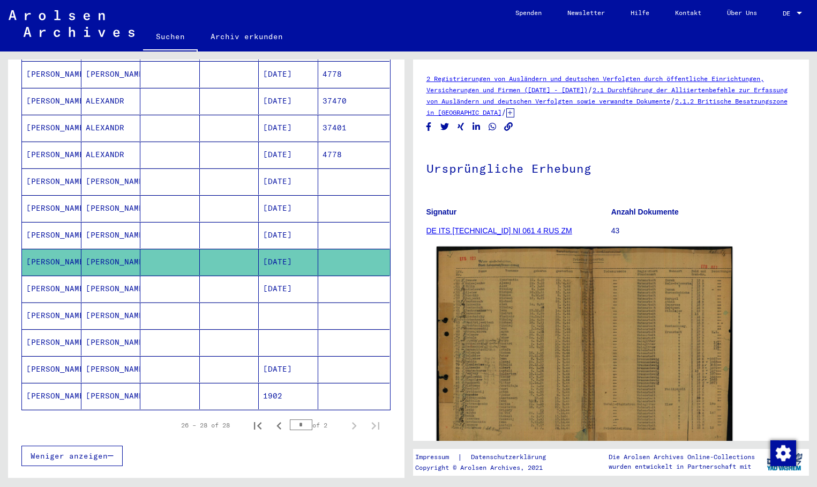
click at [522, 330] on img at bounding box center [584, 348] width 296 height 203
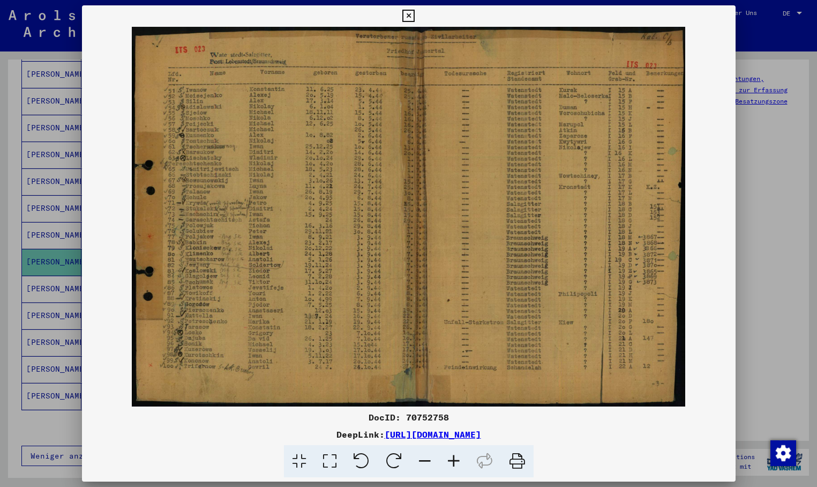
click at [48, 276] on div at bounding box center [408, 243] width 817 height 487
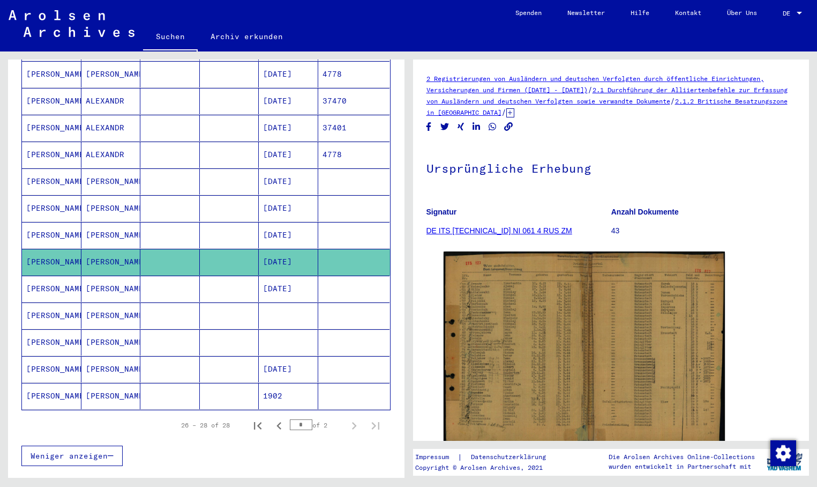
click at [50, 278] on mat-cell "[PERSON_NAME]" at bounding box center [51, 288] width 59 height 26
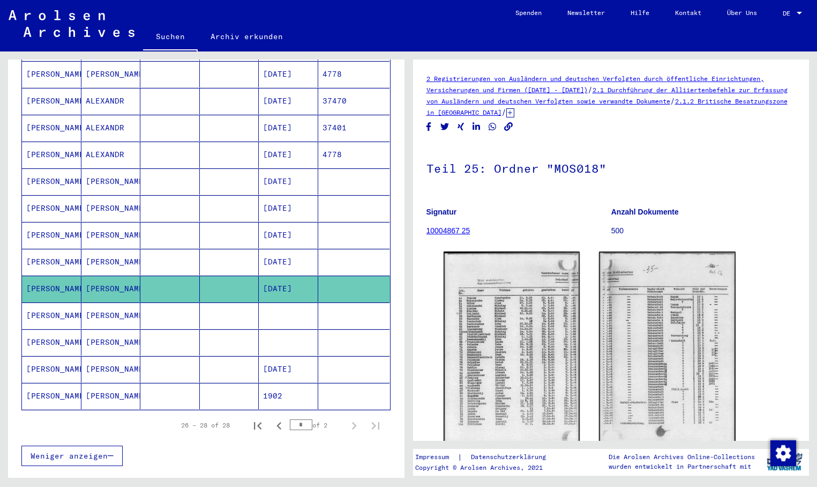
click at [294, 302] on mat-cell at bounding box center [288, 315] width 59 height 26
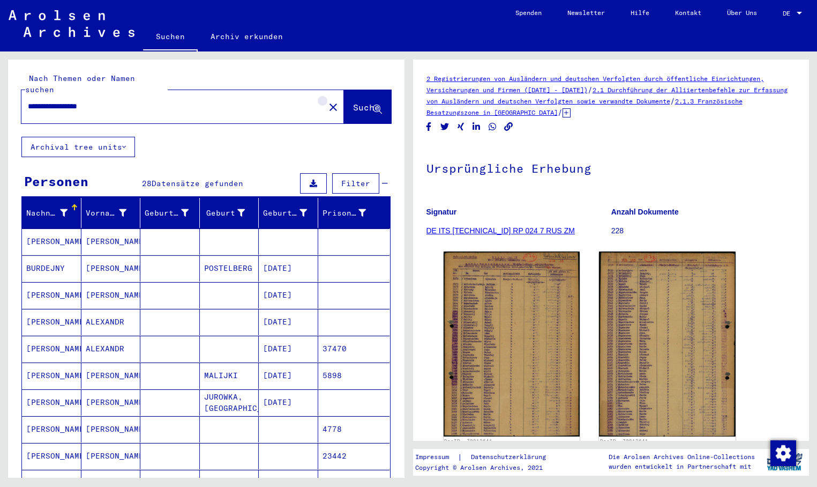
click at [327, 101] on mat-icon "close" at bounding box center [333, 107] width 13 height 13
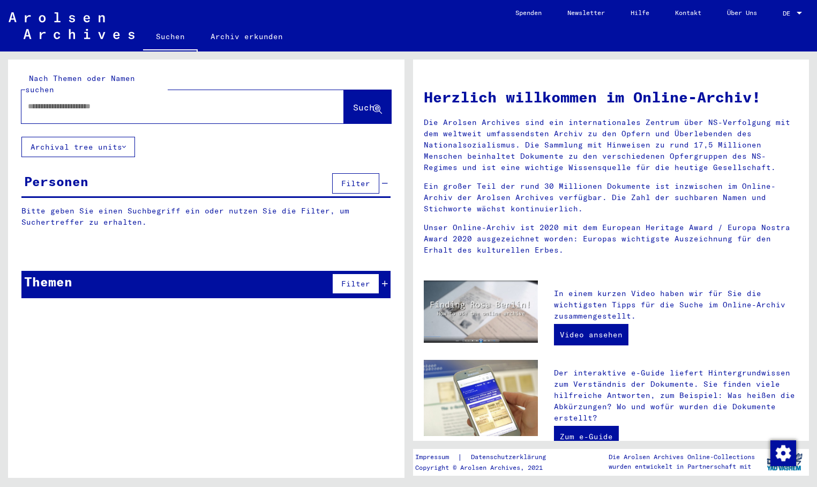
paste input "**********"
type input "**********"
click at [353, 102] on span "Suche" at bounding box center [366, 107] width 27 height 11
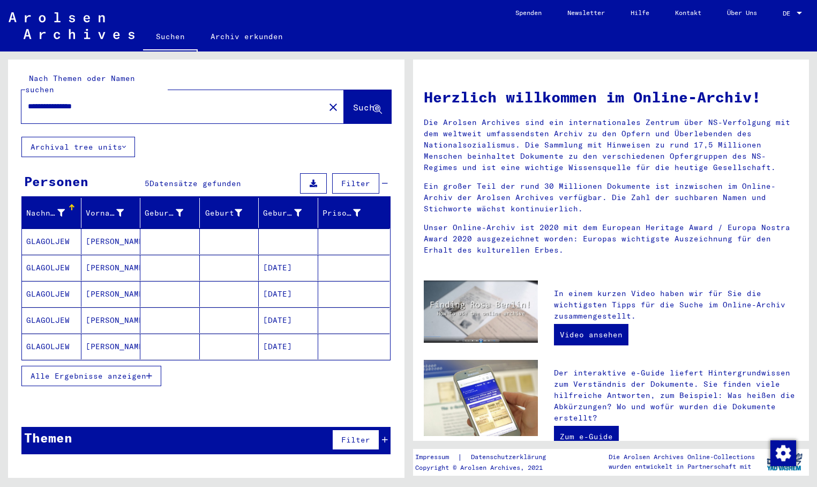
click at [290, 260] on mat-cell "[DATE]" at bounding box center [288, 268] width 59 height 26
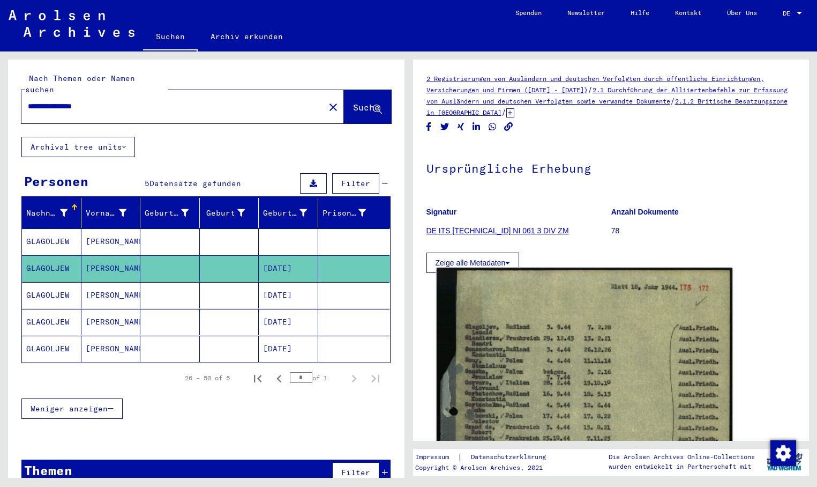
click at [557, 374] on img at bounding box center [584, 463] width 296 height 393
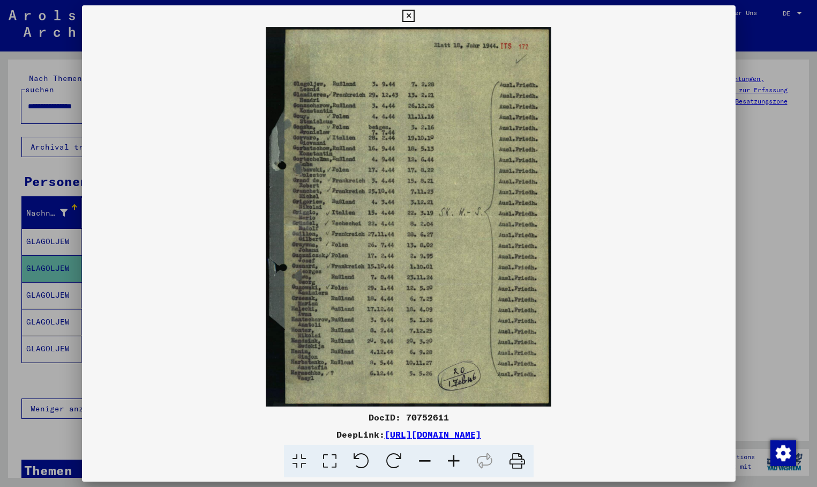
click at [50, 283] on div at bounding box center [408, 243] width 817 height 487
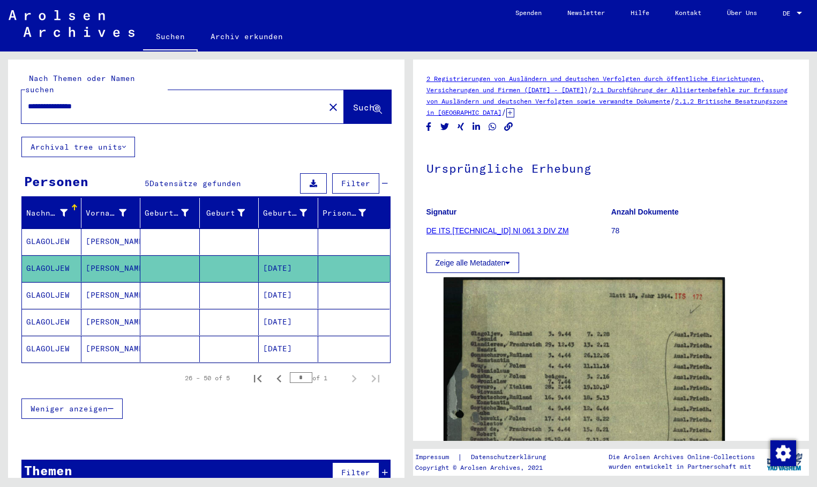
click at [43, 283] on mat-cell "GLAGOLJEW" at bounding box center [51, 295] width 59 height 26
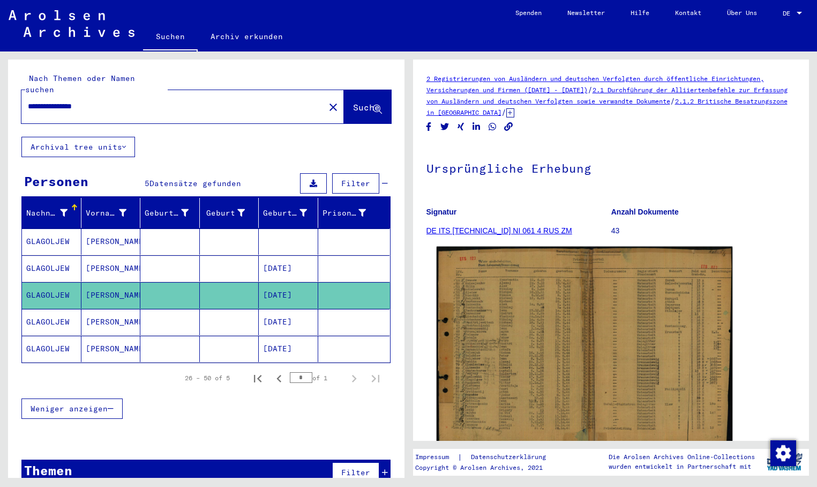
click at [556, 333] on img at bounding box center [584, 348] width 296 height 203
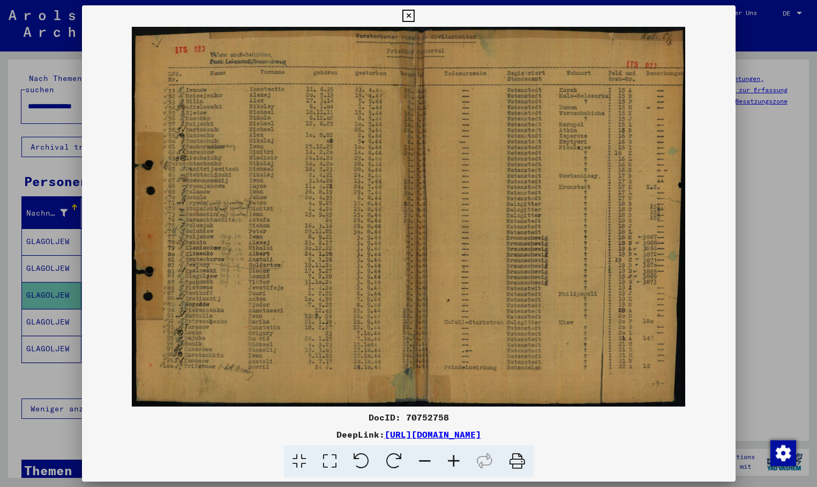
click at [58, 309] on div at bounding box center [408, 243] width 817 height 487
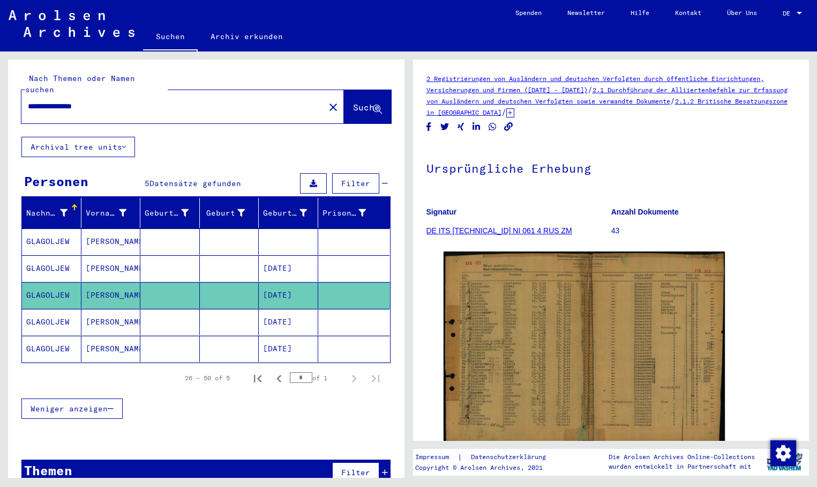
click at [61, 310] on mat-cell "GLAGOLJEW" at bounding box center [51, 322] width 59 height 26
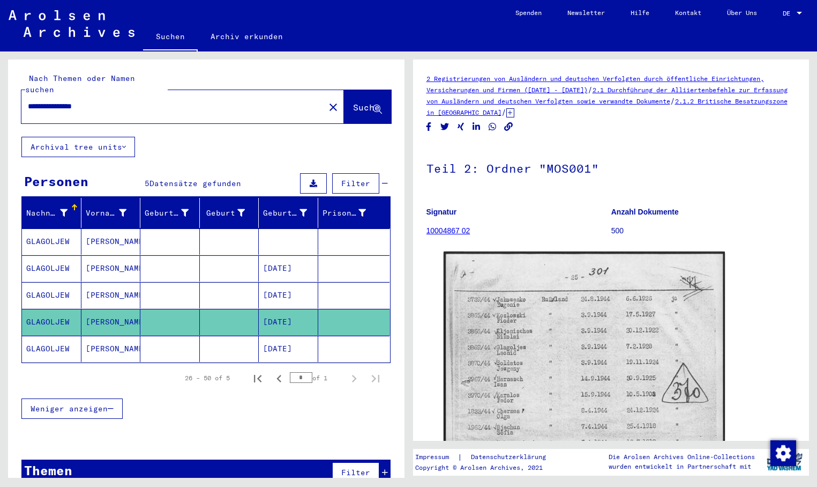
click at [276, 338] on mat-cell "[DATE]" at bounding box center [288, 348] width 59 height 26
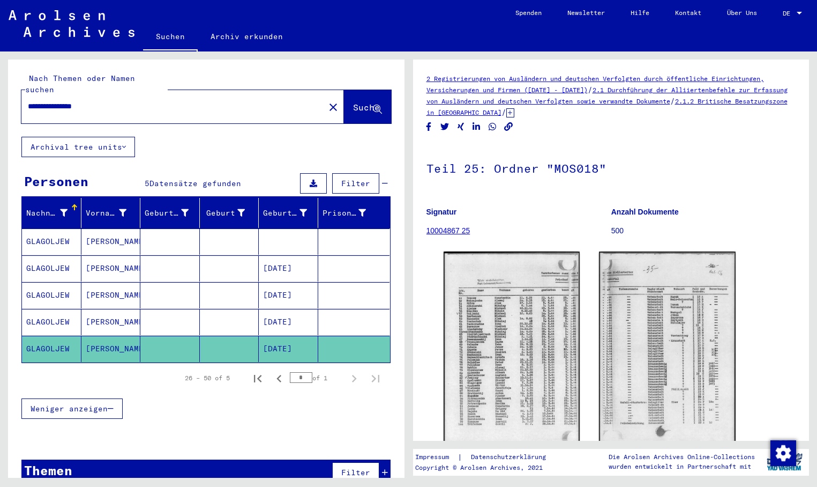
click at [289, 317] on mat-cell "[DATE]" at bounding box center [288, 322] width 59 height 26
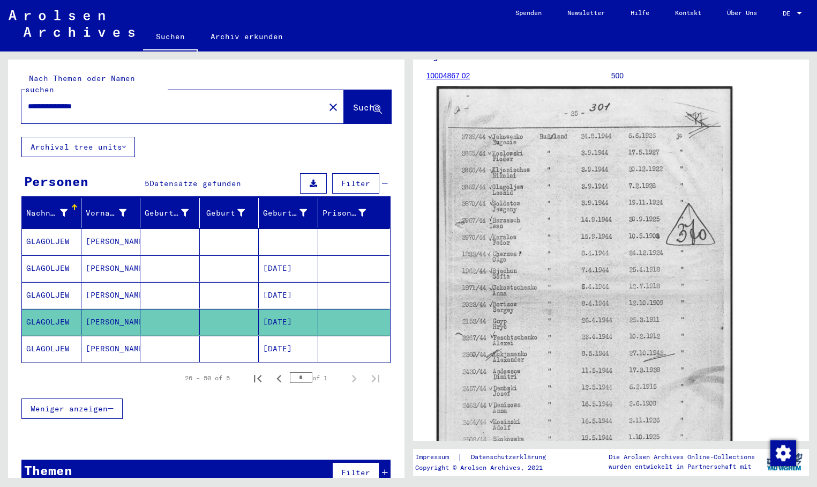
scroll to position [161, 0]
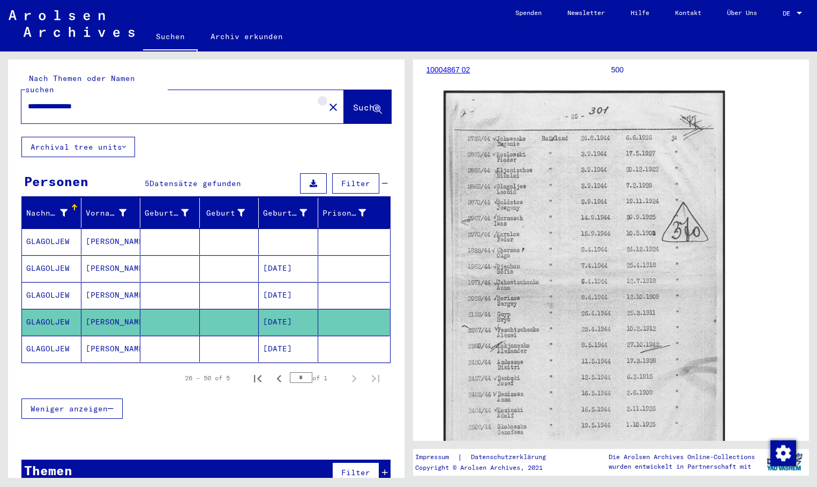
click at [327, 101] on mat-icon "close" at bounding box center [333, 107] width 13 height 13
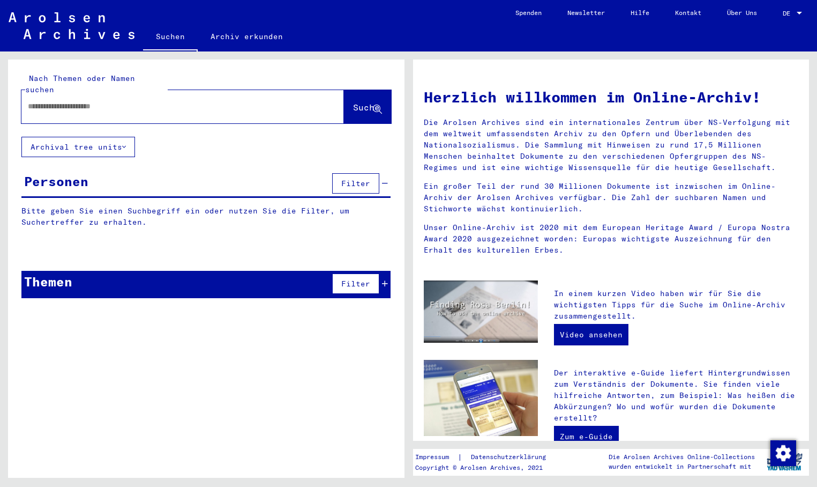
paste input "**********"
type input "**********"
click at [354, 102] on span "Suche" at bounding box center [366, 107] width 27 height 11
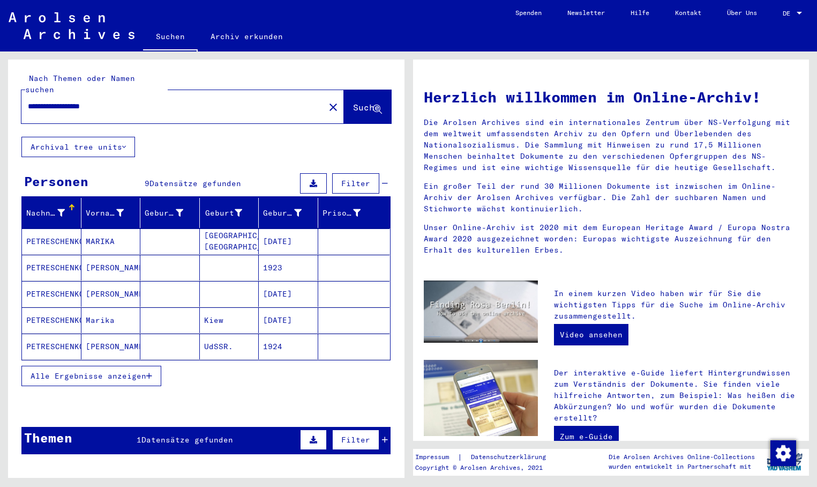
drag, startPoint x: 273, startPoint y: 229, endPoint x: 279, endPoint y: 230, distance: 6.1
click at [273, 229] on mat-cell "[DATE]" at bounding box center [288, 241] width 59 height 26
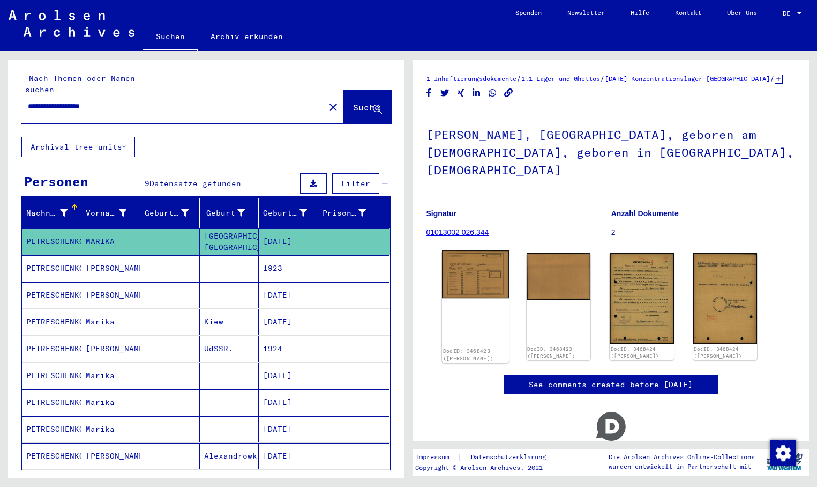
click at [466, 257] on img at bounding box center [475, 274] width 67 height 48
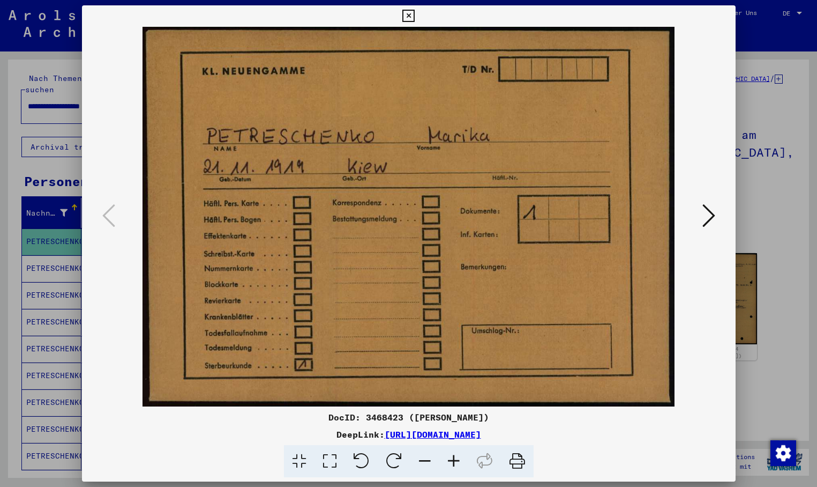
click at [704, 210] on icon at bounding box center [709, 216] width 13 height 26
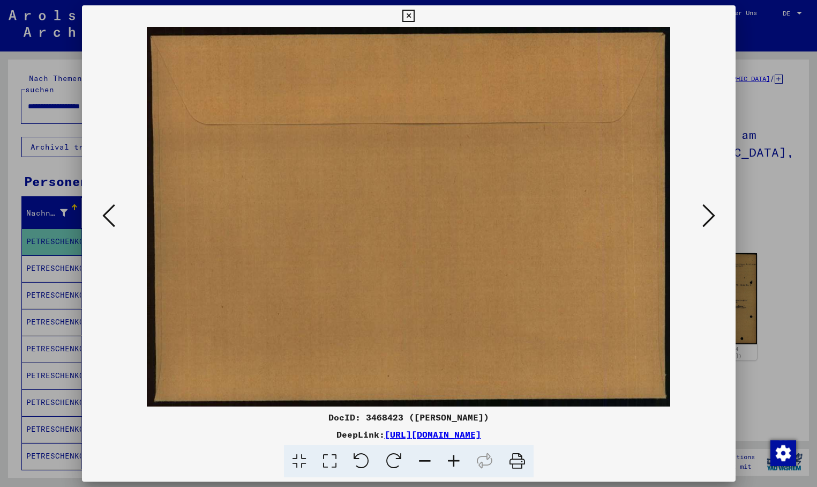
click at [704, 210] on icon at bounding box center [709, 216] width 13 height 26
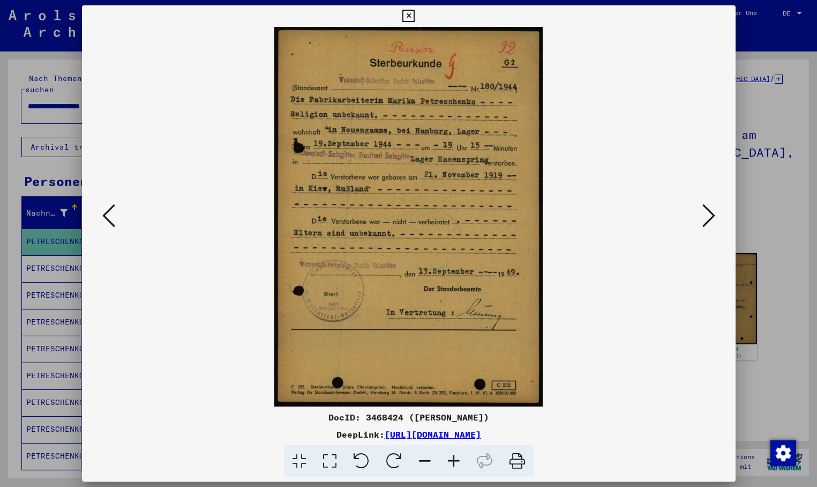
click at [700, 214] on button at bounding box center [708, 216] width 19 height 31
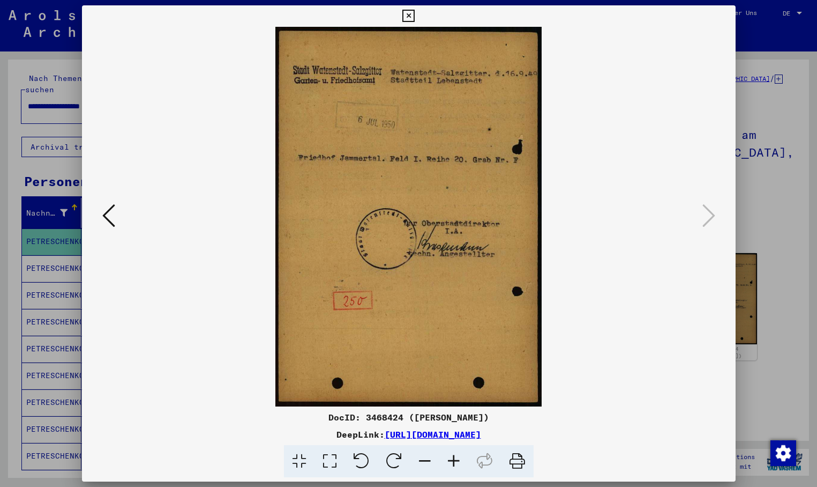
click at [57, 249] on div at bounding box center [408, 243] width 817 height 487
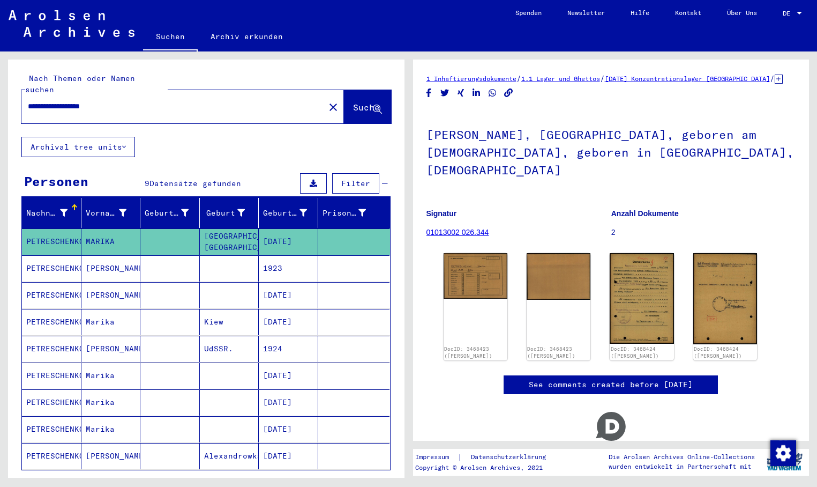
click at [54, 256] on mat-cell "PETRESCHENKO" at bounding box center [51, 268] width 59 height 26
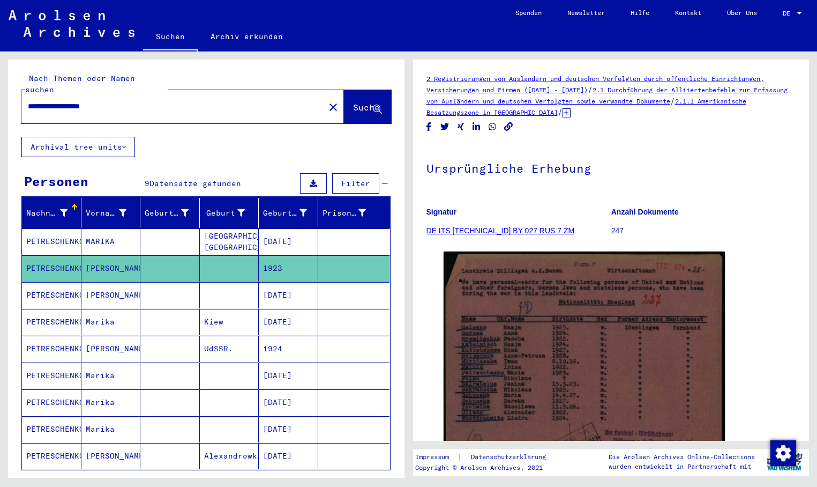
click at [278, 310] on mat-cell "[DATE]" at bounding box center [288, 322] width 59 height 26
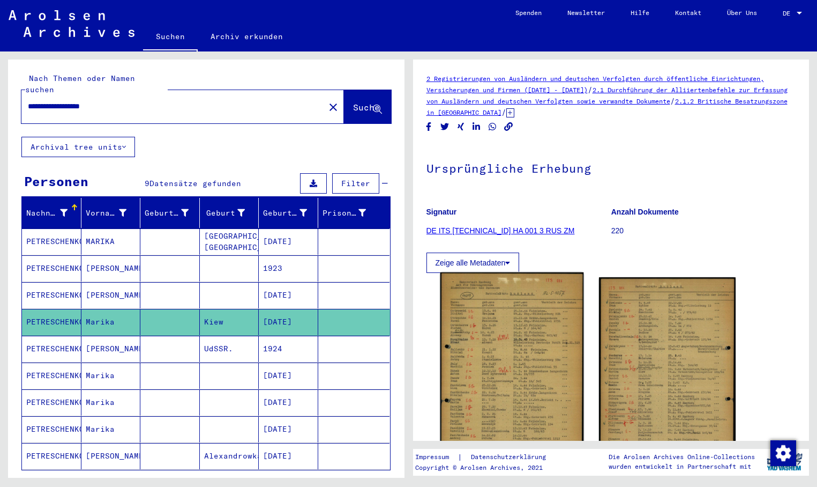
click at [499, 310] on img at bounding box center [511, 372] width 143 height 201
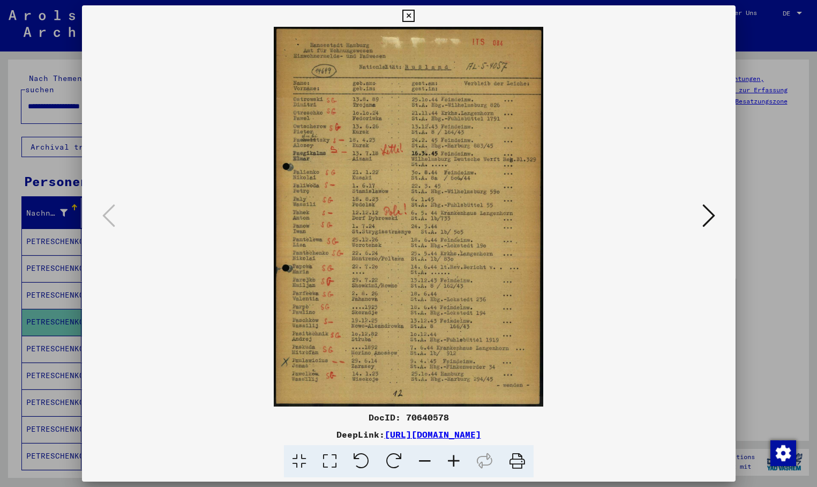
click at [707, 214] on icon at bounding box center [709, 216] width 13 height 26
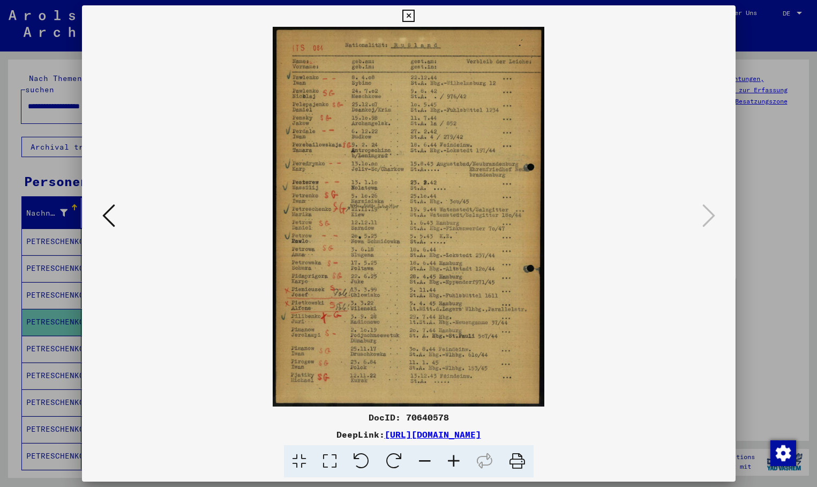
drag, startPoint x: 46, startPoint y: 338, endPoint x: 59, endPoint y: 338, distance: 12.9
click at [47, 340] on div at bounding box center [408, 243] width 817 height 487
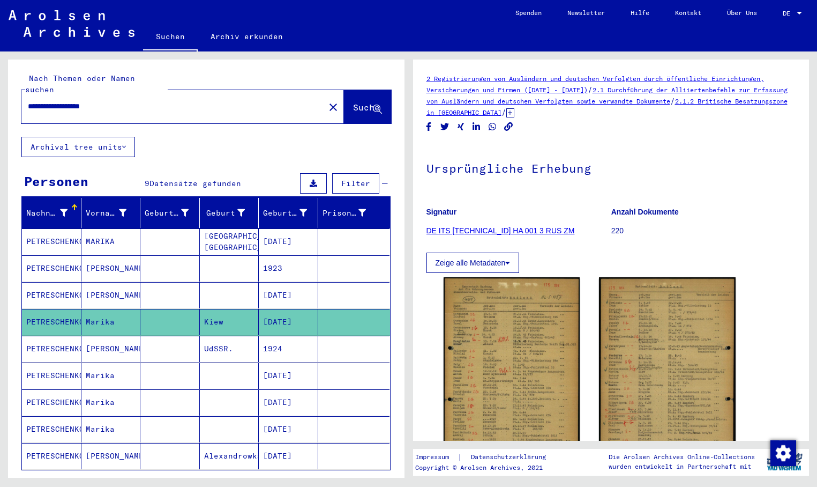
click at [59, 338] on mat-cell "PETRESCHENKO" at bounding box center [51, 348] width 59 height 26
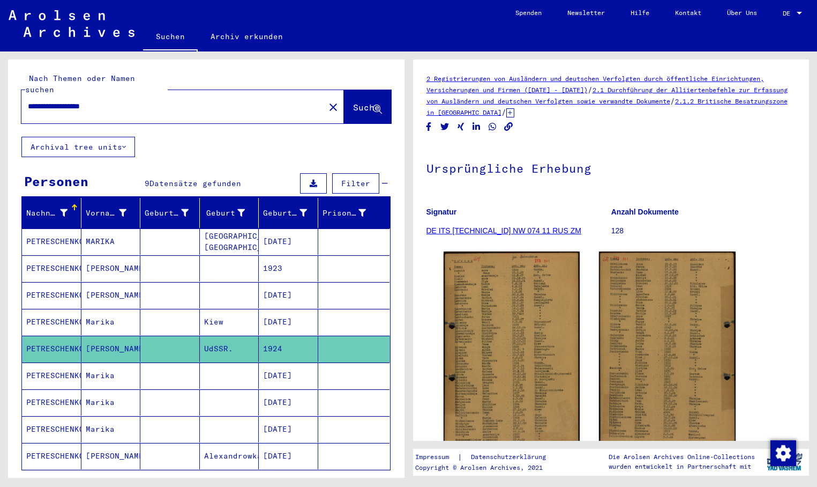
click at [262, 362] on mat-cell "[DATE]" at bounding box center [288, 375] width 59 height 26
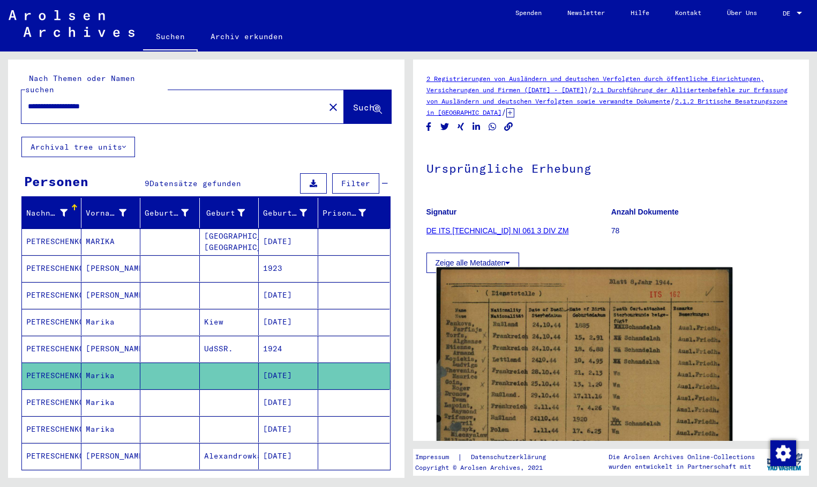
click at [539, 379] on img at bounding box center [584, 473] width 296 height 413
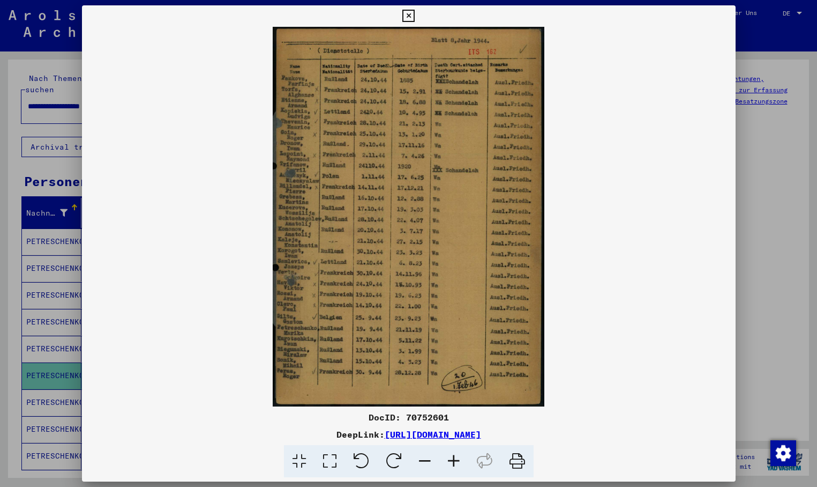
click at [50, 384] on div at bounding box center [408, 243] width 817 height 487
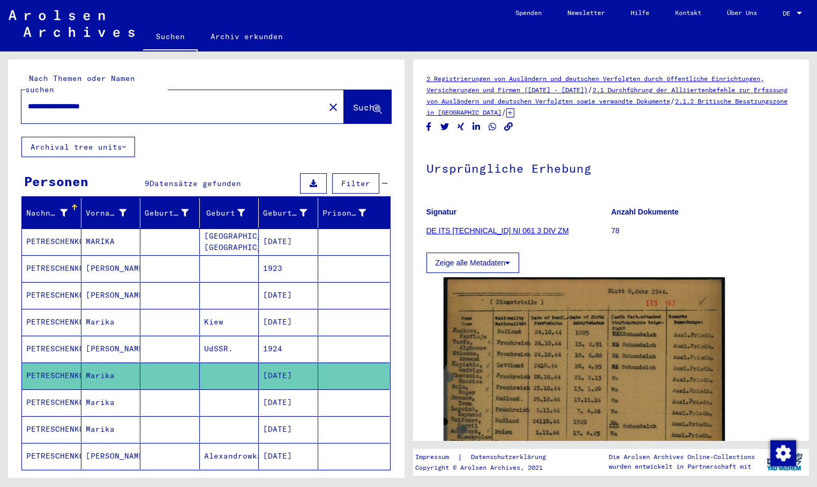
click at [50, 389] on mat-cell "PETRESCHENKO" at bounding box center [51, 402] width 59 height 26
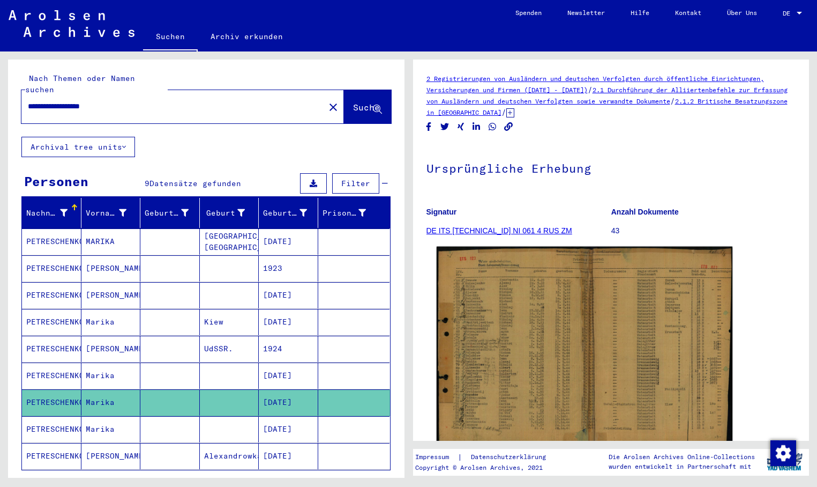
click at [531, 385] on img at bounding box center [584, 348] width 296 height 203
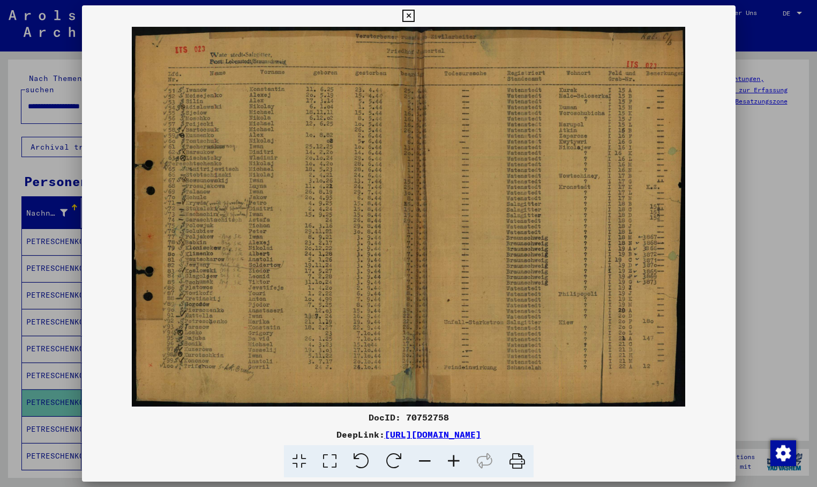
click at [49, 422] on div at bounding box center [408, 243] width 817 height 487
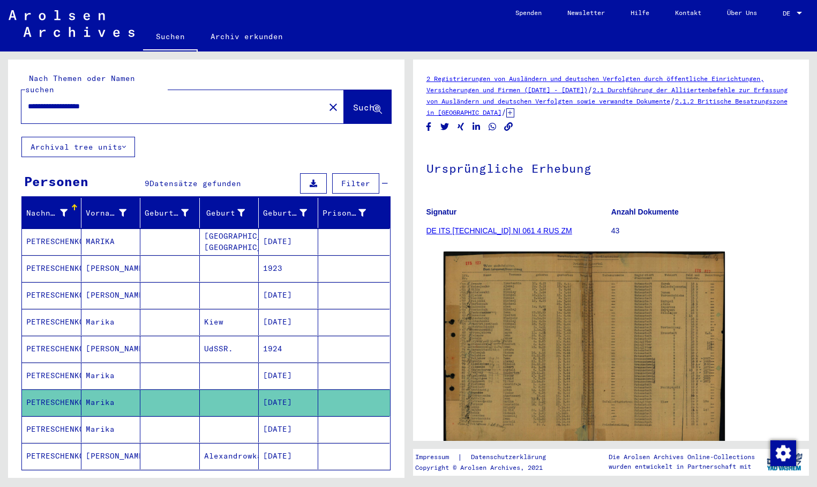
click at [51, 423] on icon at bounding box center [44, 443] width 27 height 43
click at [58, 421] on mat-cell "PETRESCHENKO" at bounding box center [51, 429] width 59 height 26
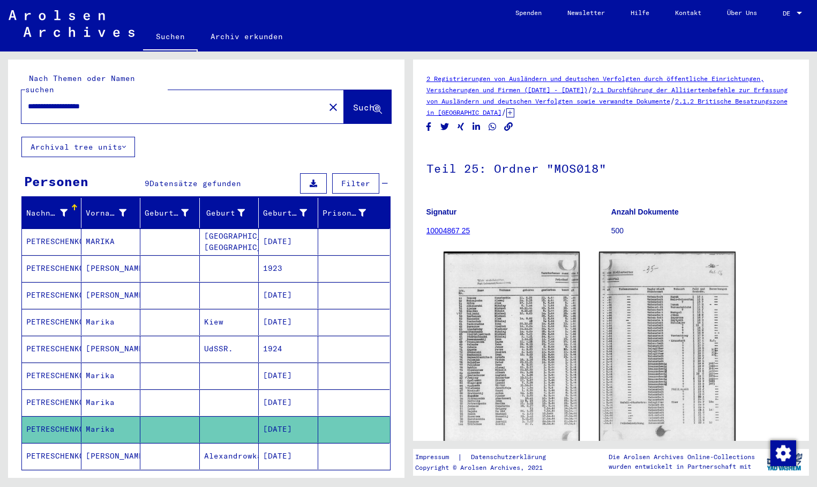
click at [323, 102] on button "close" at bounding box center [333, 106] width 21 height 21
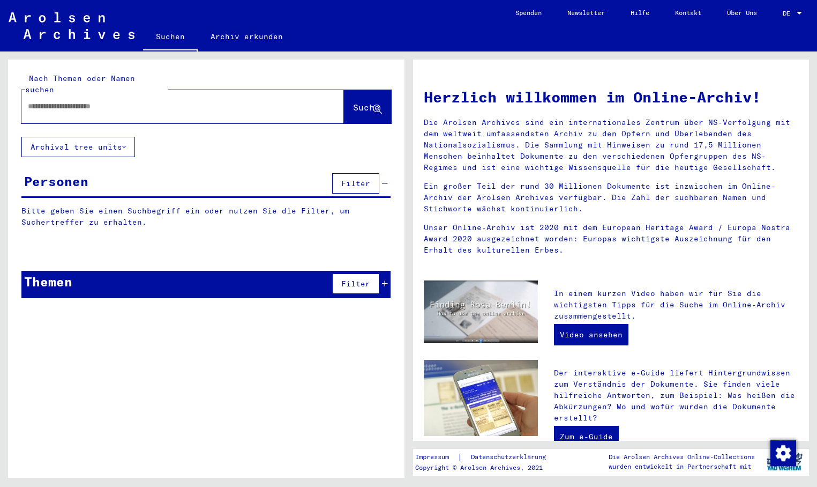
paste input "**********"
type input "**********"
click at [353, 102] on span "Suche" at bounding box center [366, 107] width 27 height 11
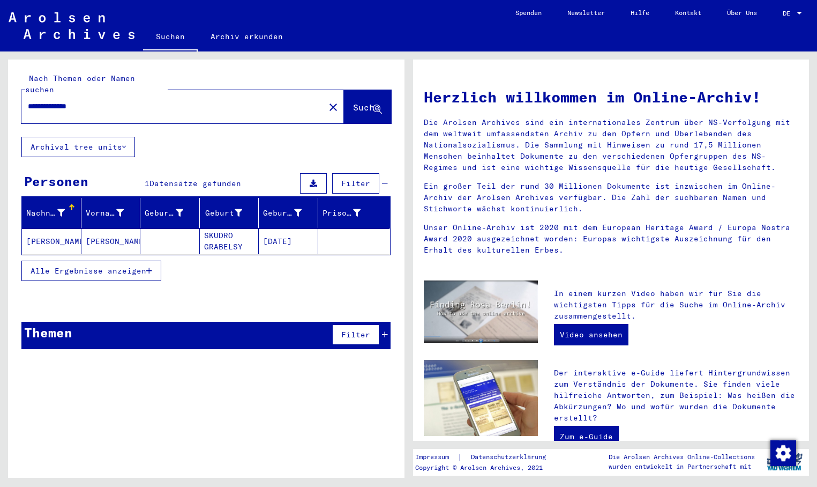
click at [105, 234] on mat-cell "[PERSON_NAME]" at bounding box center [110, 241] width 59 height 26
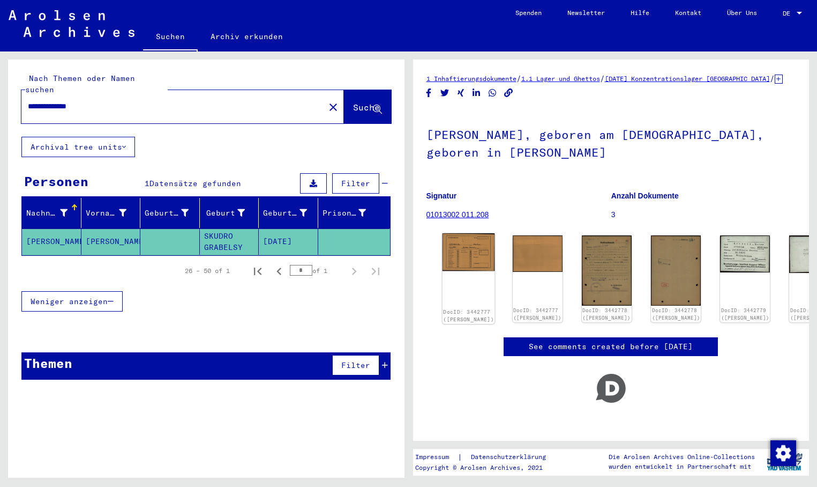
click at [454, 267] on img at bounding box center [468, 252] width 53 height 38
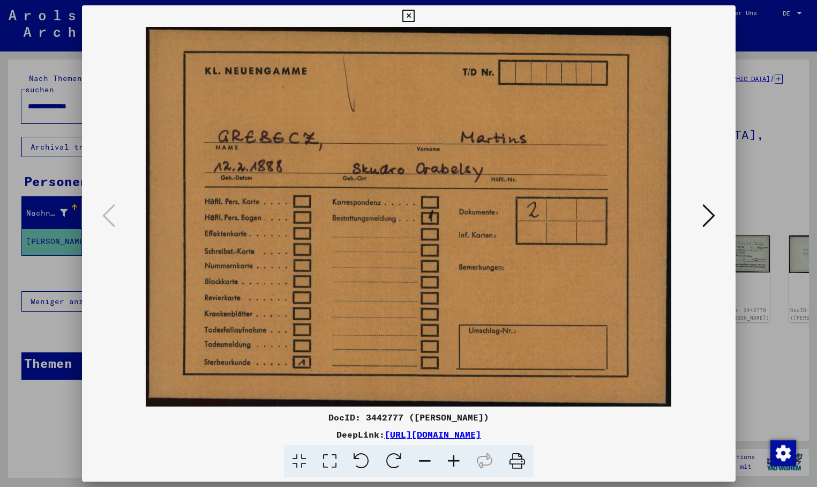
click at [706, 216] on icon at bounding box center [709, 216] width 13 height 26
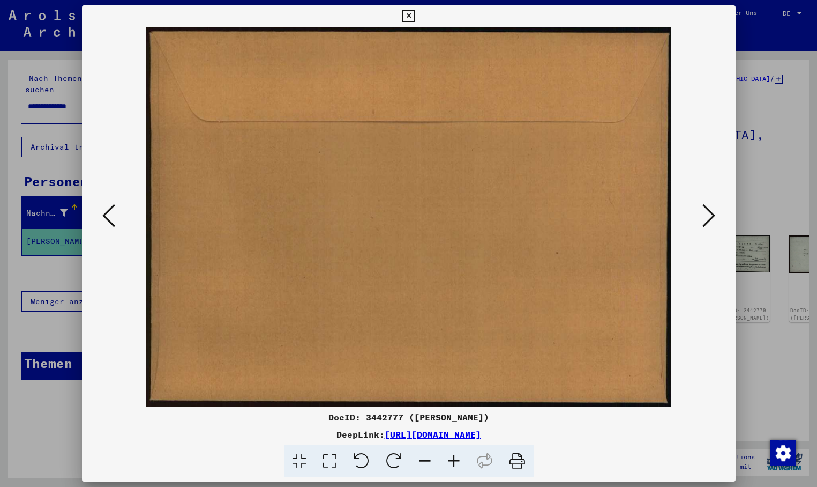
click at [706, 216] on icon at bounding box center [709, 216] width 13 height 26
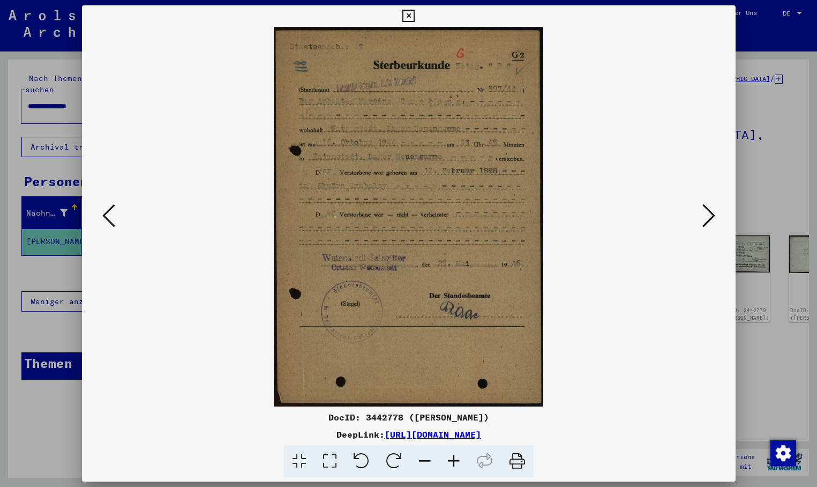
click at [709, 212] on icon at bounding box center [709, 216] width 13 height 26
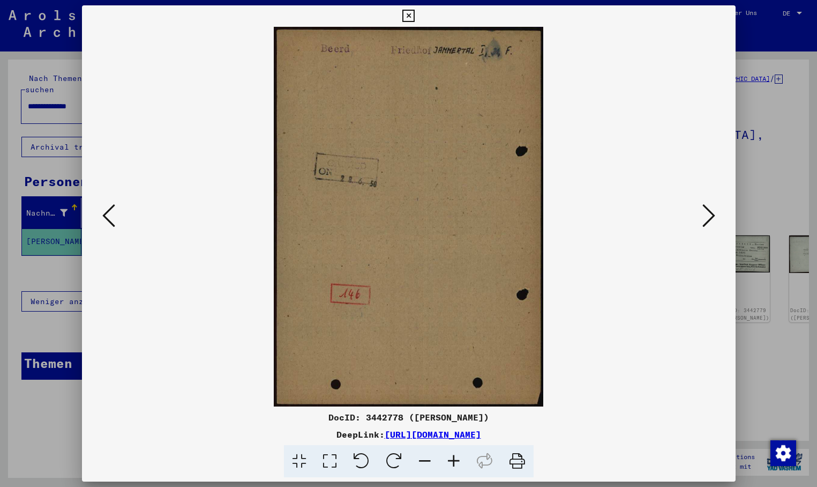
click at [707, 203] on icon at bounding box center [709, 216] width 13 height 26
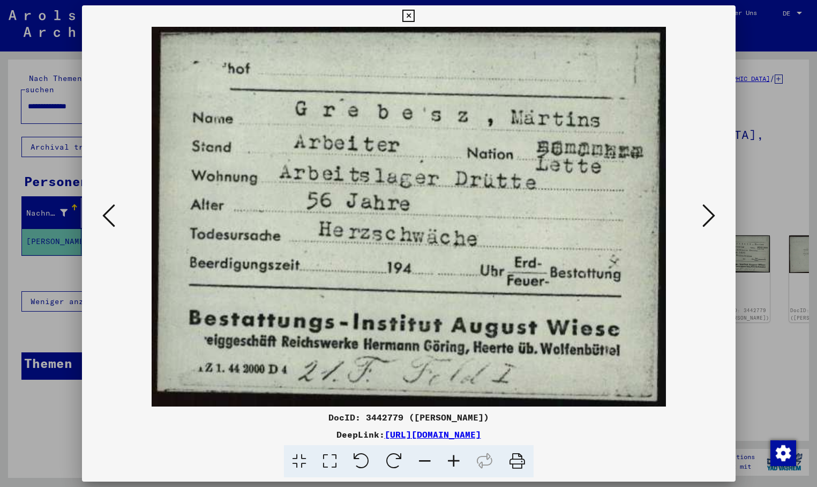
click at [711, 211] on icon at bounding box center [709, 216] width 13 height 26
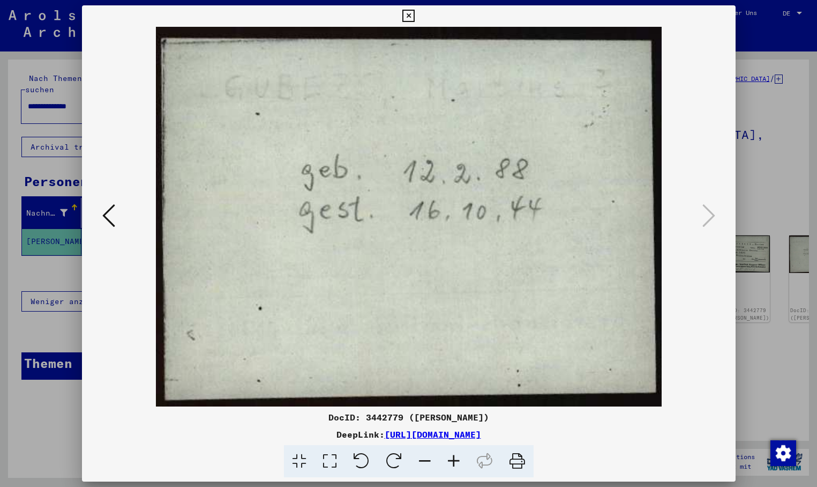
click at [415, 10] on icon at bounding box center [408, 16] width 12 height 13
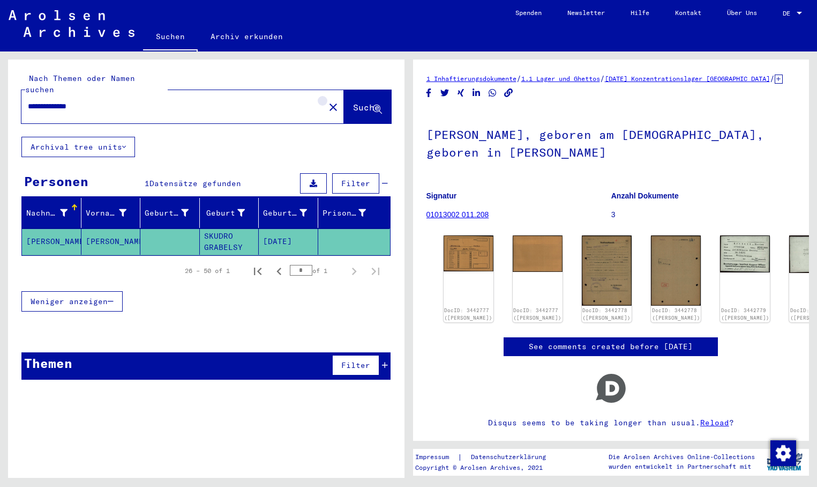
click at [327, 101] on mat-icon "close" at bounding box center [333, 107] width 13 height 13
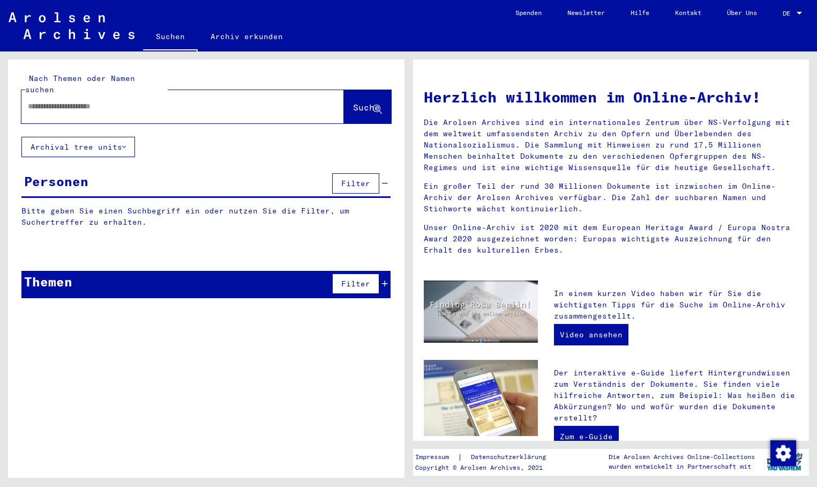
paste input "**********"
type input "**********"
click at [353, 102] on span "Suche" at bounding box center [366, 107] width 27 height 11
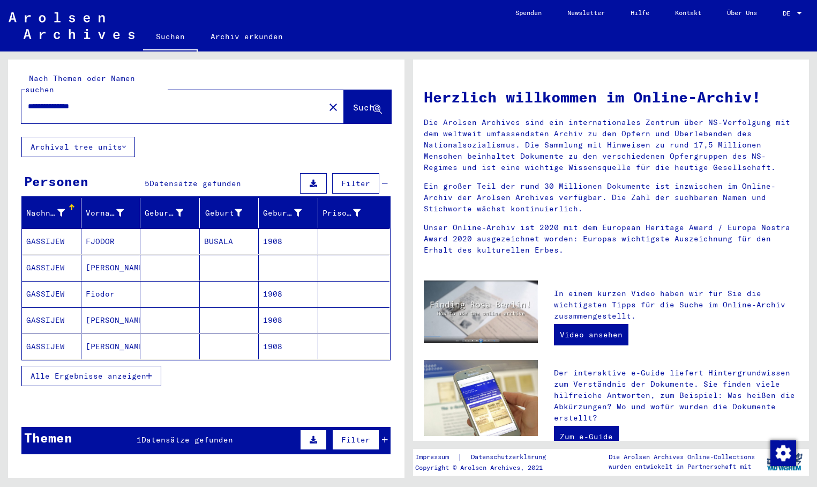
click at [259, 228] on mat-cell "1908" at bounding box center [288, 241] width 59 height 26
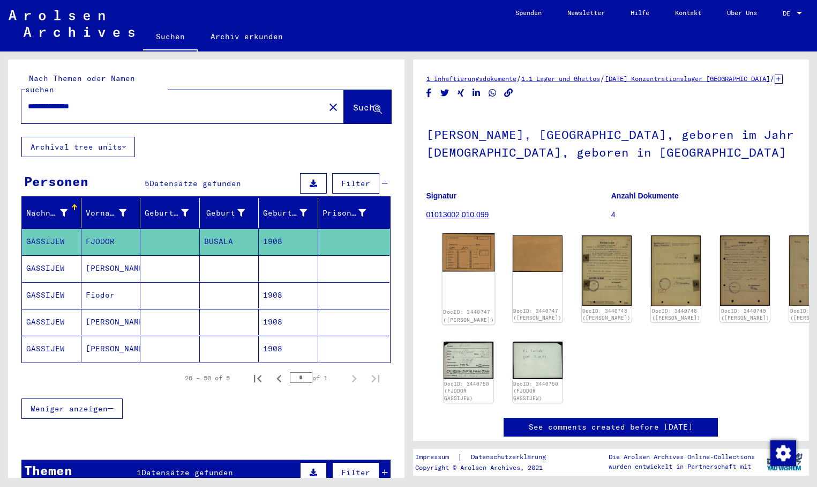
click at [467, 261] on img at bounding box center [468, 252] width 53 height 38
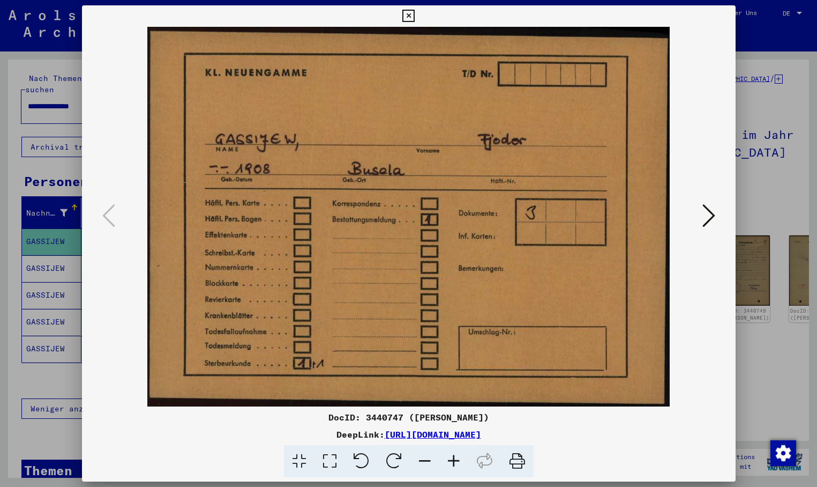
click at [710, 220] on icon at bounding box center [709, 216] width 13 height 26
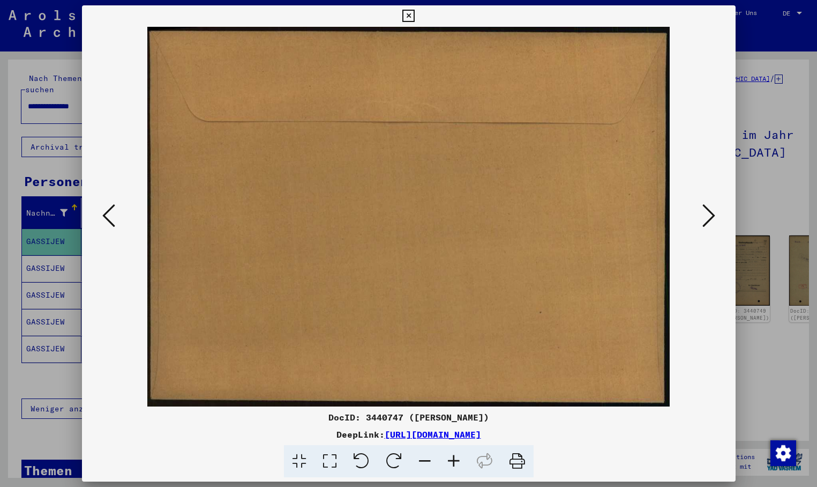
click at [710, 216] on icon at bounding box center [709, 216] width 13 height 26
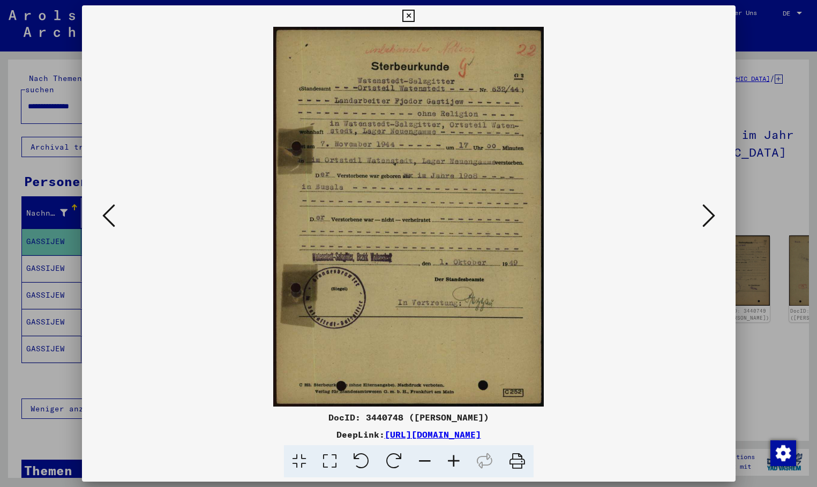
click at [705, 212] on icon at bounding box center [709, 216] width 13 height 26
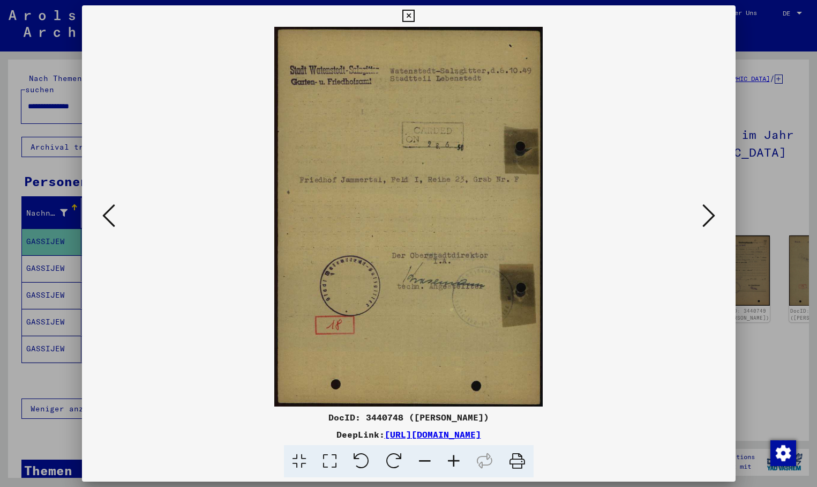
click at [703, 214] on icon at bounding box center [709, 216] width 13 height 26
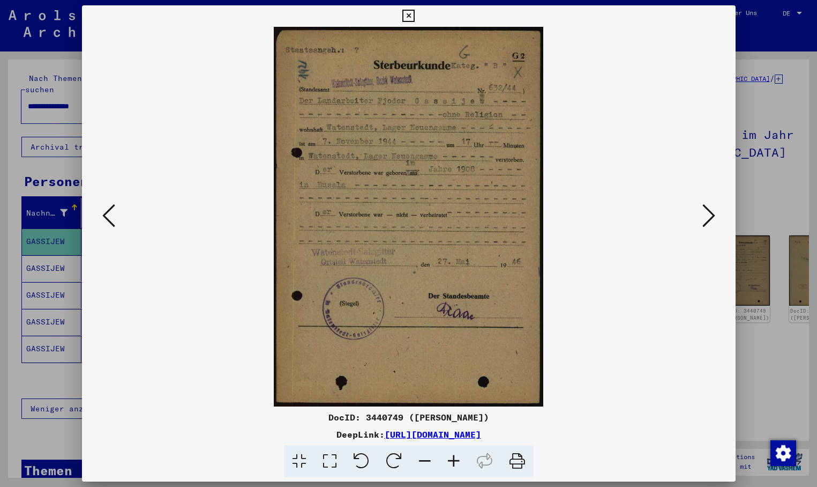
click at [706, 212] on icon at bounding box center [709, 216] width 13 height 26
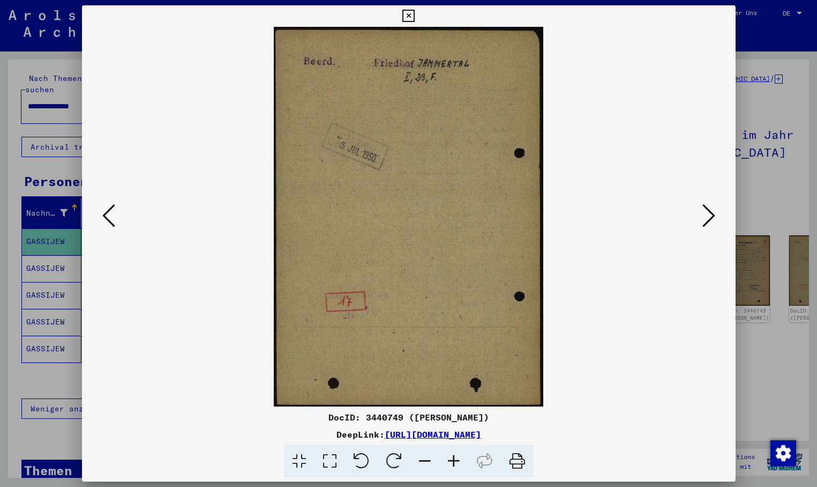
click at [707, 211] on icon at bounding box center [709, 216] width 13 height 26
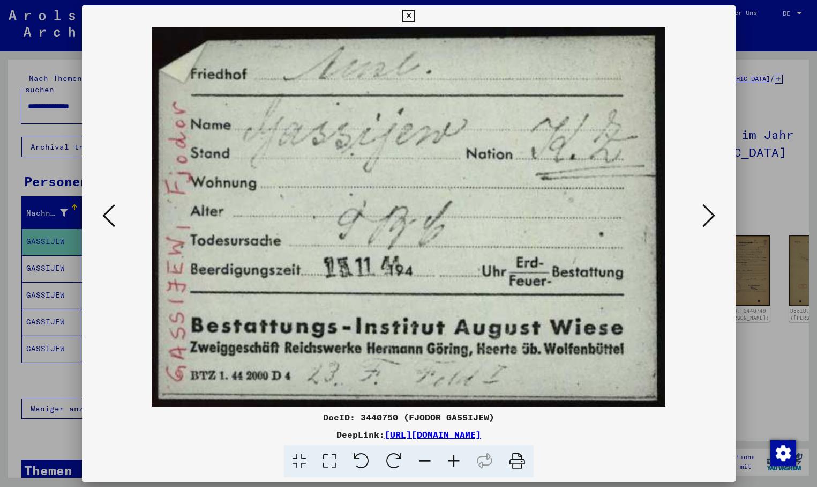
click at [711, 212] on icon at bounding box center [709, 216] width 13 height 26
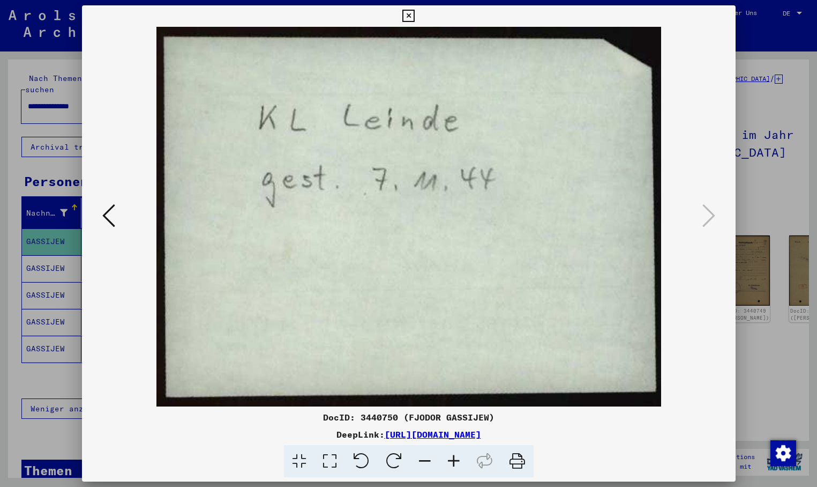
click at [56, 264] on div at bounding box center [408, 243] width 817 height 487
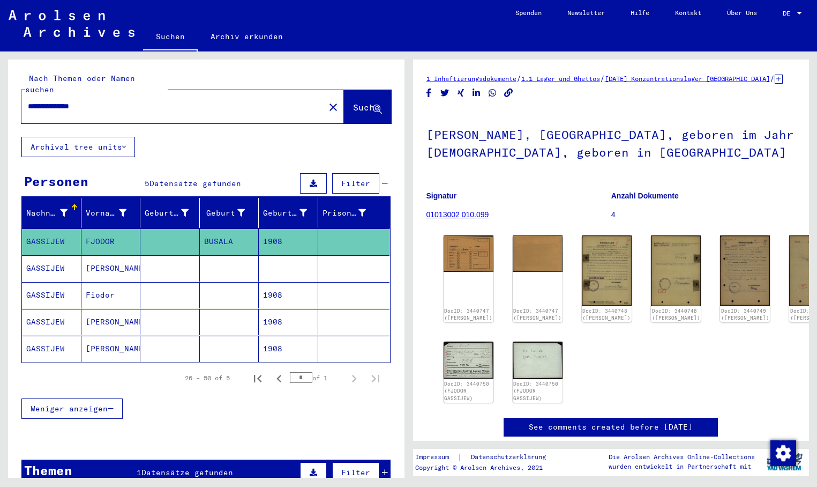
click at [57, 264] on mat-cell "GASSIJEW" at bounding box center [51, 268] width 59 height 26
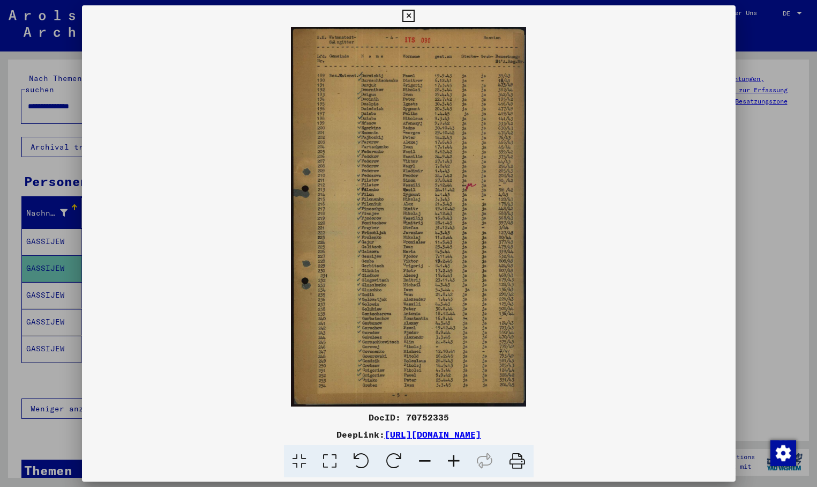
click at [25, 281] on div at bounding box center [408, 243] width 817 height 487
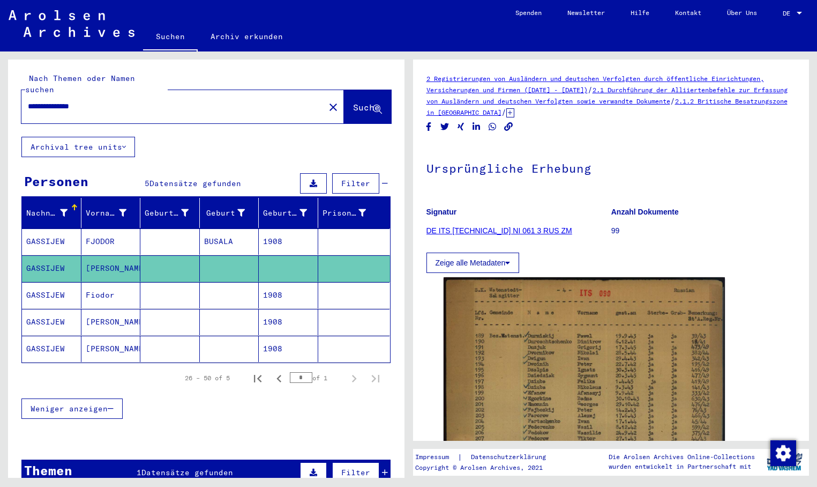
click at [45, 282] on mat-cell "GASSIJEW" at bounding box center [51, 295] width 59 height 26
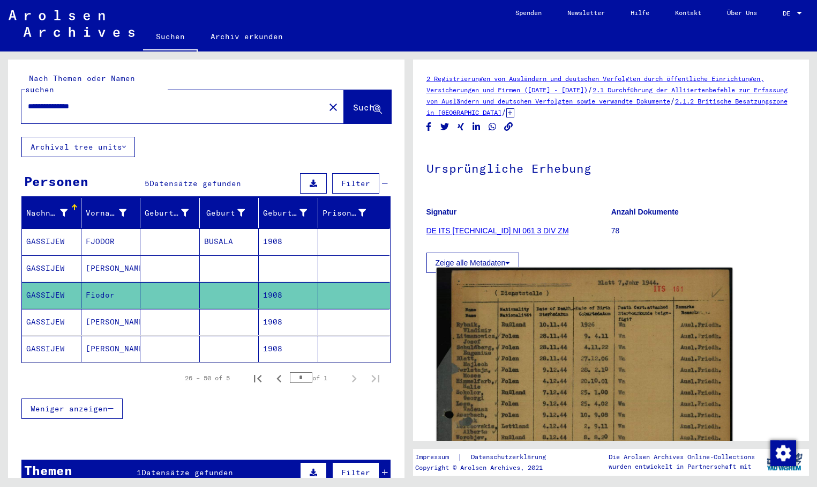
click at [557, 341] on img at bounding box center [584, 466] width 296 height 398
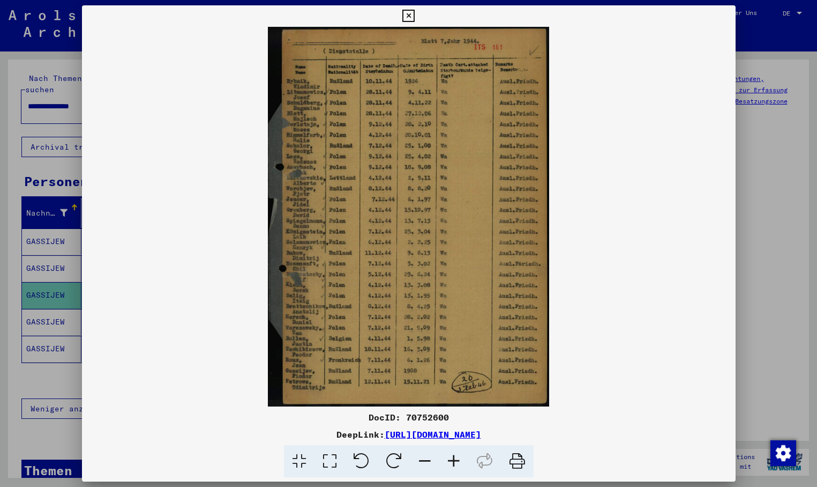
click at [47, 318] on div at bounding box center [408, 243] width 817 height 487
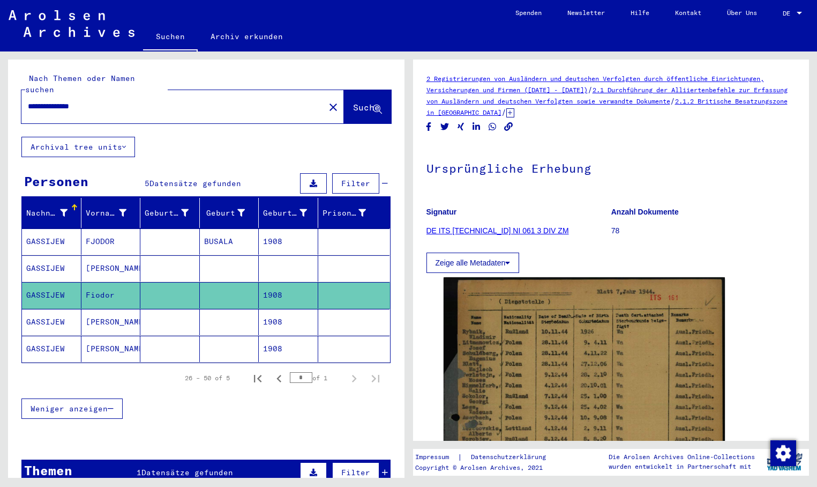
click at [46, 317] on mat-cell "GASSIJEW" at bounding box center [51, 322] width 59 height 26
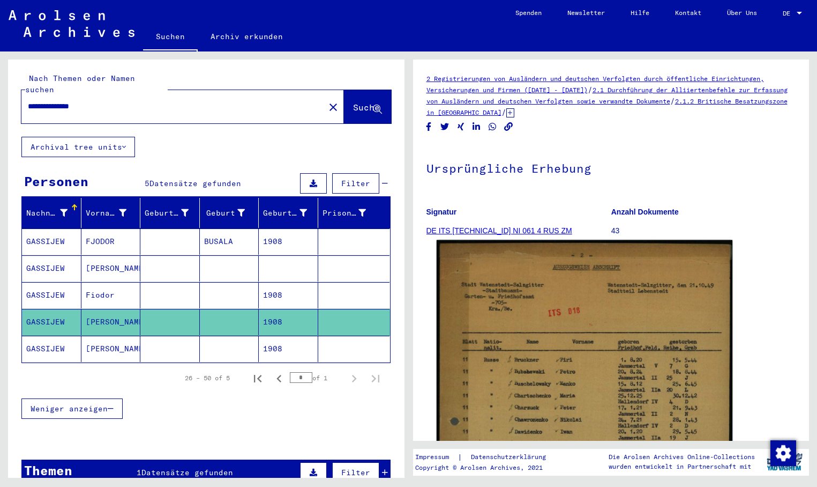
click at [510, 311] on img at bounding box center [584, 478] width 296 height 476
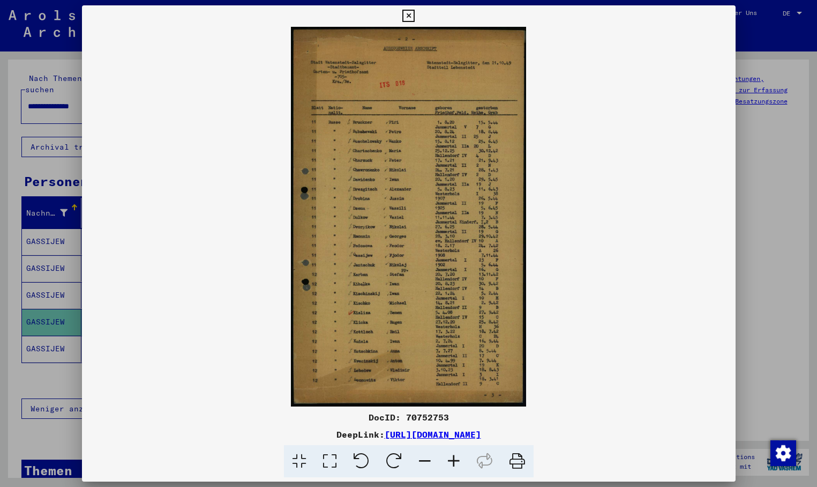
click at [57, 341] on div at bounding box center [408, 243] width 817 height 487
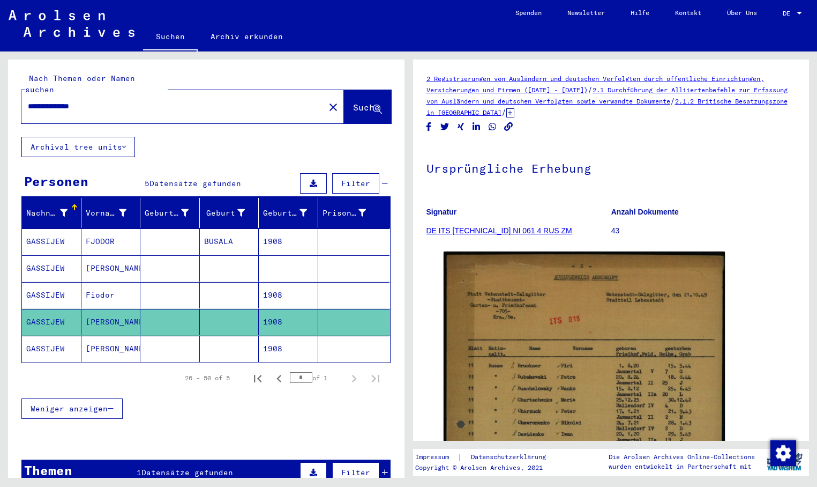
click at [60, 340] on mat-cell "GASSIJEW" at bounding box center [51, 348] width 59 height 26
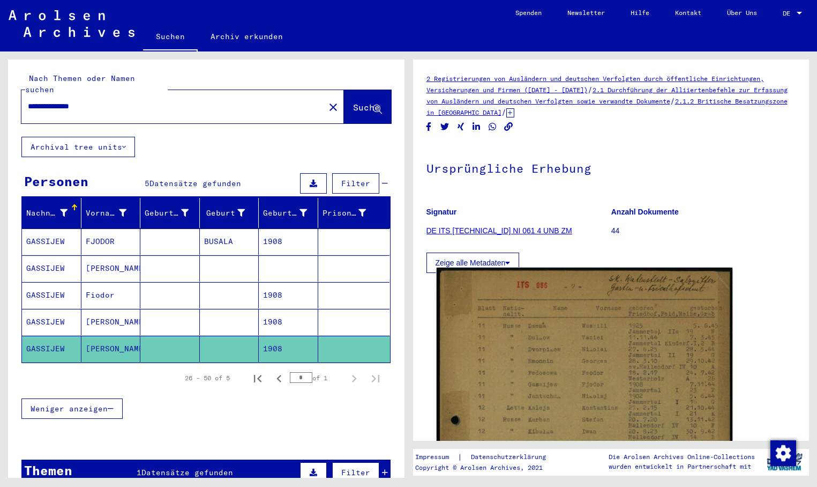
click at [504, 352] on img at bounding box center [584, 465] width 296 height 397
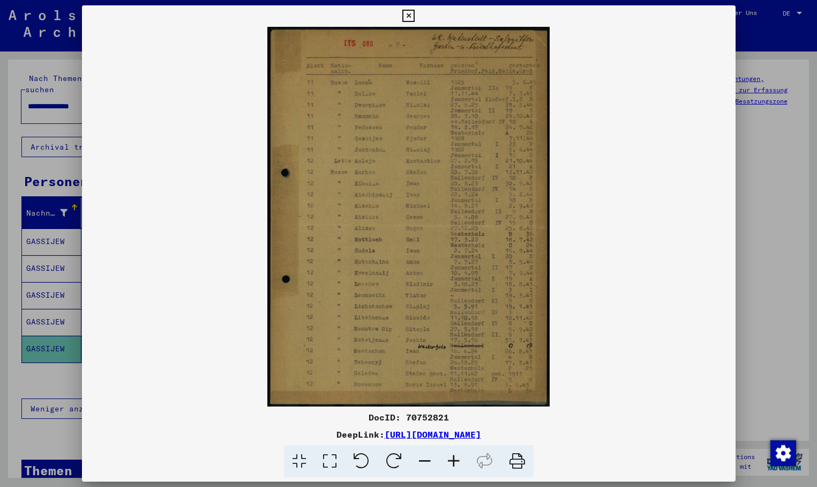
click at [415, 14] on icon at bounding box center [408, 16] width 12 height 13
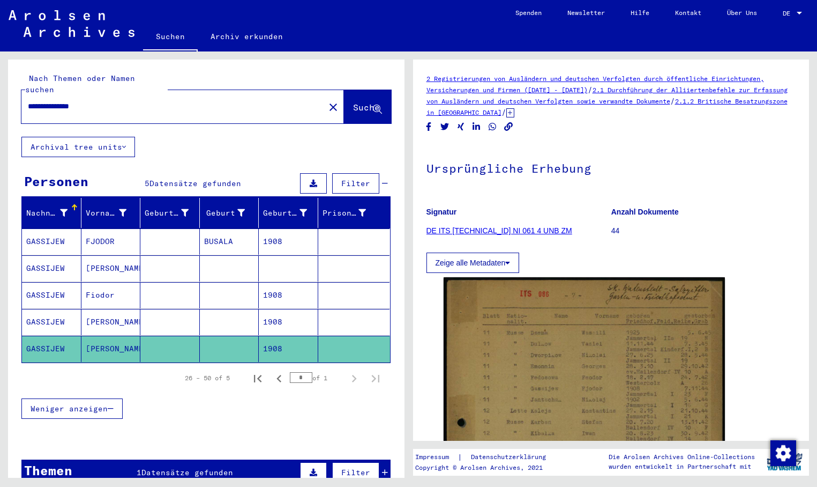
click at [327, 101] on mat-icon "close" at bounding box center [333, 107] width 13 height 13
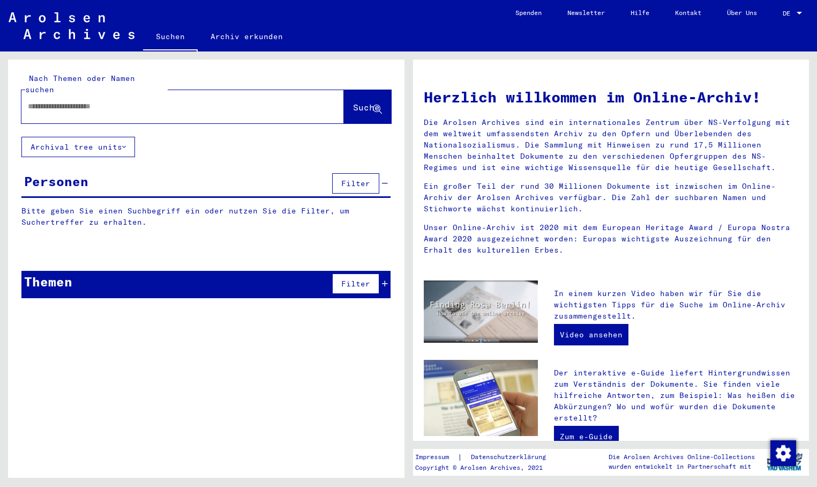
paste input "**********"
type input "**********"
click at [87, 227] on div "Bitte geben Sie einen Suchbegriff ein oder nutzen Sie die Filter, um Suchertref…" at bounding box center [206, 224] width 397 height 39
click at [353, 102] on span "Suche" at bounding box center [366, 107] width 27 height 11
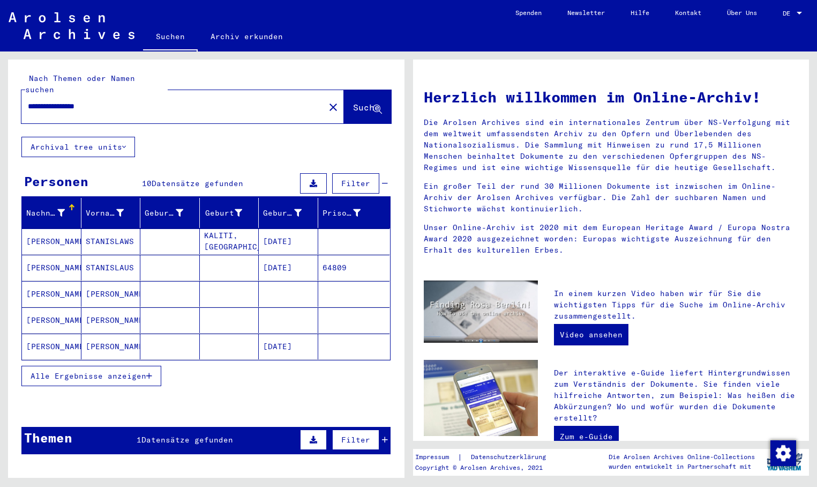
click at [272, 228] on mat-cell "[DATE]" at bounding box center [288, 241] width 59 height 26
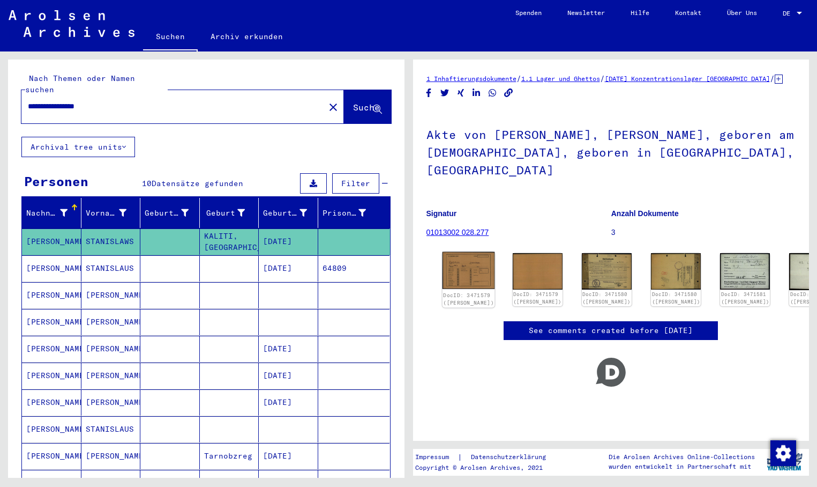
click at [456, 266] on img at bounding box center [468, 271] width 53 height 38
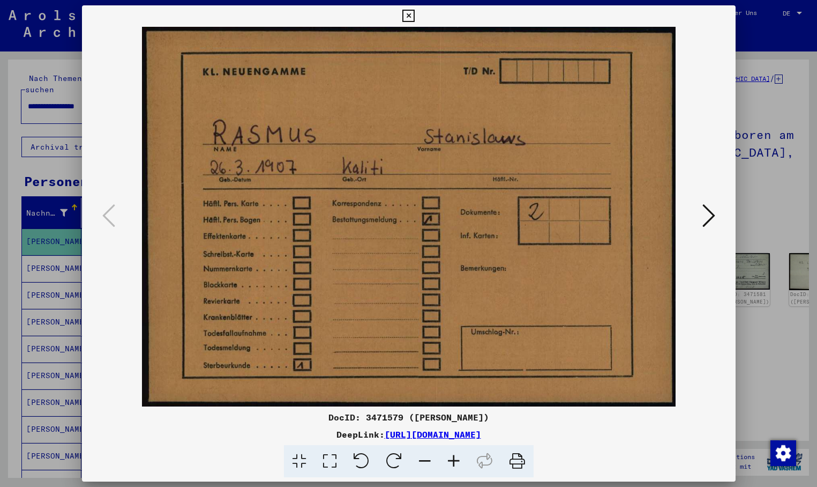
click at [709, 209] on icon at bounding box center [709, 216] width 13 height 26
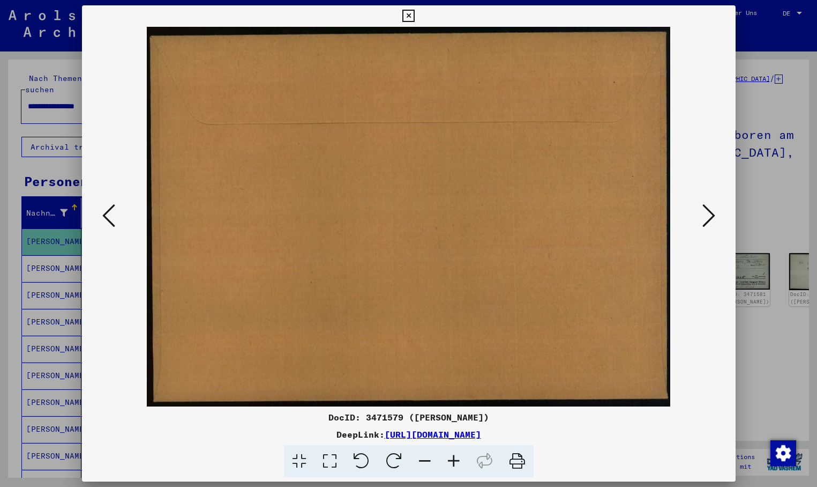
click at [707, 208] on icon at bounding box center [709, 216] width 13 height 26
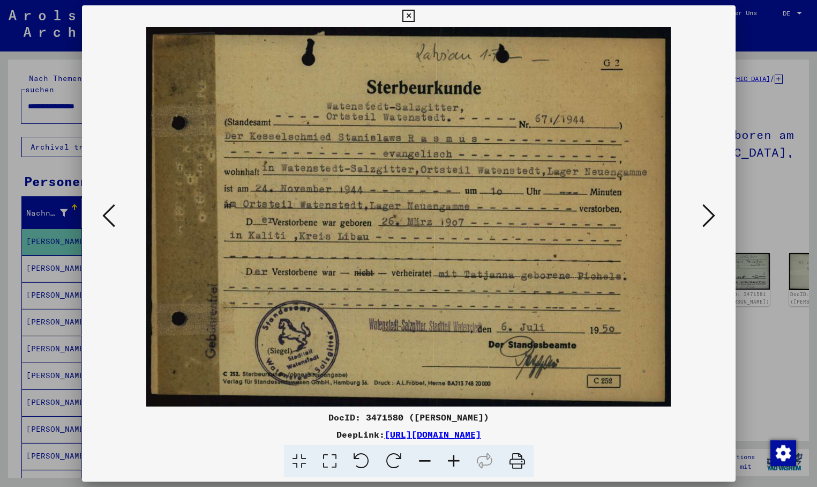
click at [703, 214] on icon at bounding box center [709, 216] width 13 height 26
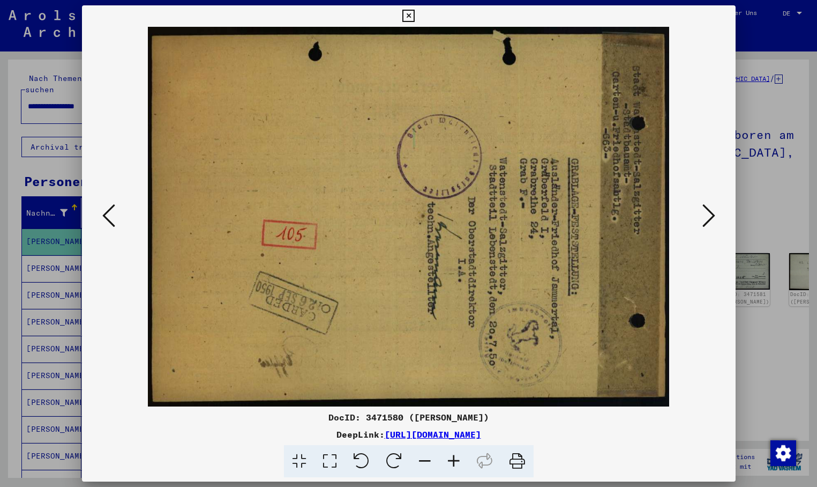
click at [701, 210] on button at bounding box center [708, 216] width 19 height 31
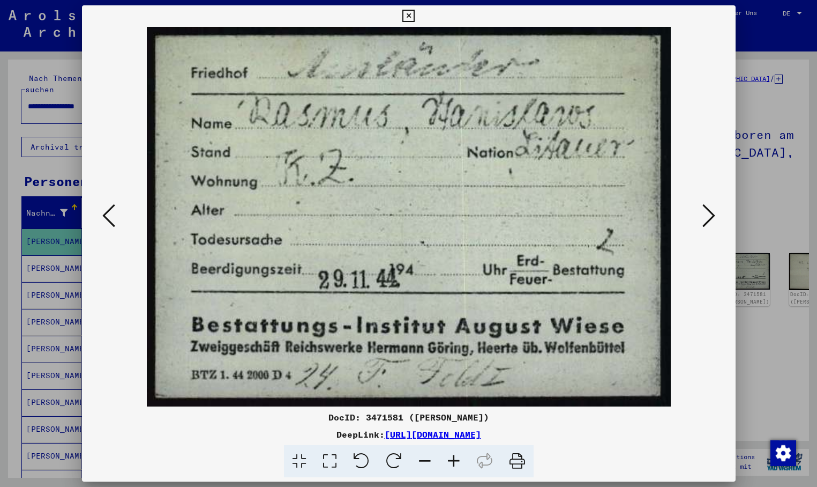
click at [707, 212] on icon at bounding box center [709, 216] width 13 height 26
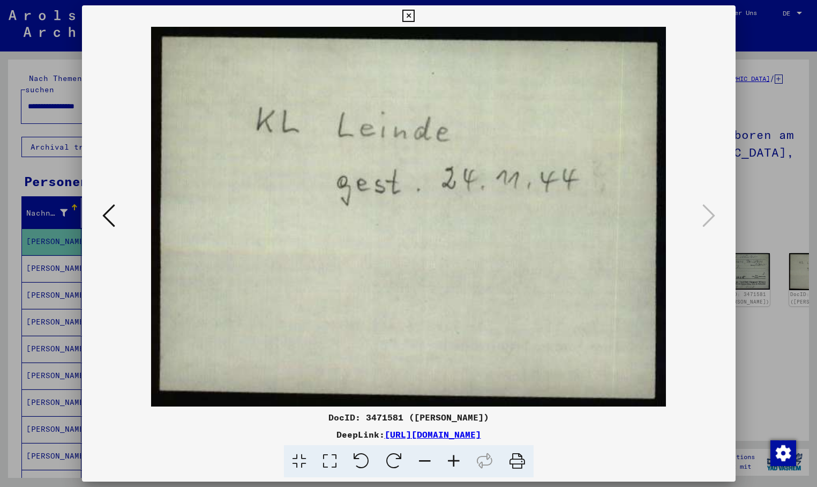
click at [44, 253] on div at bounding box center [408, 243] width 817 height 487
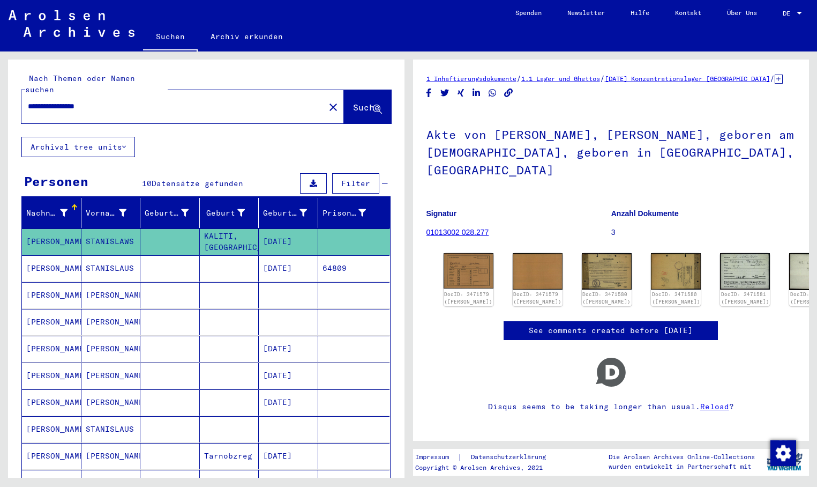
click at [50, 258] on mat-cell "[PERSON_NAME]" at bounding box center [51, 268] width 59 height 26
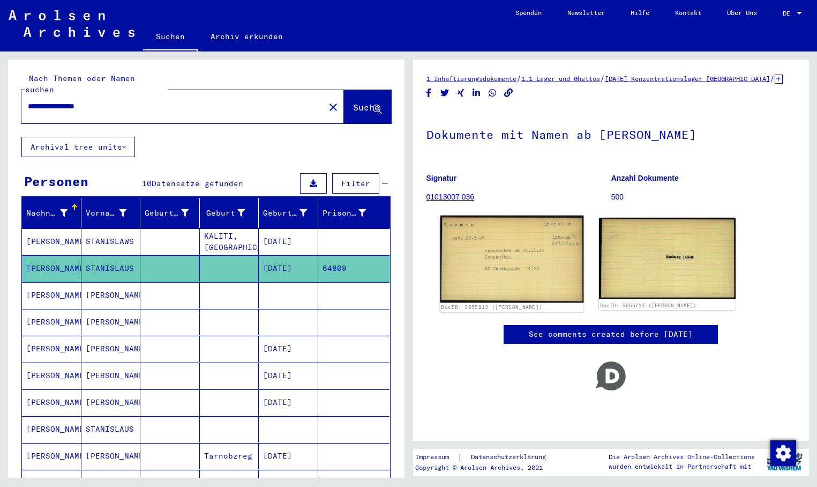
click at [536, 250] on img at bounding box center [511, 258] width 143 height 87
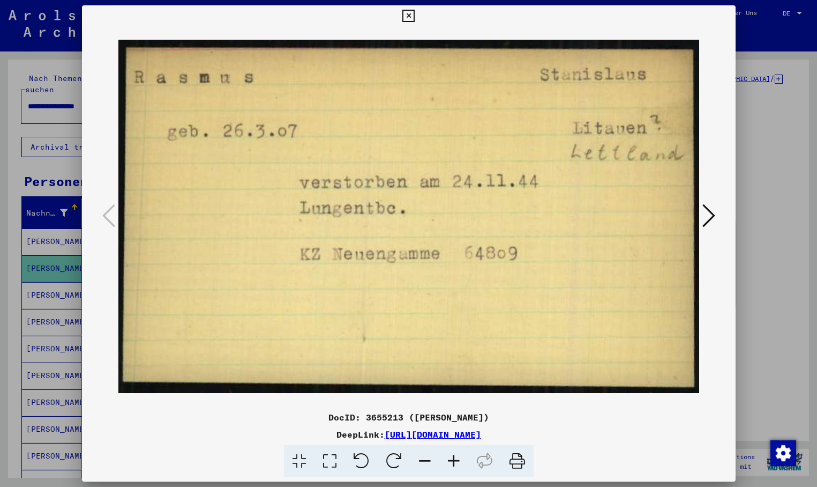
click at [415, 21] on icon at bounding box center [408, 16] width 12 height 13
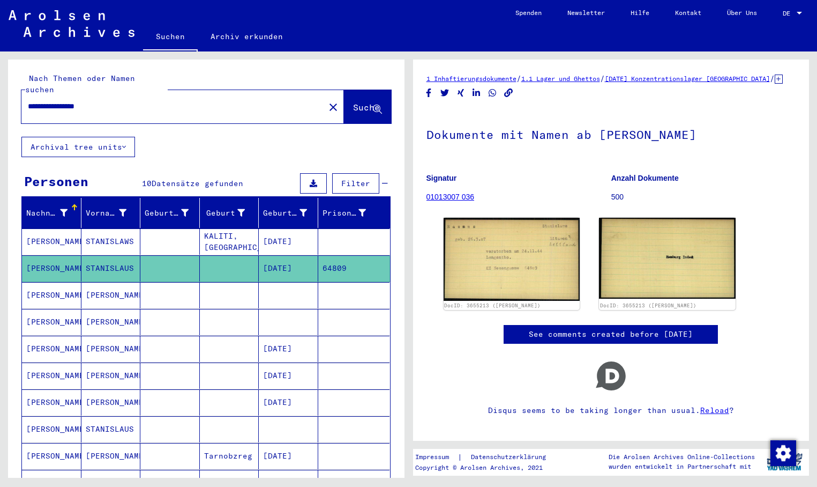
click at [282, 335] on mat-cell "[DATE]" at bounding box center [288, 348] width 59 height 26
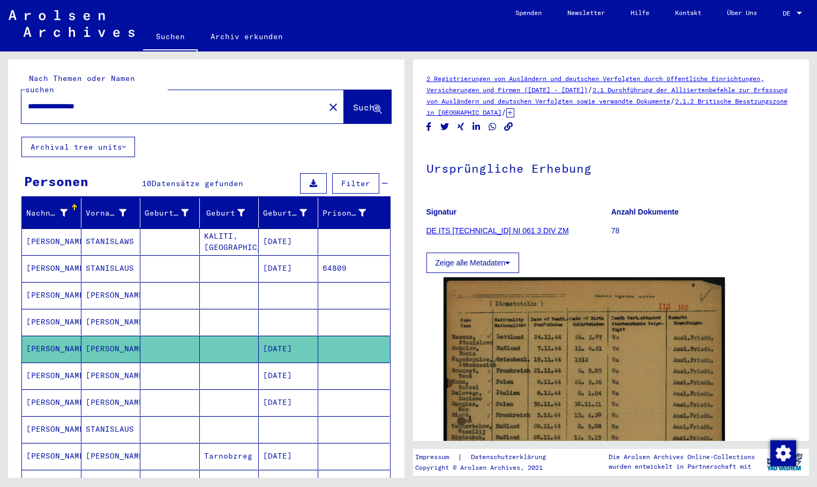
drag, startPoint x: 293, startPoint y: 362, endPoint x: 298, endPoint y: 362, distance: 5.9
click at [296, 362] on mat-cell "[DATE]" at bounding box center [288, 375] width 59 height 26
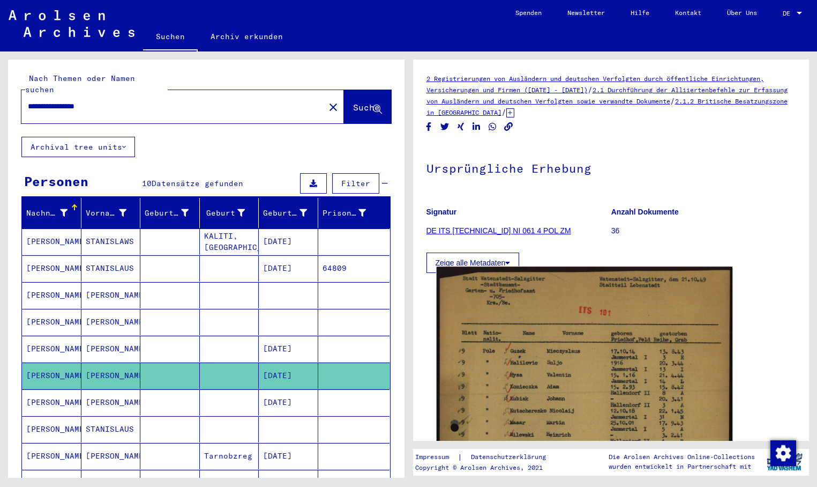
drag, startPoint x: 298, startPoint y: 362, endPoint x: 513, endPoint y: 356, distance: 214.4
click at [513, 356] on img at bounding box center [584, 484] width 296 height 436
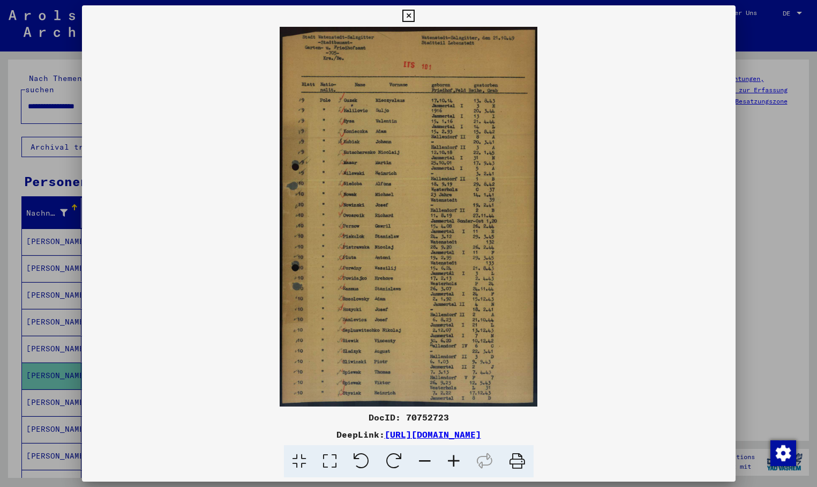
drag, startPoint x: 33, startPoint y: 384, endPoint x: 44, endPoint y: 389, distance: 12.2
click at [34, 384] on div at bounding box center [408, 243] width 817 height 487
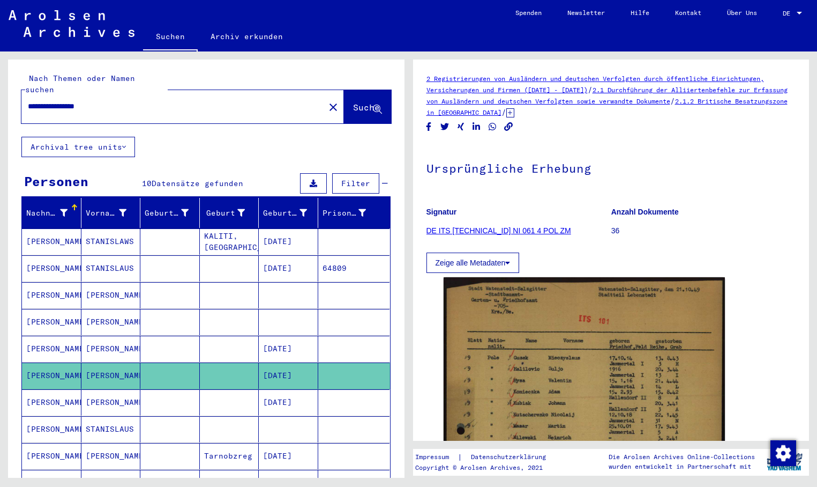
click at [48, 392] on mat-cell "[PERSON_NAME]" at bounding box center [51, 402] width 59 height 26
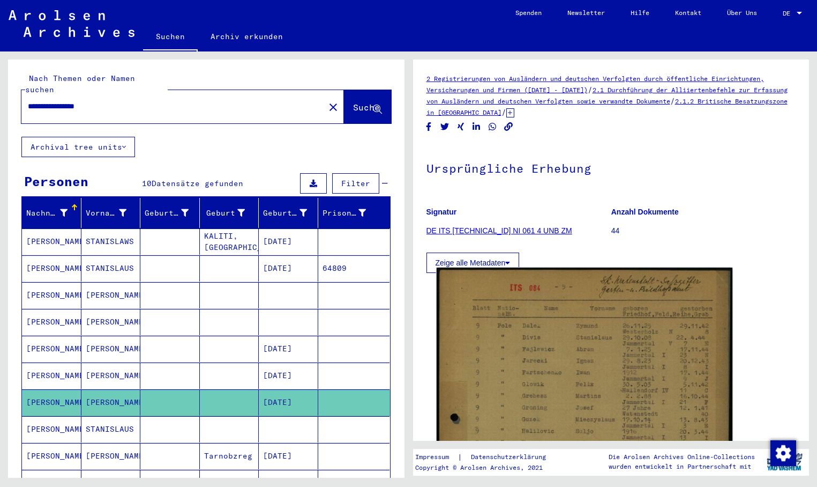
click at [540, 371] on img at bounding box center [584, 465] width 296 height 397
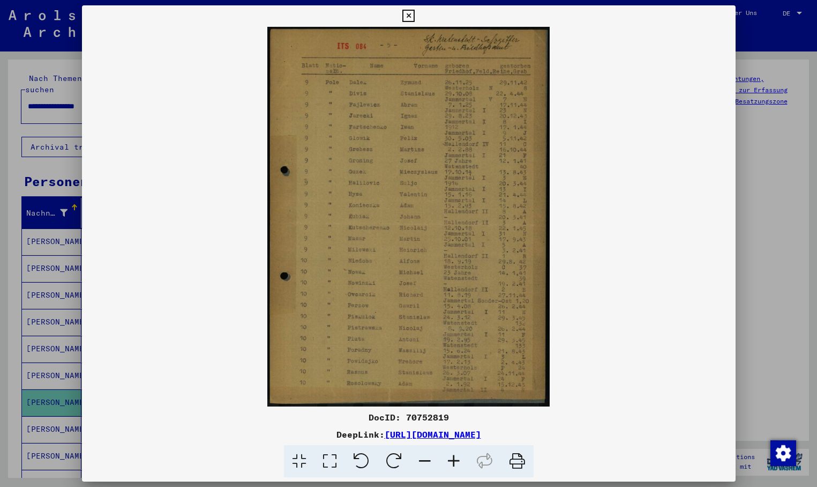
click at [415, 15] on icon at bounding box center [408, 16] width 12 height 13
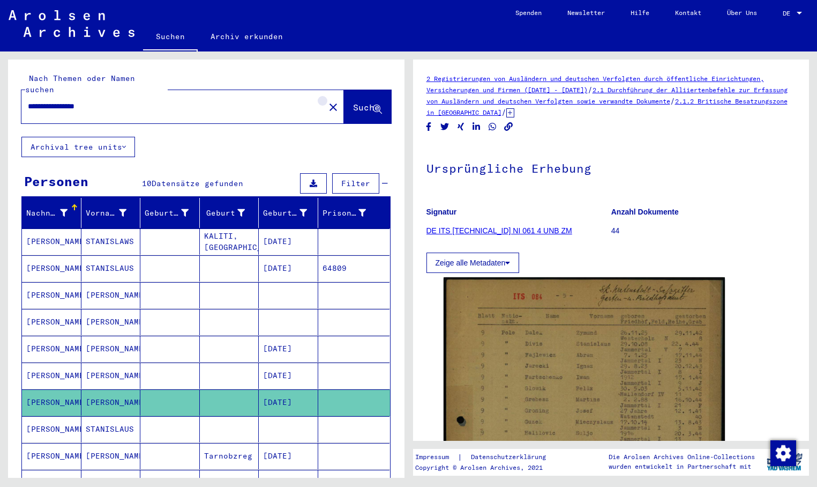
click at [327, 101] on mat-icon "close" at bounding box center [333, 107] width 13 height 13
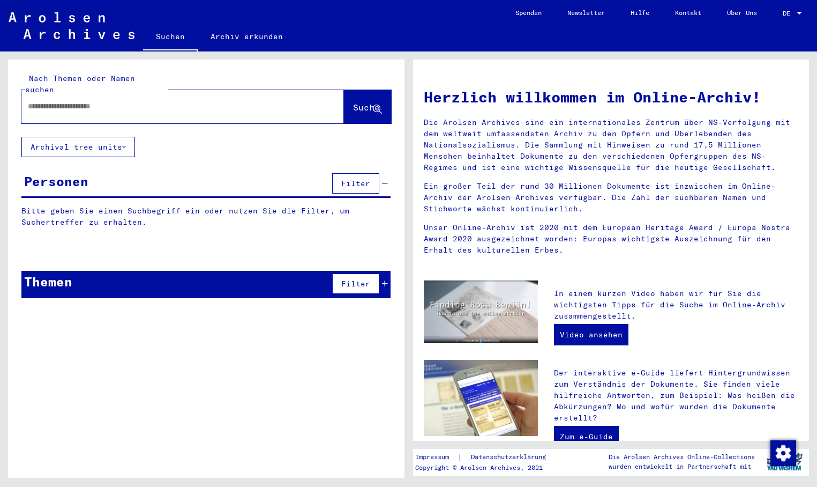
paste input "**********"
type input "**********"
click at [346, 90] on button "Suche" at bounding box center [367, 106] width 47 height 33
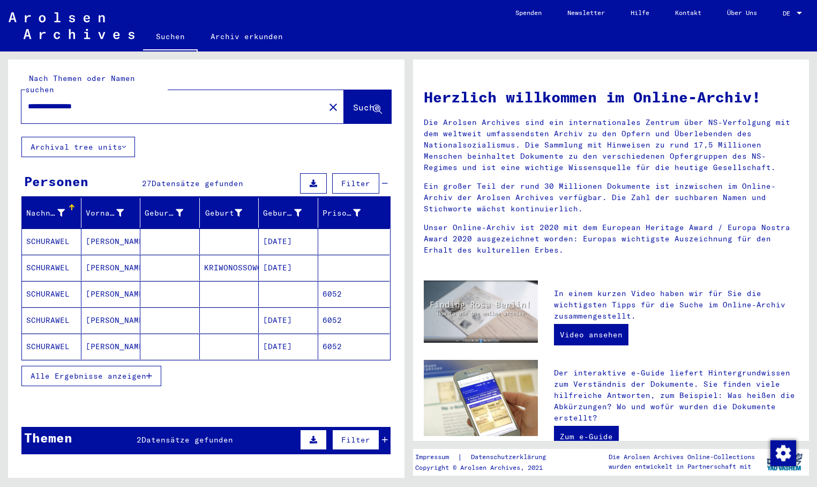
click at [263, 228] on mat-cell "[DATE]" at bounding box center [288, 241] width 59 height 26
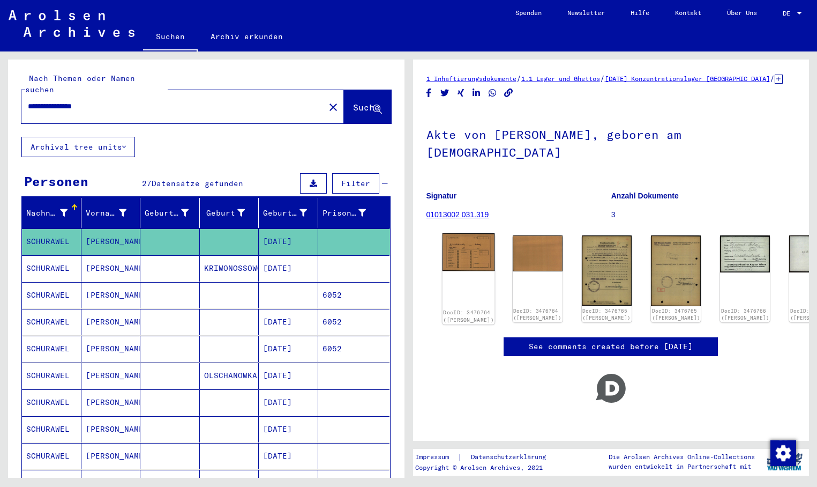
click at [460, 249] on img at bounding box center [468, 252] width 53 height 38
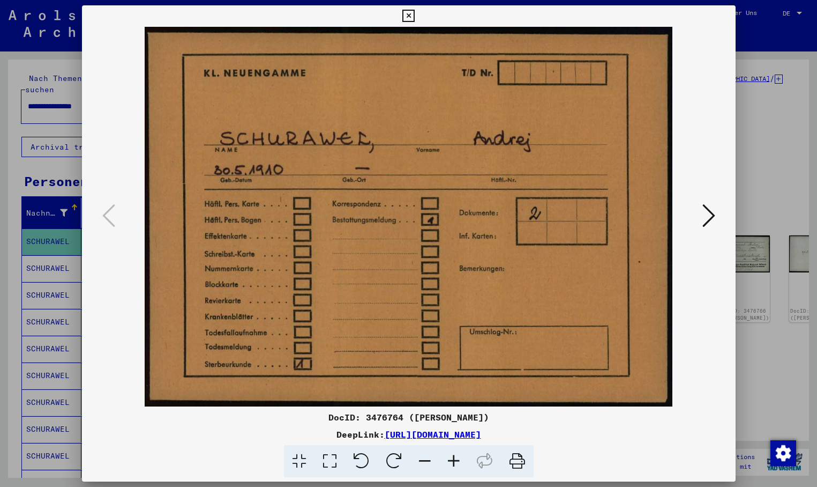
click at [704, 213] on icon at bounding box center [709, 216] width 13 height 26
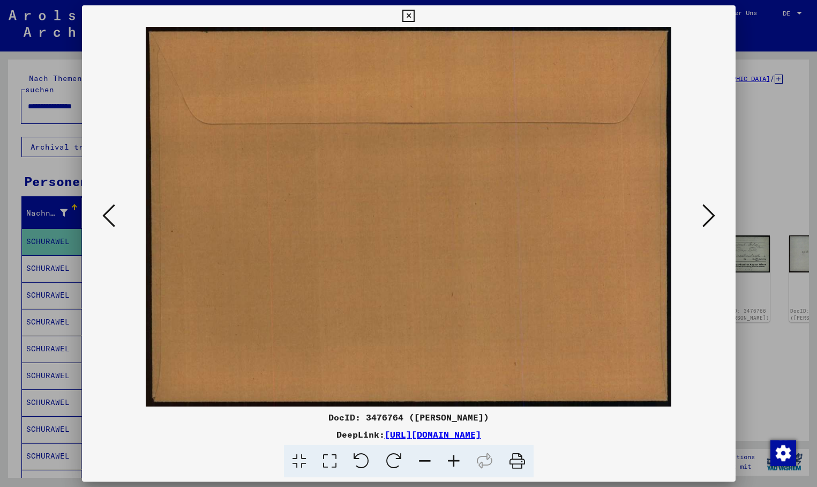
click at [703, 214] on icon at bounding box center [709, 216] width 13 height 26
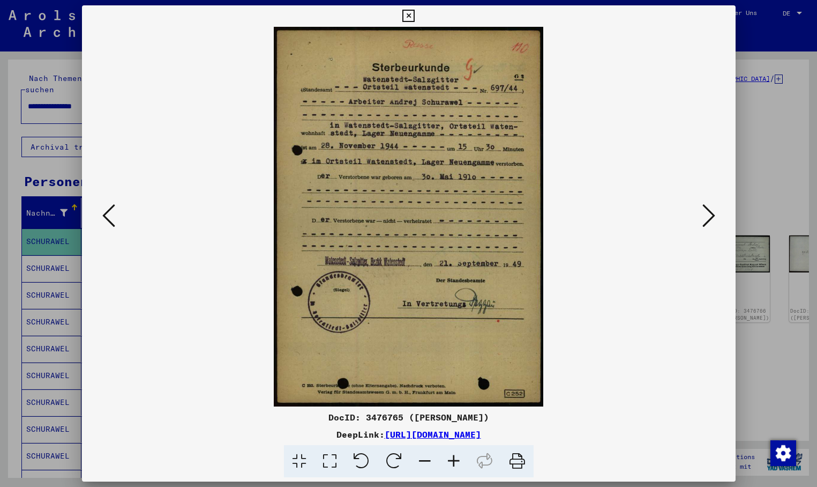
click at [703, 215] on icon at bounding box center [709, 216] width 13 height 26
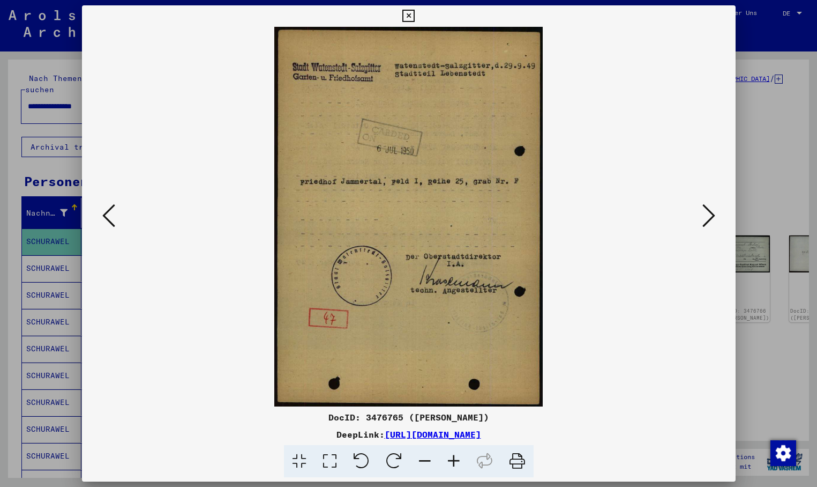
click at [714, 211] on icon at bounding box center [709, 216] width 13 height 26
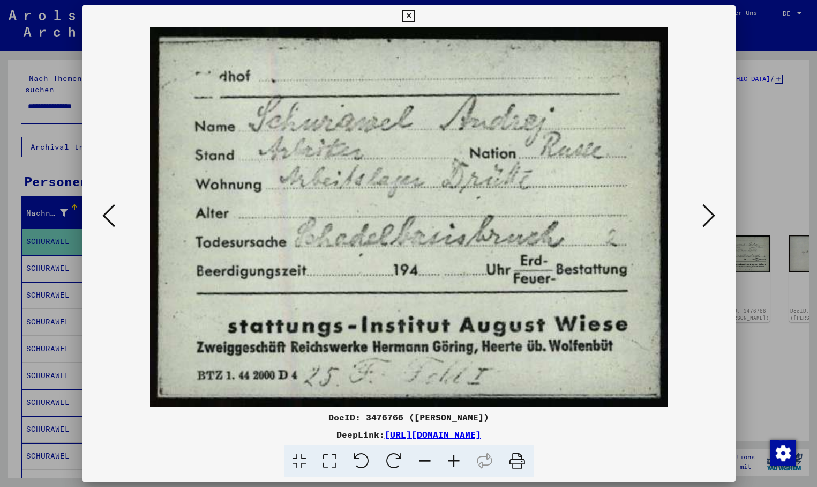
click at [715, 214] on icon at bounding box center [709, 216] width 13 height 26
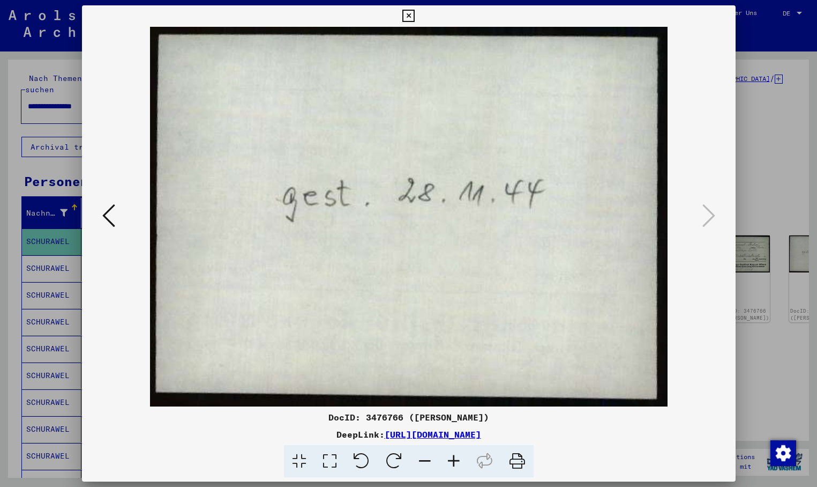
click at [415, 17] on icon at bounding box center [408, 16] width 12 height 13
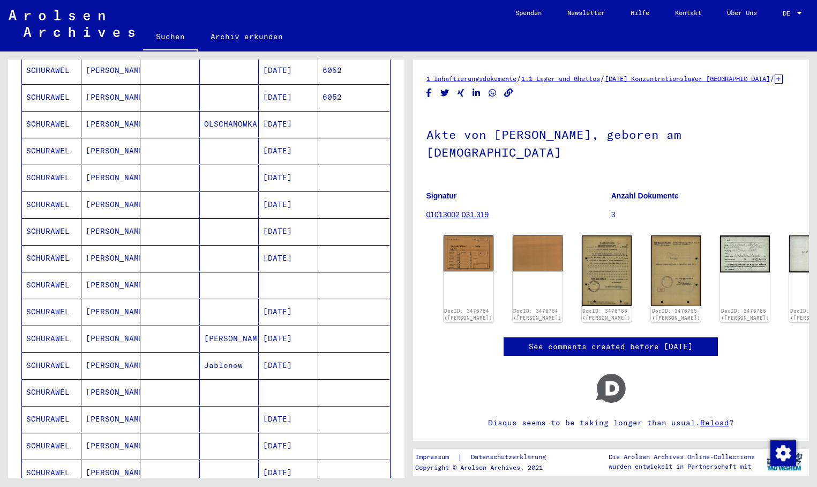
scroll to position [375, 0]
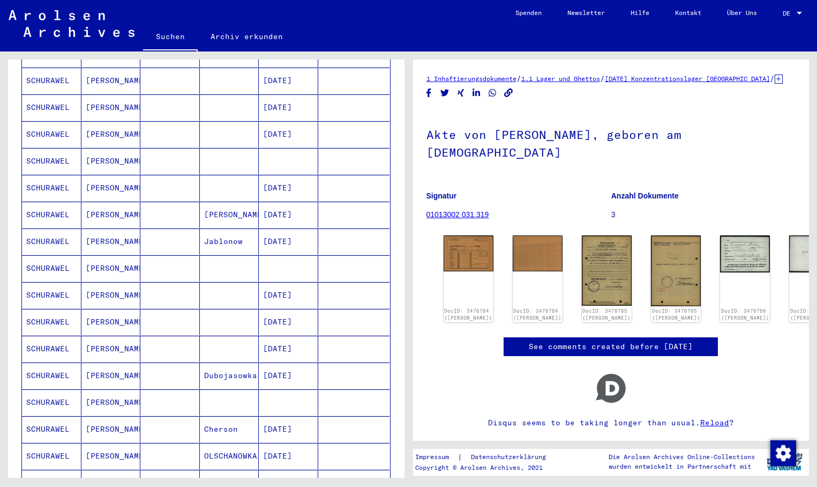
click at [287, 283] on mat-cell "[DATE]" at bounding box center [288, 295] width 59 height 26
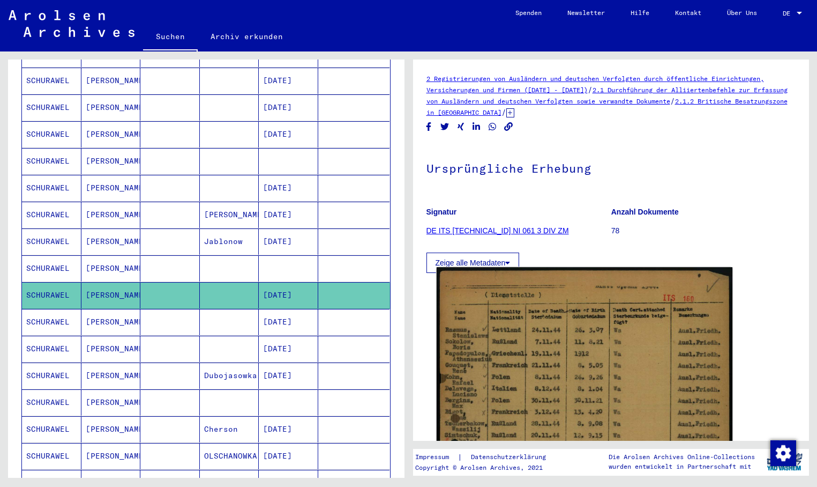
click at [525, 347] on img at bounding box center [584, 474] width 296 height 415
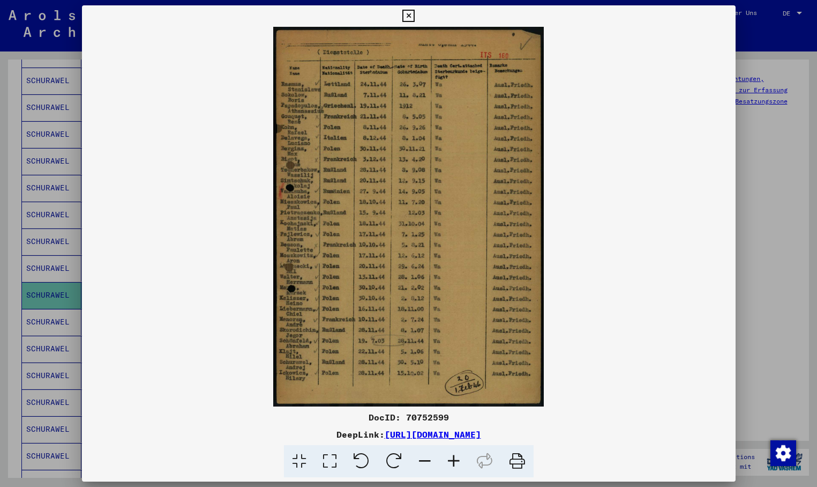
click at [39, 310] on div at bounding box center [408, 243] width 817 height 487
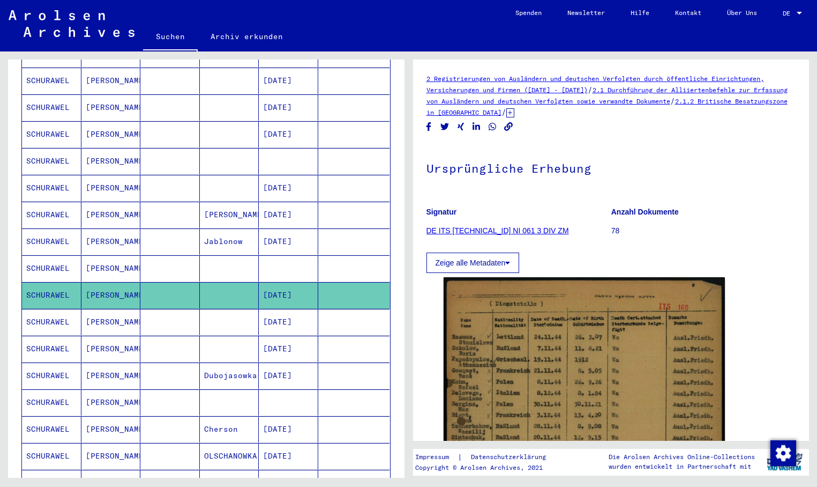
click at [40, 309] on mat-cell "SCHURAWEL" at bounding box center [51, 322] width 59 height 26
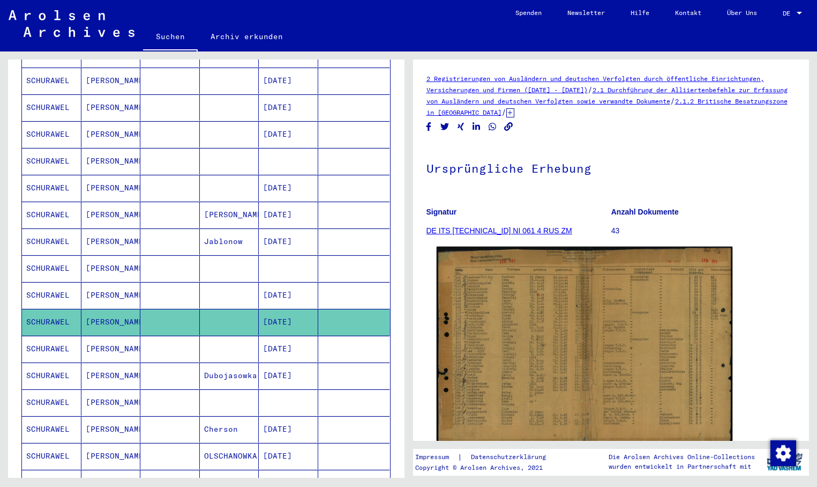
click at [534, 356] on img at bounding box center [584, 346] width 296 height 199
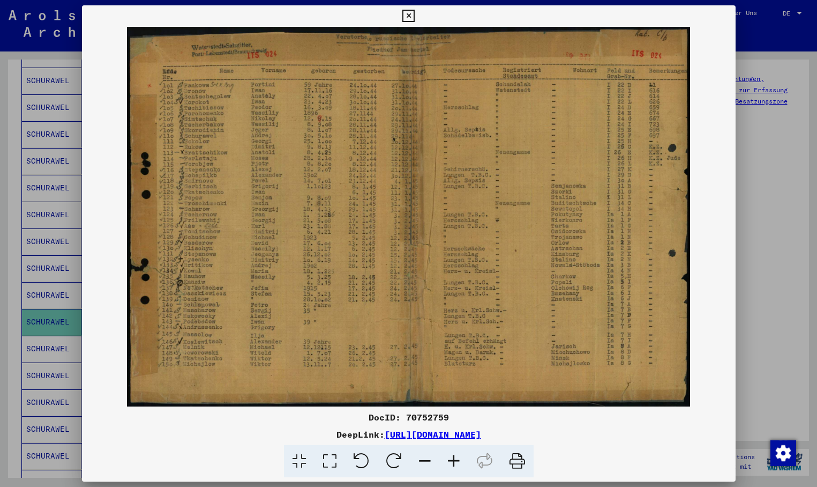
click at [33, 337] on div at bounding box center [408, 243] width 817 height 487
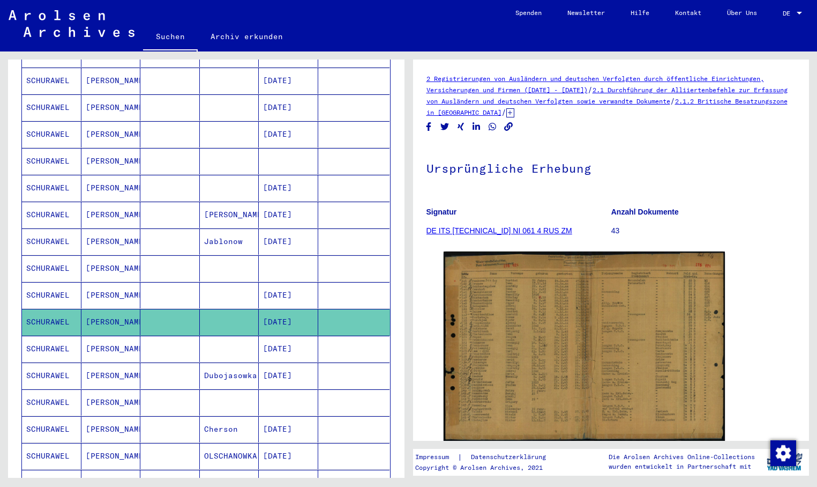
click at [33, 337] on mat-cell "SCHURAWEL" at bounding box center [51, 348] width 59 height 26
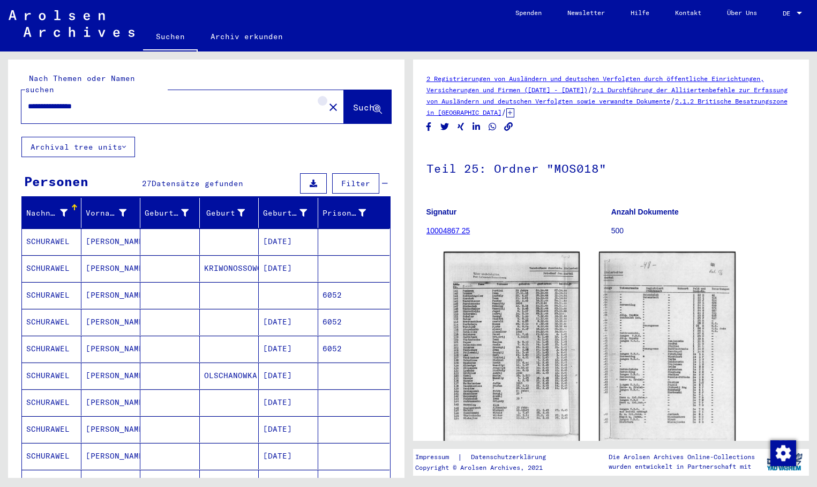
click at [323, 96] on button "close" at bounding box center [333, 106] width 21 height 21
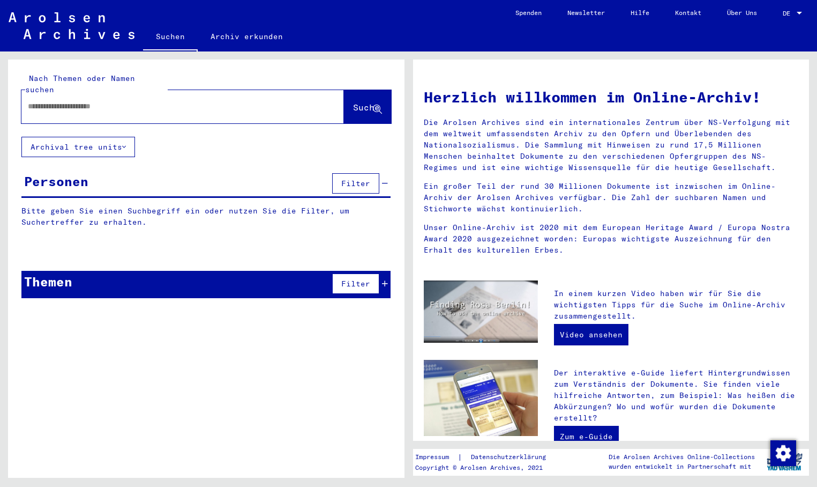
paste input "**********"
type input "**********"
click at [353, 102] on span "Suche" at bounding box center [366, 107] width 27 height 11
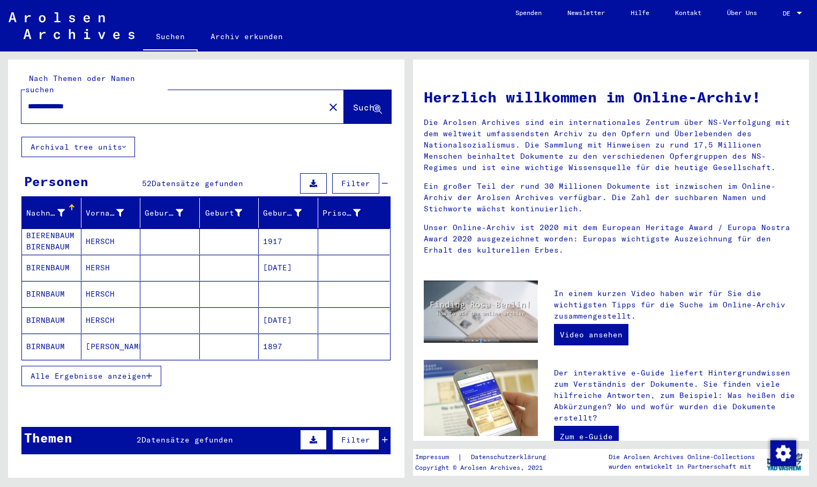
click at [154, 365] on button "Alle Ergebnisse anzeigen" at bounding box center [91, 375] width 140 height 20
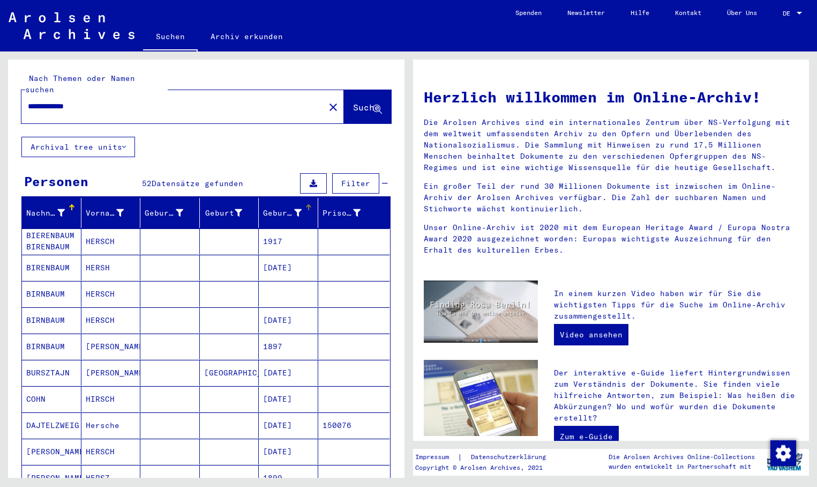
click at [305, 204] on div "Geburtsdatum" at bounding box center [290, 212] width 55 height 17
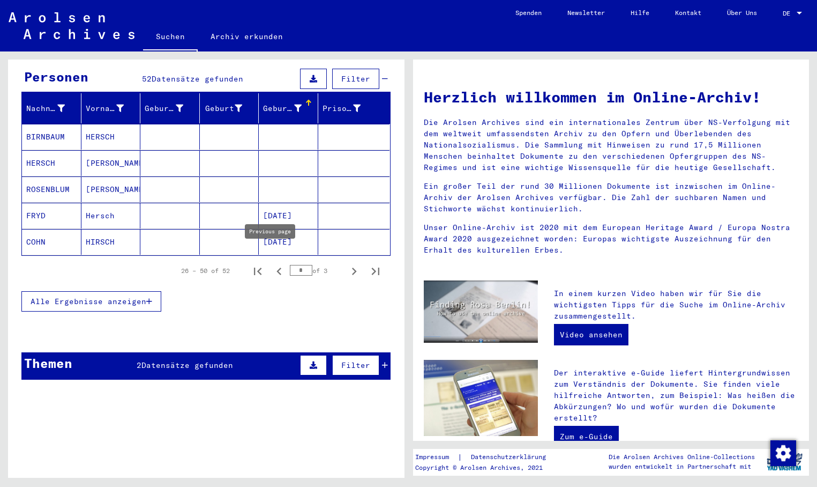
scroll to position [107, 0]
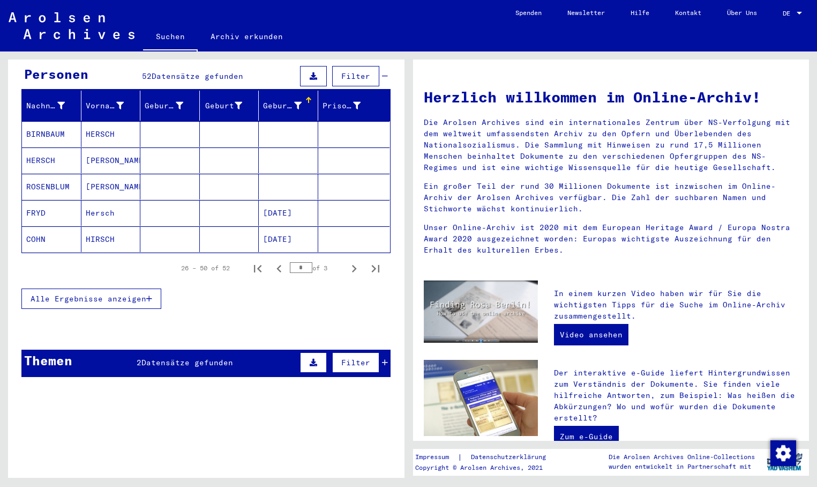
click at [148, 295] on icon "button" at bounding box center [149, 299] width 6 height 8
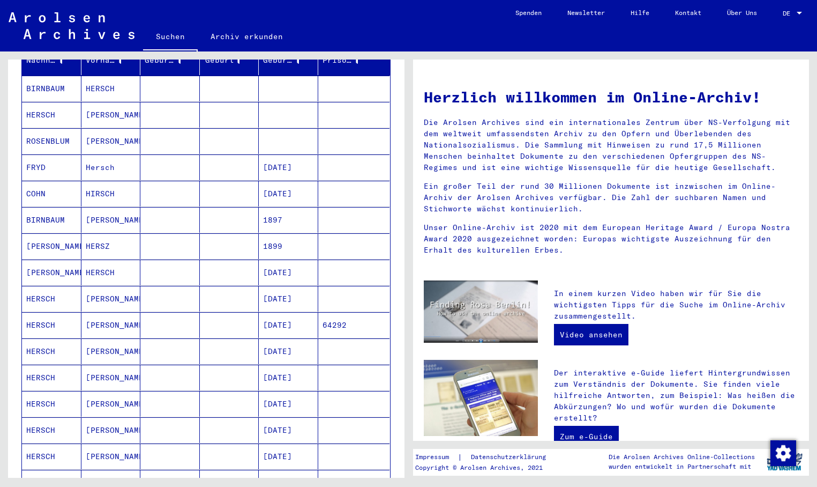
scroll to position [322, 0]
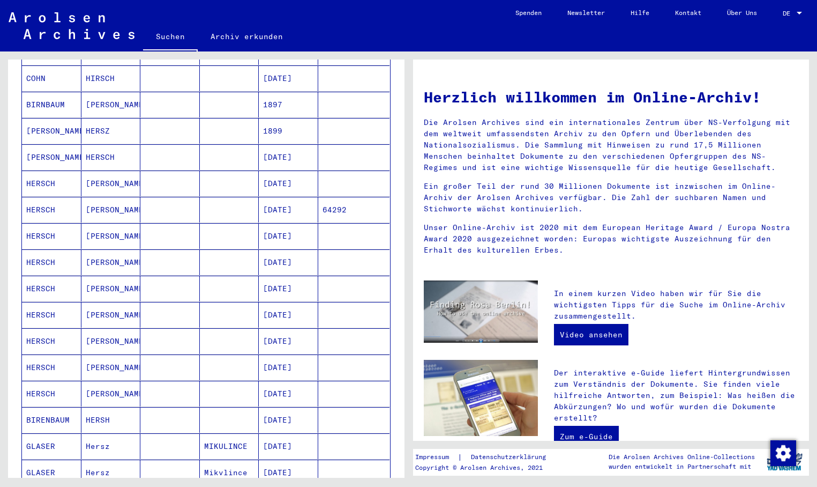
click at [280, 144] on mat-cell "[DATE]" at bounding box center [288, 157] width 59 height 26
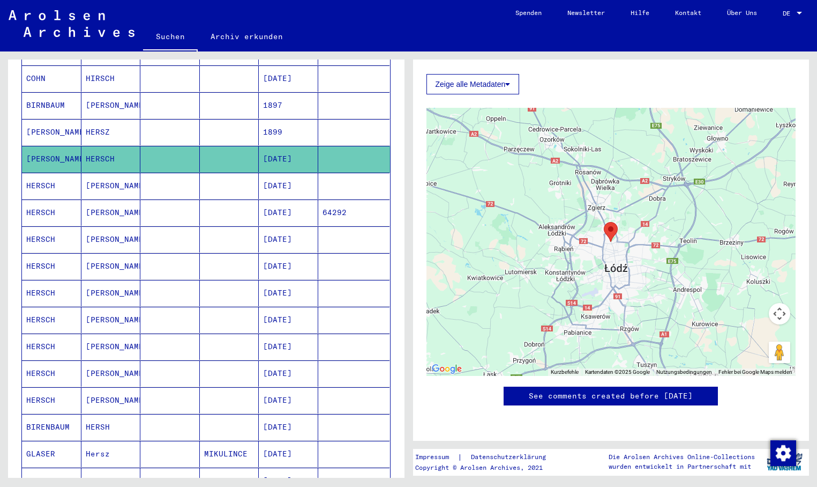
scroll to position [60, 0]
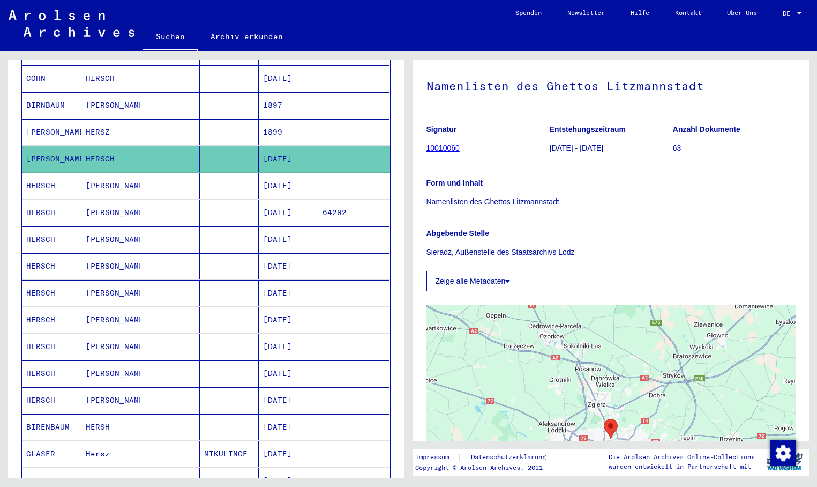
click at [284, 177] on mat-cell "[DATE]" at bounding box center [288, 186] width 59 height 26
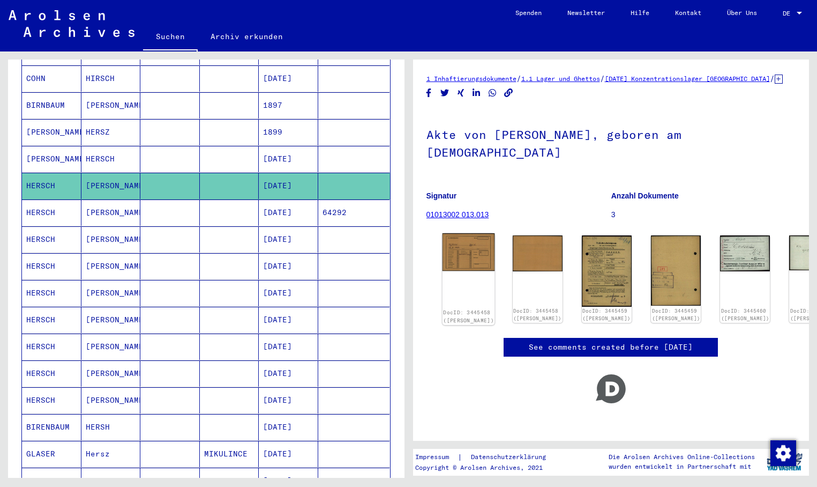
click at [461, 250] on img at bounding box center [468, 252] width 53 height 38
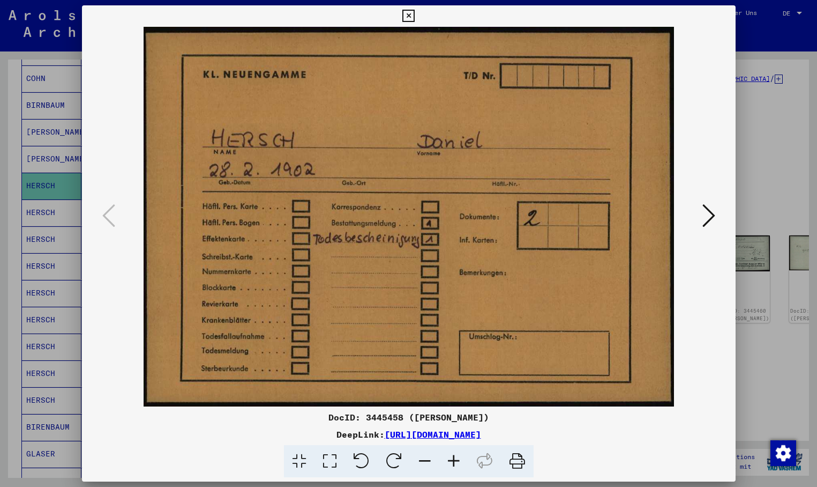
click at [706, 207] on icon at bounding box center [709, 216] width 13 height 26
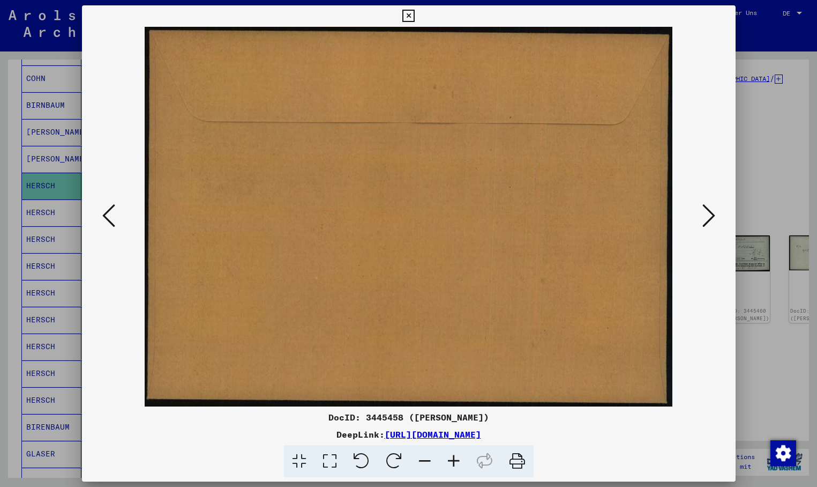
click at [707, 207] on icon at bounding box center [709, 216] width 13 height 26
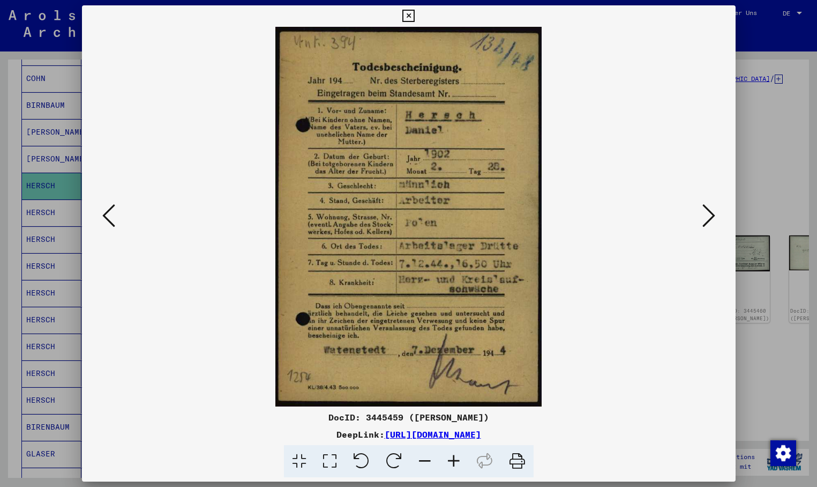
click at [701, 214] on button at bounding box center [708, 216] width 19 height 31
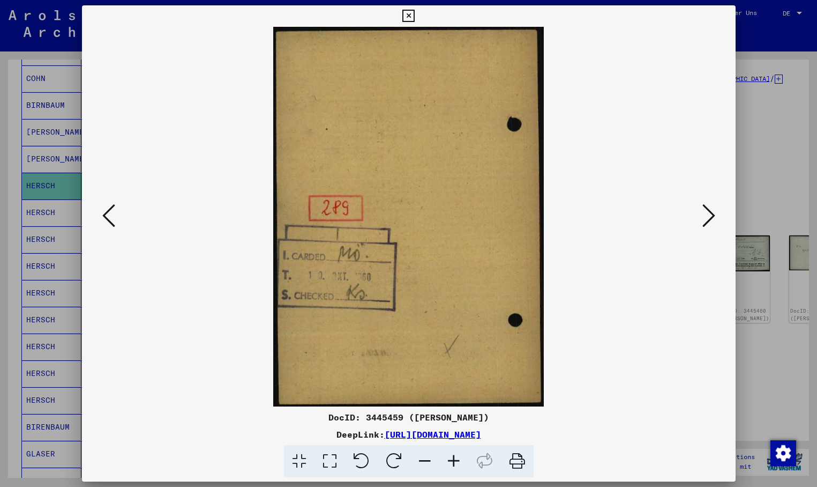
click at [713, 213] on icon at bounding box center [709, 216] width 13 height 26
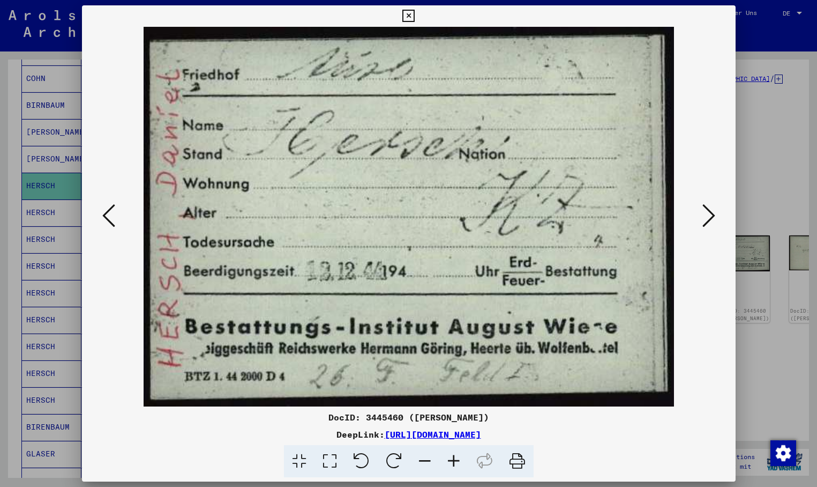
click at [708, 215] on icon at bounding box center [709, 216] width 13 height 26
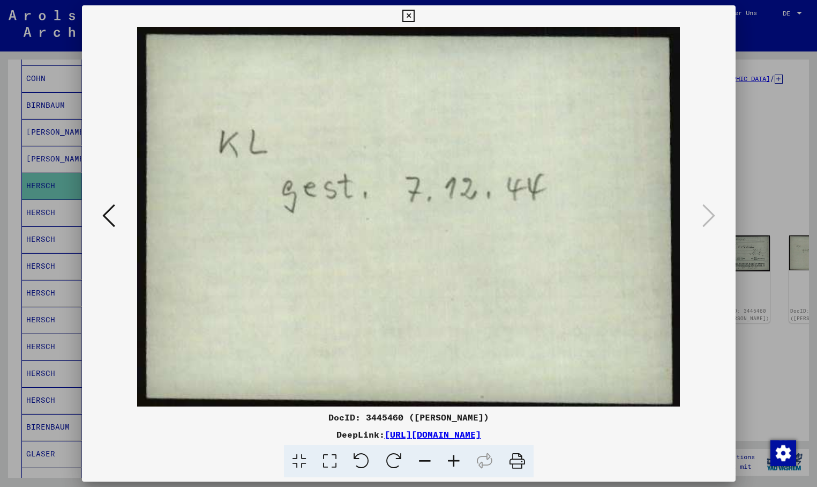
click at [415, 14] on icon at bounding box center [408, 16] width 12 height 13
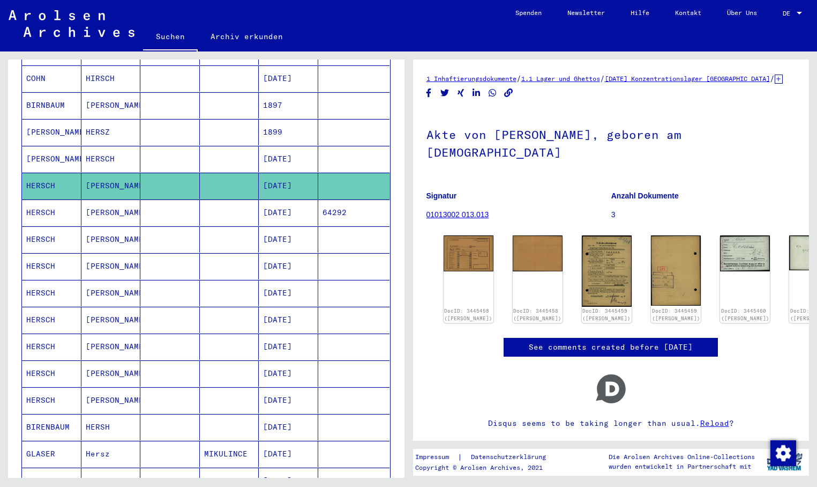
click at [285, 199] on mat-cell "[DATE]" at bounding box center [288, 212] width 59 height 26
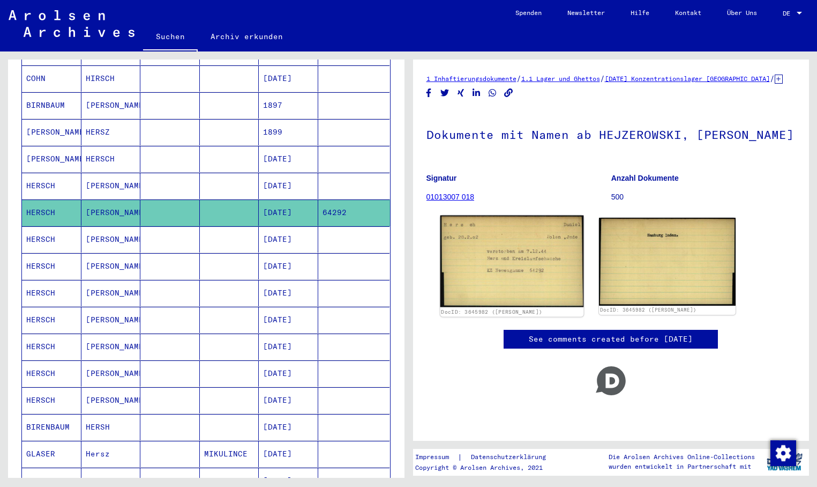
click at [502, 271] on img at bounding box center [511, 261] width 143 height 92
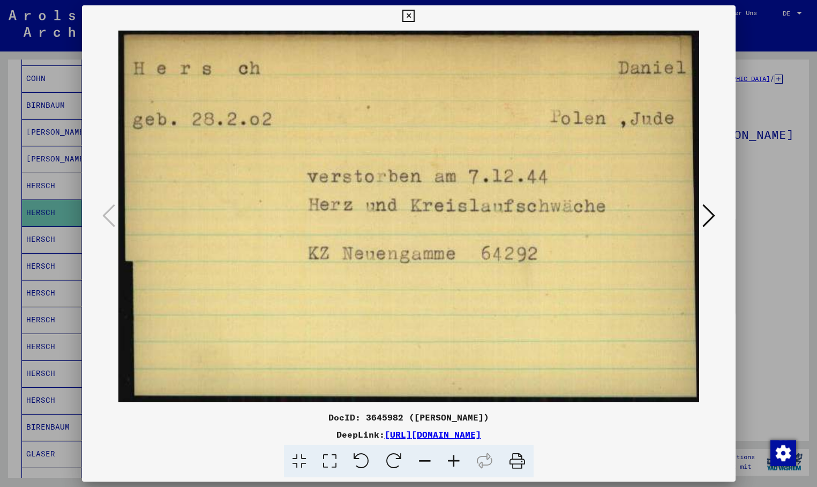
click at [39, 229] on div at bounding box center [408, 243] width 817 height 487
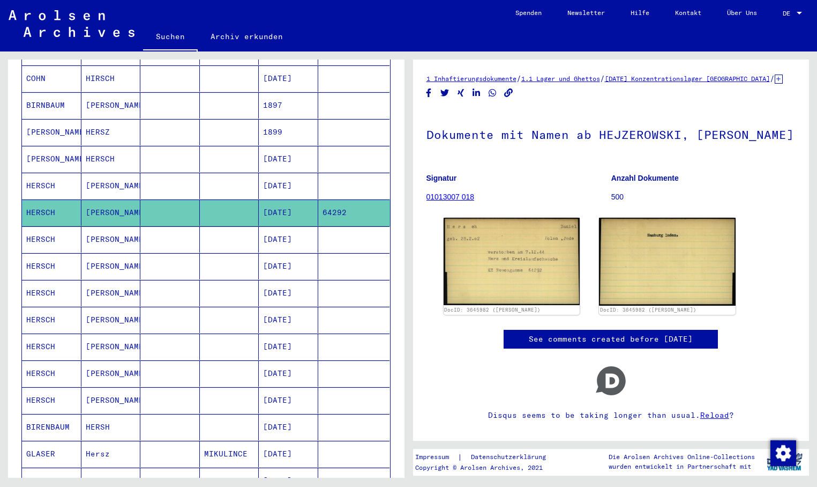
click at [39, 229] on mat-cell "HERSCH" at bounding box center [51, 239] width 59 height 26
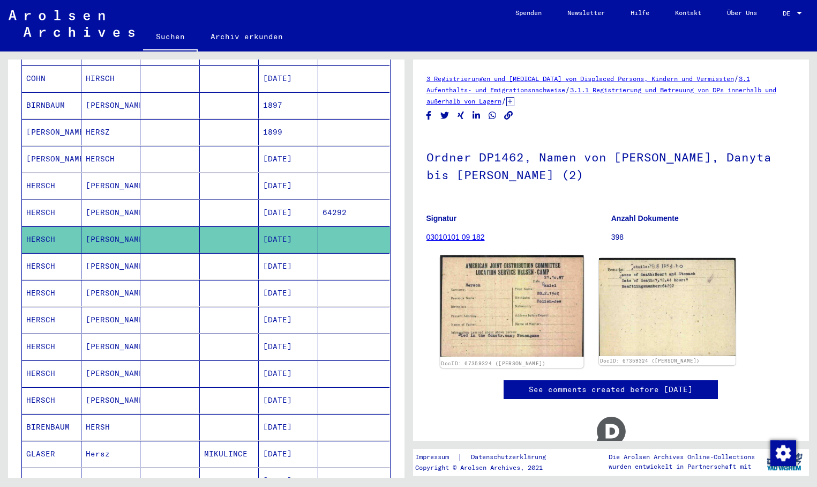
click at [505, 293] on img at bounding box center [511, 305] width 143 height 101
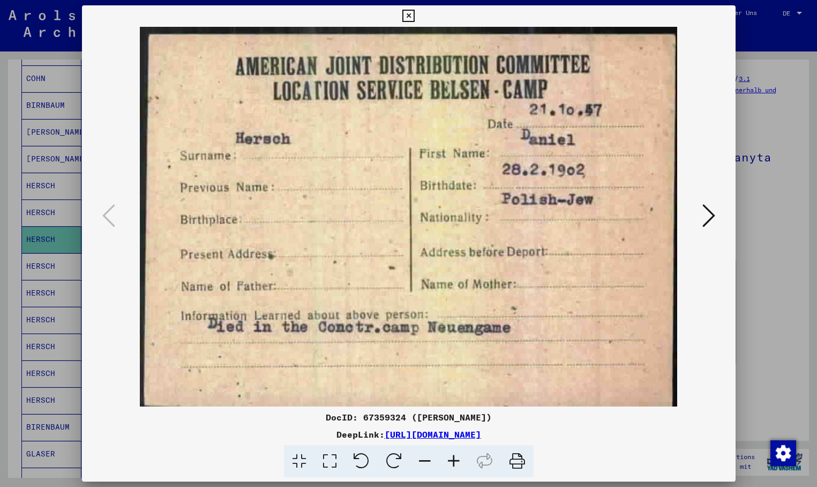
click at [712, 212] on icon at bounding box center [709, 216] width 13 height 26
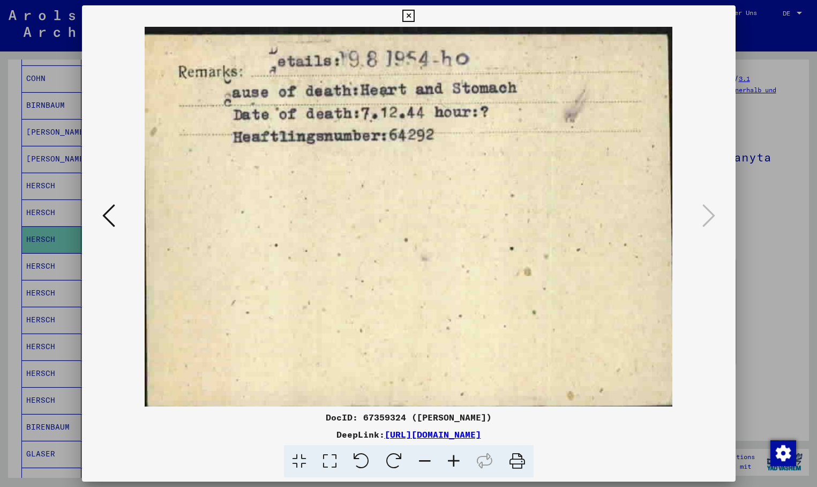
click at [415, 13] on icon at bounding box center [408, 16] width 12 height 13
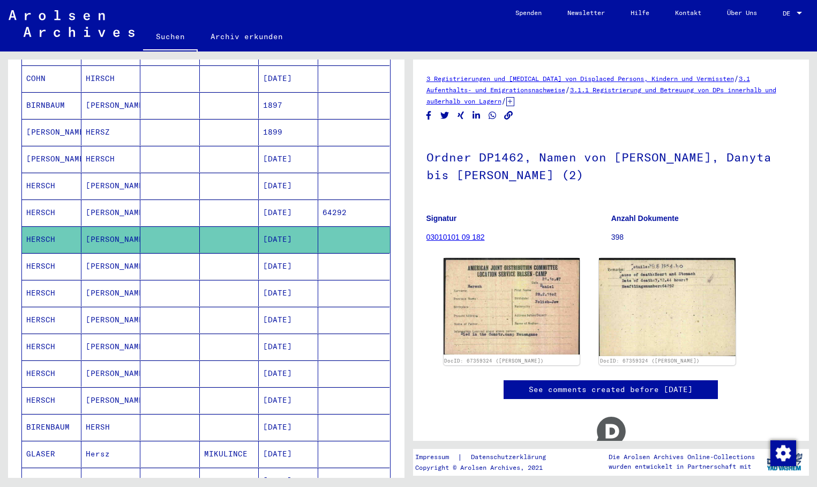
click at [281, 253] on mat-cell "[DATE]" at bounding box center [288, 266] width 59 height 26
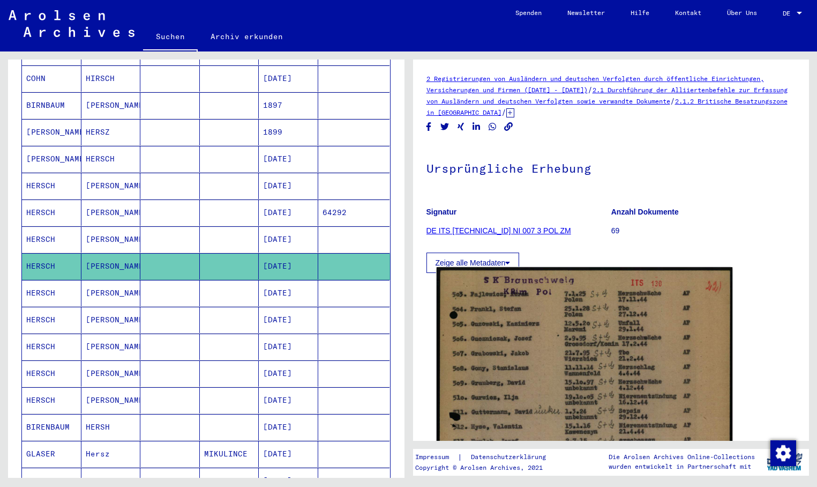
click at [488, 325] on img at bounding box center [584, 474] width 296 height 415
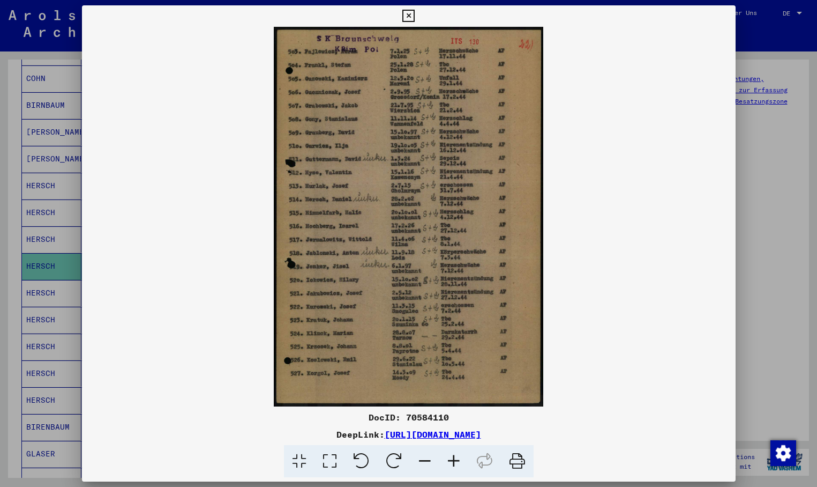
click at [55, 285] on div at bounding box center [408, 243] width 817 height 487
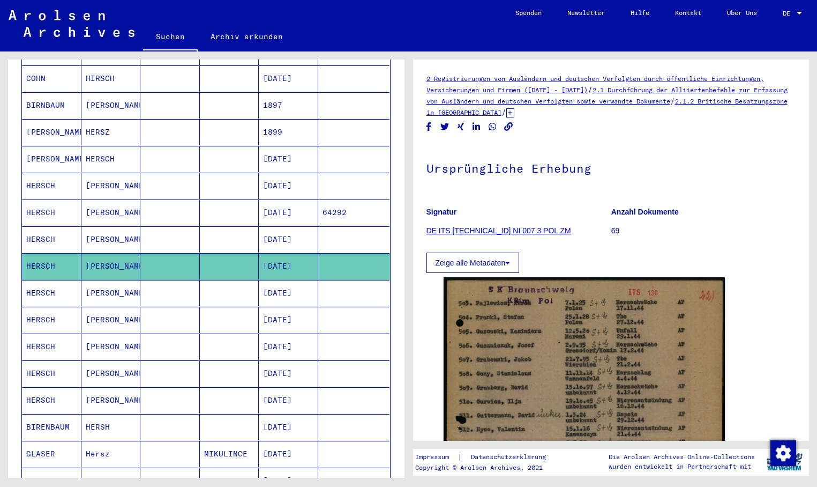
click at [56, 281] on mat-cell "HERSCH" at bounding box center [51, 293] width 59 height 26
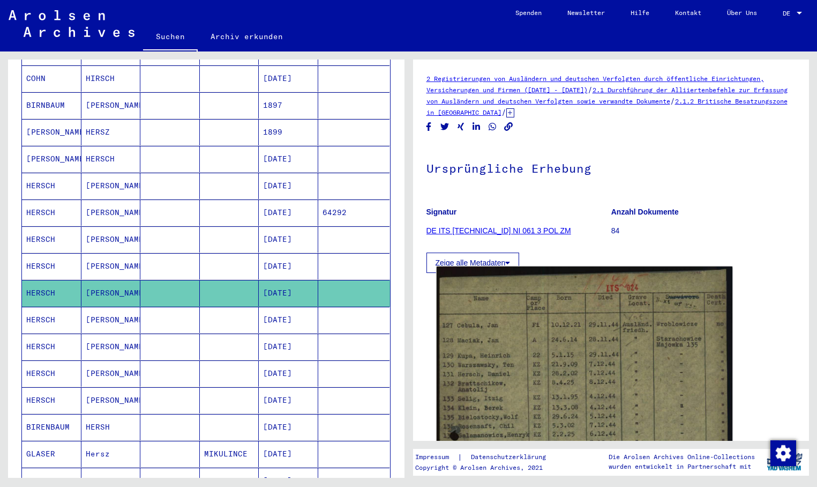
click at [527, 352] on img at bounding box center [584, 489] width 296 height 446
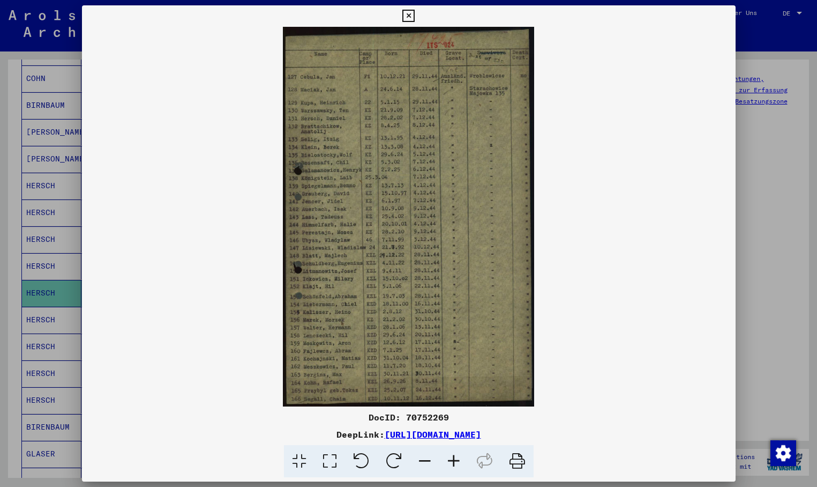
click at [34, 307] on div at bounding box center [408, 243] width 817 height 487
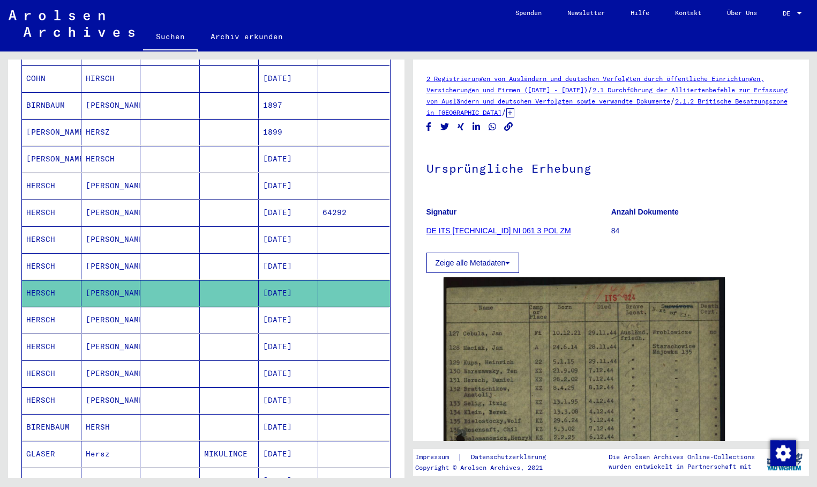
click at [36, 310] on mat-cell "HERSCH" at bounding box center [51, 320] width 59 height 26
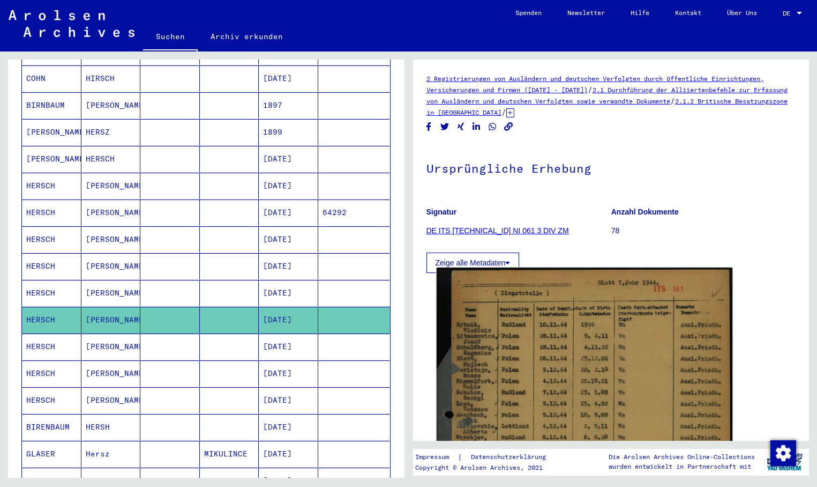
click at [505, 358] on img at bounding box center [584, 466] width 296 height 398
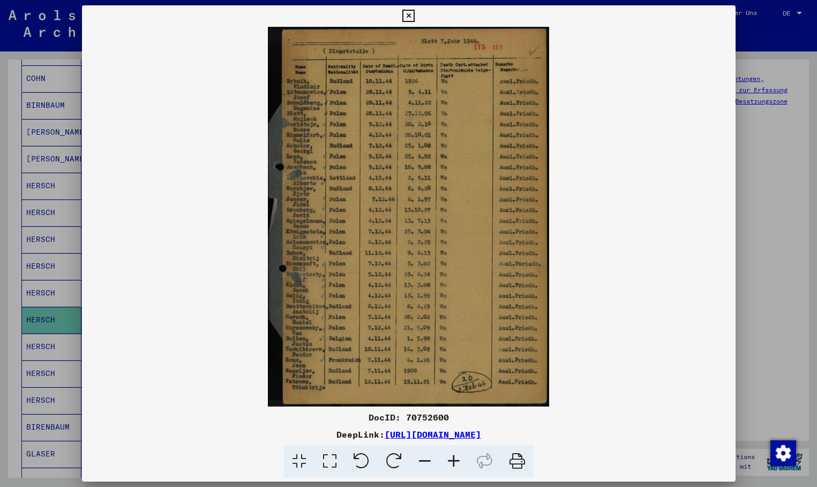
click at [54, 335] on div at bounding box center [408, 243] width 817 height 487
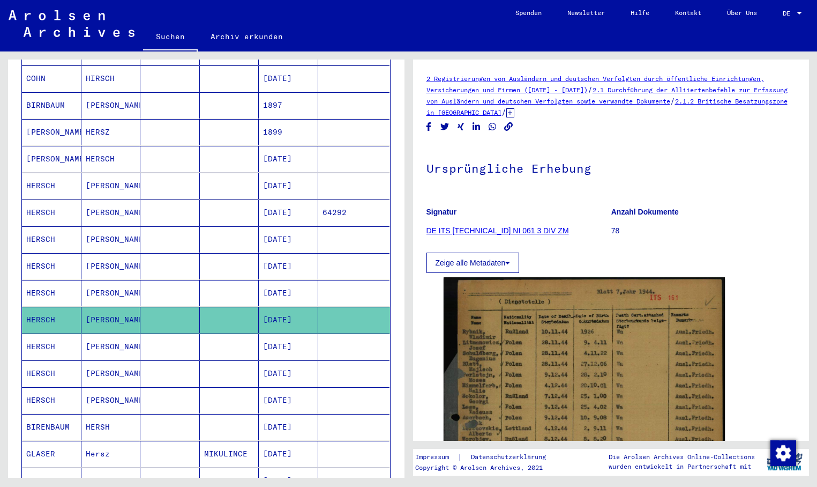
drag, startPoint x: 44, startPoint y: 334, endPoint x: 72, endPoint y: 332, distance: 28.4
click at [43, 333] on mat-cell "HERSCH" at bounding box center [51, 346] width 59 height 26
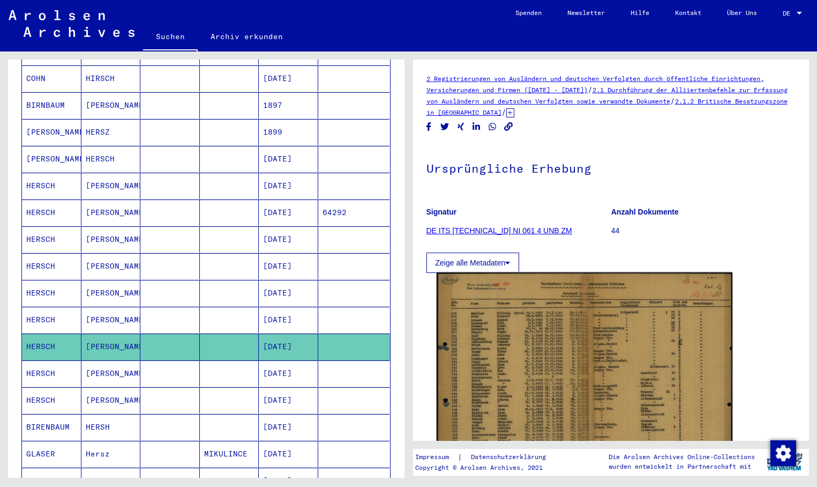
click at [534, 368] on img at bounding box center [584, 372] width 296 height 201
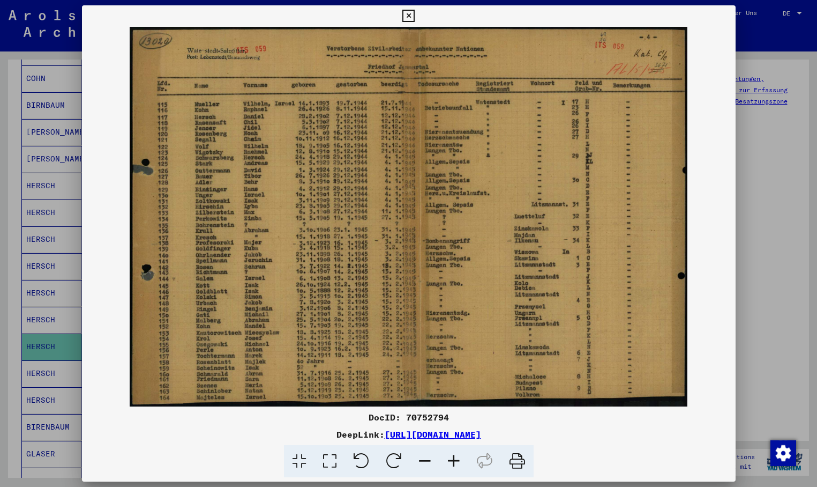
click at [38, 363] on div at bounding box center [408, 243] width 817 height 487
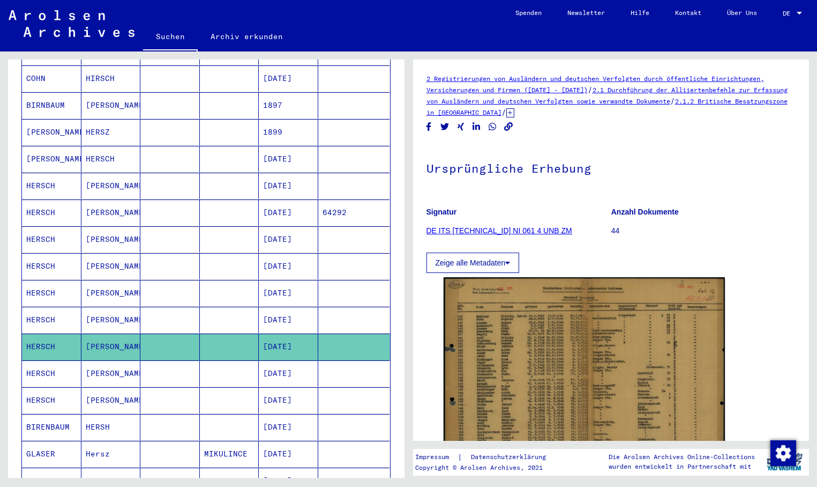
click at [37, 361] on mat-cell "HERSCH" at bounding box center [51, 373] width 59 height 26
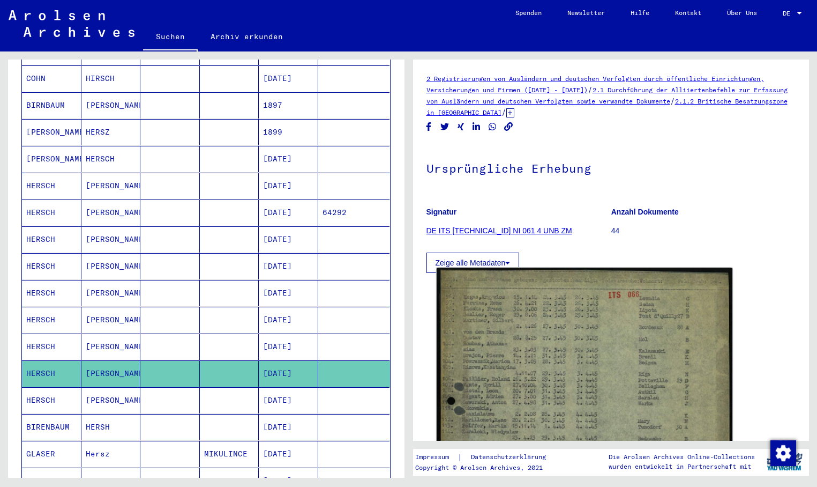
click at [501, 368] on img at bounding box center [584, 464] width 296 height 395
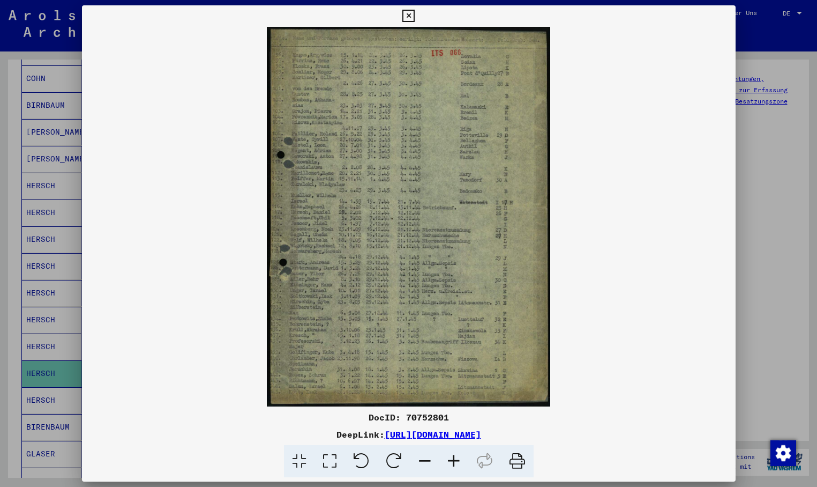
click at [40, 380] on div at bounding box center [408, 243] width 817 height 487
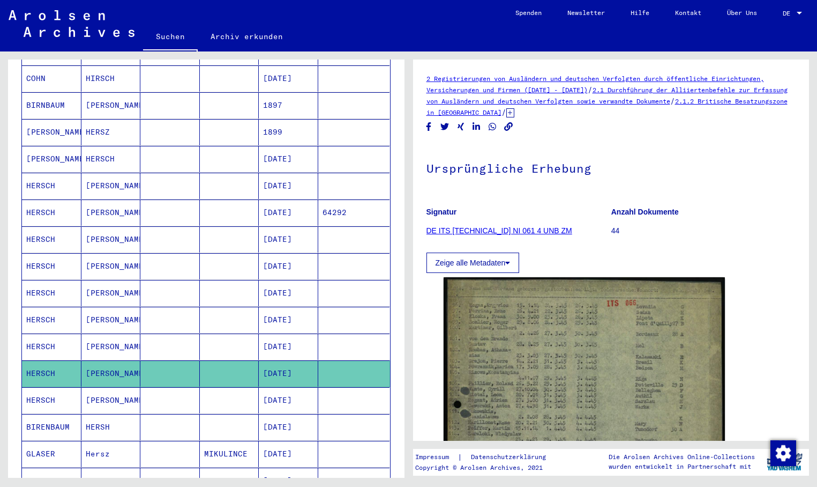
click at [39, 388] on mat-cell "HERSCH" at bounding box center [51, 400] width 59 height 26
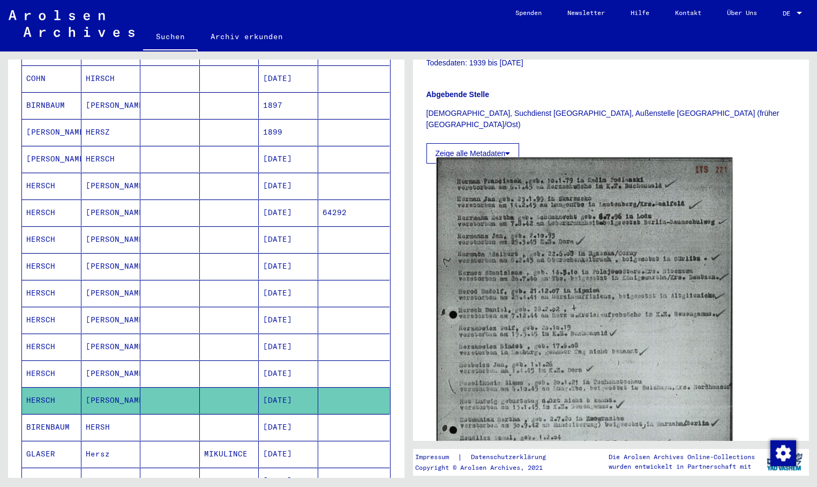
scroll to position [322, 0]
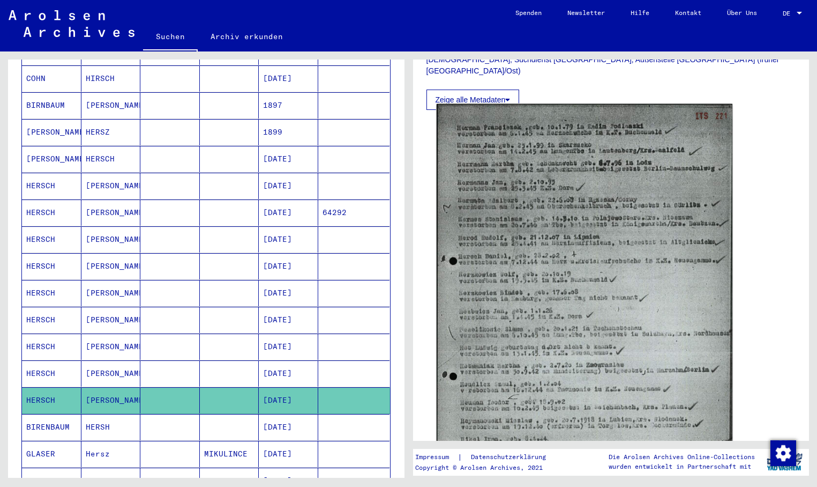
drag, startPoint x: 477, startPoint y: 329, endPoint x: 472, endPoint y: 324, distance: 7.6
click at [472, 324] on img at bounding box center [584, 318] width 296 height 428
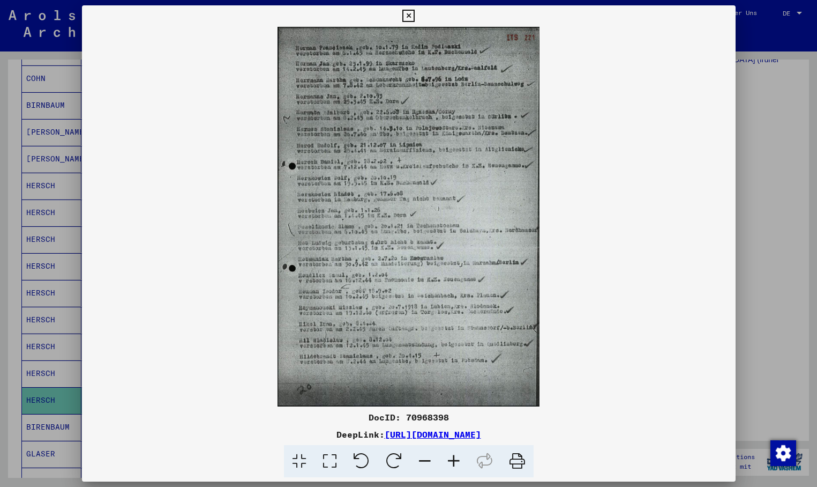
drag, startPoint x: 377, startPoint y: 295, endPoint x: 372, endPoint y: 294, distance: 5.4
click at [418, 13] on button at bounding box center [408, 15] width 19 height 21
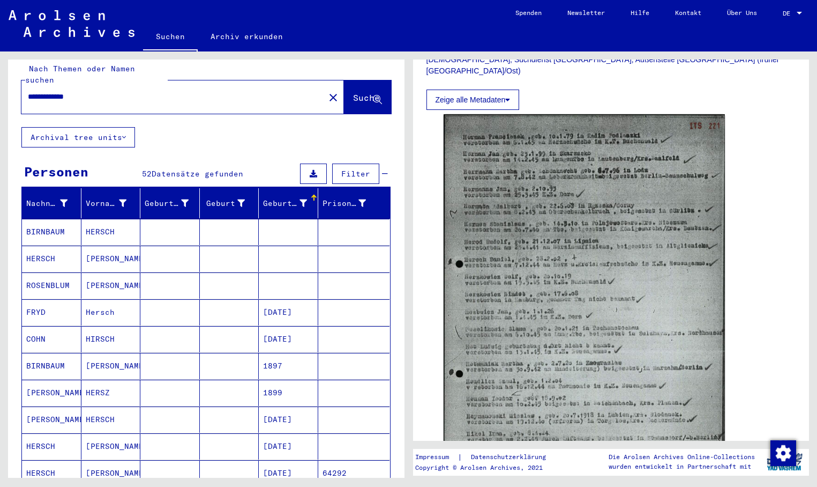
scroll to position [2, 0]
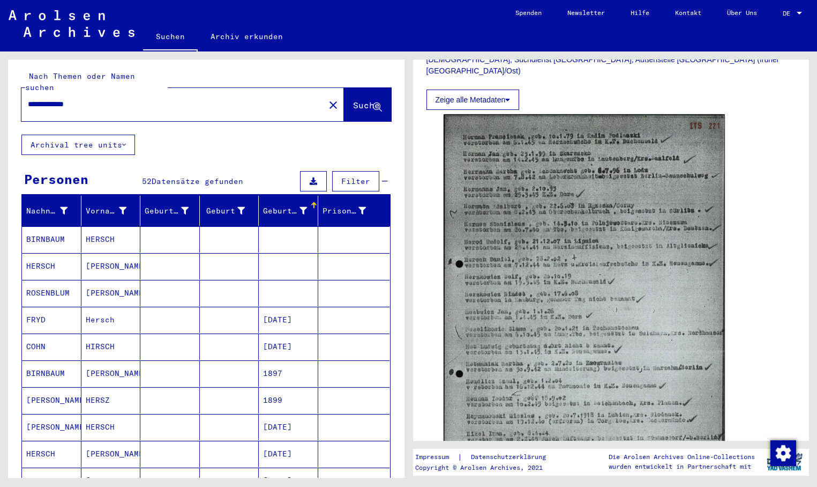
click at [323, 96] on button "close" at bounding box center [333, 104] width 21 height 21
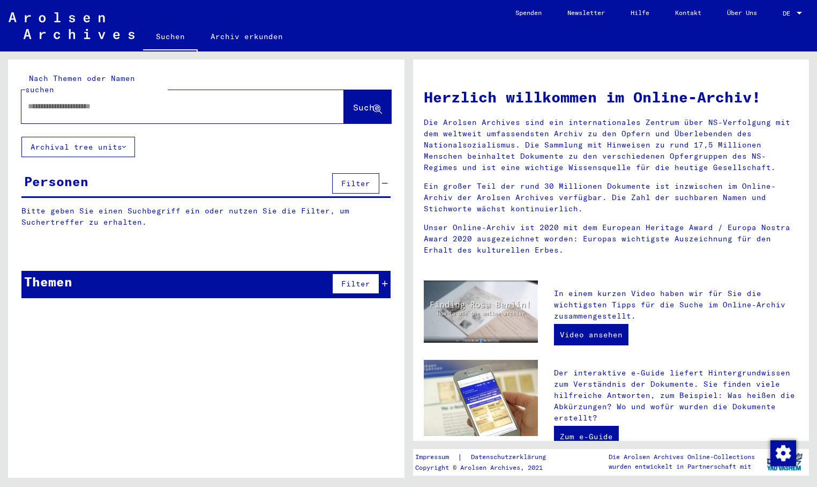
paste input "**********"
type input "**********"
click at [353, 102] on span "Suche" at bounding box center [366, 107] width 27 height 11
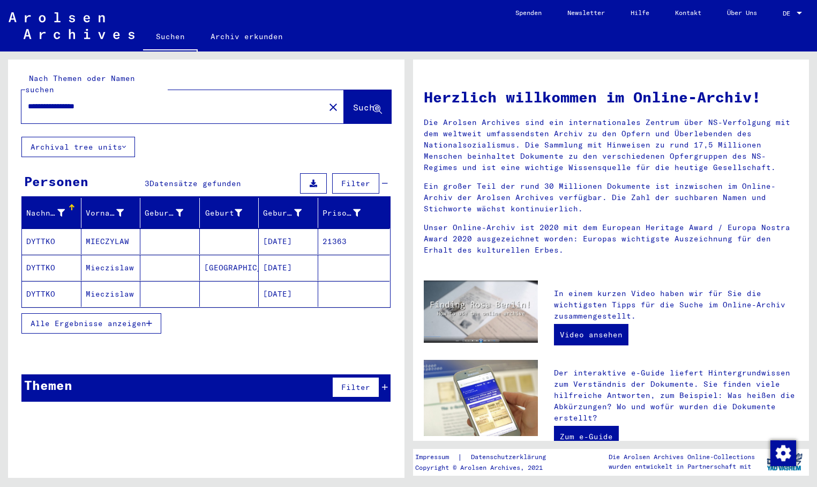
click at [296, 228] on mat-cell "[DATE]" at bounding box center [288, 241] width 59 height 26
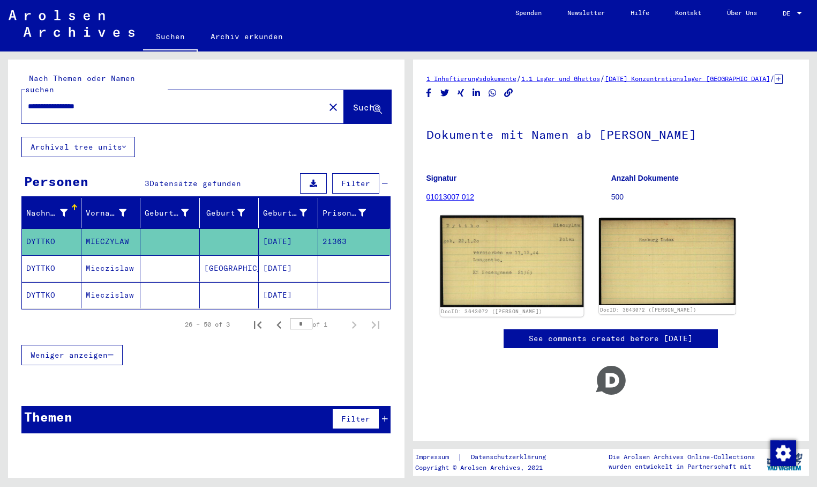
click at [522, 266] on img at bounding box center [511, 261] width 143 height 92
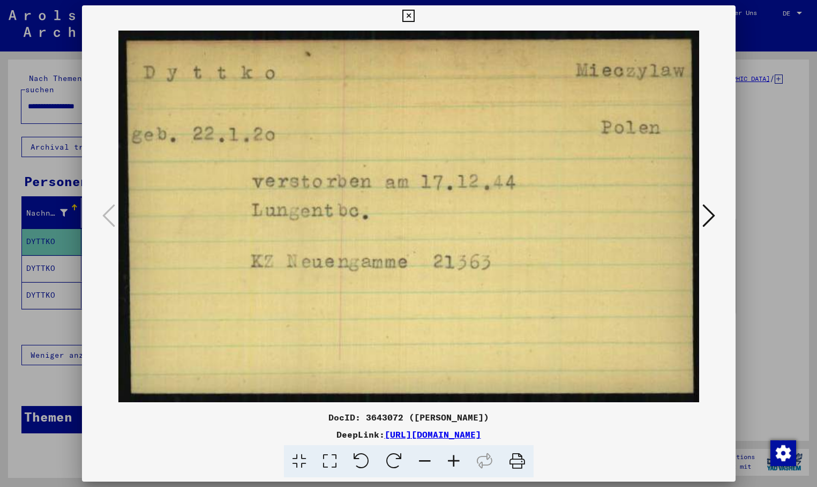
click at [714, 214] on icon at bounding box center [709, 216] width 13 height 26
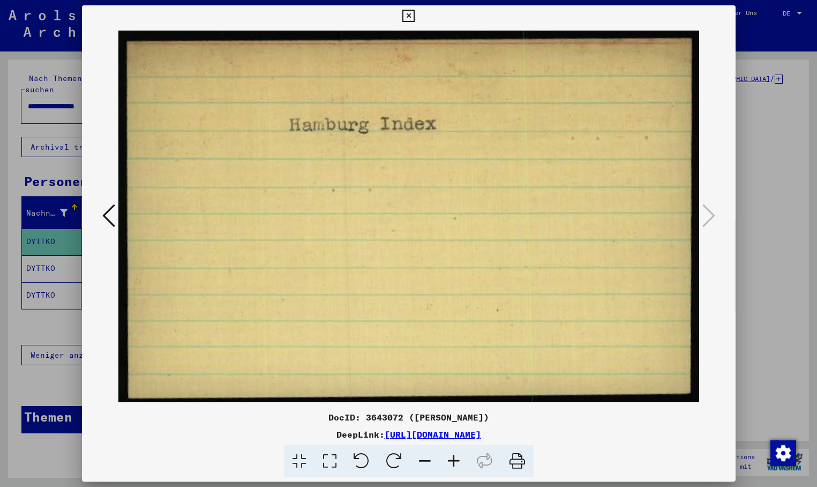
click at [54, 262] on div at bounding box center [408, 243] width 817 height 487
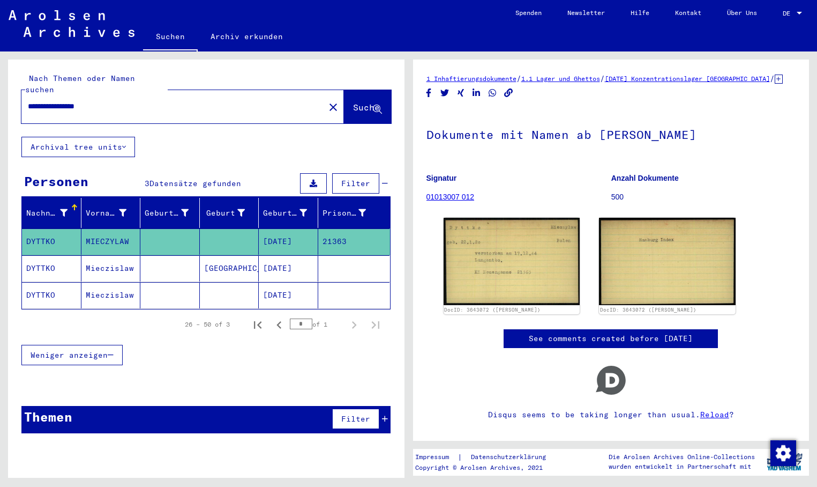
click at [52, 262] on mat-cell "DYTTKO" at bounding box center [51, 268] width 59 height 26
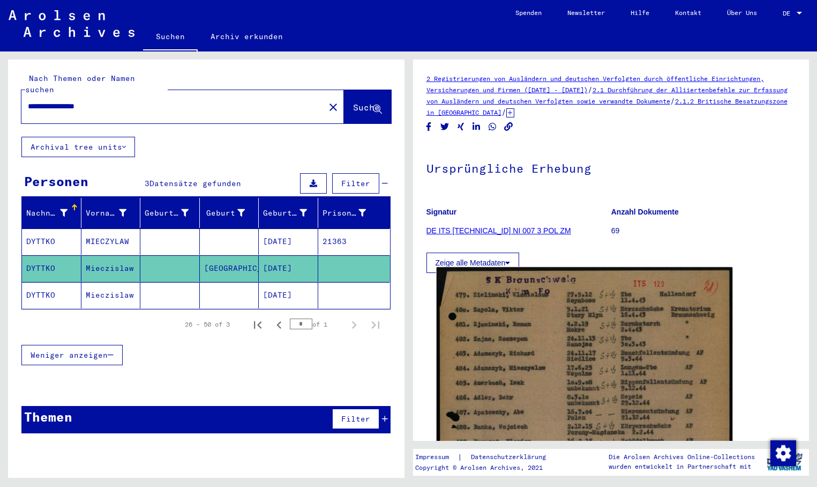
click at [535, 349] on img at bounding box center [584, 474] width 296 height 415
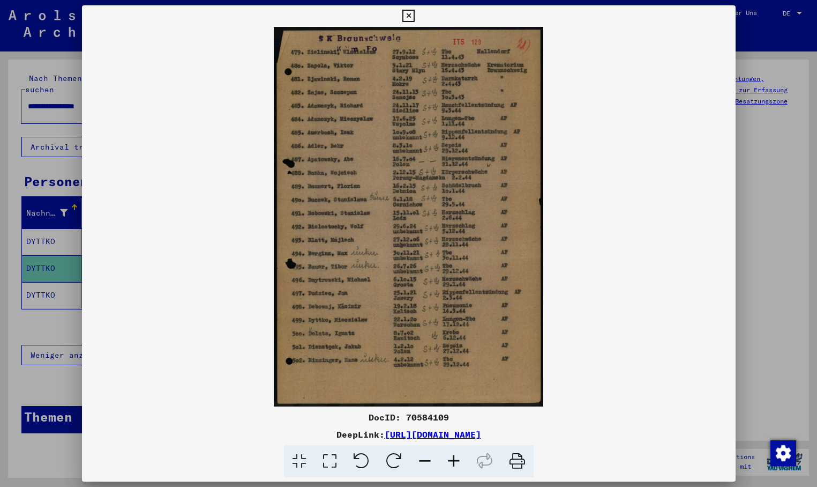
click at [29, 289] on div at bounding box center [408, 243] width 817 height 487
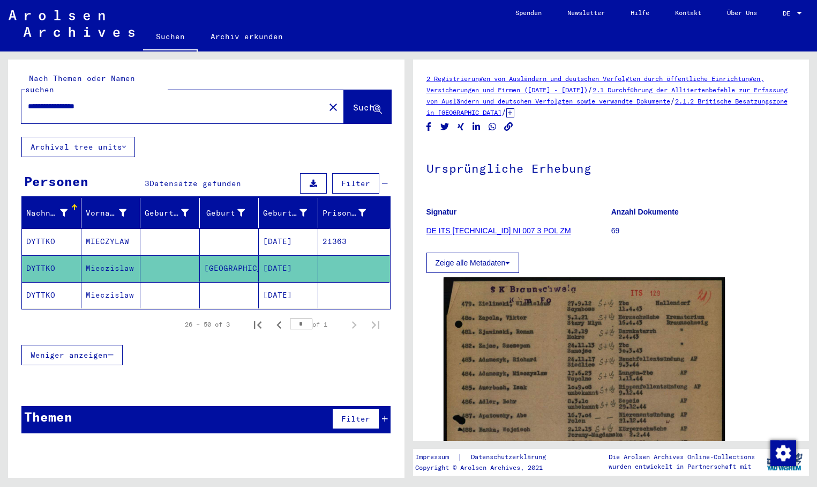
click at [44, 285] on mat-cell "DYTTKO" at bounding box center [51, 295] width 59 height 26
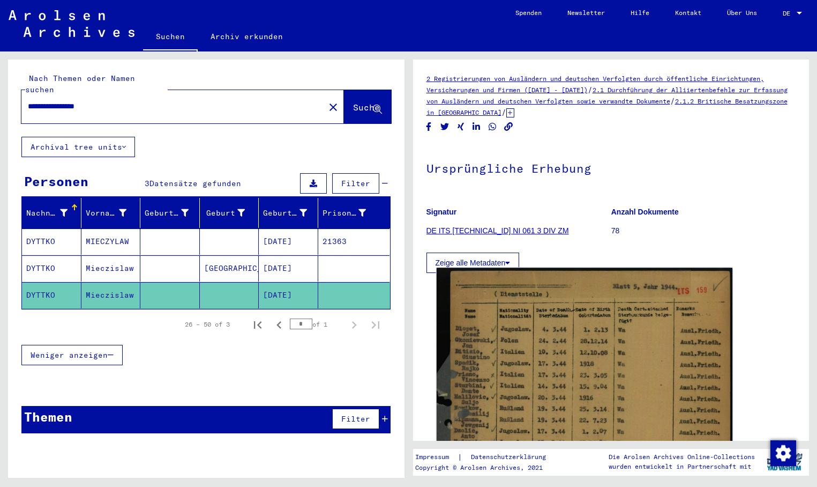
click at [534, 357] on img at bounding box center [584, 462] width 296 height 391
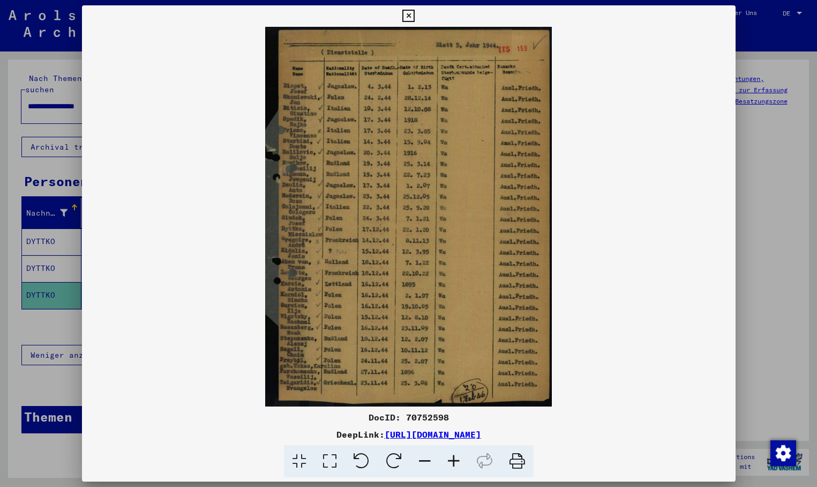
click at [415, 13] on icon at bounding box center [408, 16] width 12 height 13
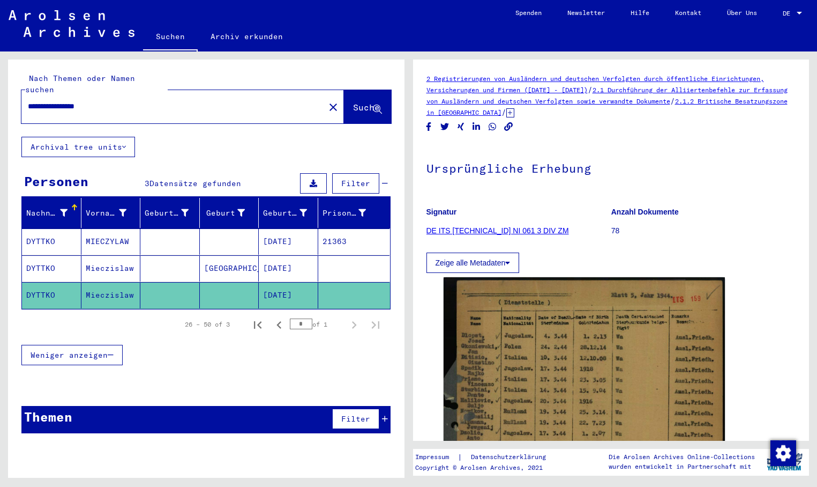
click at [327, 101] on mat-icon "close" at bounding box center [333, 107] width 13 height 13
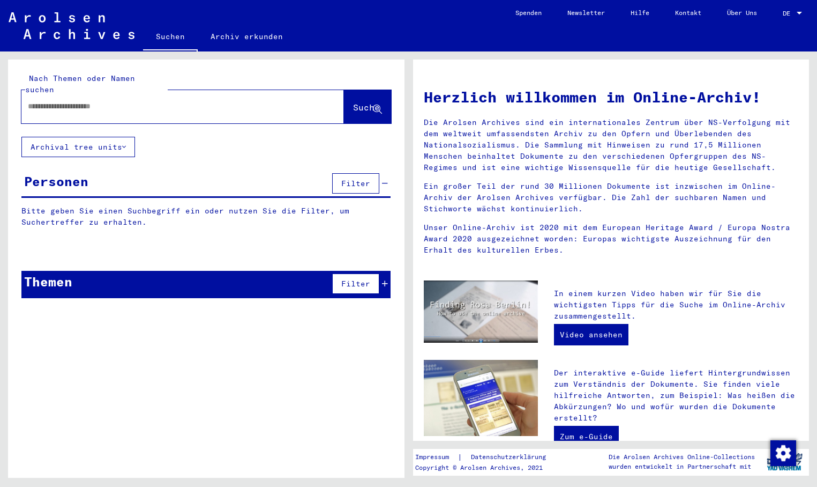
paste input "**********"
type input "**********"
click at [362, 102] on span "Suche" at bounding box center [366, 107] width 27 height 11
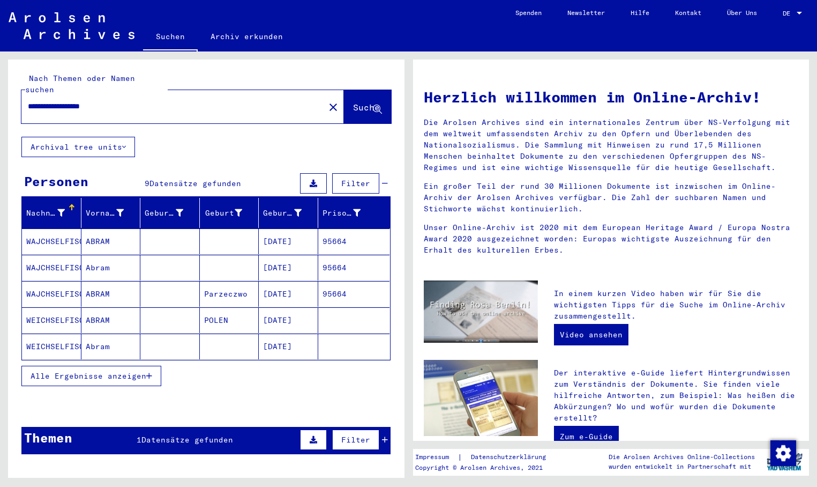
click at [289, 229] on mat-cell "[DATE]" at bounding box center [288, 241] width 59 height 26
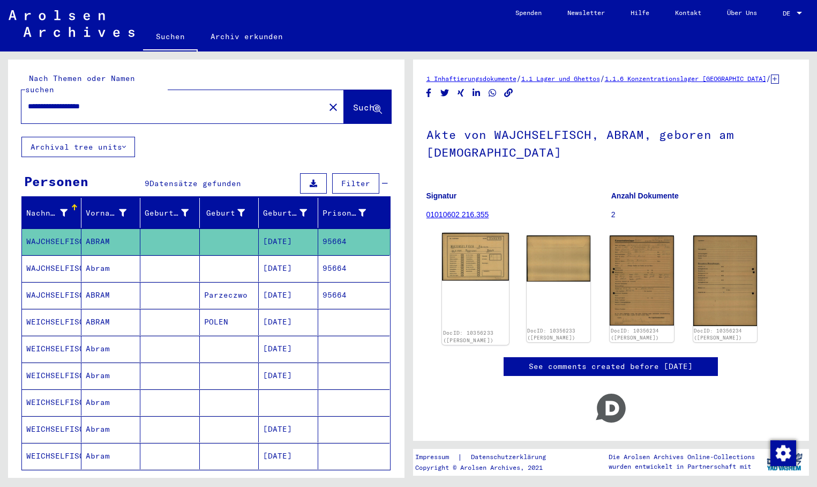
click at [467, 248] on img at bounding box center [475, 257] width 67 height 48
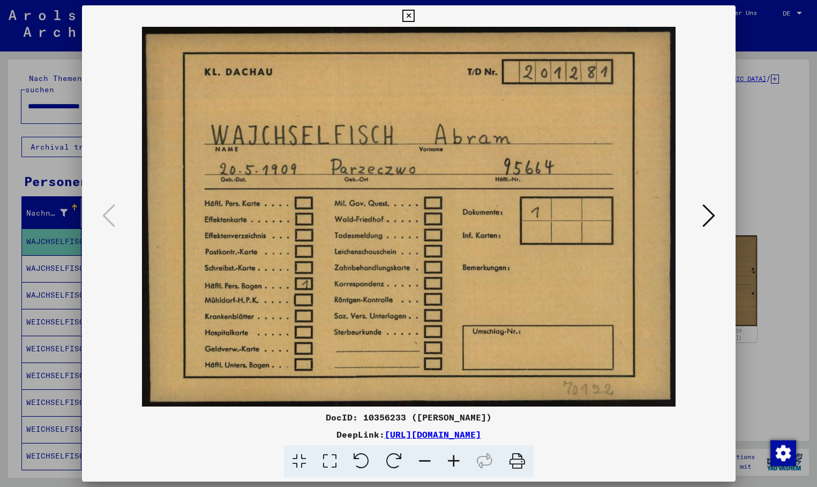
click at [44, 202] on div at bounding box center [408, 243] width 817 height 487
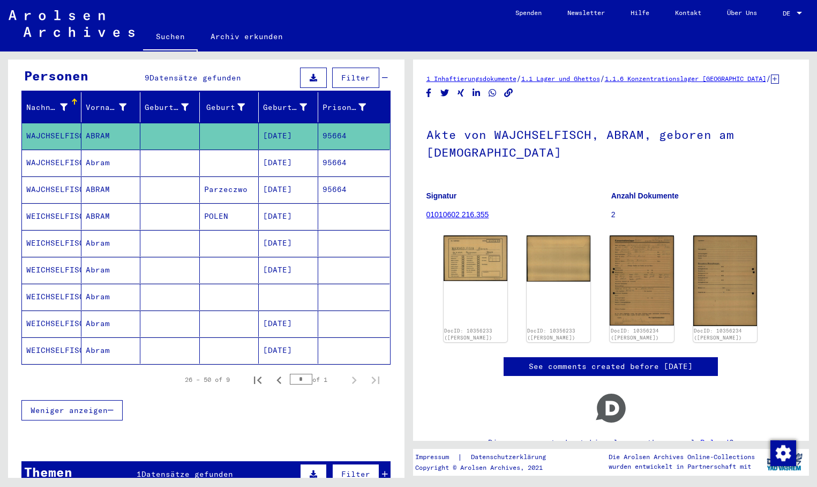
scroll to position [107, 0]
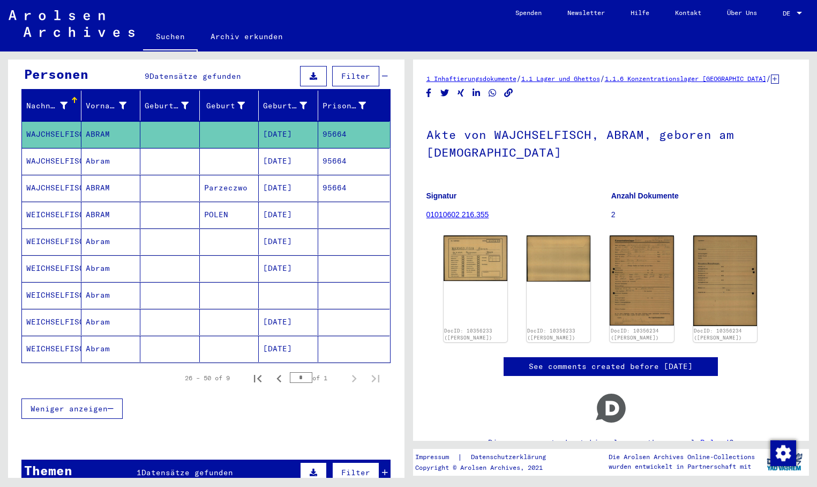
click at [268, 231] on mat-cell "[DATE]" at bounding box center [288, 241] width 59 height 26
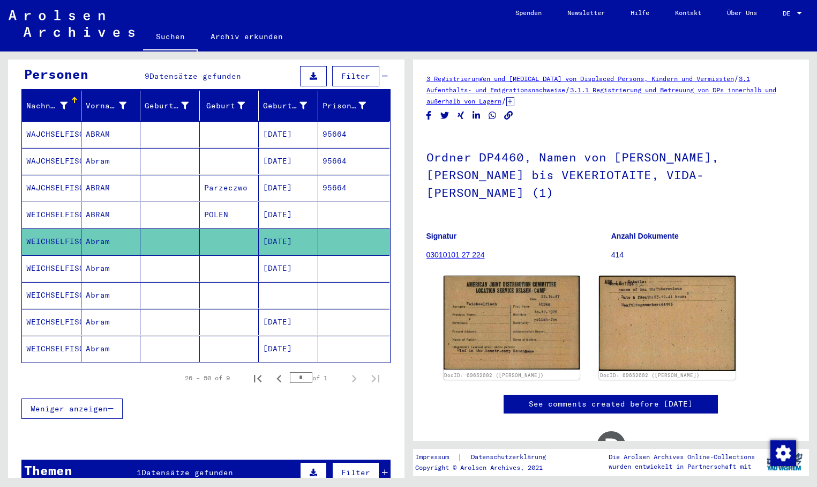
click at [294, 206] on mat-cell "[DATE]" at bounding box center [288, 214] width 59 height 26
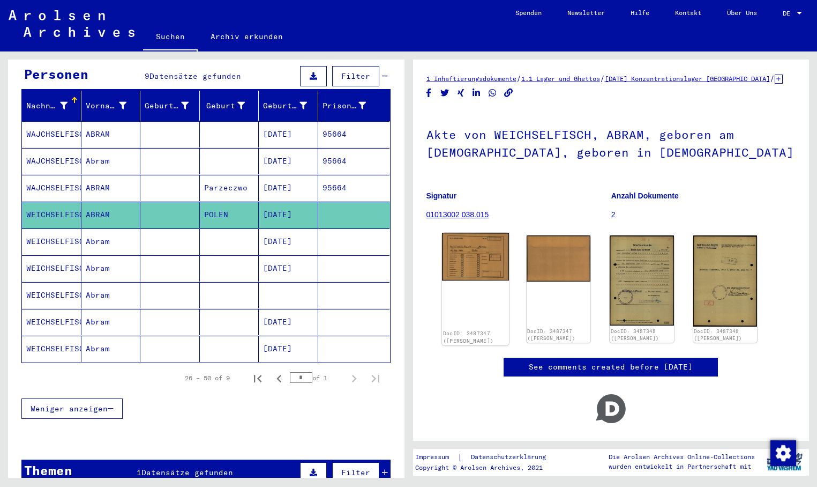
click at [471, 263] on img at bounding box center [475, 257] width 67 height 48
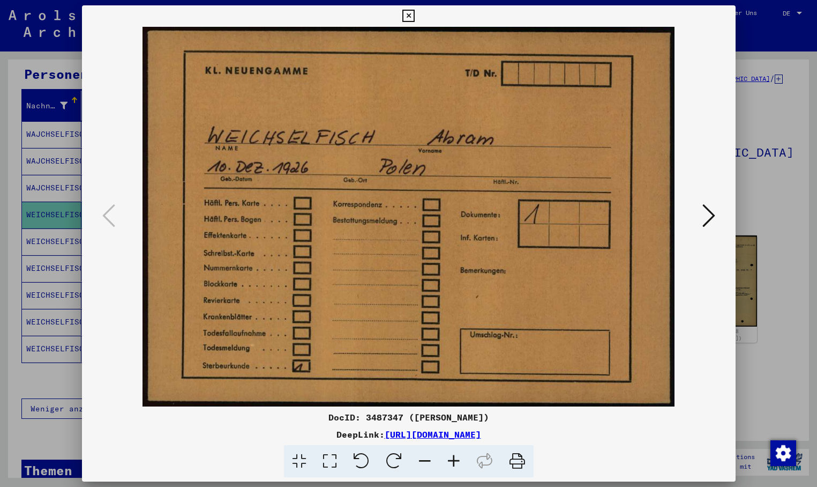
click at [709, 215] on icon at bounding box center [709, 216] width 13 height 26
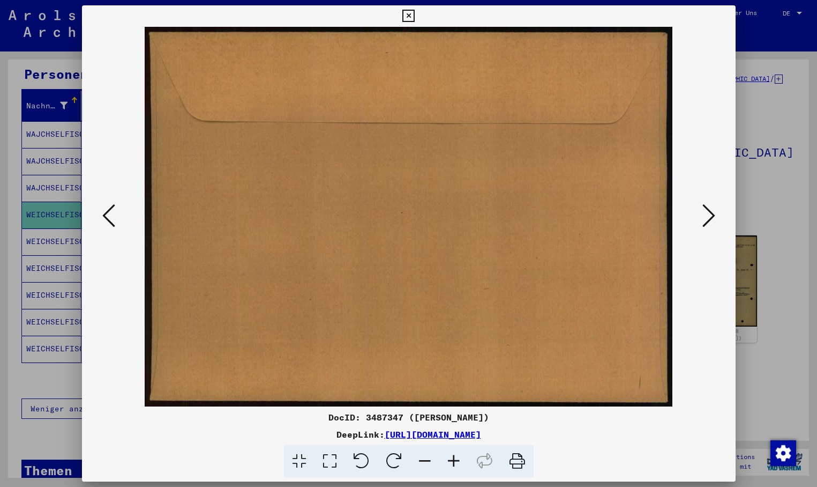
click at [709, 215] on icon at bounding box center [709, 216] width 13 height 26
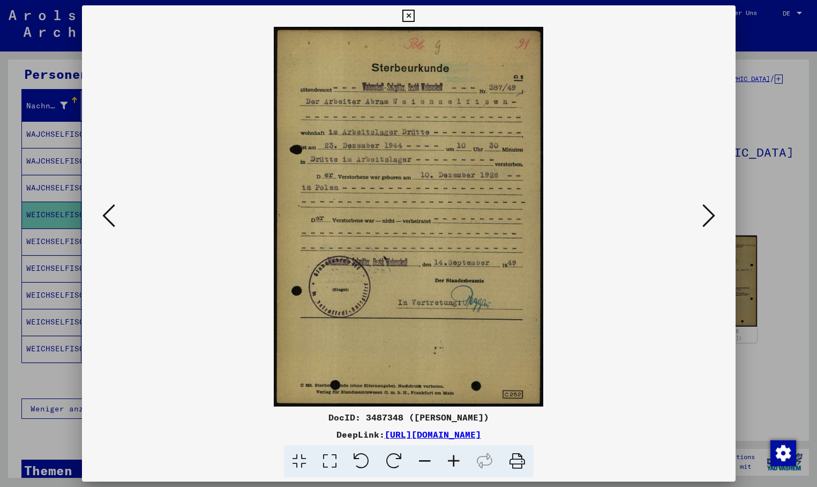
click at [714, 219] on icon at bounding box center [709, 216] width 13 height 26
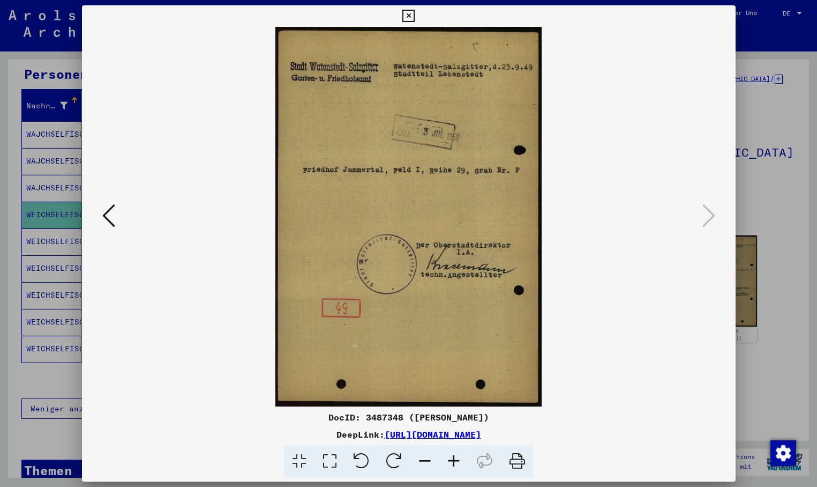
click at [415, 14] on icon at bounding box center [408, 16] width 12 height 13
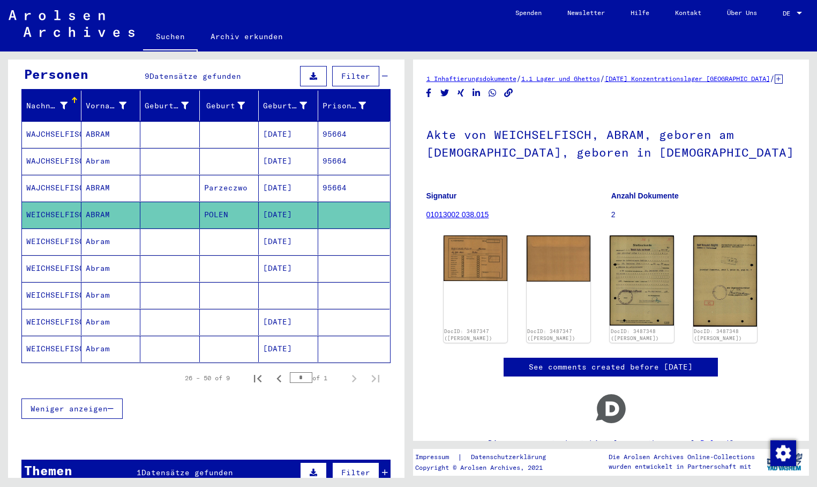
click at [282, 229] on mat-cell "[DATE]" at bounding box center [288, 241] width 59 height 26
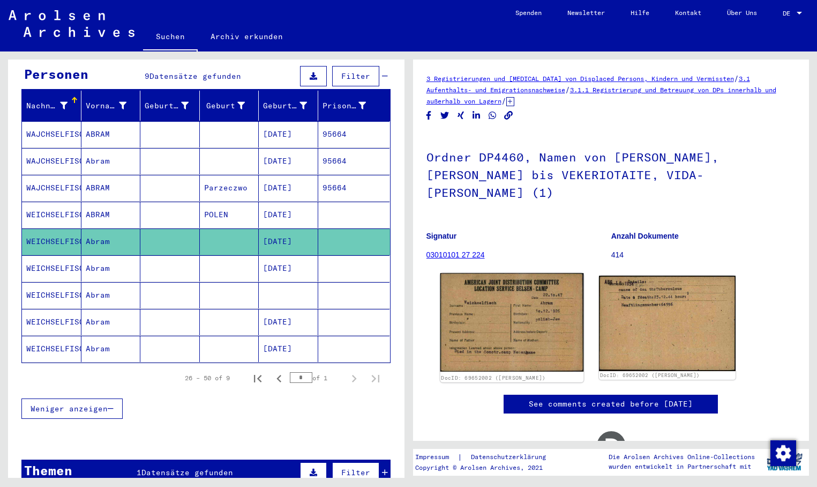
click at [518, 280] on img at bounding box center [511, 322] width 143 height 99
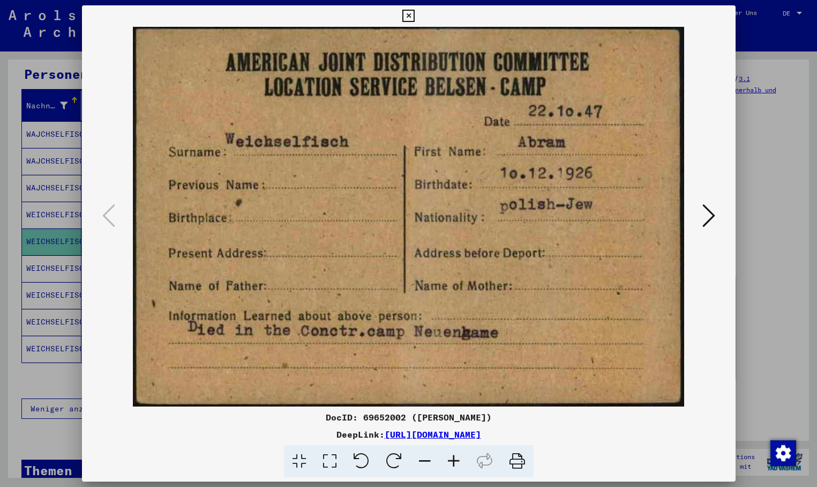
click at [709, 213] on icon at bounding box center [709, 216] width 13 height 26
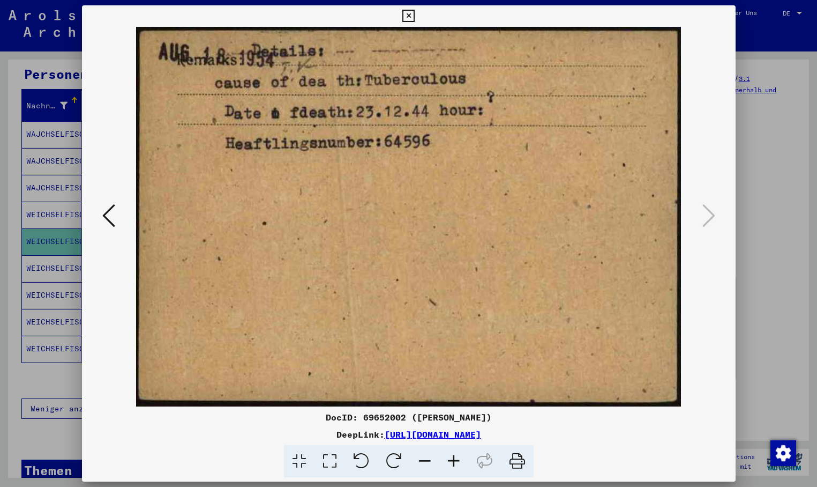
click at [44, 258] on div at bounding box center [408, 243] width 817 height 487
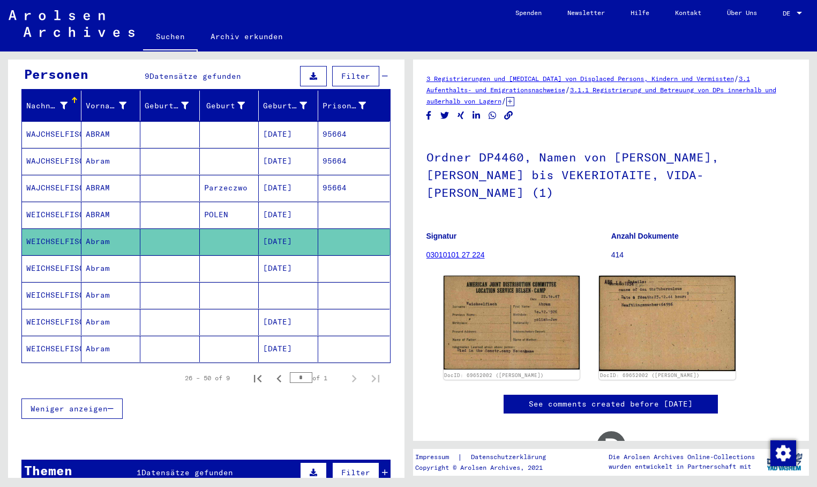
click at [46, 259] on mat-cell "WEICHSELFISCH" at bounding box center [51, 268] width 59 height 26
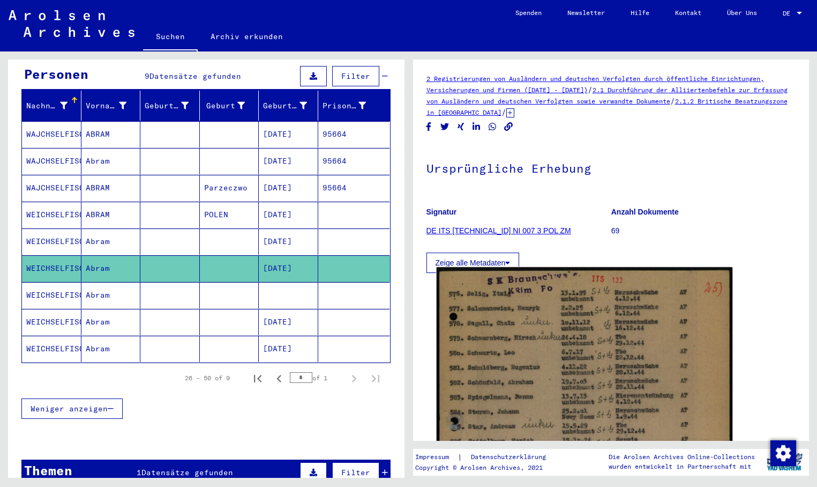
click at [503, 312] on img at bounding box center [584, 474] width 296 height 415
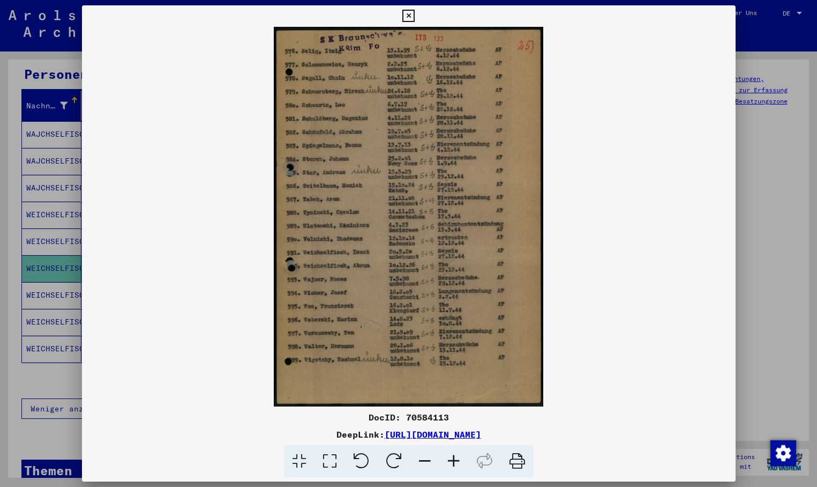
click at [53, 256] on div at bounding box center [408, 243] width 817 height 487
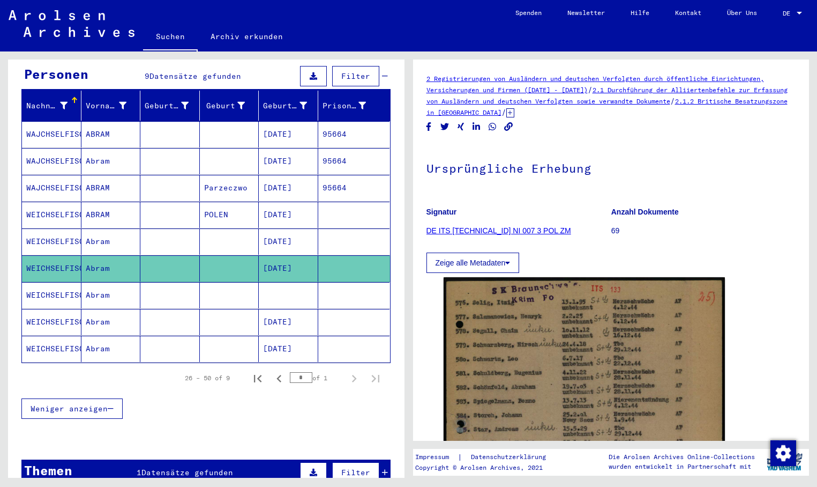
click at [290, 315] on mat-cell "[DATE]" at bounding box center [288, 322] width 59 height 26
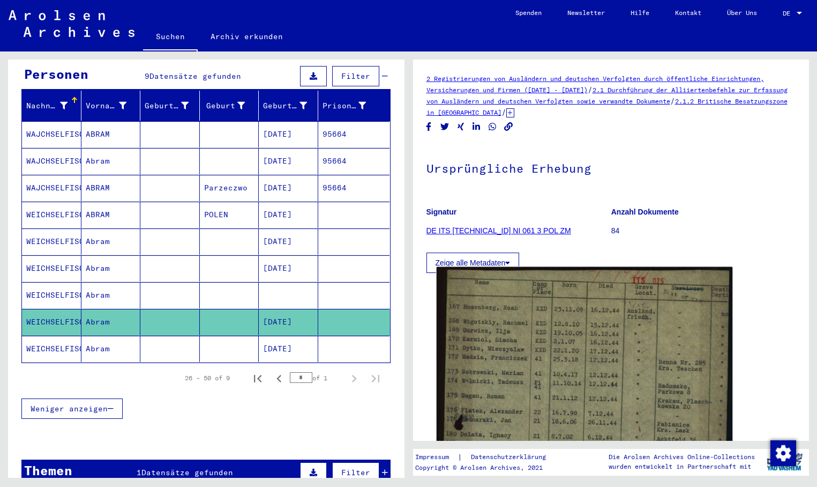
click at [519, 346] on img at bounding box center [584, 481] width 296 height 428
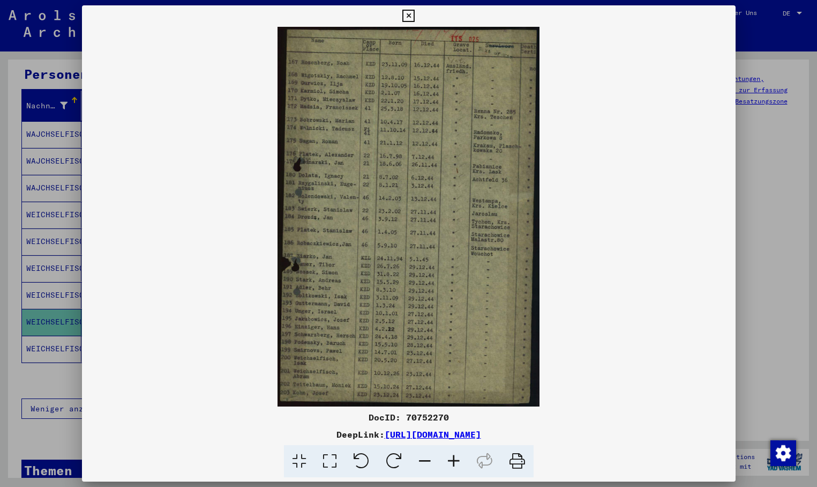
drag, startPoint x: 57, startPoint y: 343, endPoint x: 64, endPoint y: 334, distance: 11.4
click at [57, 343] on div at bounding box center [408, 243] width 817 height 487
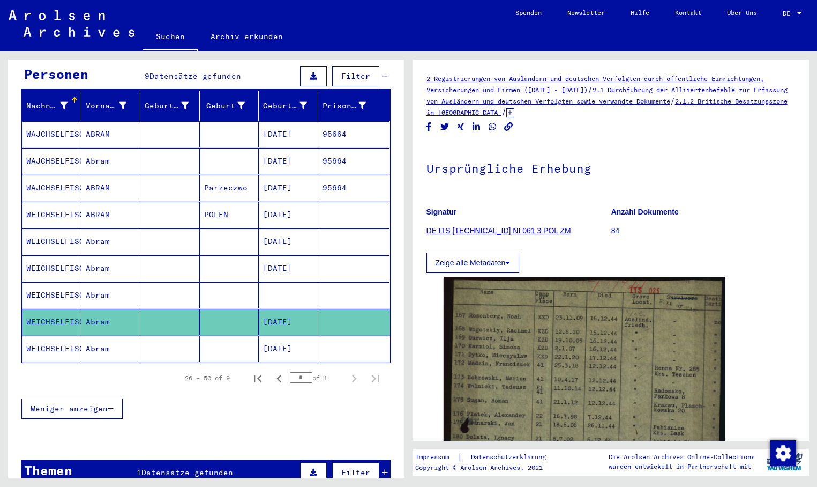
click at [62, 335] on mat-cell "WEICHSELFISCH" at bounding box center [51, 348] width 59 height 26
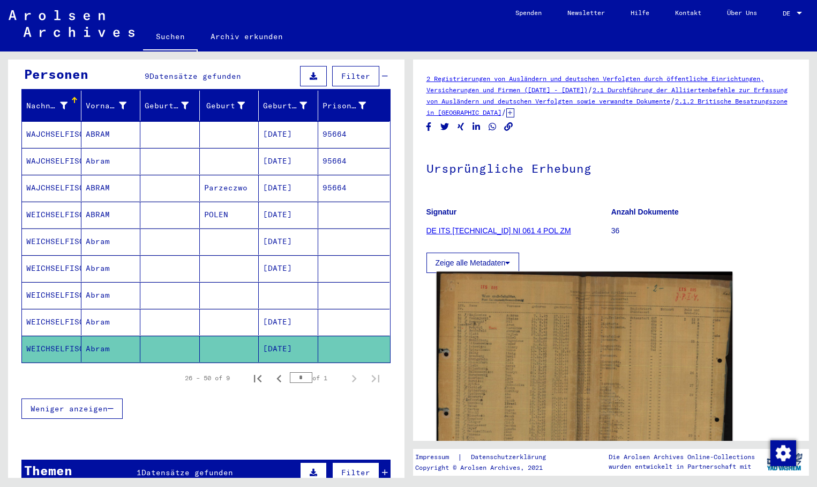
click at [521, 374] on img at bounding box center [584, 386] width 296 height 228
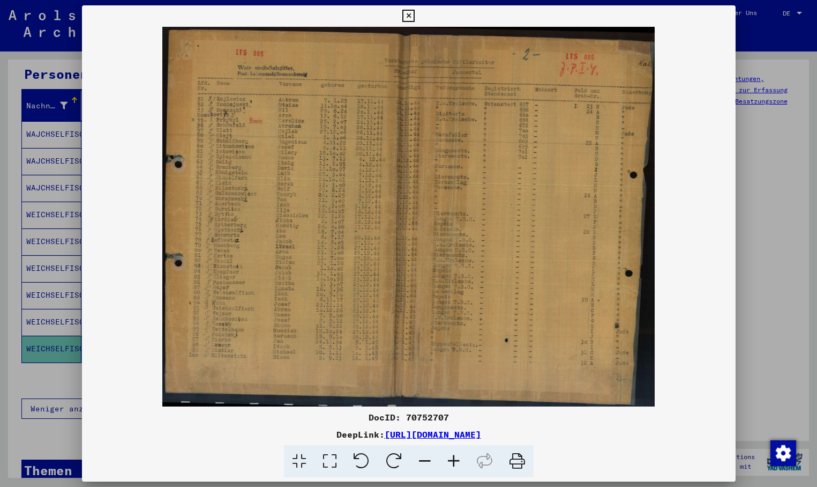
click at [738, 12] on div at bounding box center [408, 243] width 817 height 487
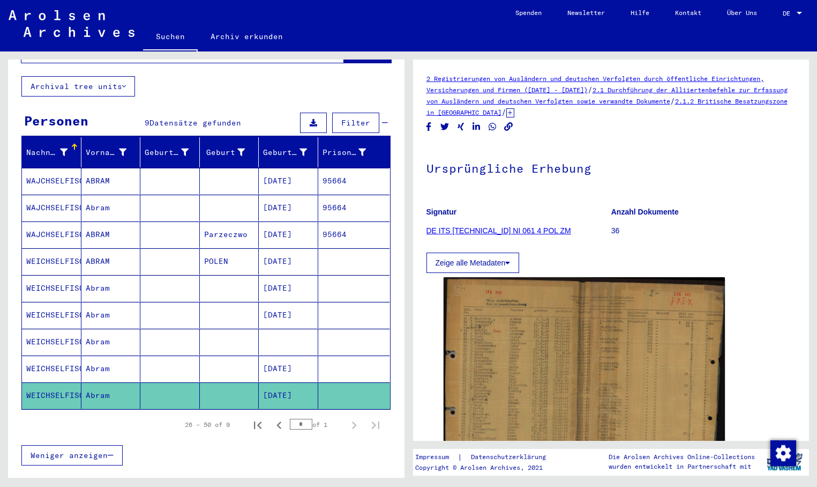
scroll to position [161, 0]
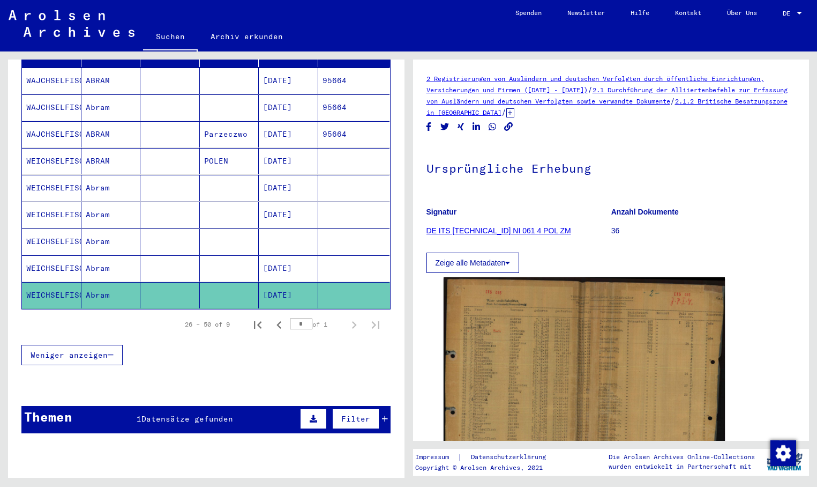
drag, startPoint x: 280, startPoint y: 222, endPoint x: 272, endPoint y: 229, distance: 11.0
click at [281, 228] on mat-cell at bounding box center [288, 241] width 59 height 26
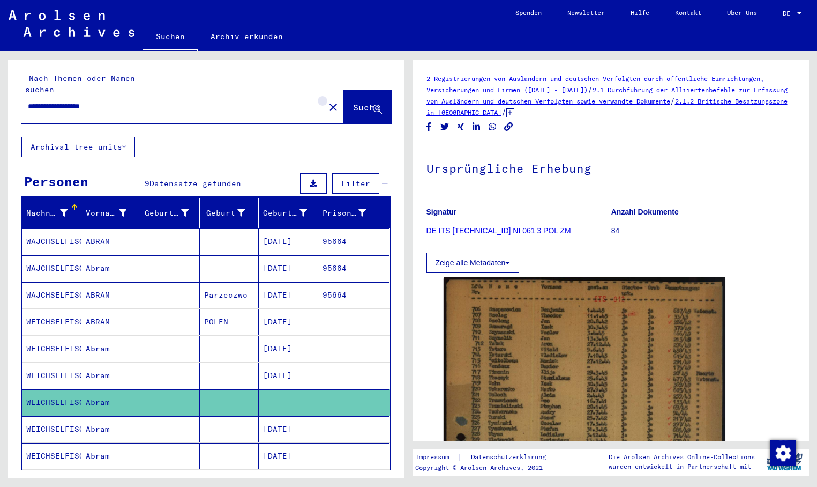
drag, startPoint x: 309, startPoint y: 94, endPoint x: 298, endPoint y: 93, distance: 10.7
click at [327, 101] on mat-icon "close" at bounding box center [333, 107] width 13 height 13
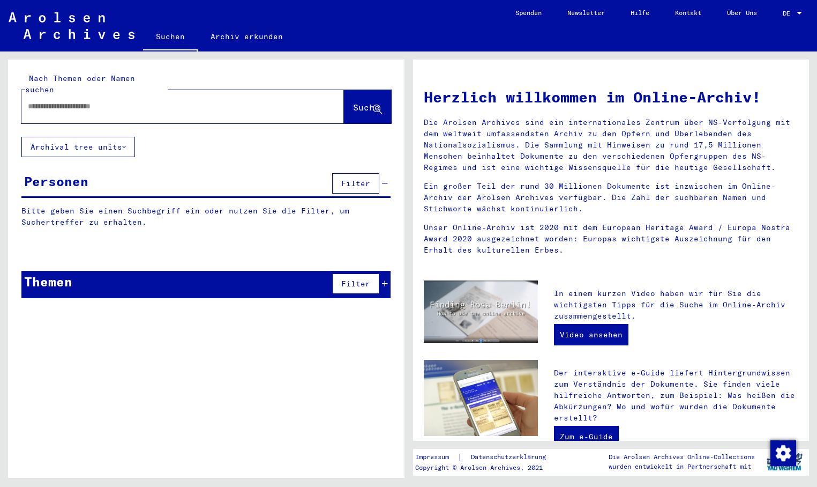
paste input "**********"
type input "**********"
click at [353, 102] on span "Suche" at bounding box center [366, 107] width 27 height 11
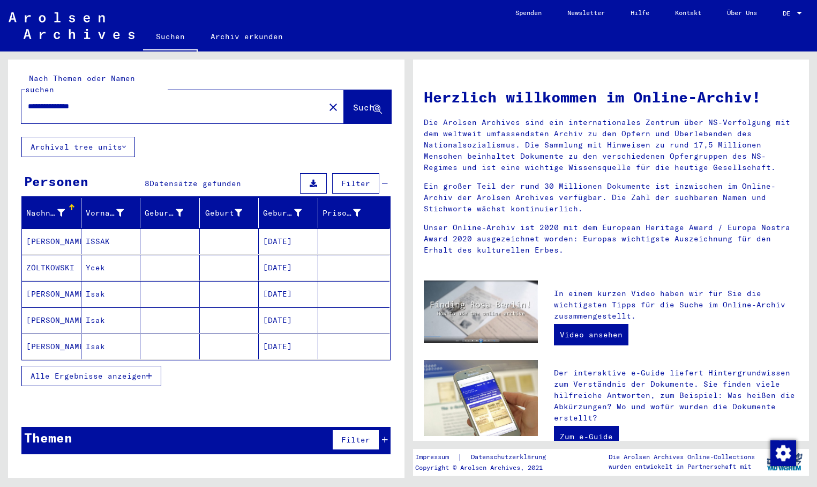
click at [292, 283] on mat-cell "[DATE]" at bounding box center [288, 294] width 59 height 26
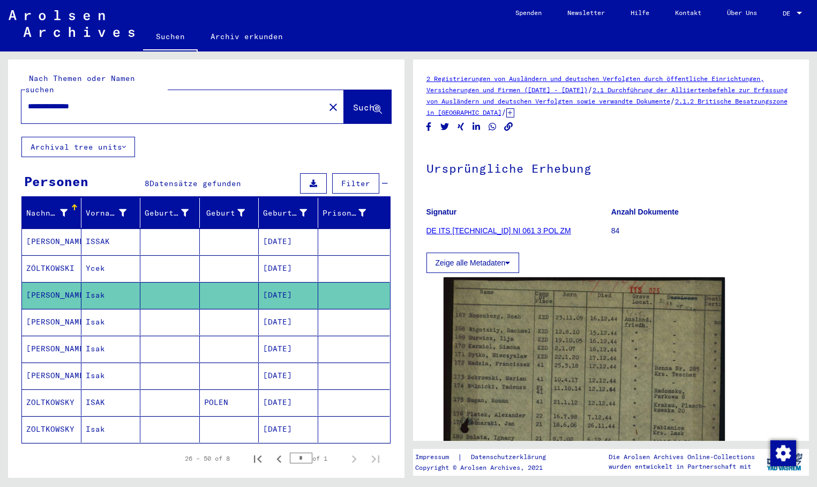
click at [292, 313] on mat-cell "[DATE]" at bounding box center [288, 322] width 59 height 26
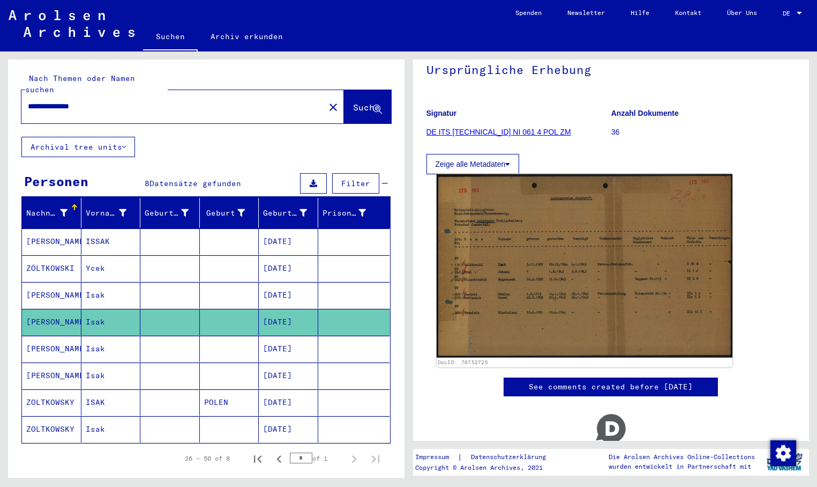
scroll to position [107, 0]
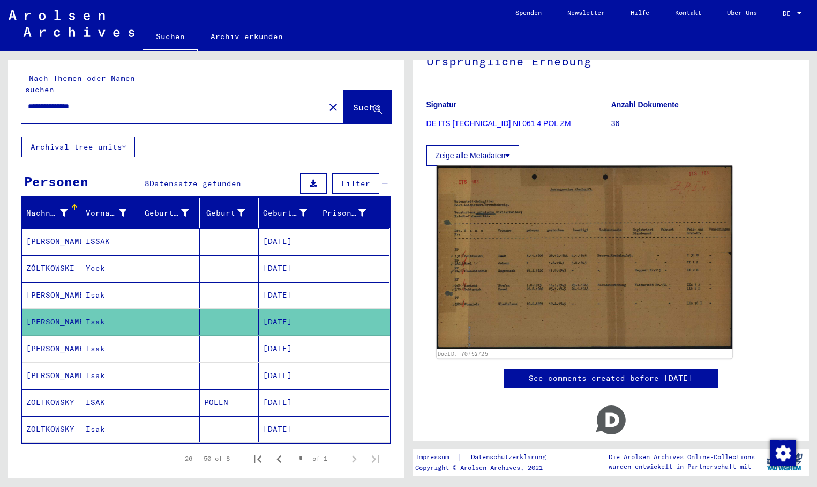
drag, startPoint x: 495, startPoint y: 273, endPoint x: 486, endPoint y: 271, distance: 9.4
click at [486, 271] on img at bounding box center [584, 258] width 296 height 184
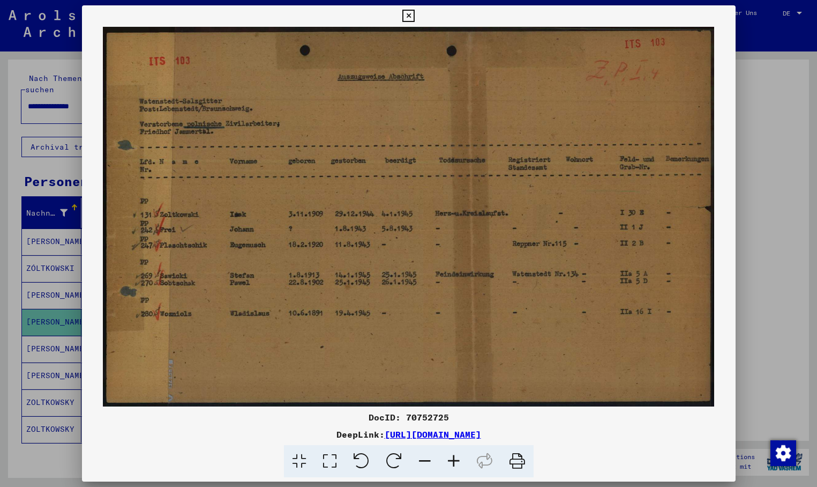
click at [42, 341] on div at bounding box center [408, 243] width 817 height 487
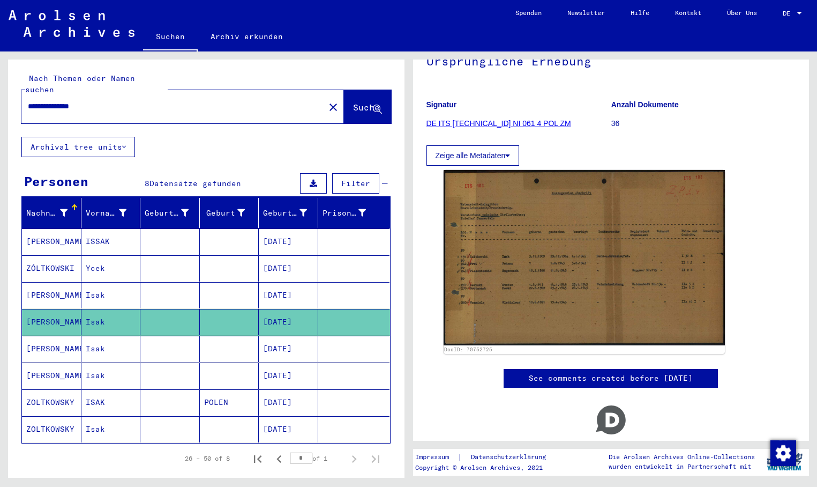
click at [55, 337] on mat-cell "[PERSON_NAME]" at bounding box center [51, 348] width 59 height 26
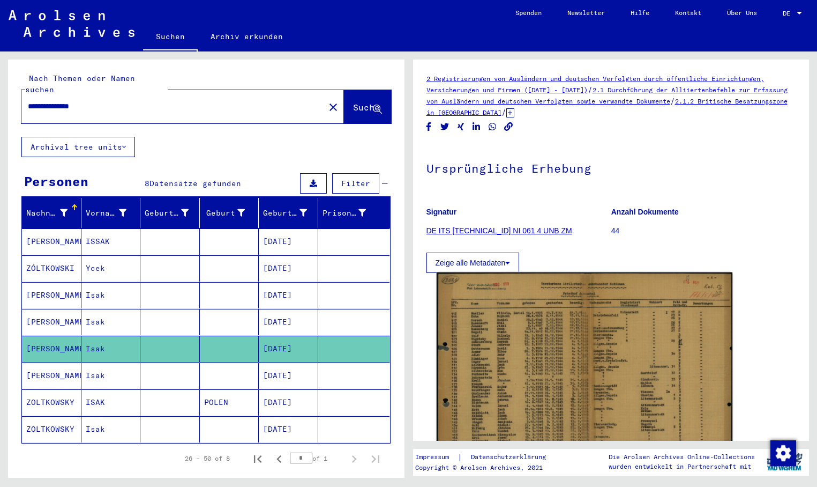
click at [543, 353] on img at bounding box center [584, 372] width 296 height 201
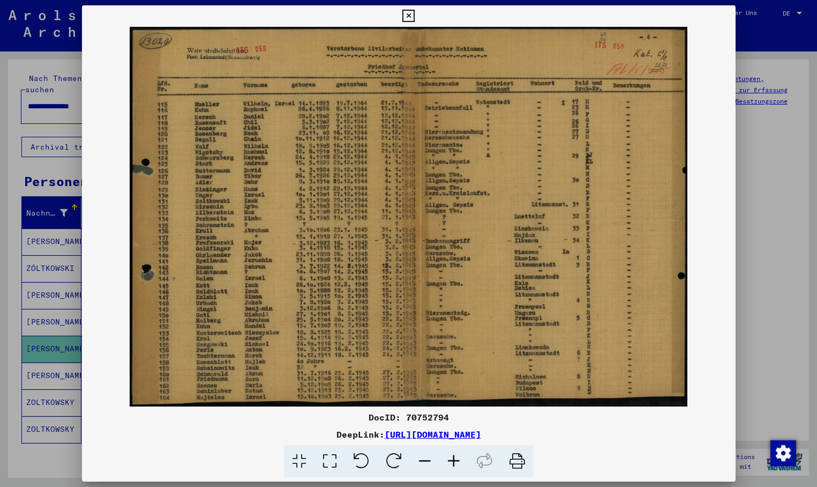
drag, startPoint x: 452, startPoint y: 299, endPoint x: 330, endPoint y: 264, distance: 127.1
click at [42, 358] on div at bounding box center [408, 243] width 817 height 487
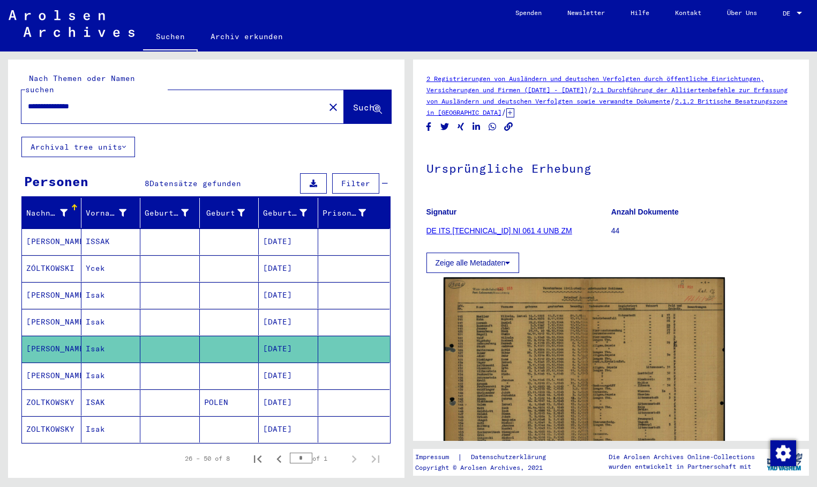
click at [56, 364] on mat-cell "[PERSON_NAME]" at bounding box center [51, 375] width 59 height 26
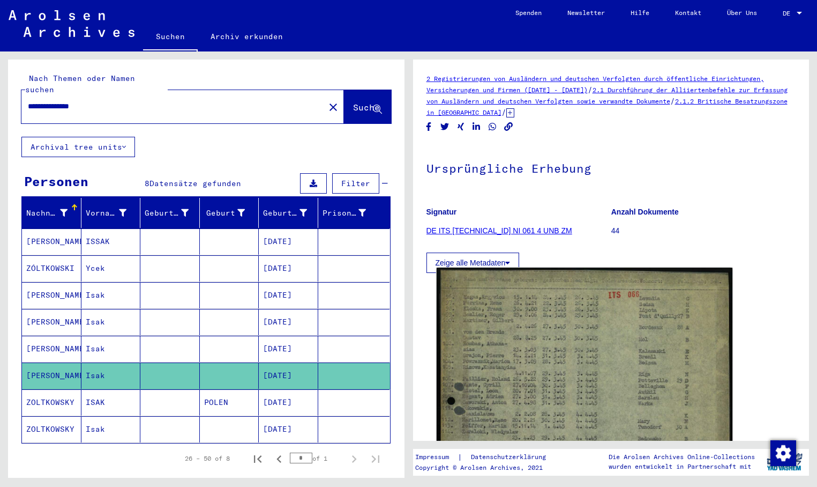
click at [553, 350] on img at bounding box center [584, 464] width 296 height 395
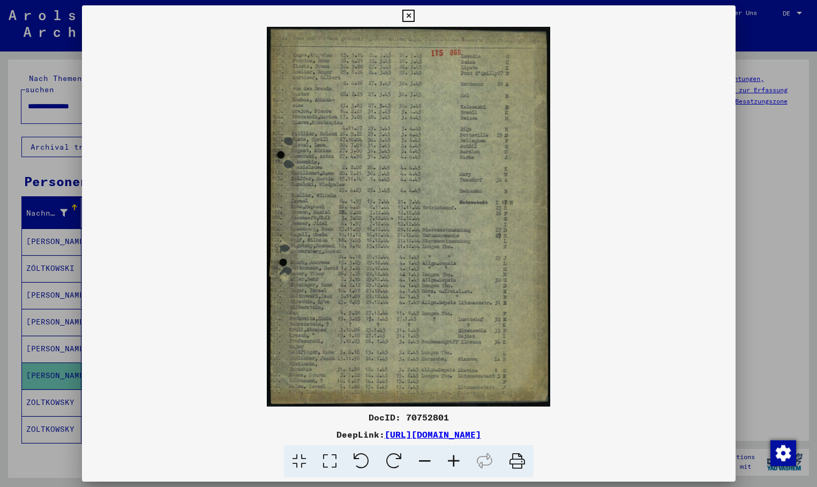
click at [39, 392] on div at bounding box center [408, 243] width 817 height 487
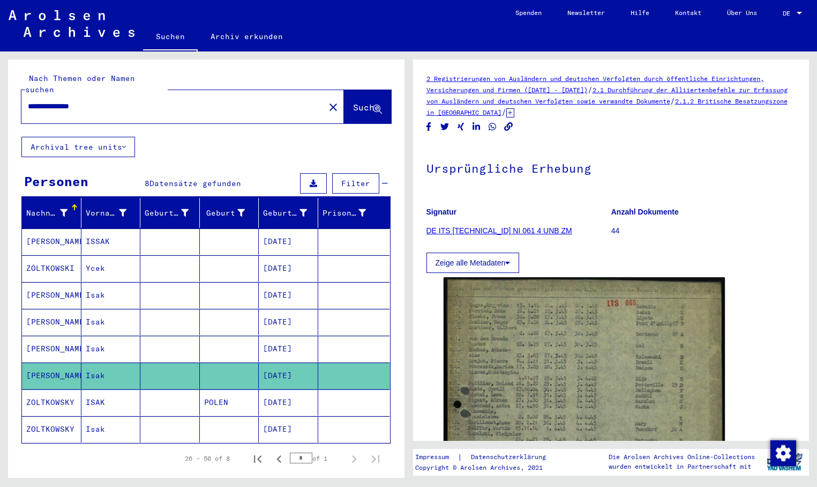
click at [48, 392] on mat-cell "ZOLTKOWSKY" at bounding box center [51, 402] width 59 height 26
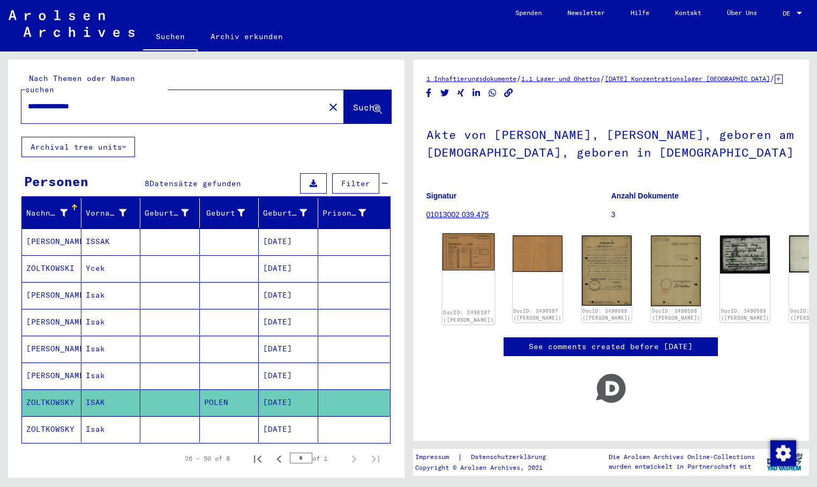
click at [473, 266] on img at bounding box center [468, 252] width 53 height 38
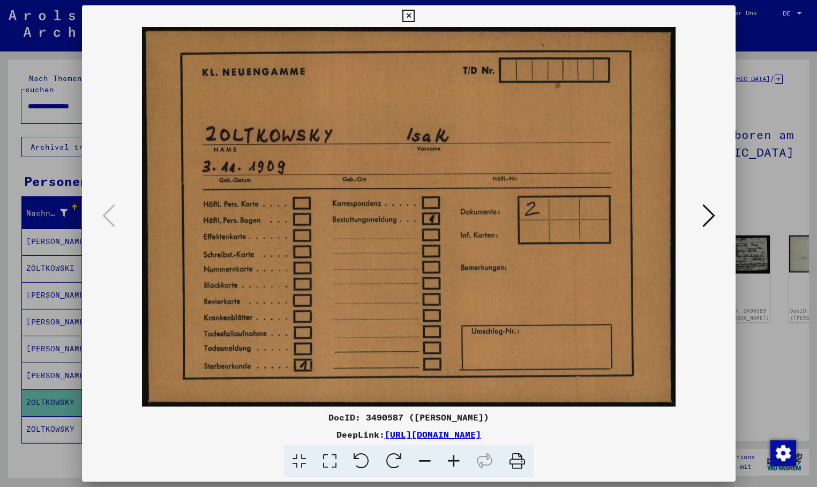
click at [707, 207] on icon at bounding box center [709, 216] width 13 height 26
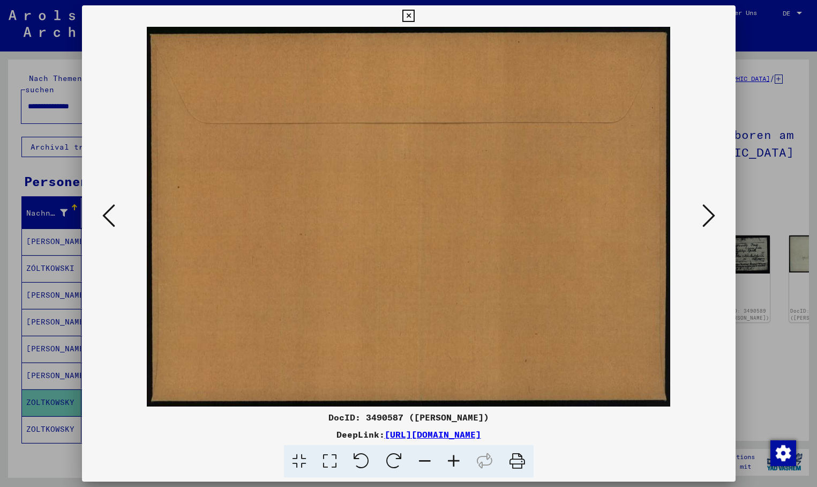
click at [697, 210] on img at bounding box center [408, 216] width 581 height 379
click at [710, 210] on icon at bounding box center [709, 216] width 13 height 26
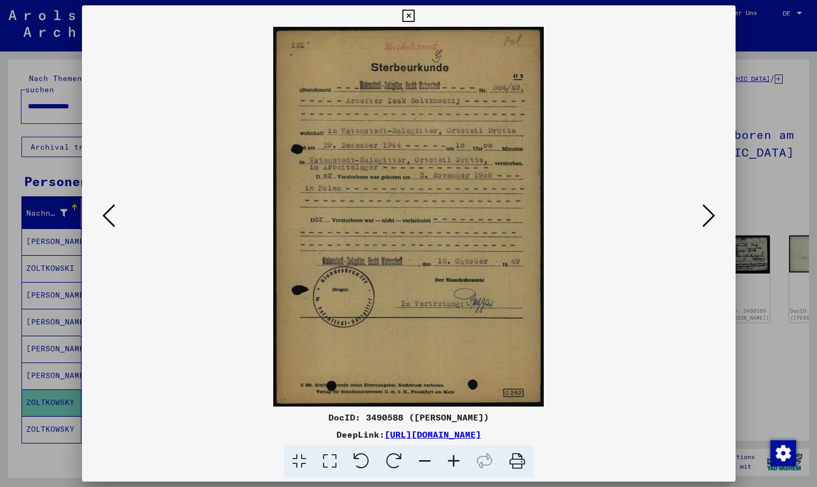
click at [711, 212] on icon at bounding box center [709, 216] width 13 height 26
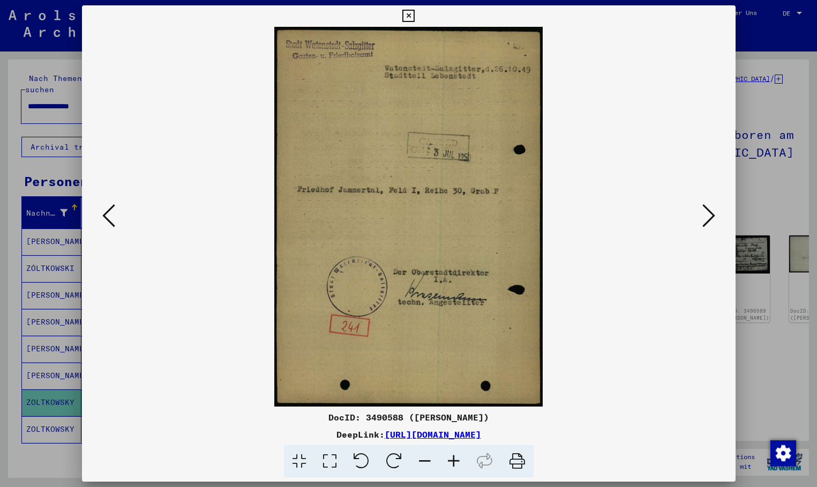
drag, startPoint x: 260, startPoint y: 166, endPoint x: 351, endPoint y: 148, distance: 92.8
click at [709, 220] on icon at bounding box center [709, 216] width 13 height 26
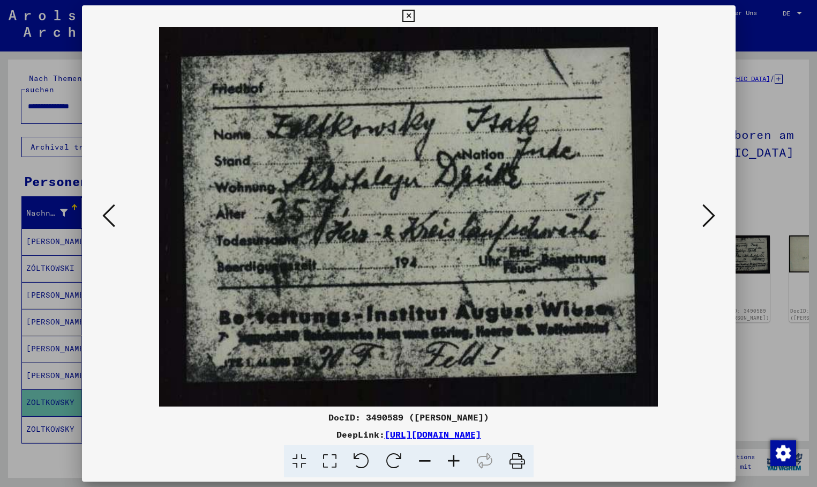
click at [706, 215] on icon at bounding box center [709, 216] width 13 height 26
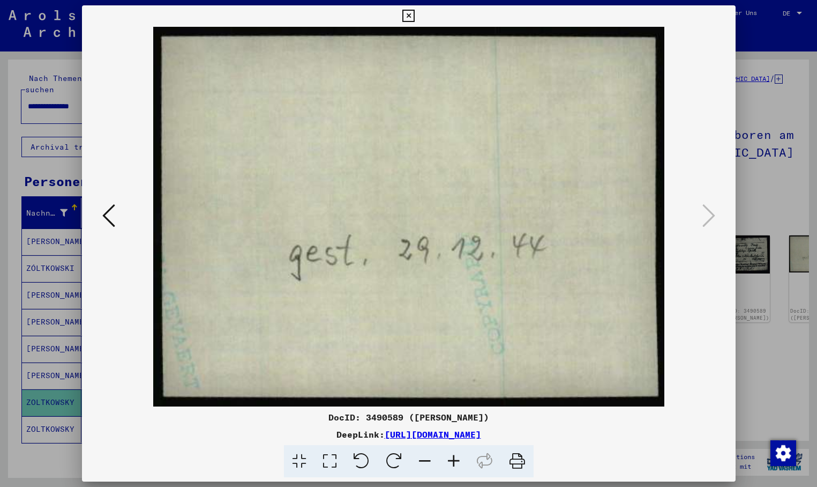
click at [41, 421] on div at bounding box center [408, 243] width 817 height 487
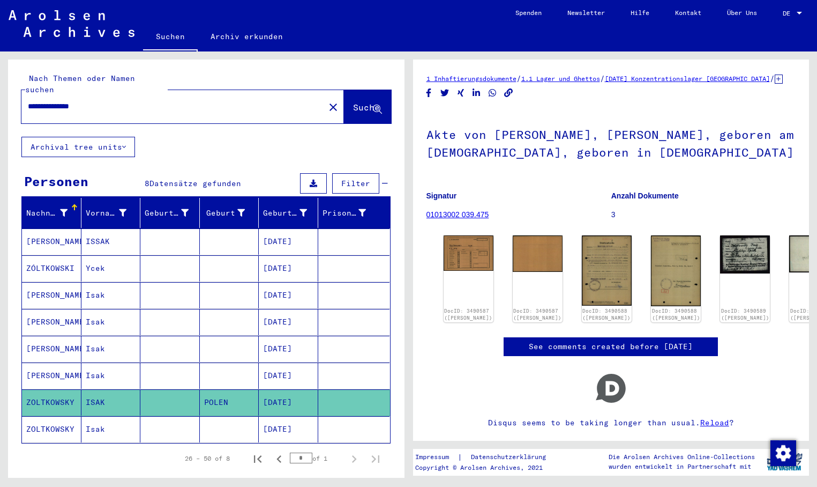
click at [44, 417] on mat-cell "ZOLTKOWSKY" at bounding box center [51, 429] width 59 height 26
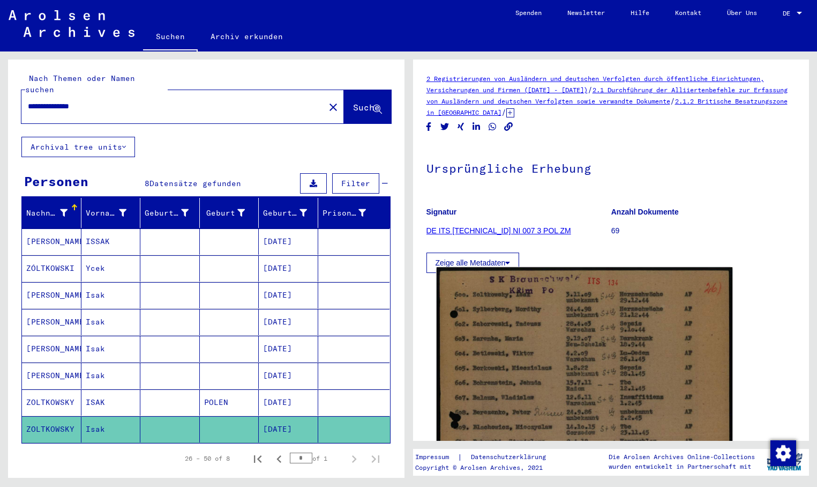
click at [490, 366] on img at bounding box center [584, 474] width 296 height 414
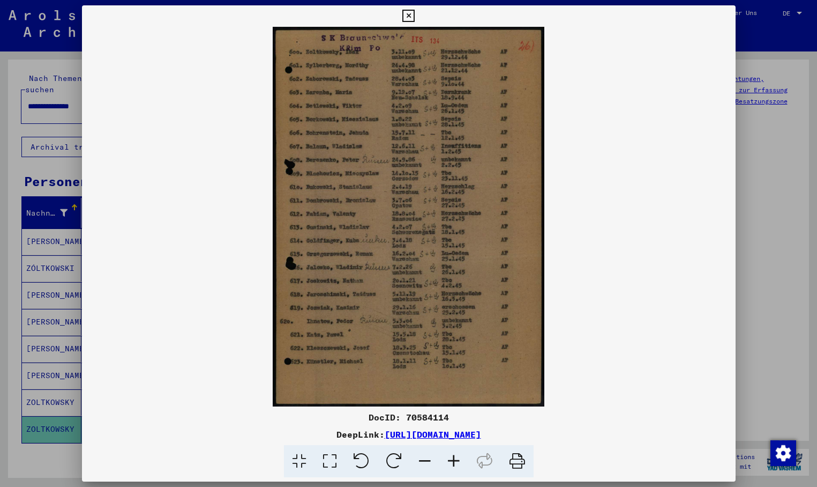
click at [415, 14] on icon at bounding box center [408, 16] width 12 height 13
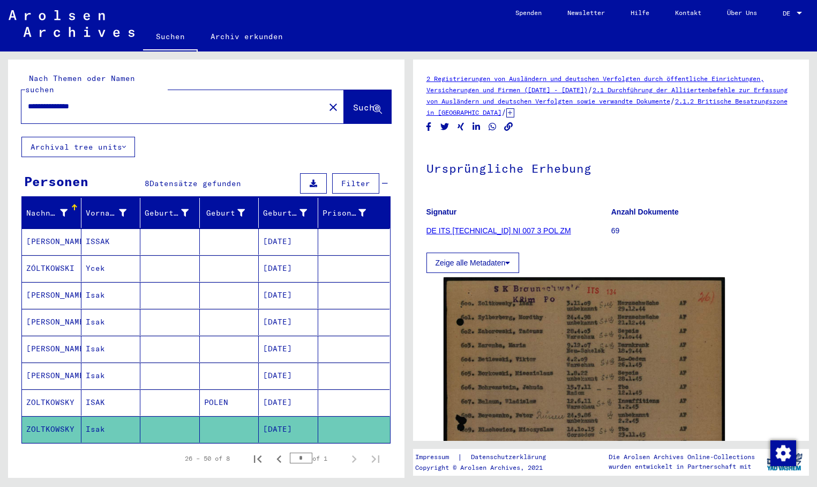
click at [327, 101] on mat-icon "close" at bounding box center [333, 107] width 13 height 13
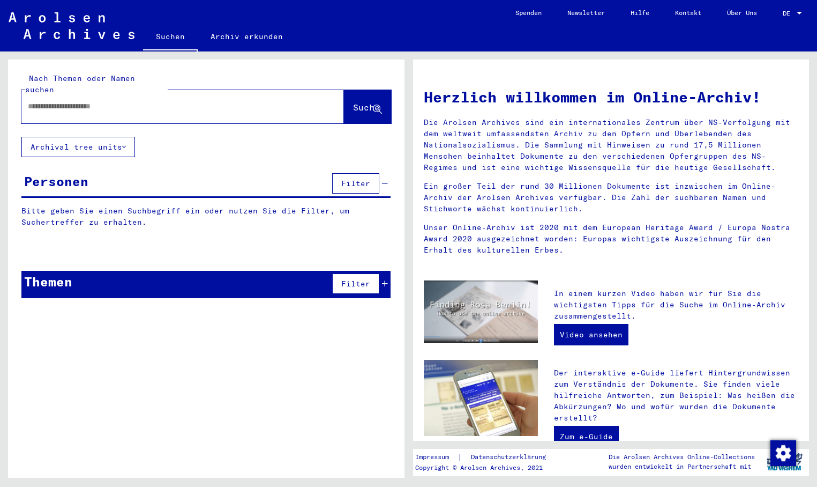
paste input "**********"
type input "**********"
click at [353, 102] on span "Suche" at bounding box center [366, 107] width 27 height 11
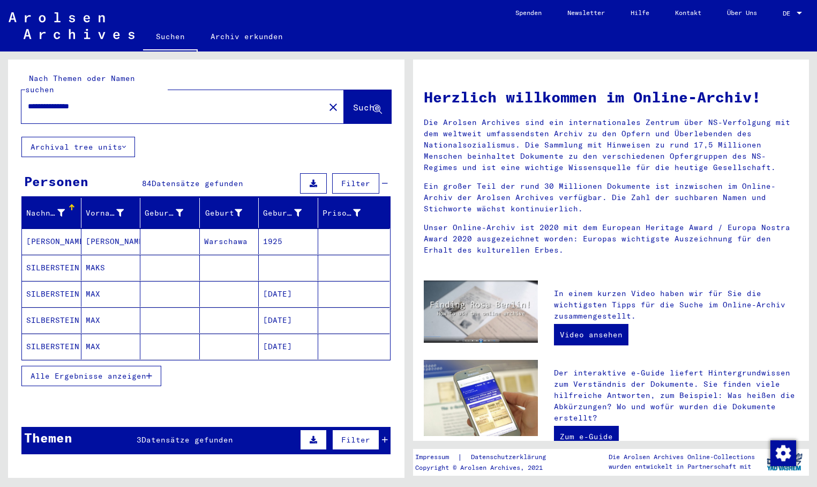
click at [147, 372] on icon "button" at bounding box center [149, 376] width 6 height 8
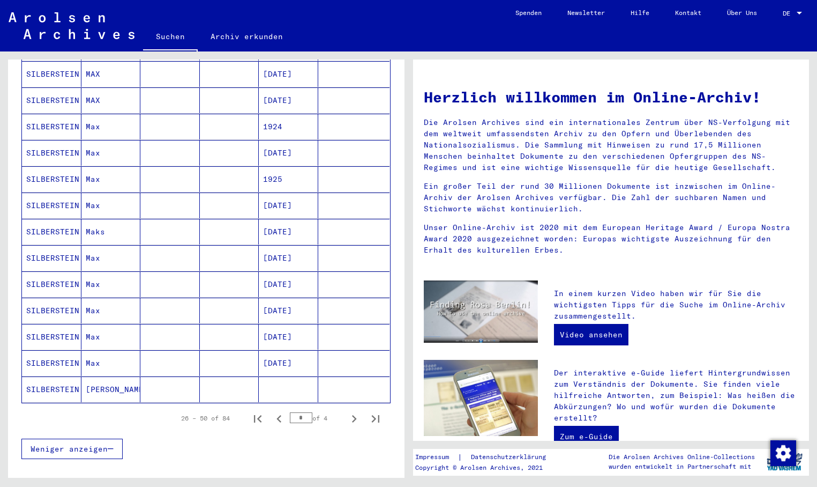
scroll to position [536, 0]
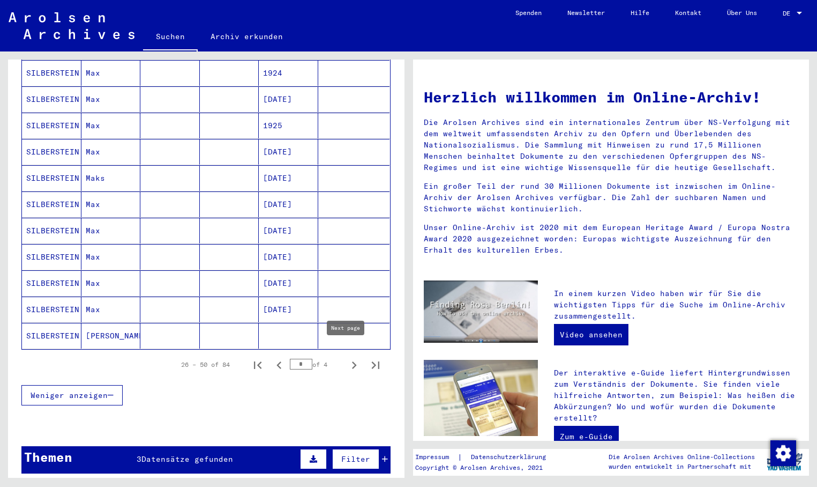
click at [352, 361] on icon "Next page" at bounding box center [354, 365] width 5 height 8
click at [288, 218] on mat-cell "[DATE]" at bounding box center [288, 231] width 59 height 26
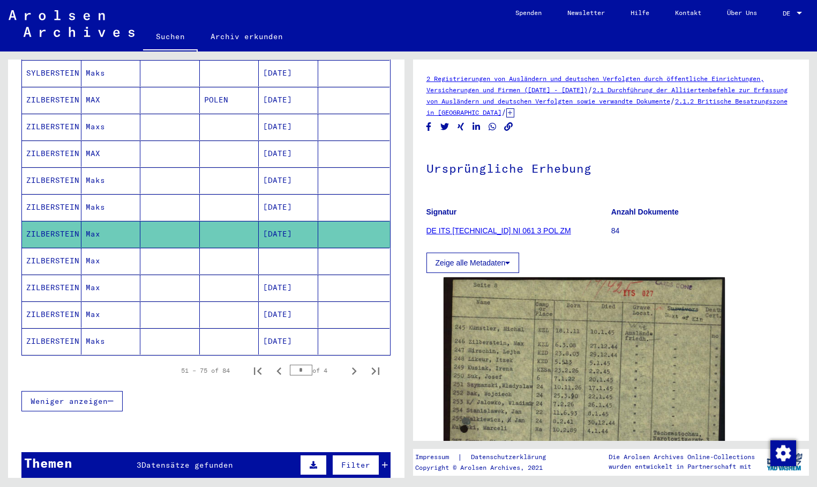
click at [302, 248] on mat-cell at bounding box center [288, 261] width 59 height 26
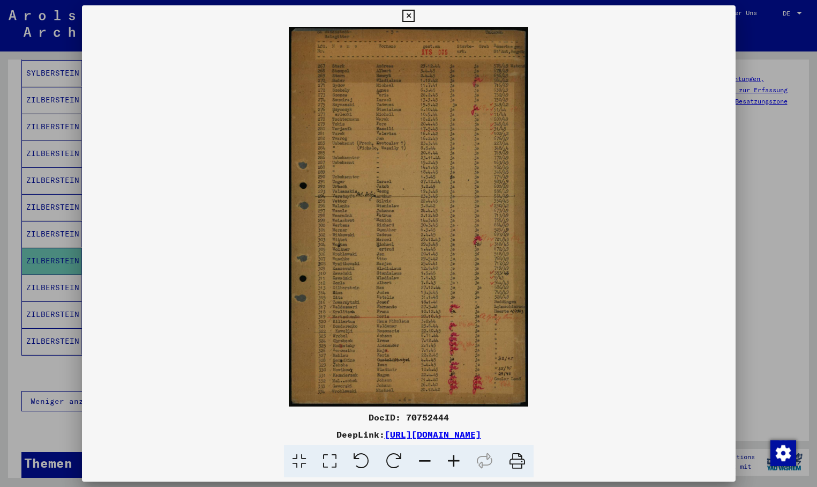
click at [47, 273] on div at bounding box center [408, 243] width 817 height 487
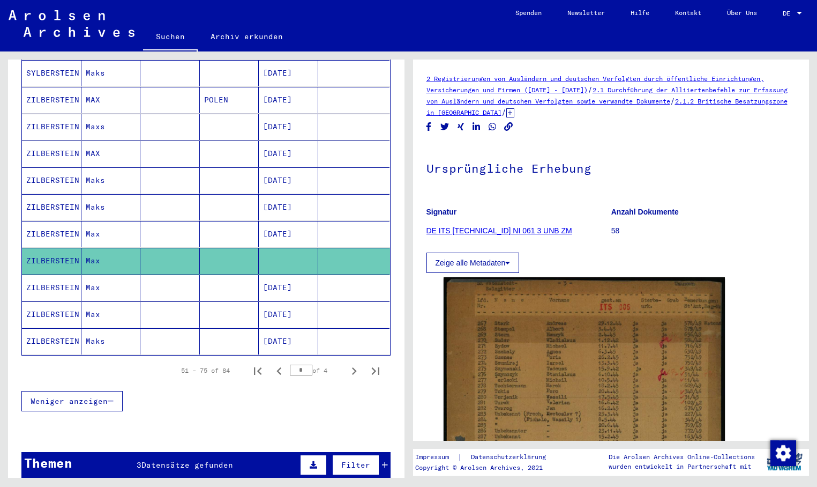
click at [62, 279] on mat-cell "ZILBERSTEIN" at bounding box center [51, 287] width 59 height 26
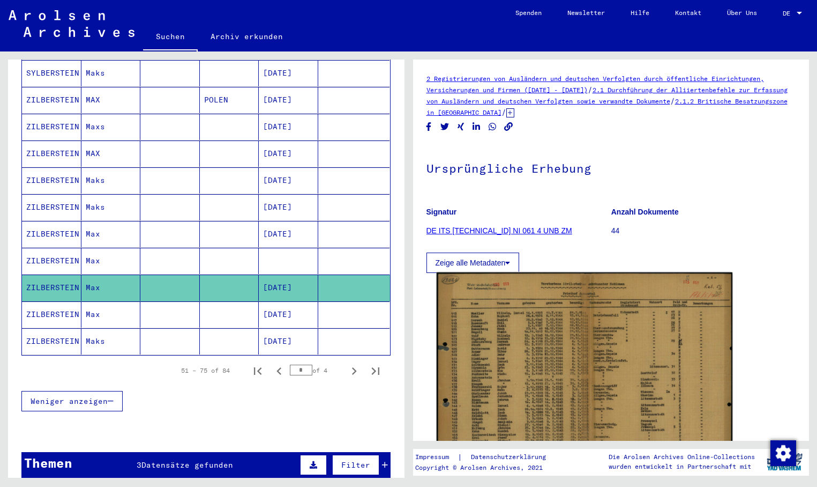
click at [525, 359] on img at bounding box center [584, 372] width 296 height 201
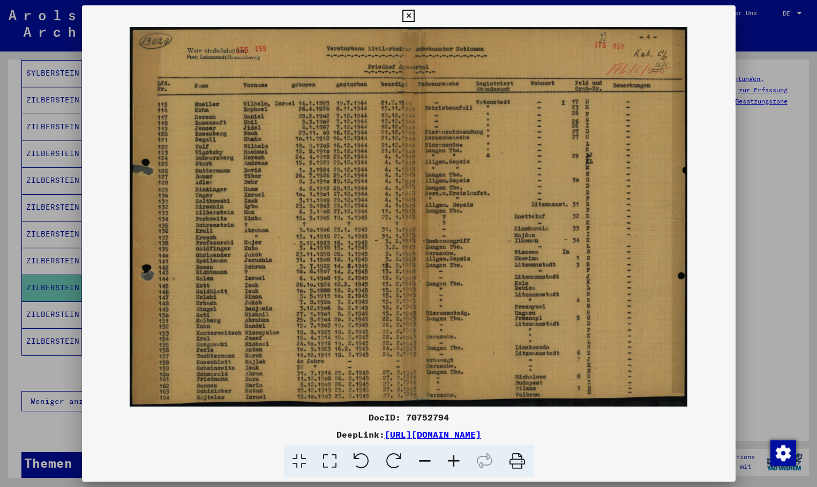
click at [67, 305] on div at bounding box center [408, 243] width 817 height 487
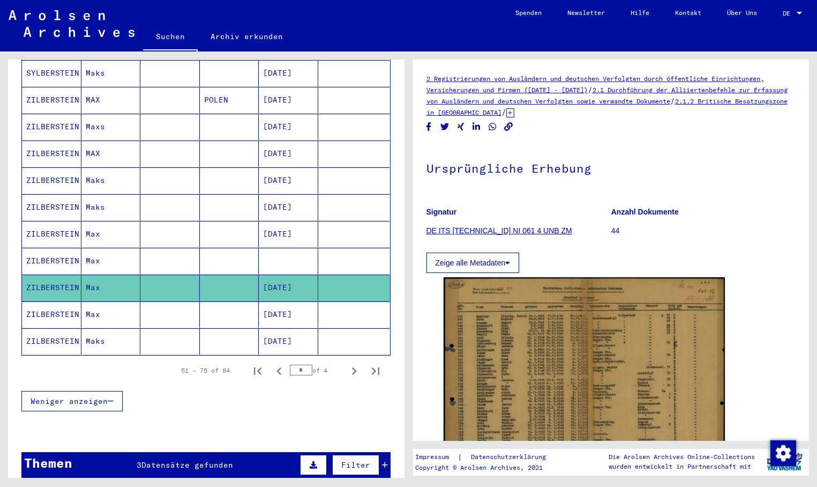
click at [69, 301] on mat-cell "ZILBERSTEIN" at bounding box center [51, 314] width 59 height 26
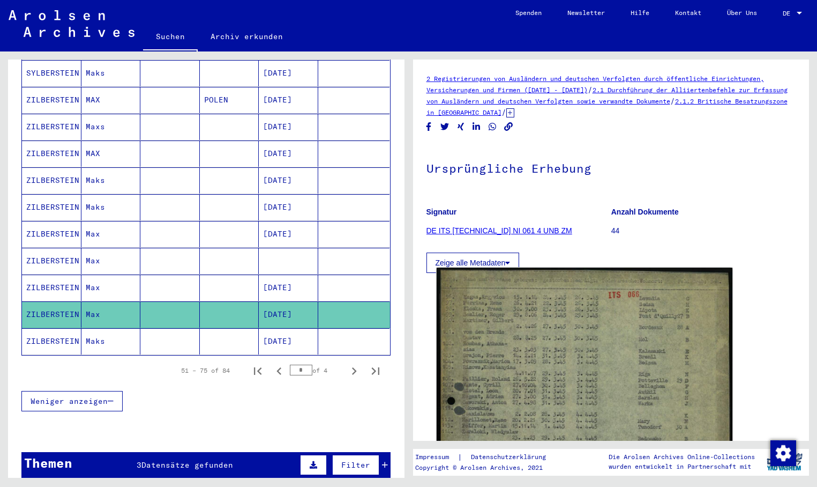
click at [512, 355] on img at bounding box center [584, 464] width 296 height 395
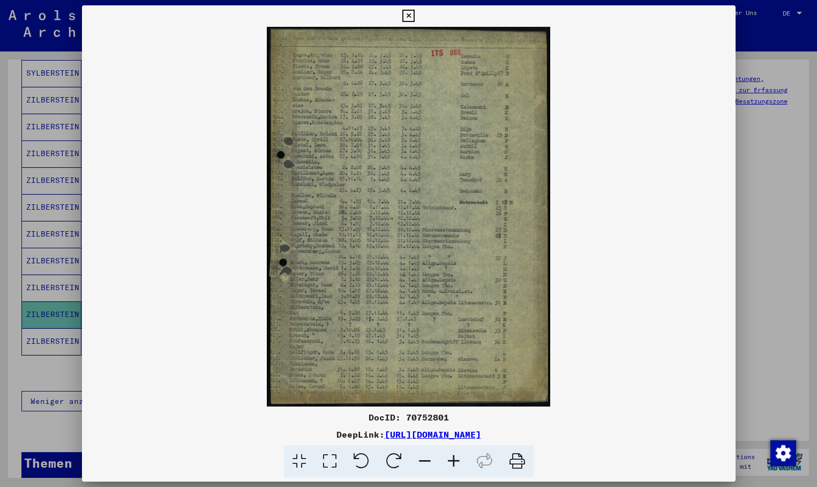
click at [60, 327] on div at bounding box center [408, 243] width 817 height 487
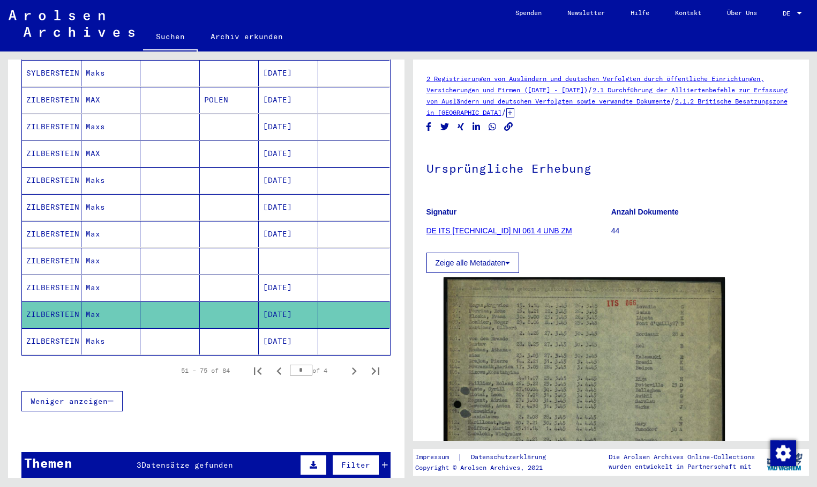
click at [60, 329] on mat-cell "ZILBERSTEIN" at bounding box center [51, 341] width 59 height 26
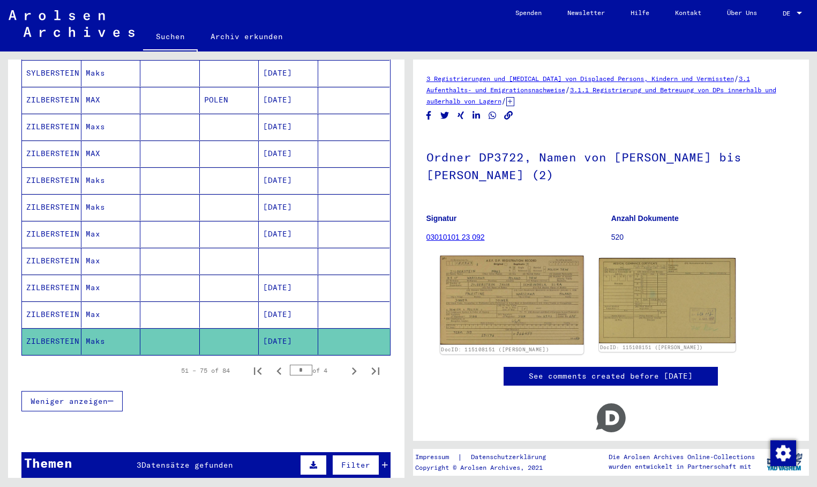
click at [481, 312] on img at bounding box center [511, 300] width 143 height 89
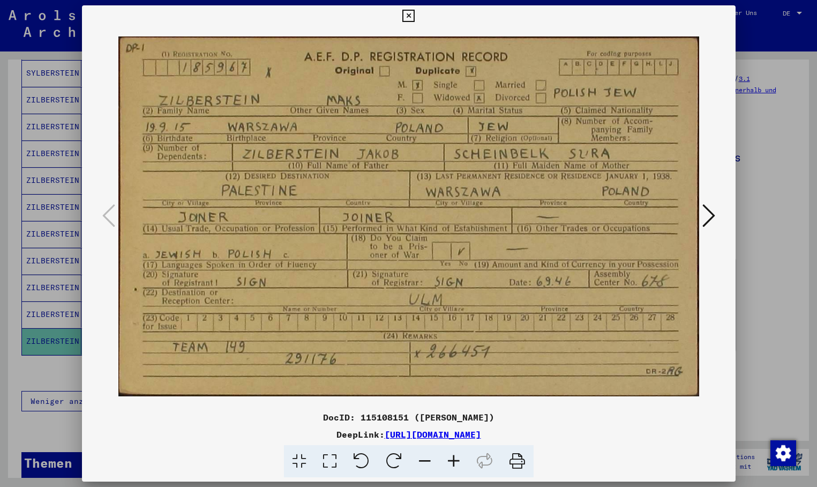
click at [54, 298] on div at bounding box center [408, 243] width 817 height 487
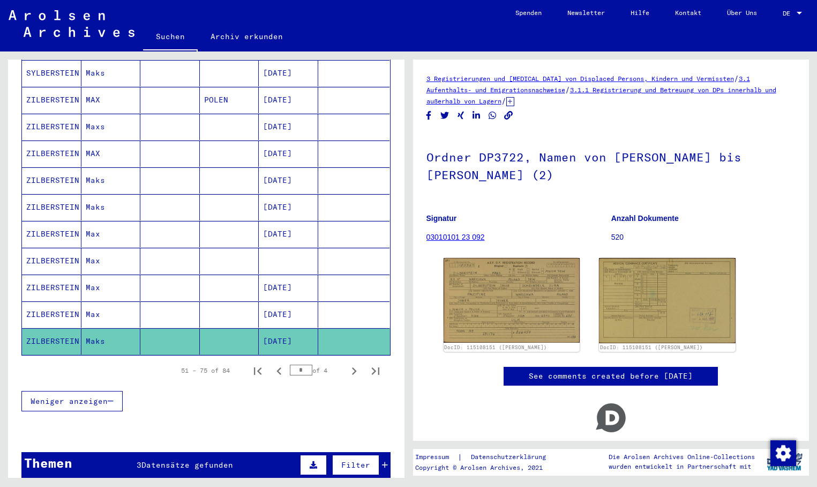
click at [263, 302] on mat-cell "[DATE]" at bounding box center [288, 314] width 59 height 26
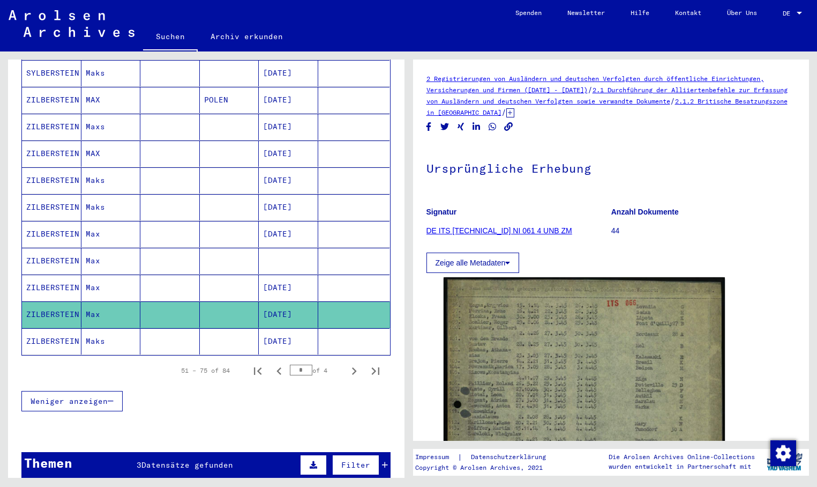
click at [293, 248] on mat-cell at bounding box center [288, 261] width 59 height 26
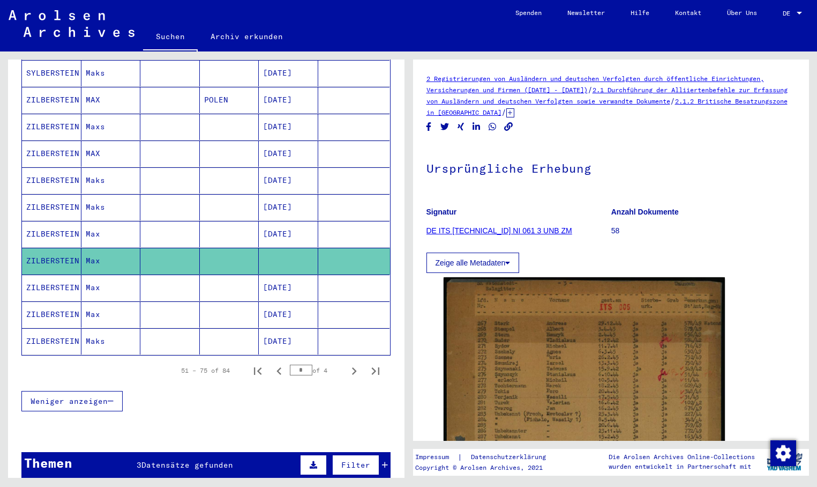
scroll to position [490, 0]
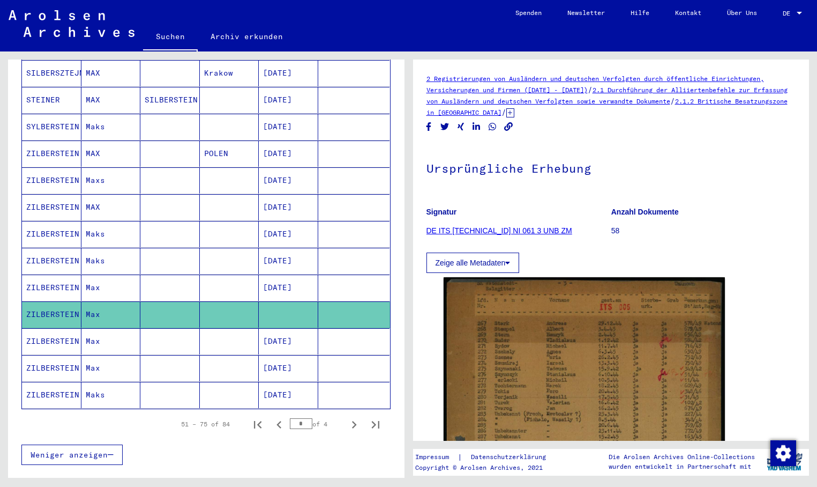
click at [285, 169] on mat-cell "[DATE]" at bounding box center [288, 180] width 59 height 26
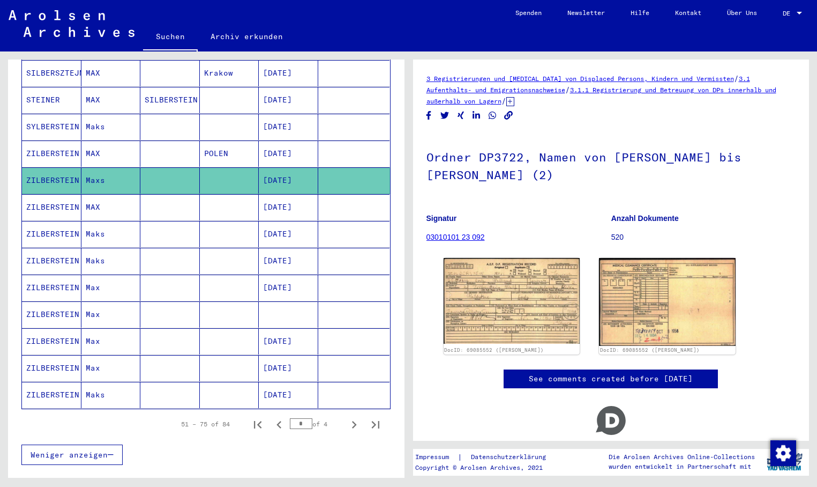
click at [283, 260] on mat-cell "[DATE]" at bounding box center [288, 261] width 59 height 26
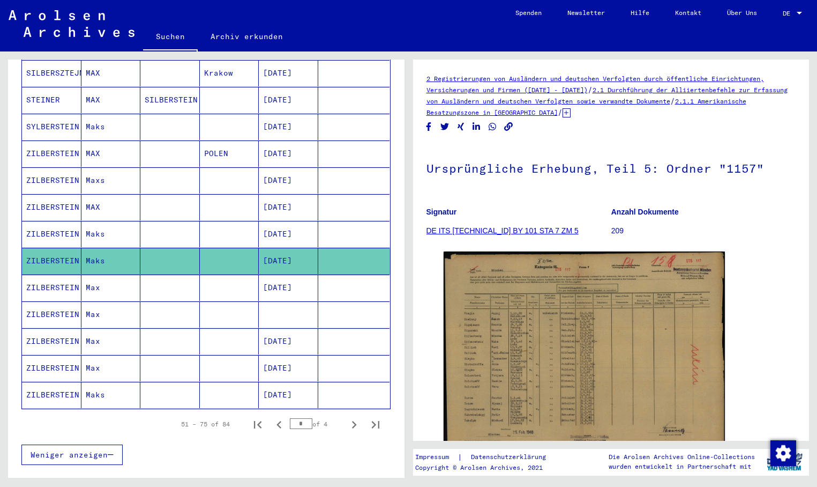
click at [295, 274] on mat-cell "[DATE]" at bounding box center [288, 287] width 59 height 26
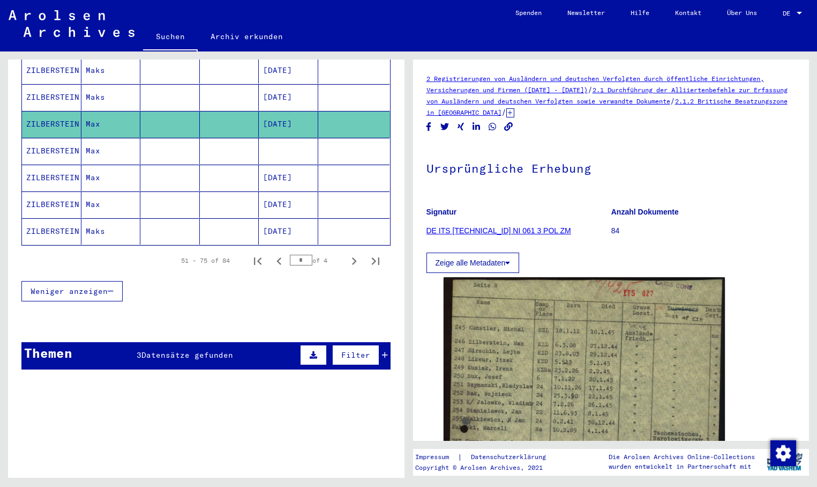
scroll to position [725, 0]
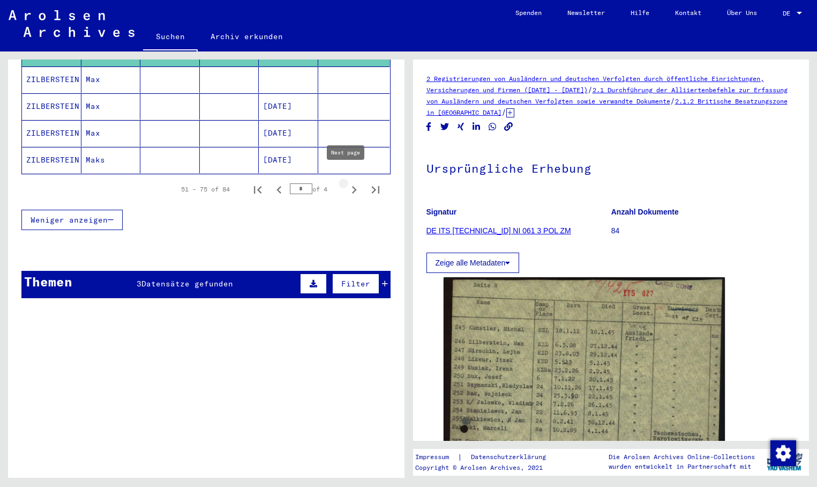
click at [347, 182] on icon "Next page" at bounding box center [354, 189] width 15 height 15
type input "*"
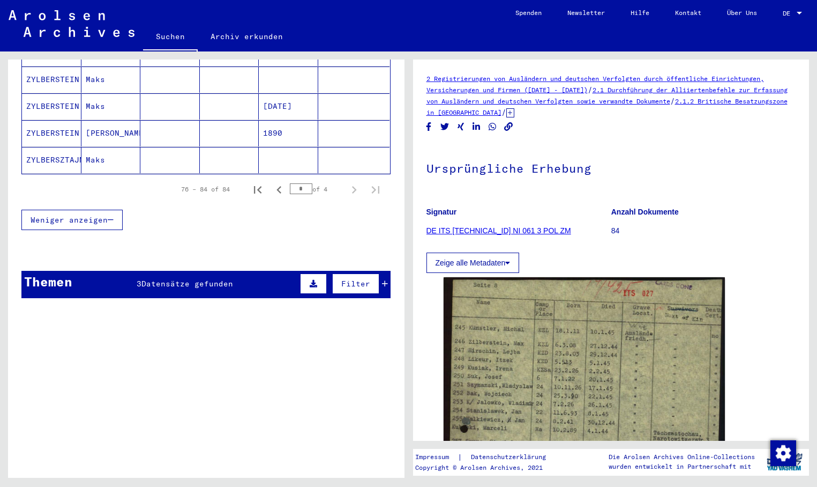
scroll to position [0, 0]
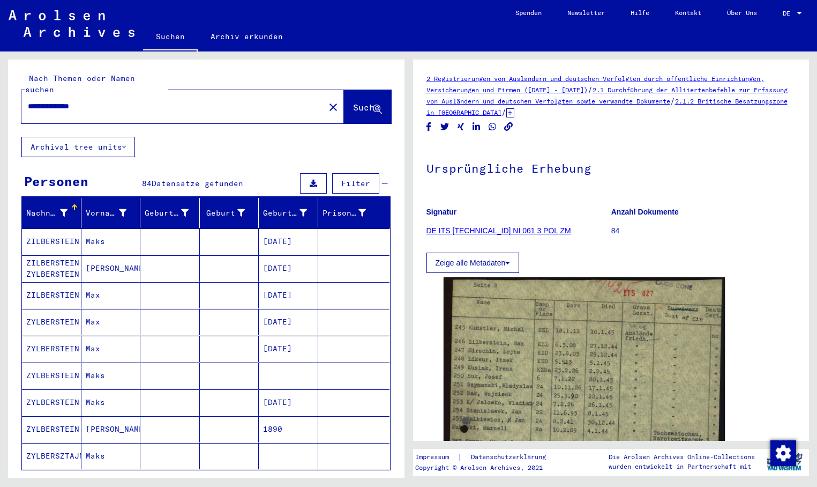
click at [281, 258] on mat-cell "[DATE]" at bounding box center [288, 268] width 59 height 26
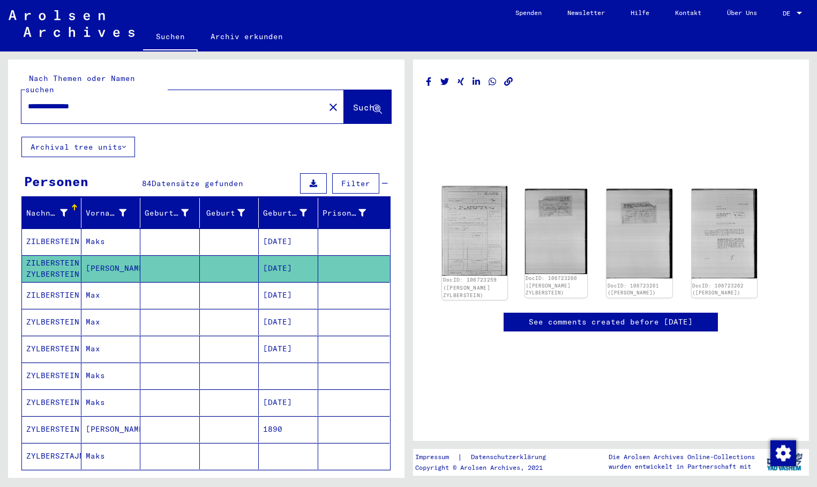
click at [472, 248] on img at bounding box center [474, 230] width 65 height 89
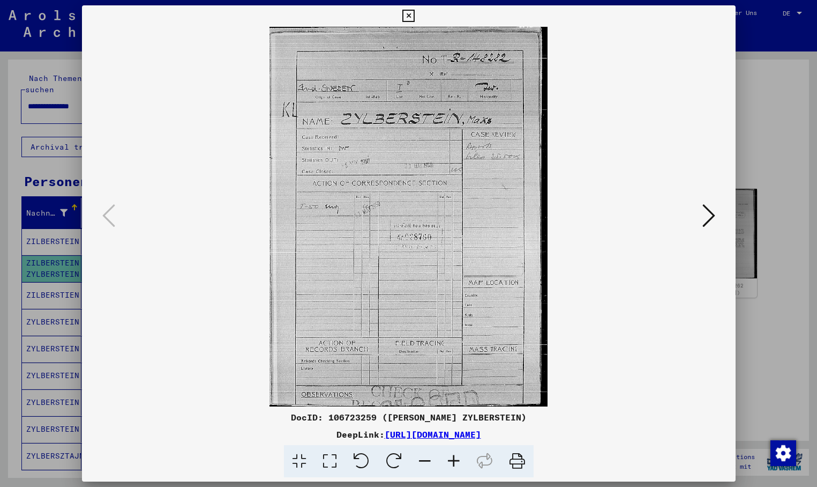
click at [712, 214] on icon at bounding box center [709, 216] width 13 height 26
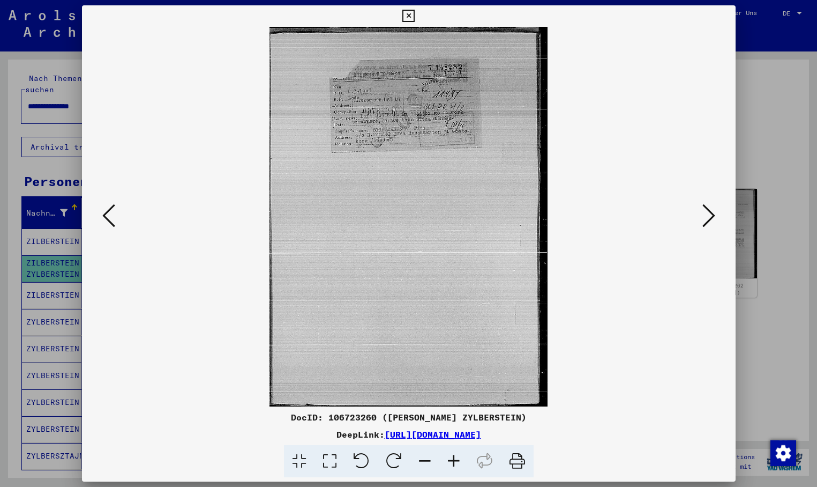
click at [714, 212] on icon at bounding box center [709, 216] width 13 height 26
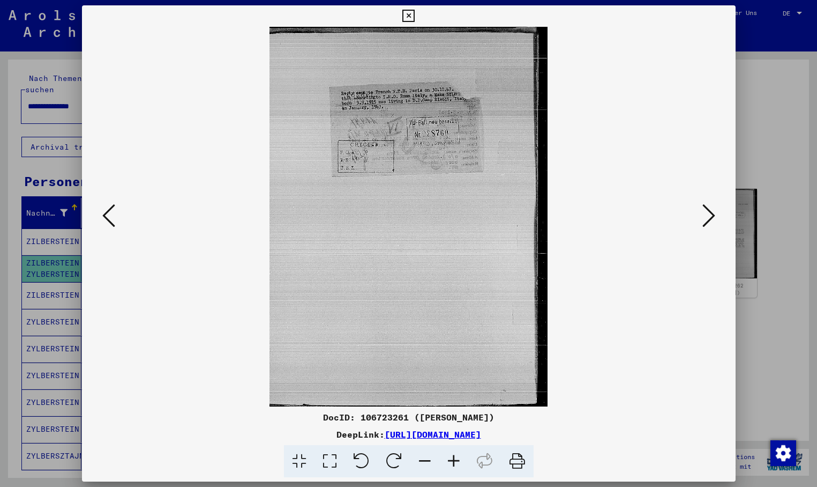
click at [714, 213] on icon at bounding box center [709, 216] width 13 height 26
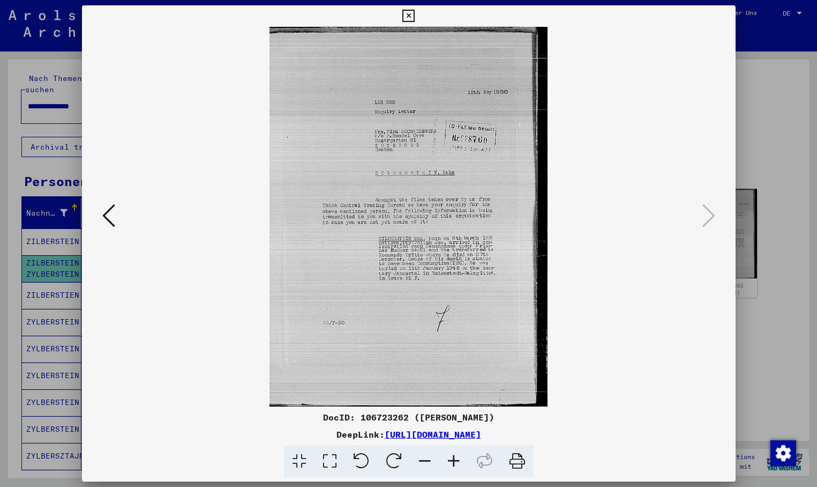
click at [415, 18] on icon at bounding box center [408, 16] width 12 height 13
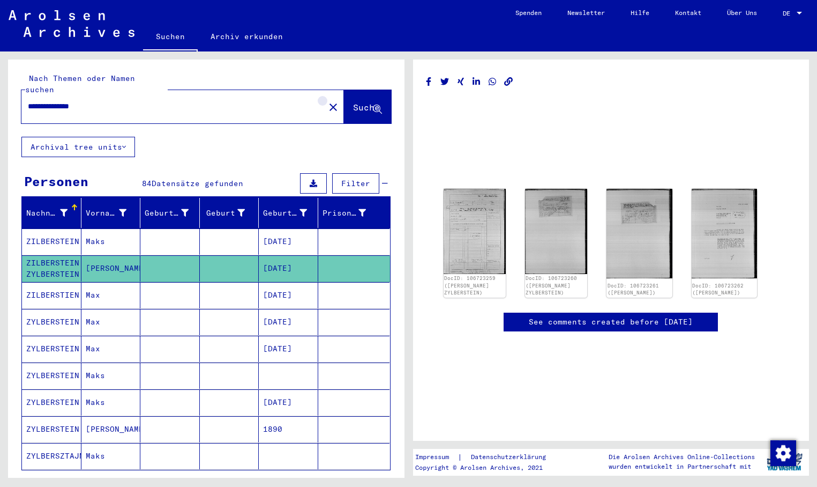
click at [327, 101] on mat-icon "close" at bounding box center [333, 107] width 13 height 13
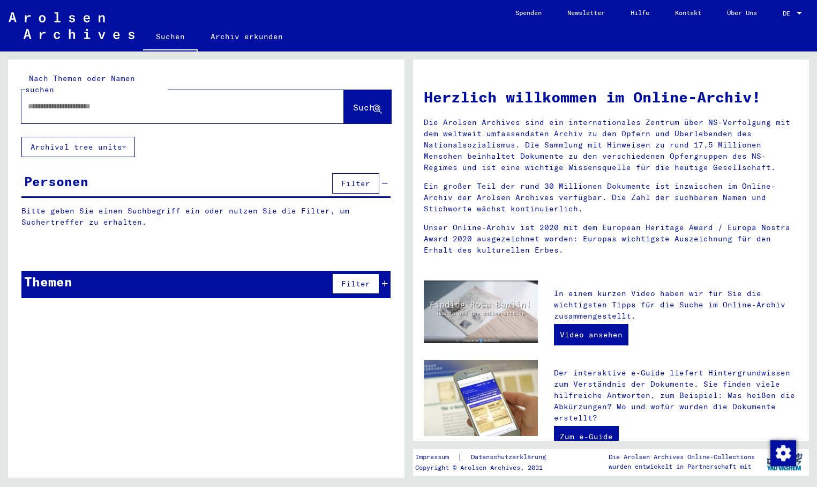
click at [44, 101] on input "text" at bounding box center [170, 106] width 284 height 11
paste input "**********"
type input "**********"
click at [353, 102] on span "Suche" at bounding box center [366, 107] width 27 height 11
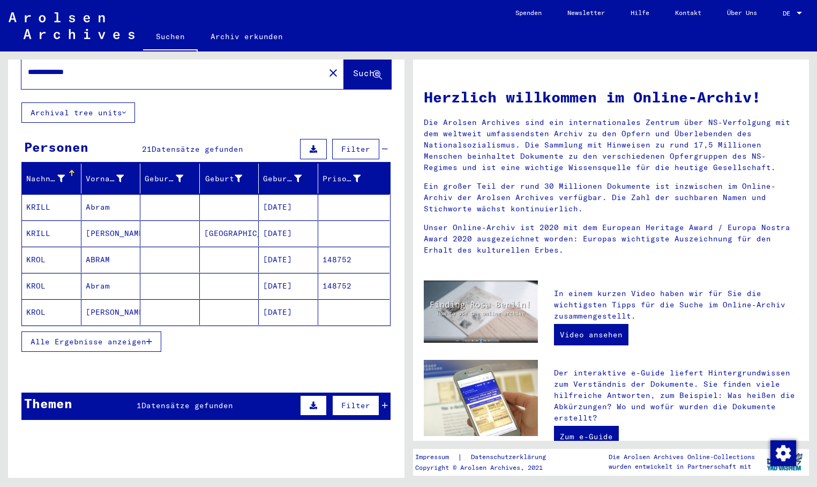
scroll to position [57, 0]
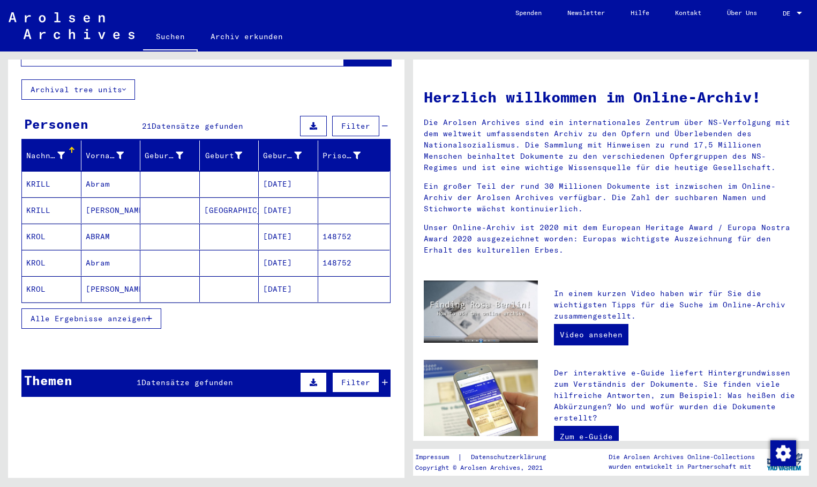
click at [158, 308] on button "Alle Ergebnisse anzeigen" at bounding box center [91, 318] width 140 height 20
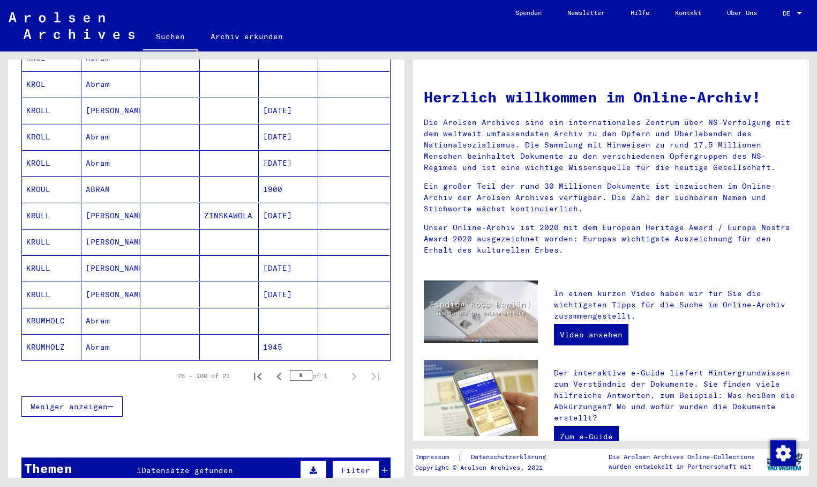
scroll to position [432, 0]
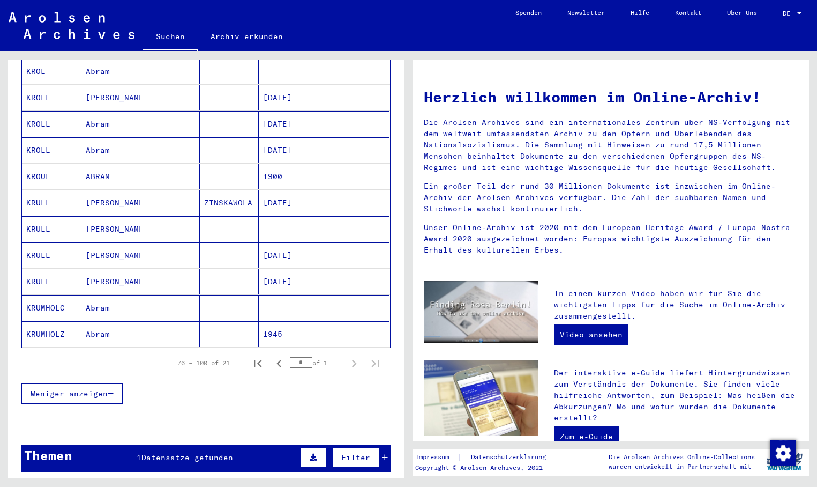
click at [272, 197] on mat-cell "[DATE]" at bounding box center [288, 203] width 59 height 26
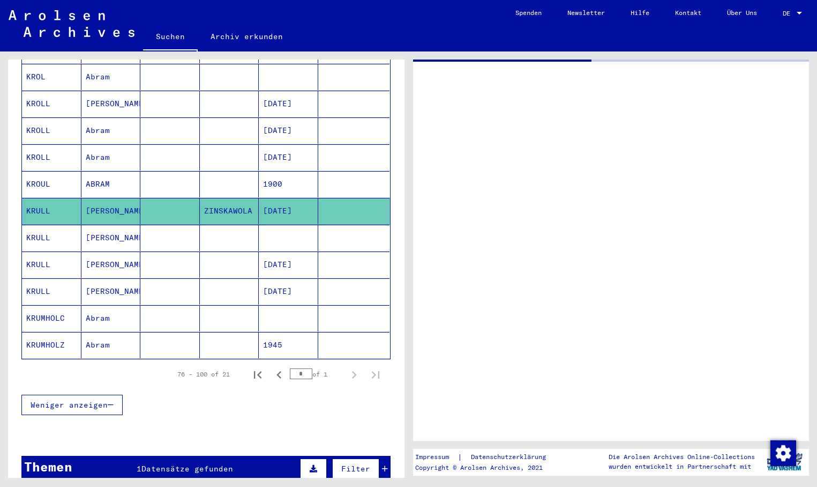
scroll to position [438, 0]
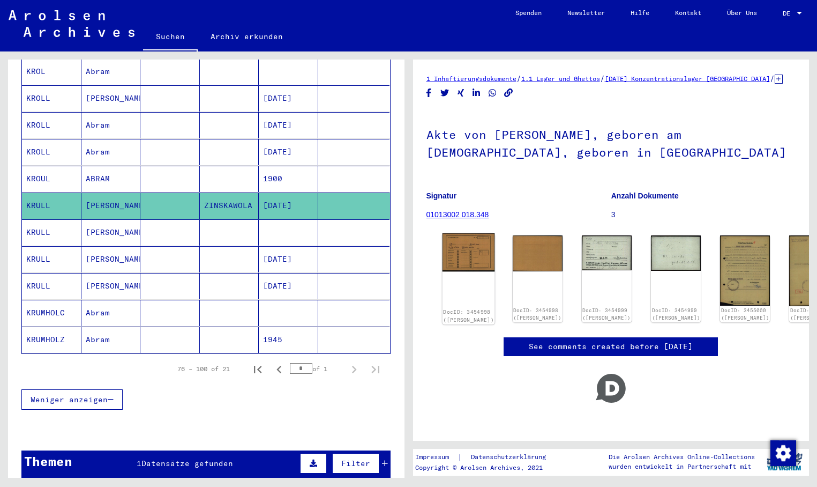
click at [464, 271] on img at bounding box center [468, 252] width 53 height 38
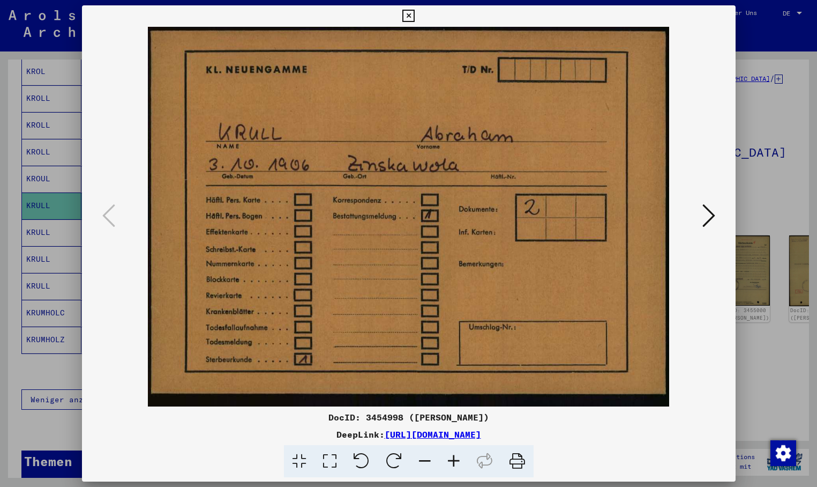
click at [704, 212] on icon at bounding box center [709, 216] width 13 height 26
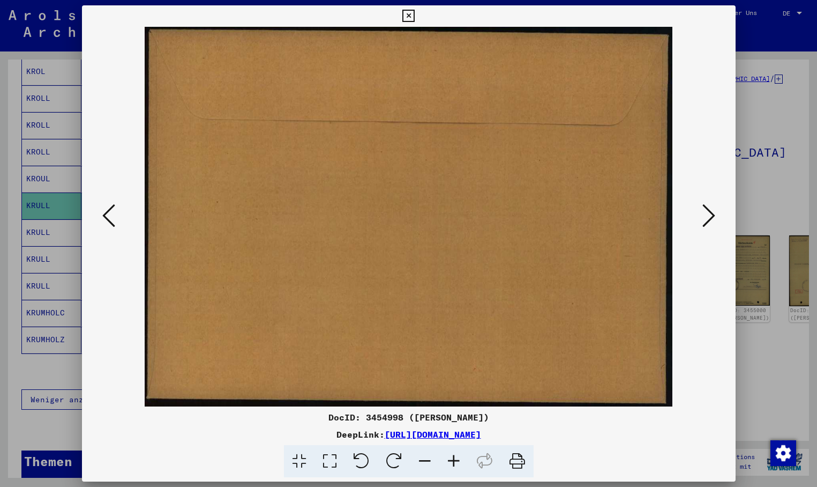
click at [706, 212] on icon at bounding box center [709, 216] width 13 height 26
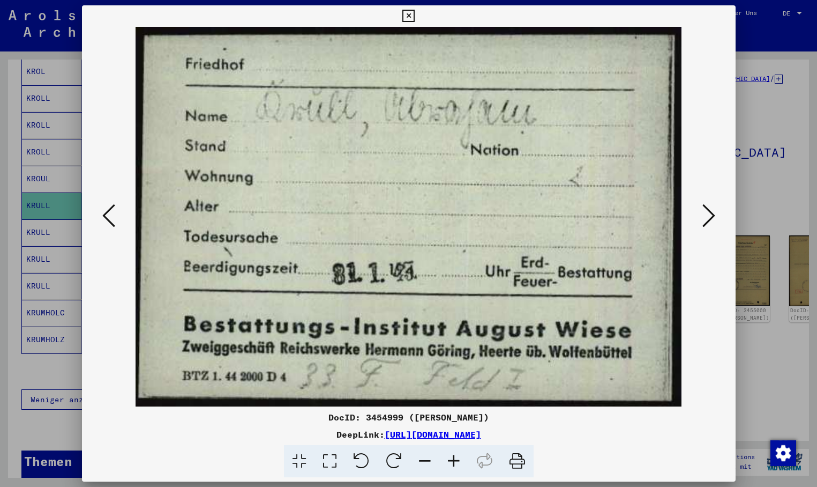
click at [705, 215] on icon at bounding box center [709, 216] width 13 height 26
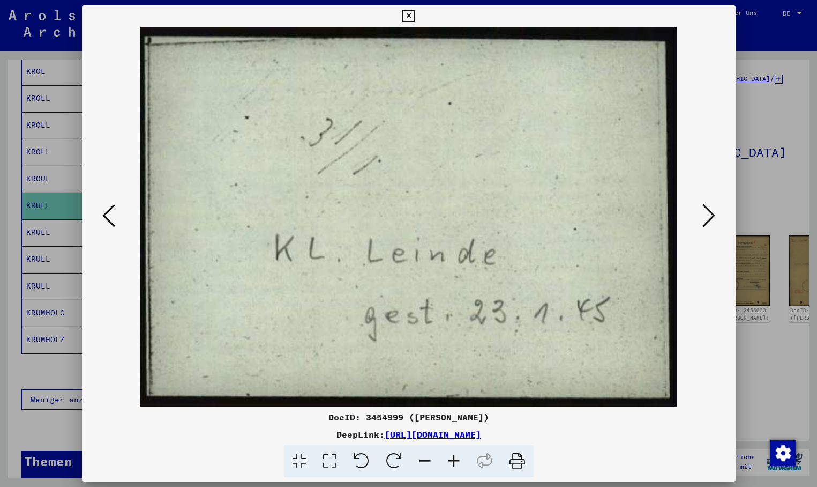
click at [49, 225] on div at bounding box center [408, 243] width 817 height 487
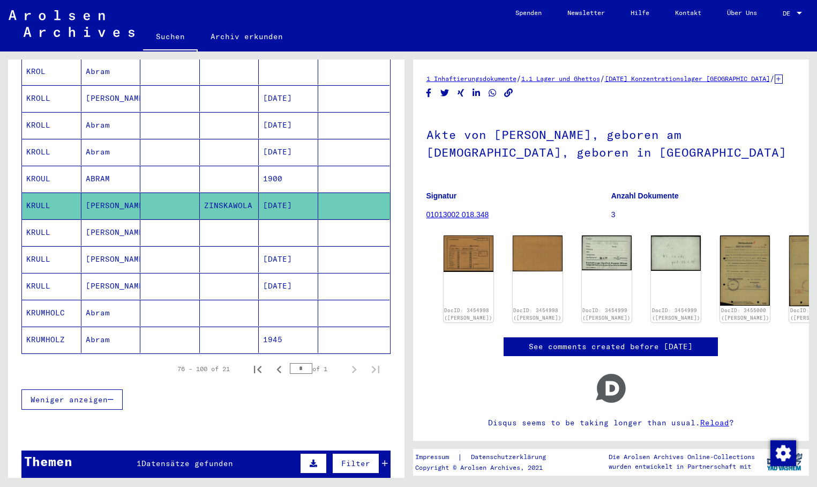
click at [50, 222] on mat-cell "KRULL" at bounding box center [51, 232] width 59 height 26
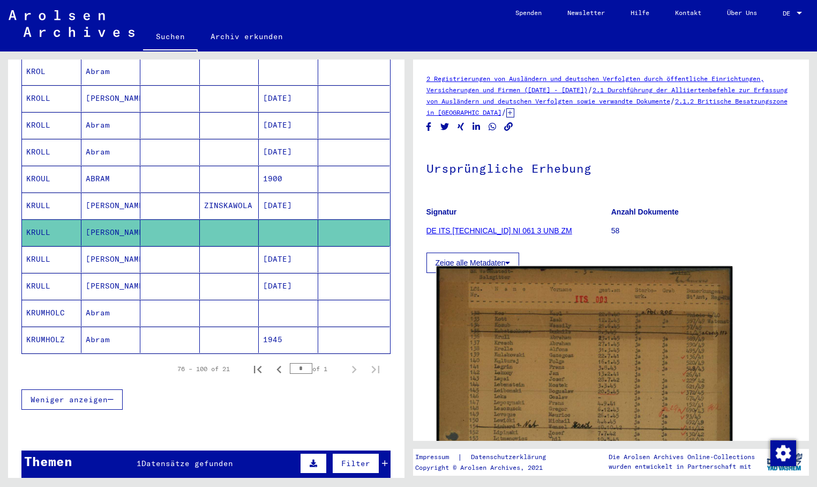
click at [529, 355] on img at bounding box center [584, 493] width 296 height 455
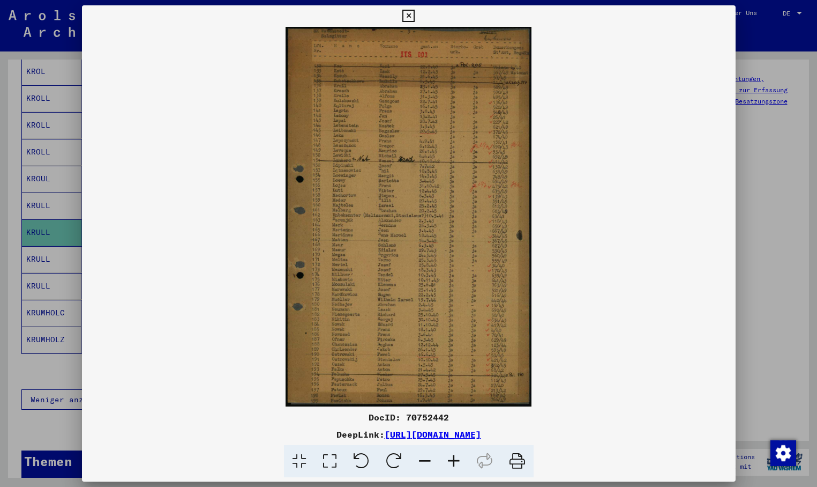
click at [41, 245] on div at bounding box center [408, 243] width 817 height 487
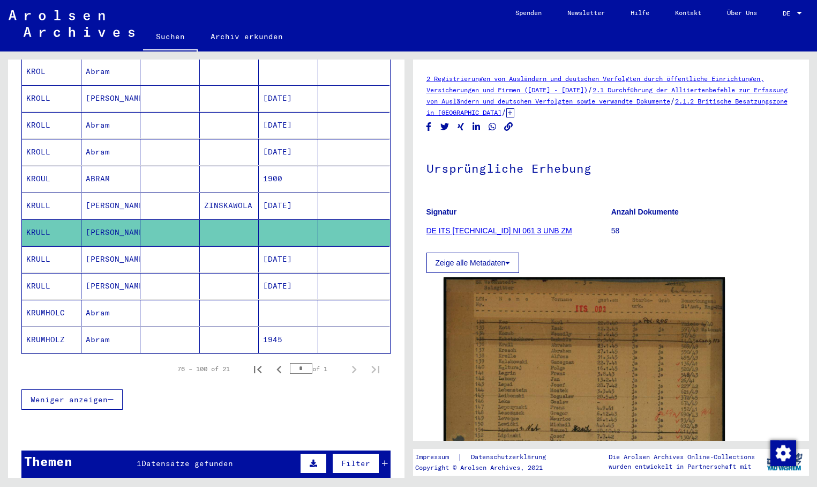
click at [41, 246] on mat-cell "KRULL" at bounding box center [51, 259] width 59 height 26
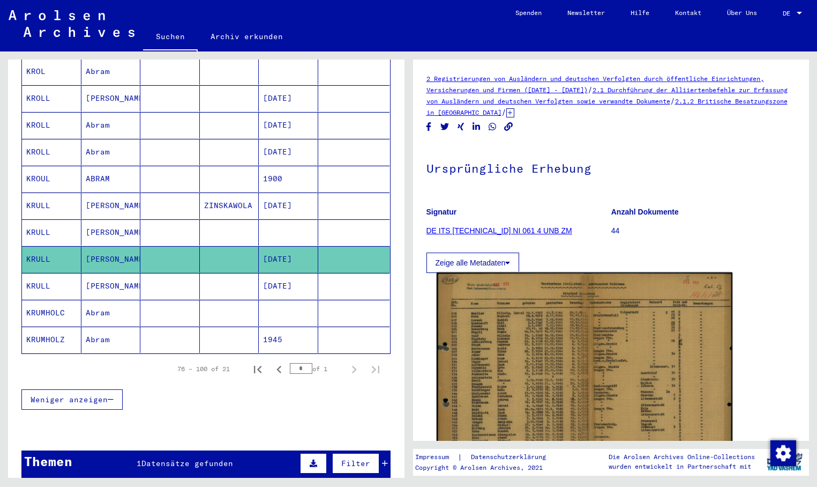
click at [524, 335] on img at bounding box center [584, 372] width 296 height 201
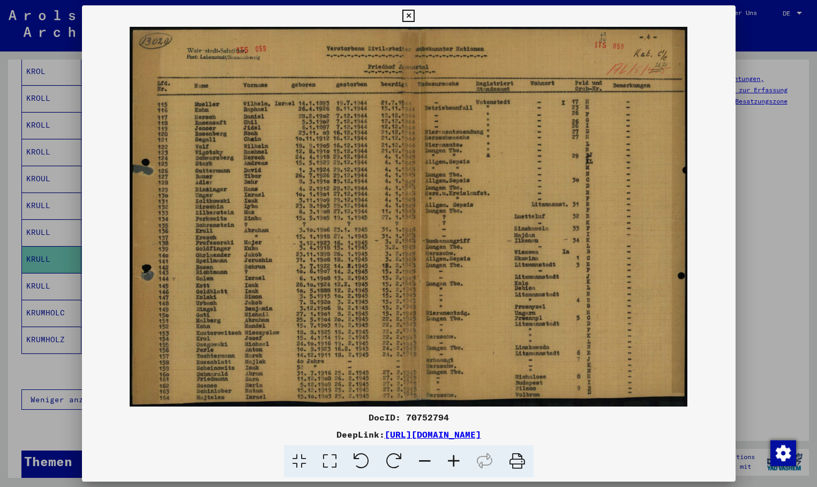
drag, startPoint x: 326, startPoint y: 249, endPoint x: 313, endPoint y: 199, distance: 52.0
click at [50, 280] on div at bounding box center [408, 243] width 817 height 487
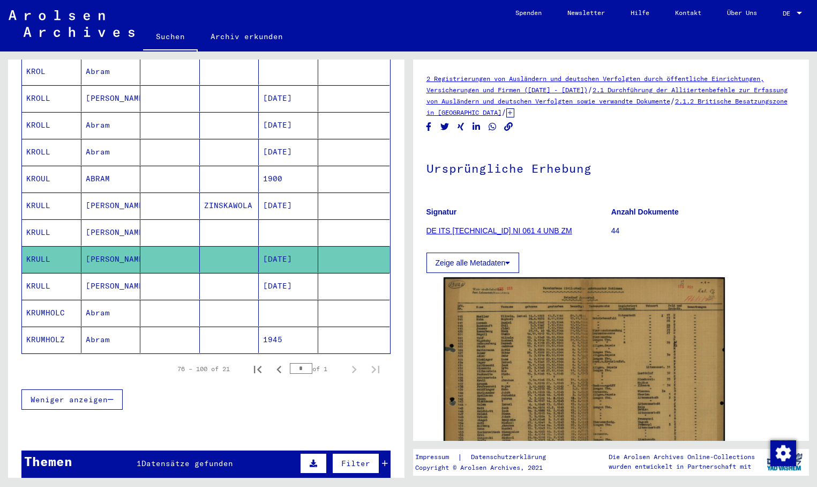
click at [50, 273] on mat-cell "KRULL" at bounding box center [51, 286] width 59 height 26
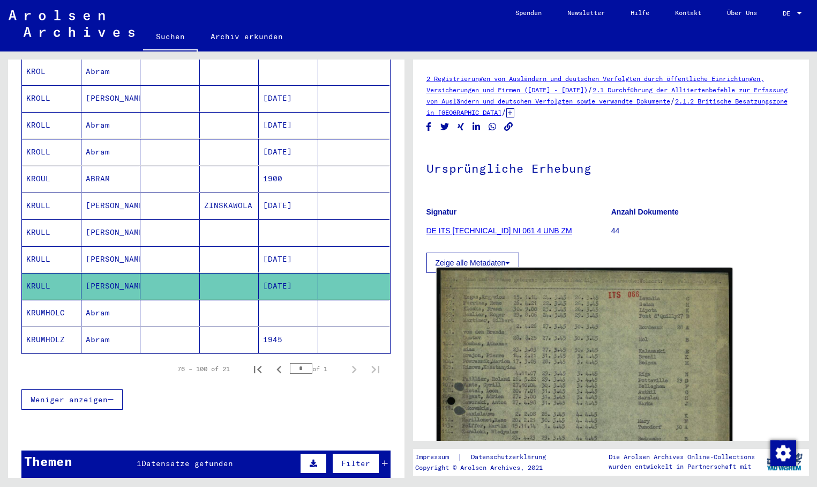
click at [519, 363] on img at bounding box center [584, 464] width 296 height 395
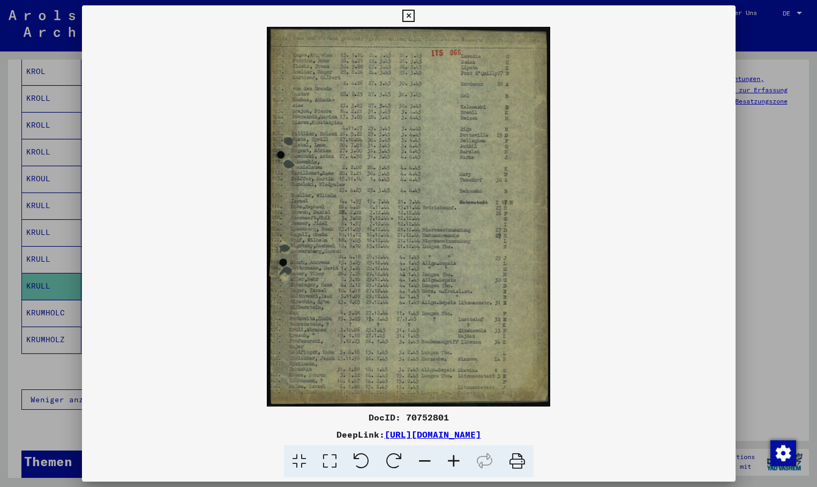
click at [40, 267] on div at bounding box center [408, 243] width 817 height 487
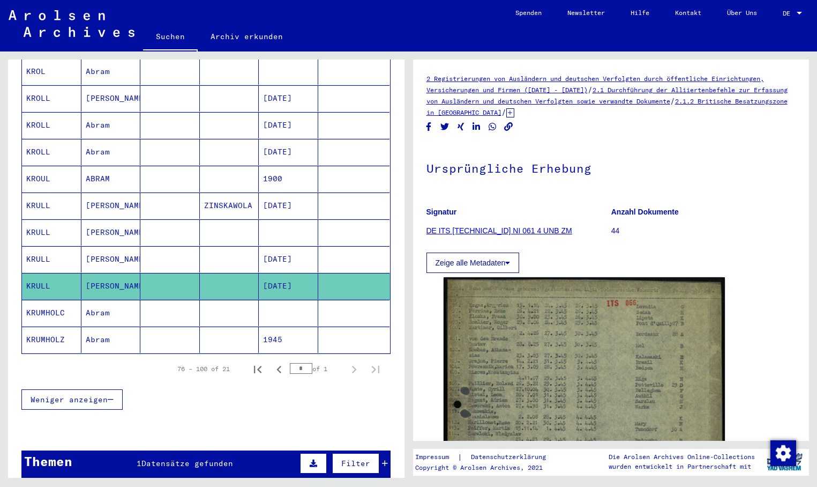
click at [221, 192] on mat-cell "ZINSKAWOLA" at bounding box center [229, 205] width 59 height 26
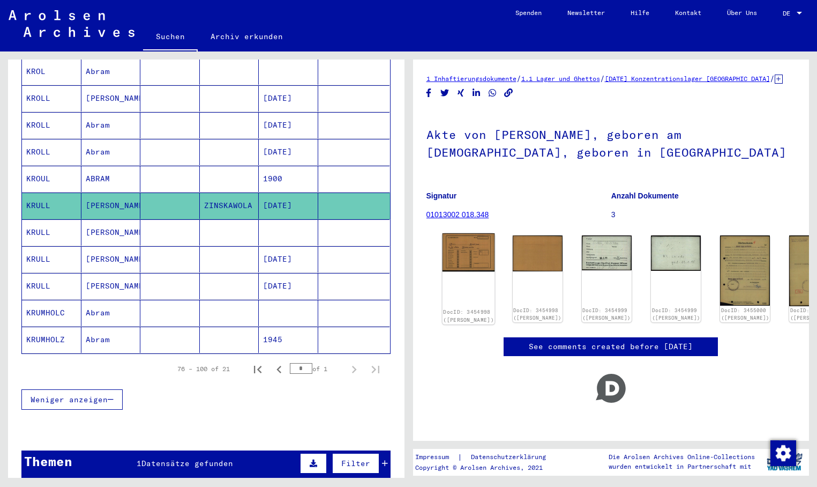
click at [456, 260] on img at bounding box center [468, 252] width 53 height 38
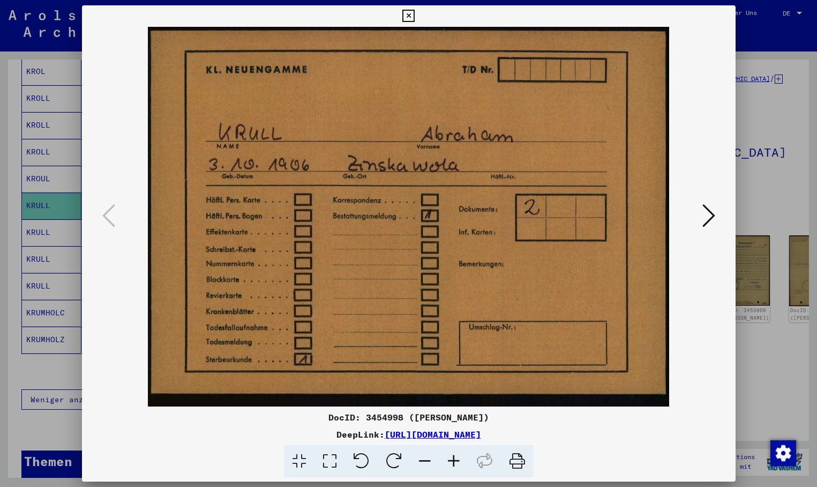
click at [486, 324] on img at bounding box center [408, 216] width 581 height 379
click at [703, 209] on icon at bounding box center [709, 216] width 13 height 26
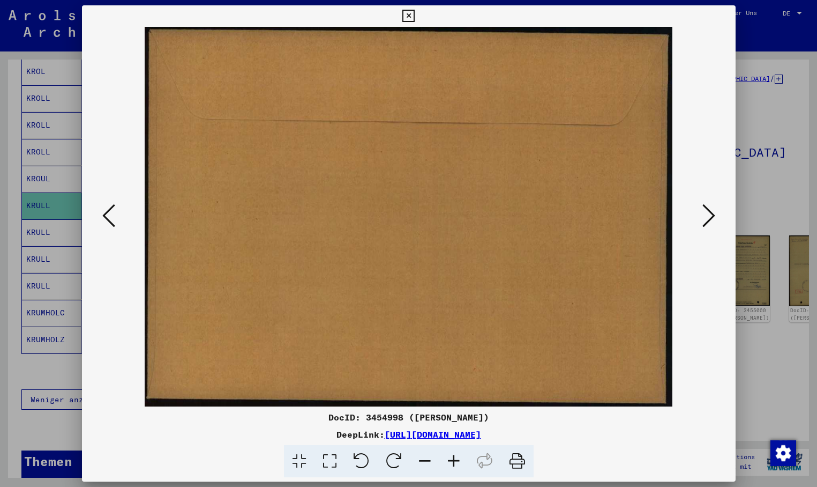
click at [706, 208] on icon at bounding box center [709, 216] width 13 height 26
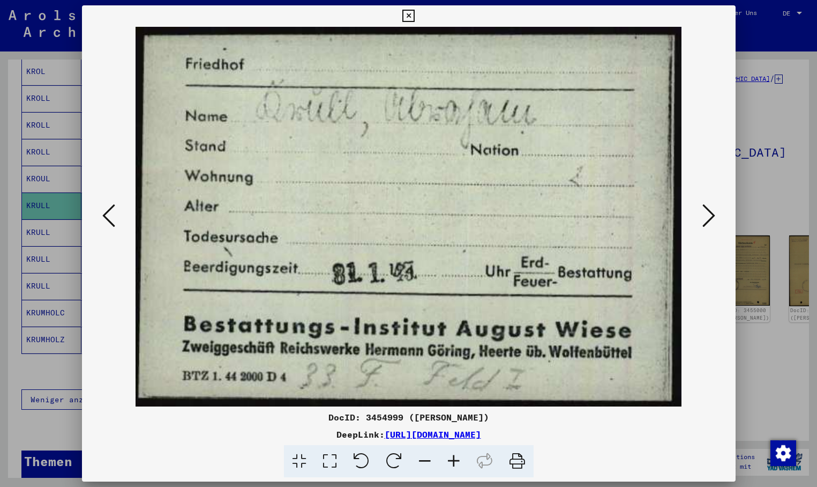
click at [706, 208] on icon at bounding box center [709, 216] width 13 height 26
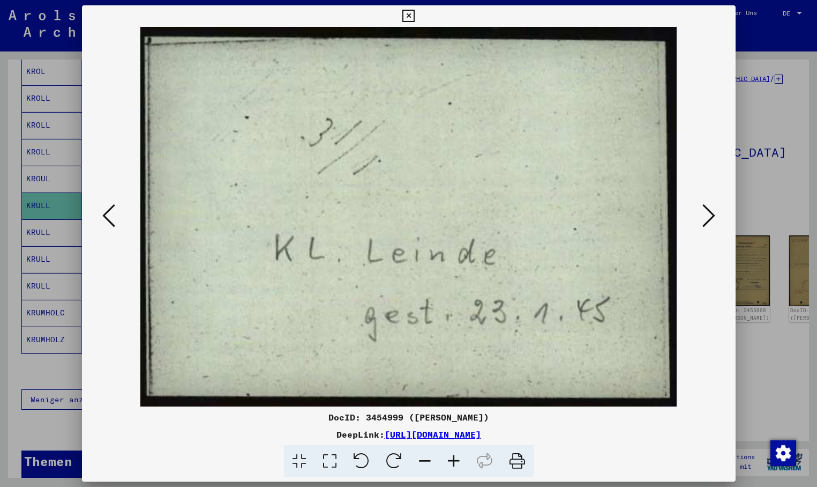
drag, startPoint x: 707, startPoint y: 209, endPoint x: 711, endPoint y: 213, distance: 5.7
click at [707, 210] on icon at bounding box center [709, 216] width 13 height 26
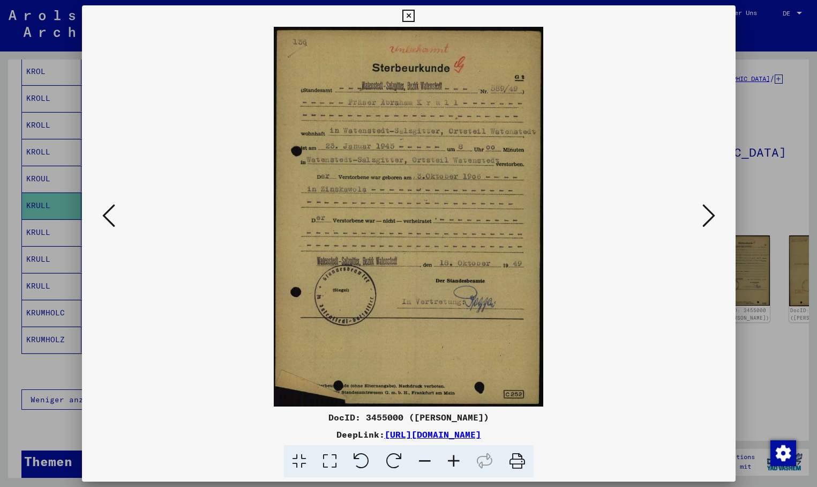
click at [714, 208] on icon at bounding box center [709, 216] width 13 height 26
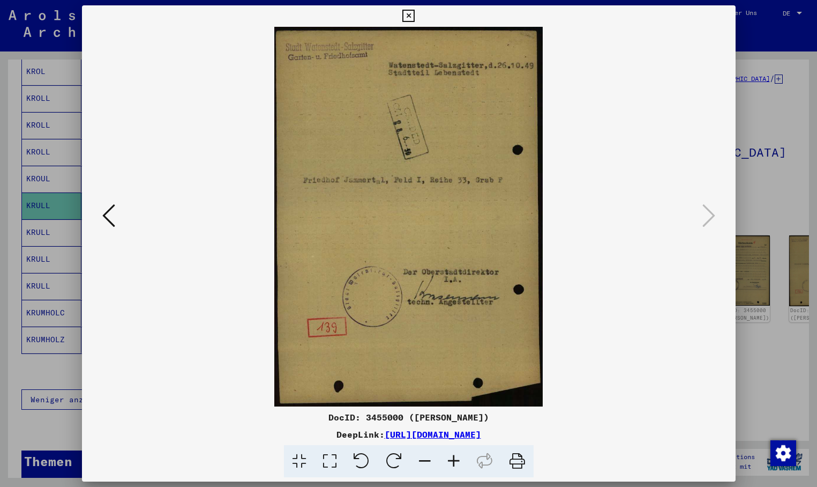
click at [415, 13] on icon at bounding box center [408, 16] width 12 height 13
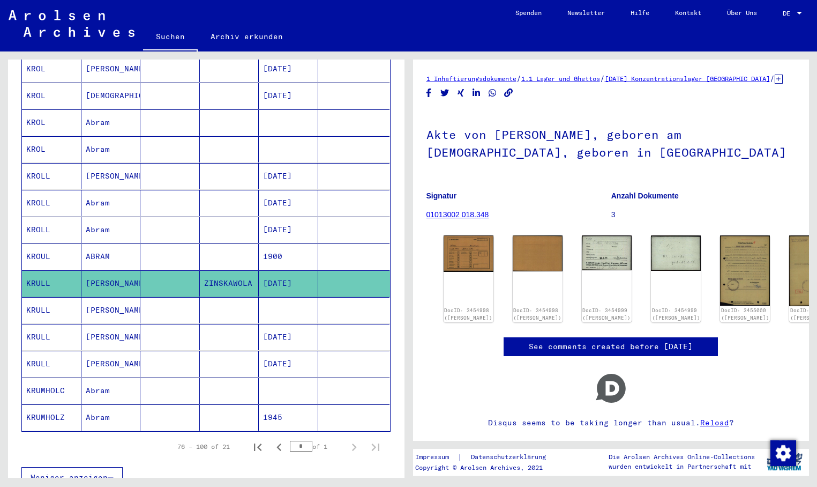
scroll to position [9, 0]
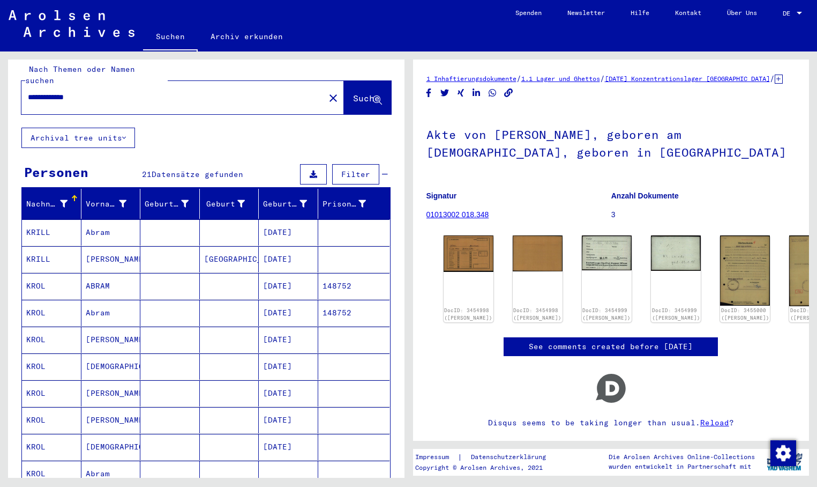
click at [327, 92] on mat-icon "close" at bounding box center [333, 98] width 13 height 13
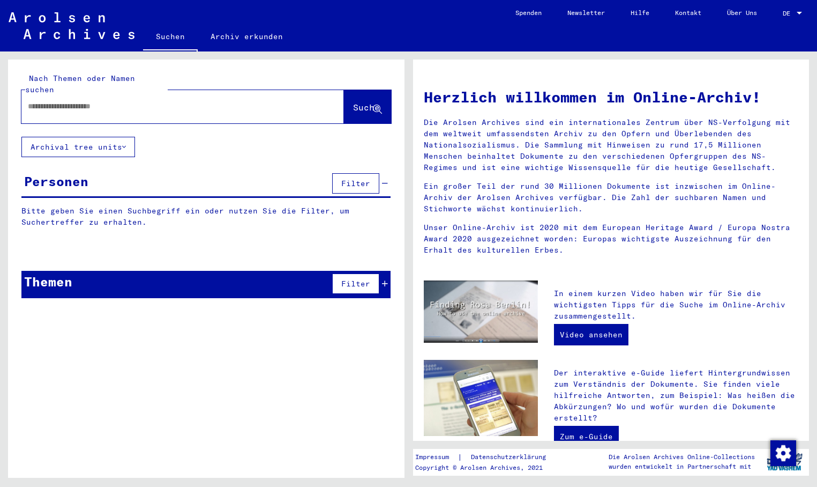
paste input "**********"
type input "**********"
click at [353, 102] on span "Suche" at bounding box center [366, 107] width 27 height 11
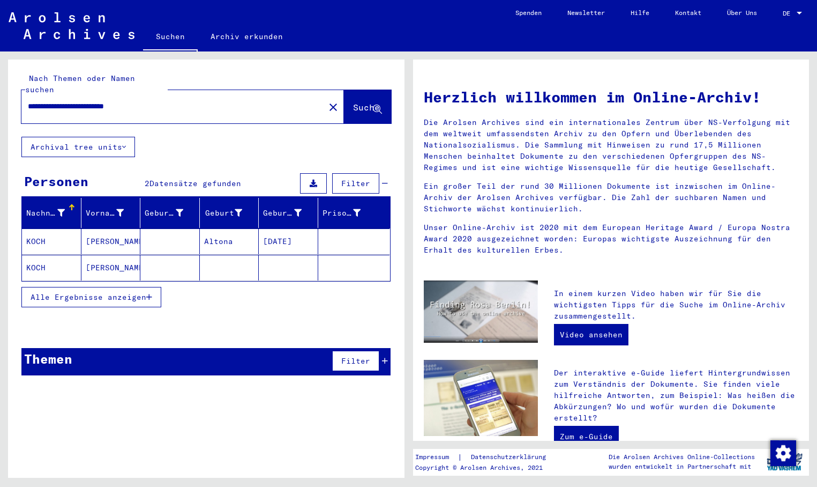
click at [119, 228] on mat-cell "[PERSON_NAME]" at bounding box center [110, 241] width 59 height 26
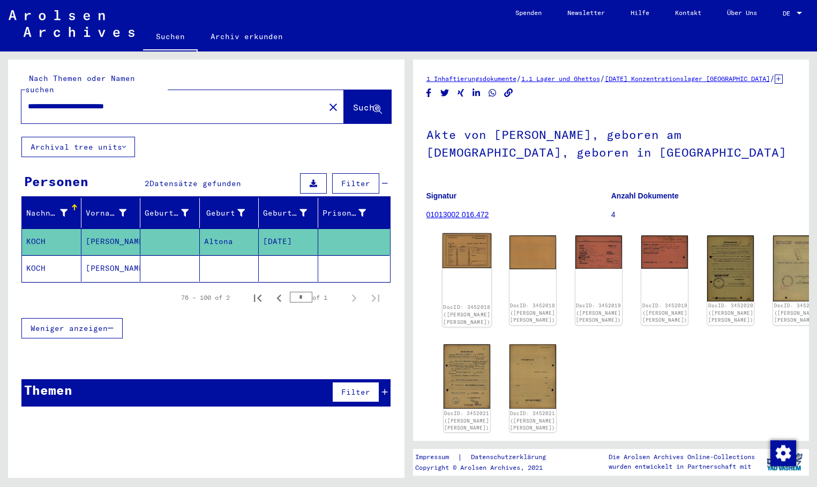
click at [461, 264] on img at bounding box center [466, 250] width 49 height 35
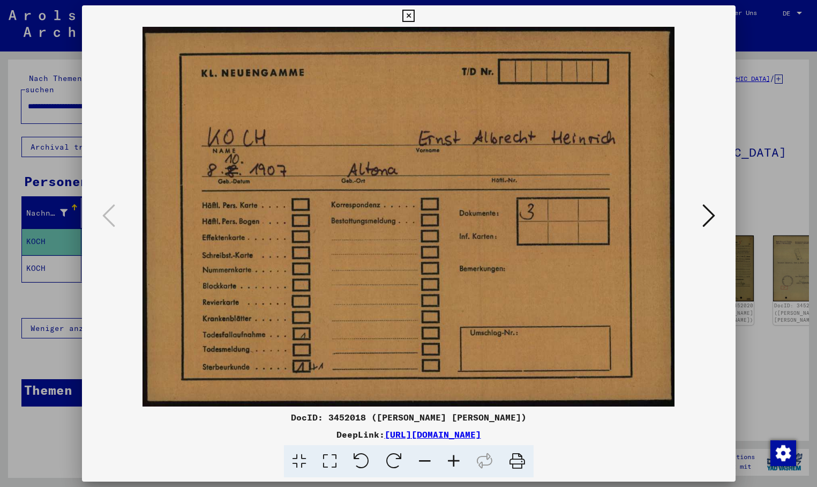
click at [704, 218] on icon at bounding box center [709, 216] width 13 height 26
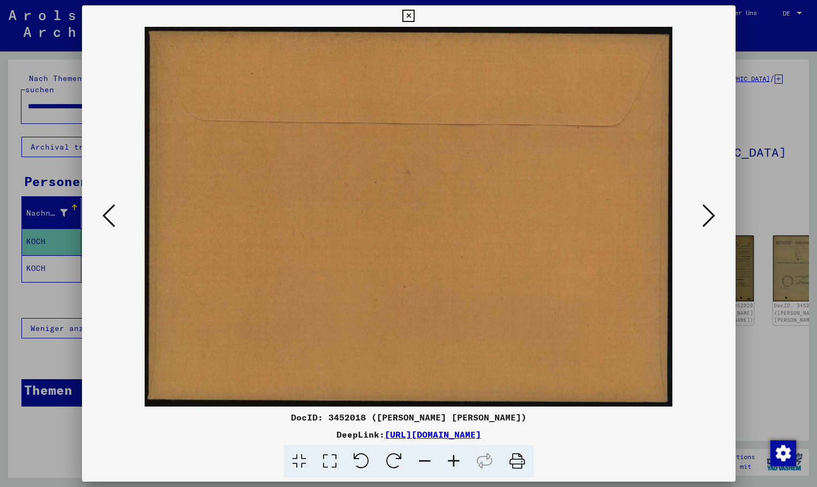
click at [705, 217] on icon at bounding box center [709, 216] width 13 height 26
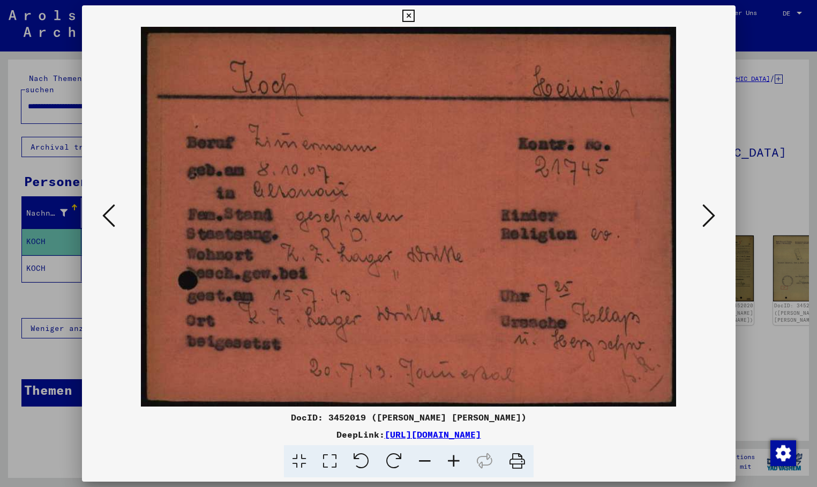
click at [713, 206] on icon at bounding box center [709, 216] width 13 height 26
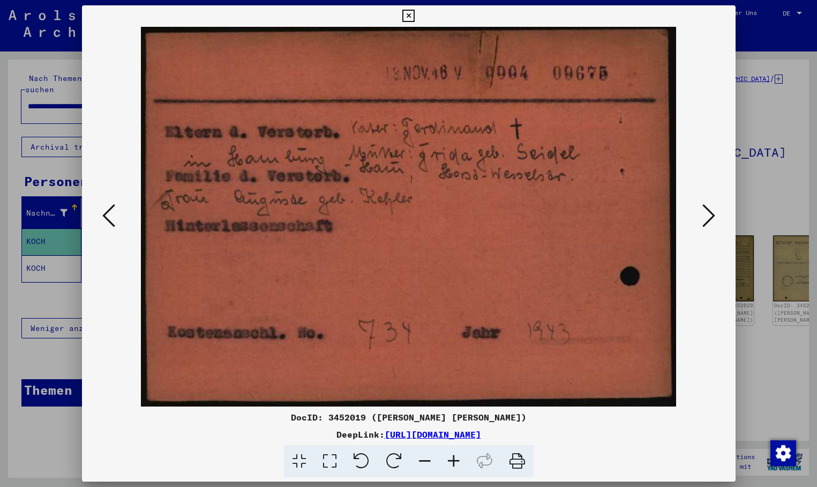
click at [716, 215] on button at bounding box center [708, 216] width 19 height 31
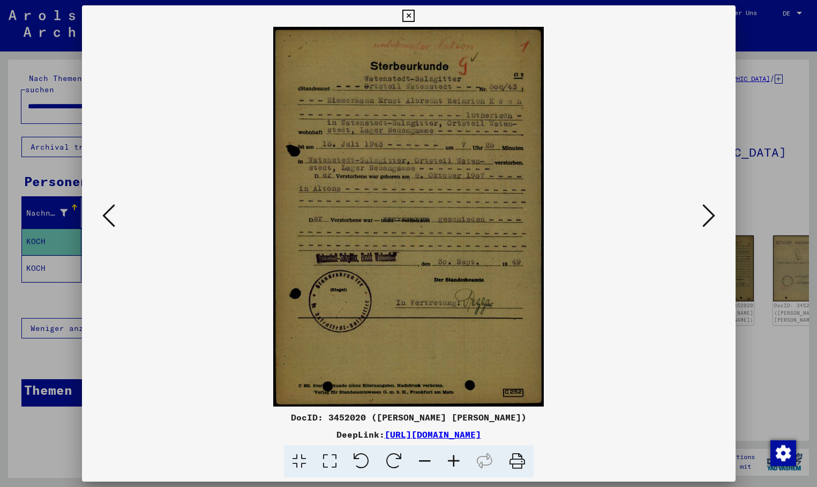
click at [706, 219] on icon at bounding box center [709, 216] width 13 height 26
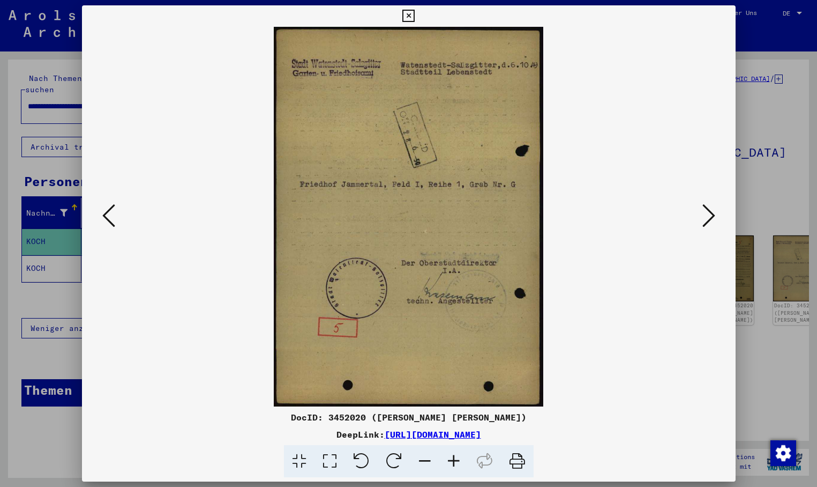
click at [708, 211] on icon at bounding box center [709, 216] width 13 height 26
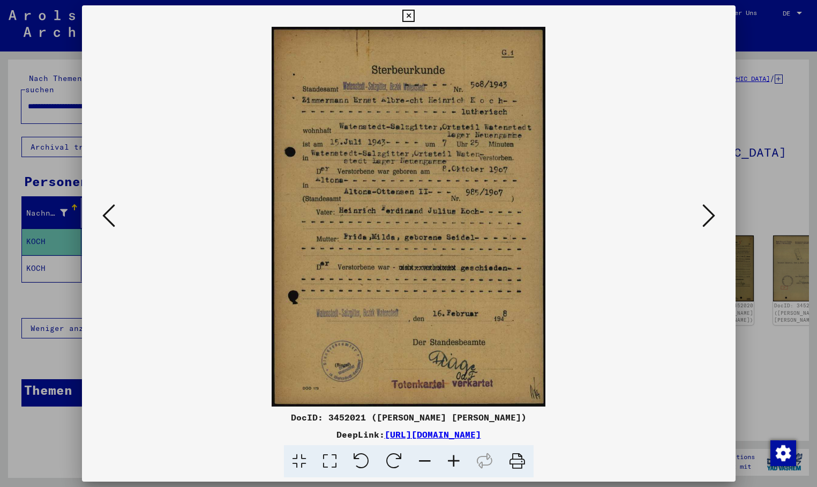
click at [709, 211] on icon at bounding box center [709, 216] width 13 height 26
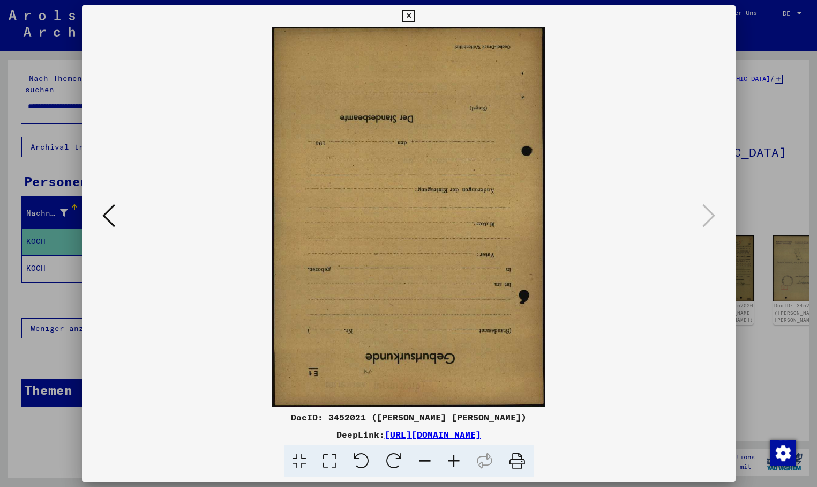
click at [114, 205] on icon at bounding box center [108, 216] width 13 height 26
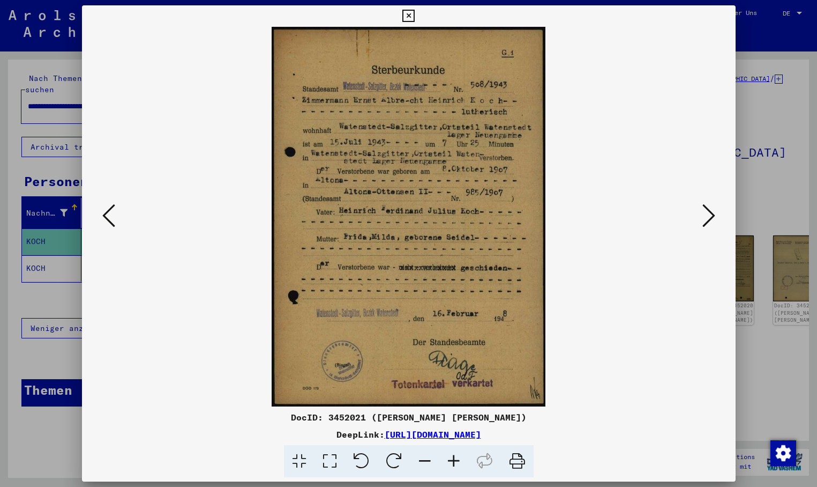
click at [715, 202] on div at bounding box center [409, 216] width 654 height 379
click at [714, 207] on icon at bounding box center [709, 216] width 13 height 26
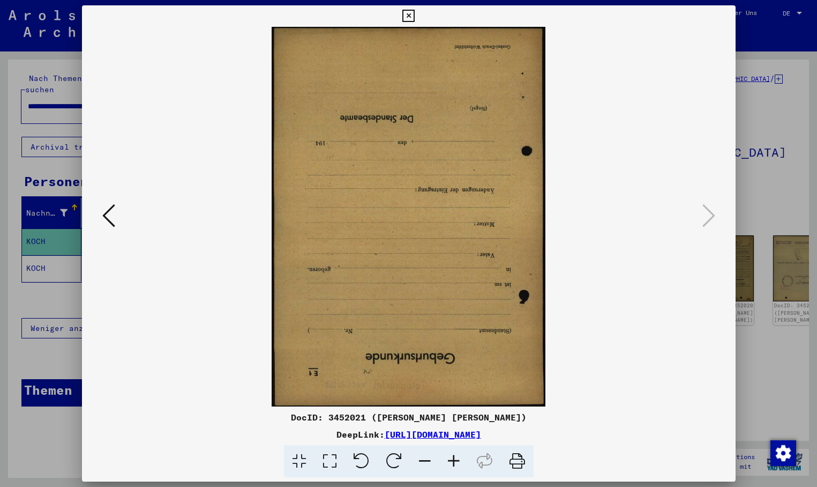
click at [415, 18] on icon at bounding box center [408, 16] width 12 height 13
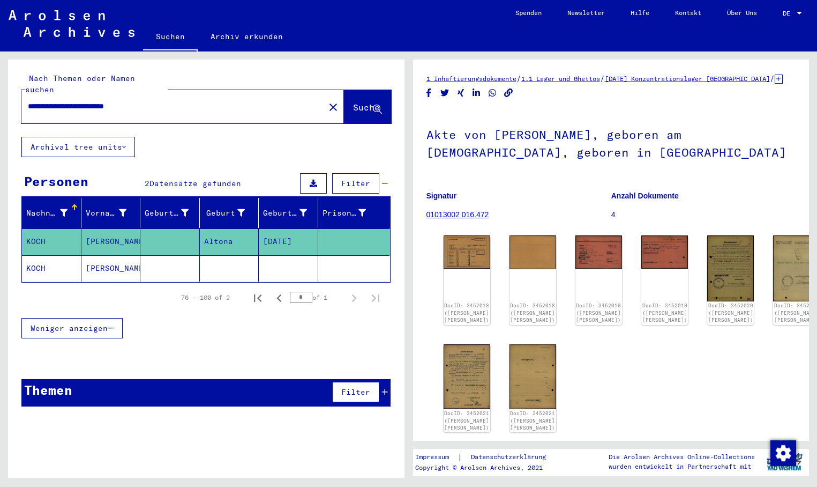
click at [88, 255] on mat-cell "[PERSON_NAME]" at bounding box center [110, 268] width 59 height 26
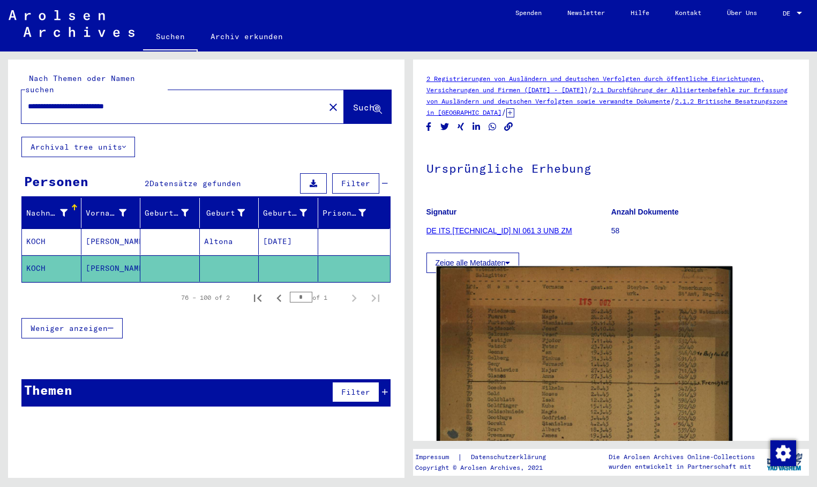
click at [493, 313] on img at bounding box center [584, 493] width 296 height 454
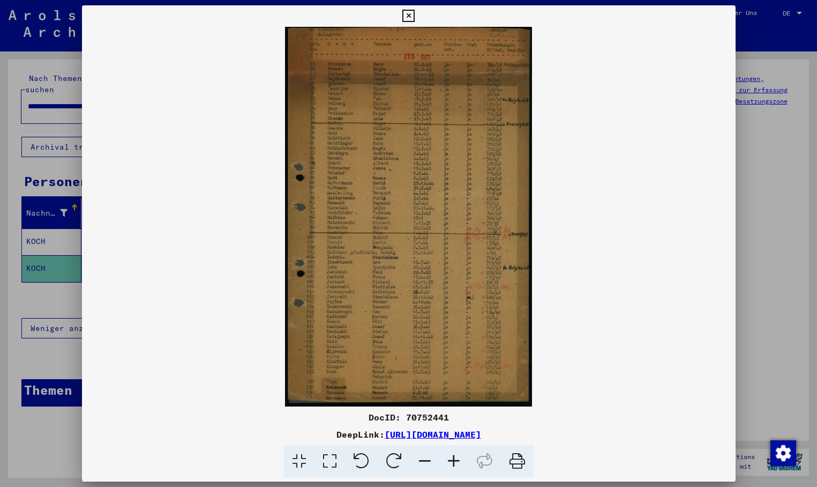
click at [415, 16] on icon at bounding box center [408, 16] width 12 height 13
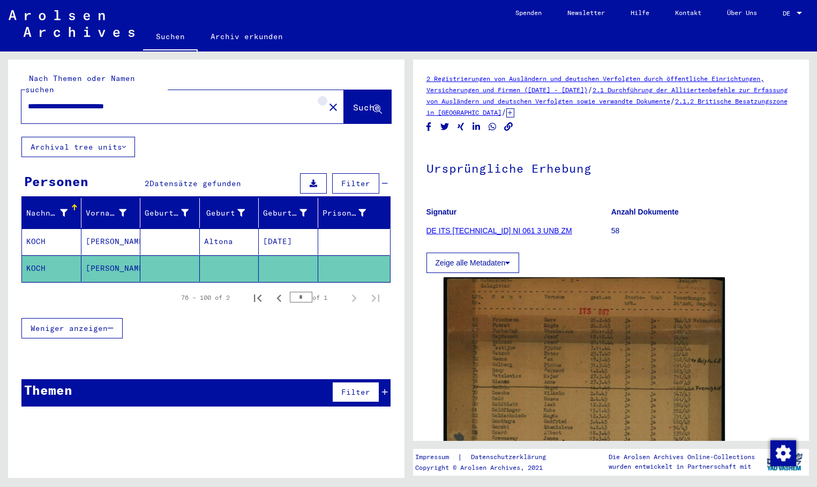
click at [327, 101] on mat-icon "close" at bounding box center [333, 107] width 13 height 13
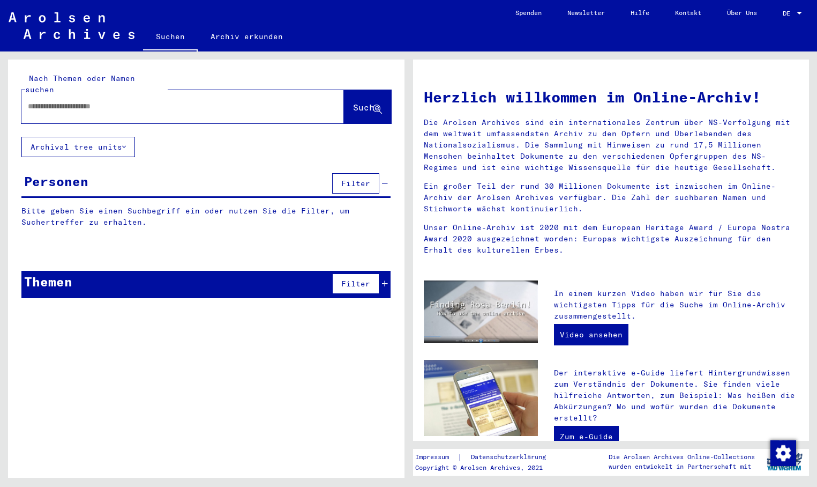
paste input "**********"
type input "**********"
click at [353, 102] on span "Suche" at bounding box center [366, 107] width 27 height 11
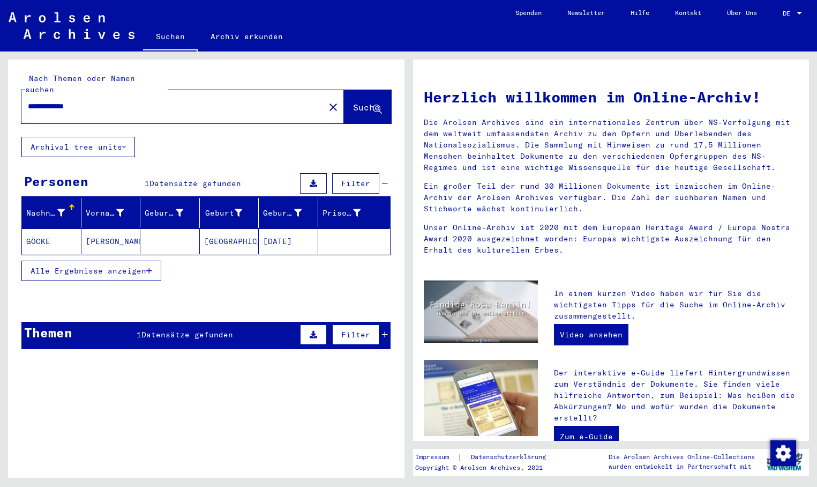
click at [111, 234] on mat-cell "[PERSON_NAME]" at bounding box center [110, 241] width 59 height 26
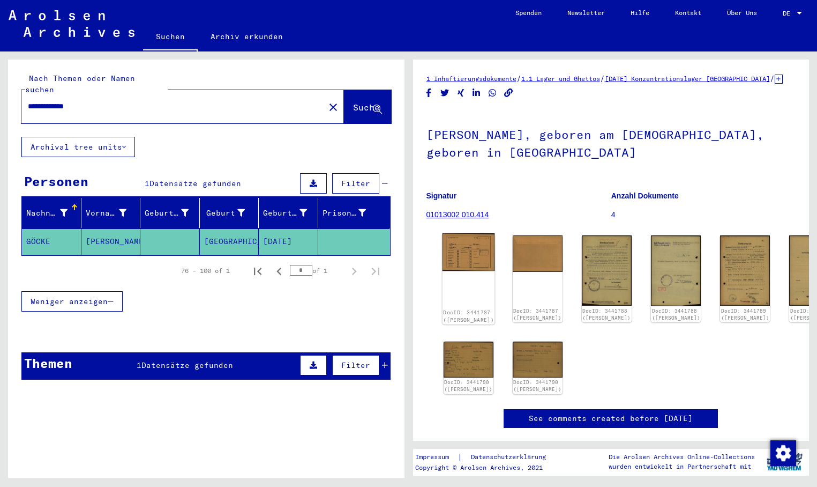
click at [464, 268] on img at bounding box center [468, 252] width 53 height 38
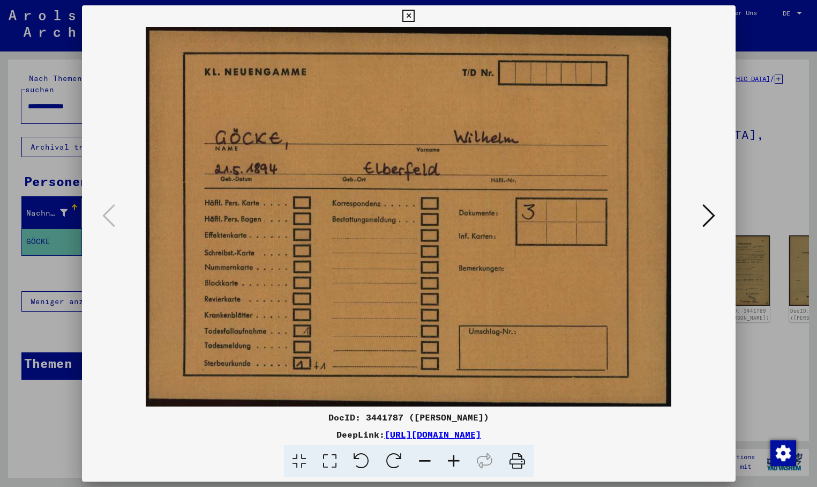
click at [715, 214] on icon at bounding box center [709, 216] width 13 height 26
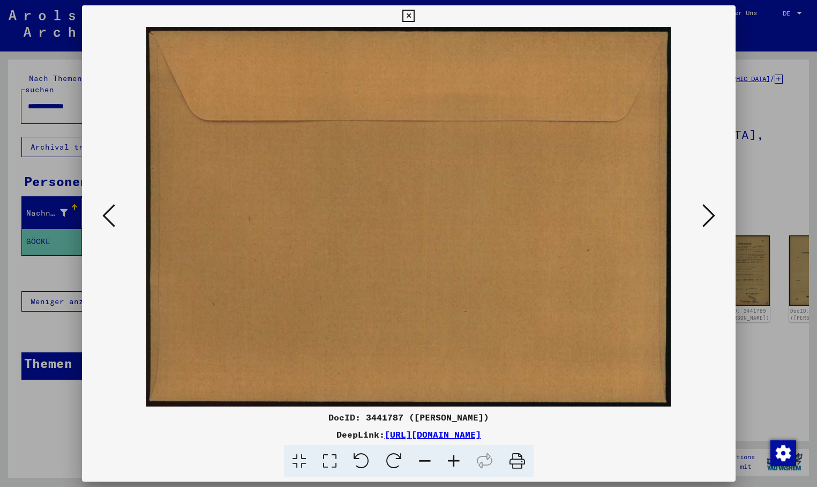
click at [715, 214] on icon at bounding box center [709, 216] width 13 height 26
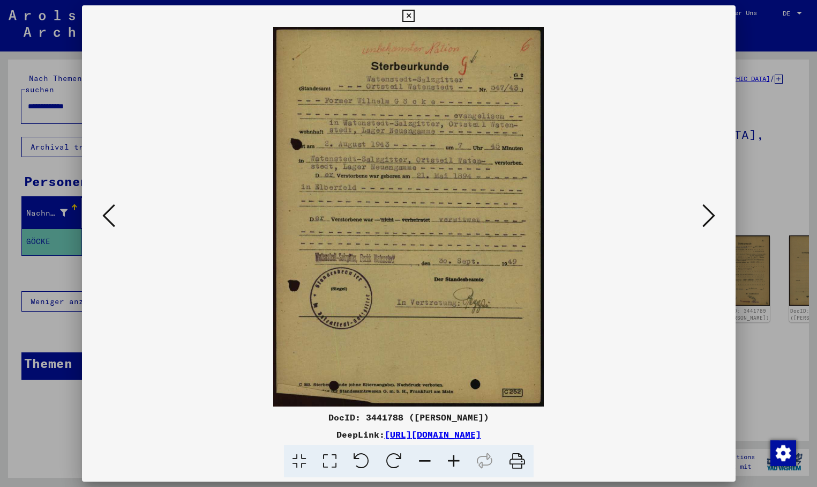
click at [706, 216] on icon at bounding box center [709, 216] width 13 height 26
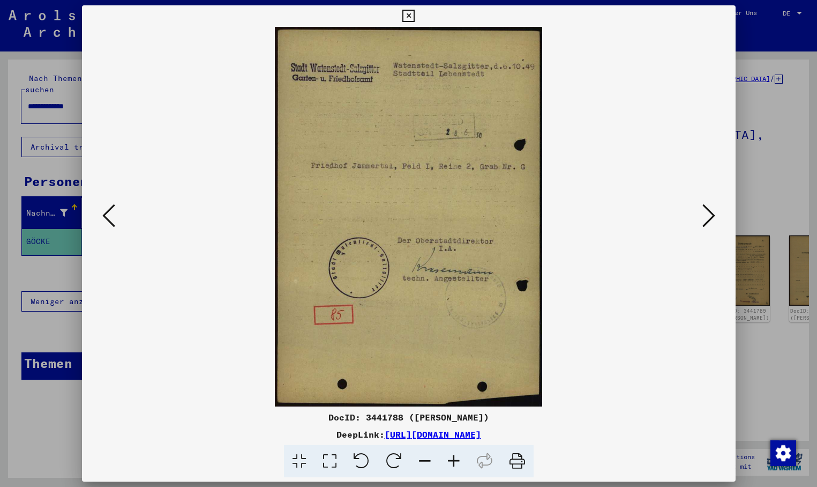
click at [715, 212] on button at bounding box center [708, 216] width 19 height 31
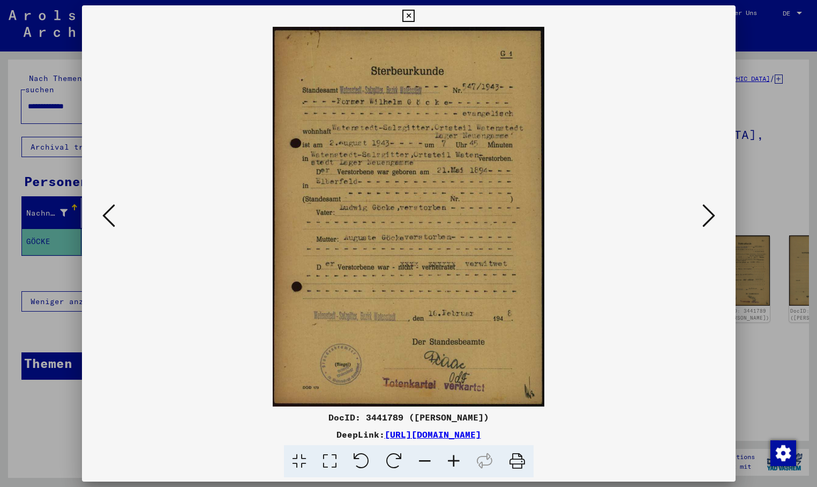
click at [706, 220] on icon at bounding box center [709, 216] width 13 height 26
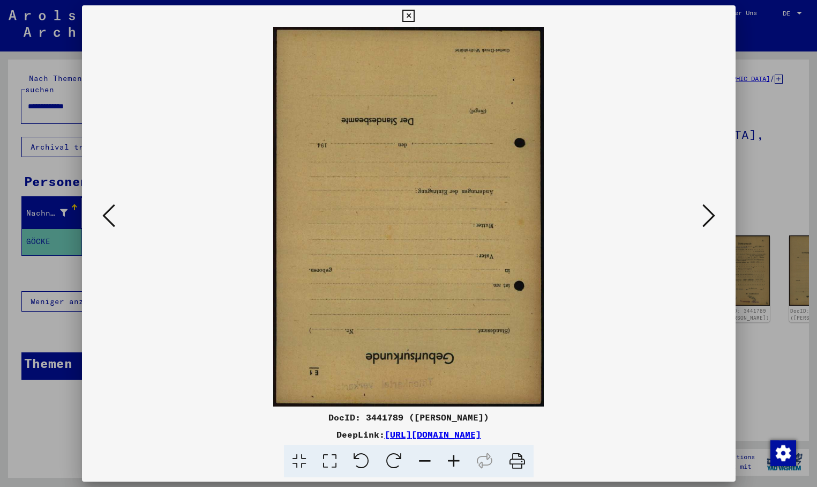
click at [706, 219] on icon at bounding box center [709, 216] width 13 height 26
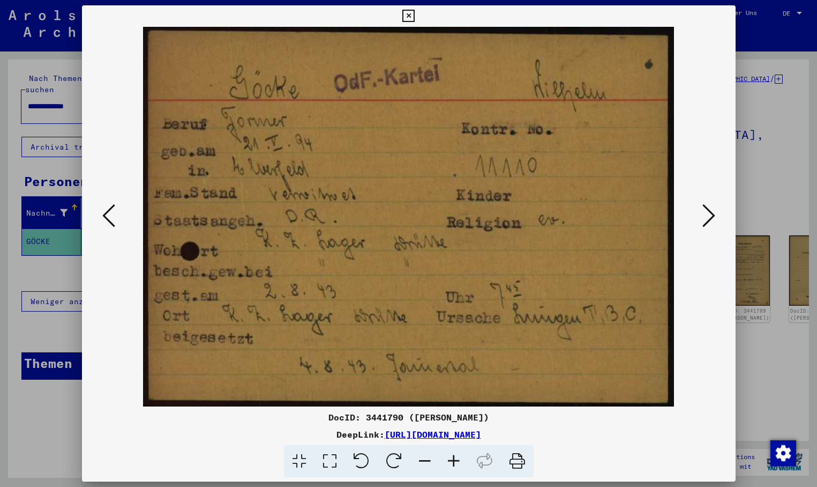
click at [705, 212] on icon at bounding box center [709, 216] width 13 height 26
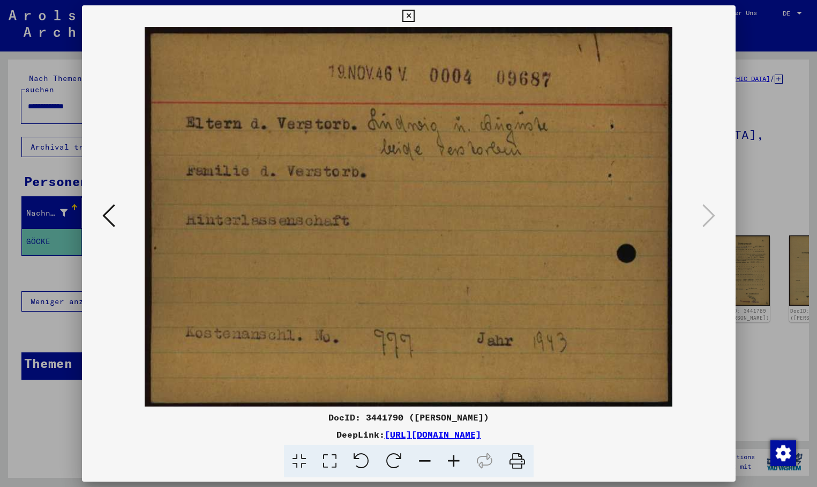
click at [418, 16] on button at bounding box center [408, 15] width 19 height 21
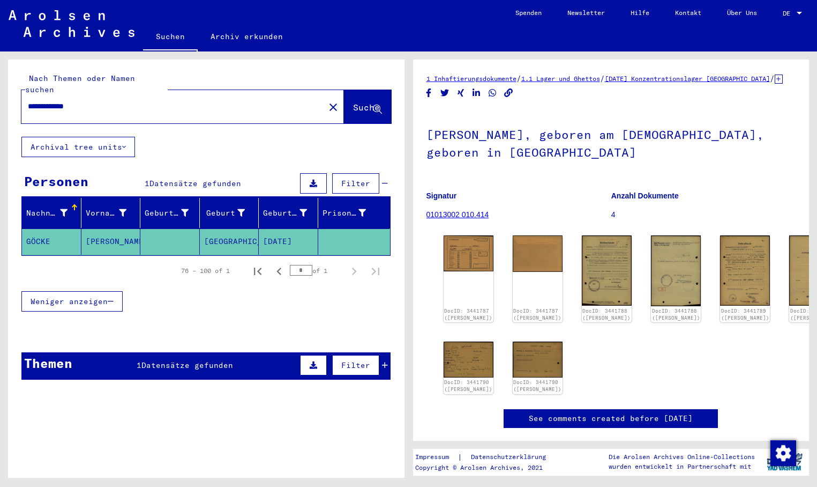
click at [311, 295] on div "Weniger anzeigen" at bounding box center [205, 301] width 369 height 31
